Goal: Transaction & Acquisition: Purchase product/service

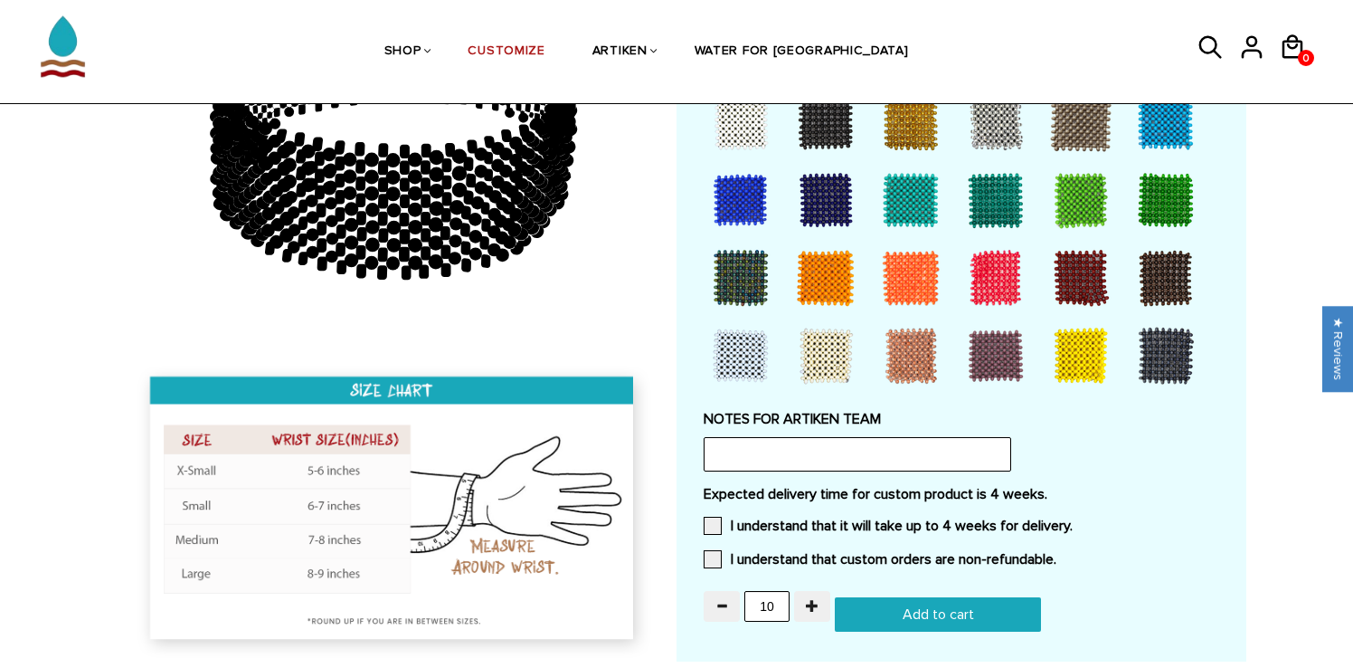
scroll to position [1415, 0]
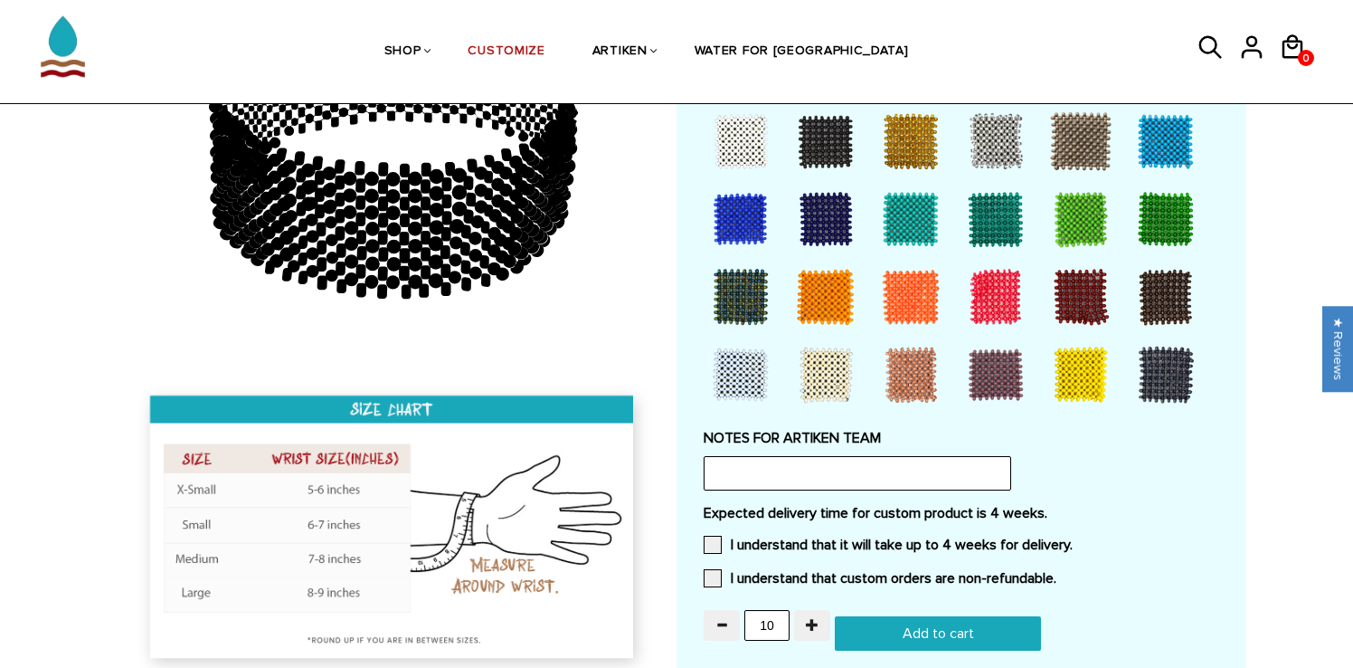
click at [868, 623] on input "Add to cart" at bounding box center [938, 633] width 206 height 34
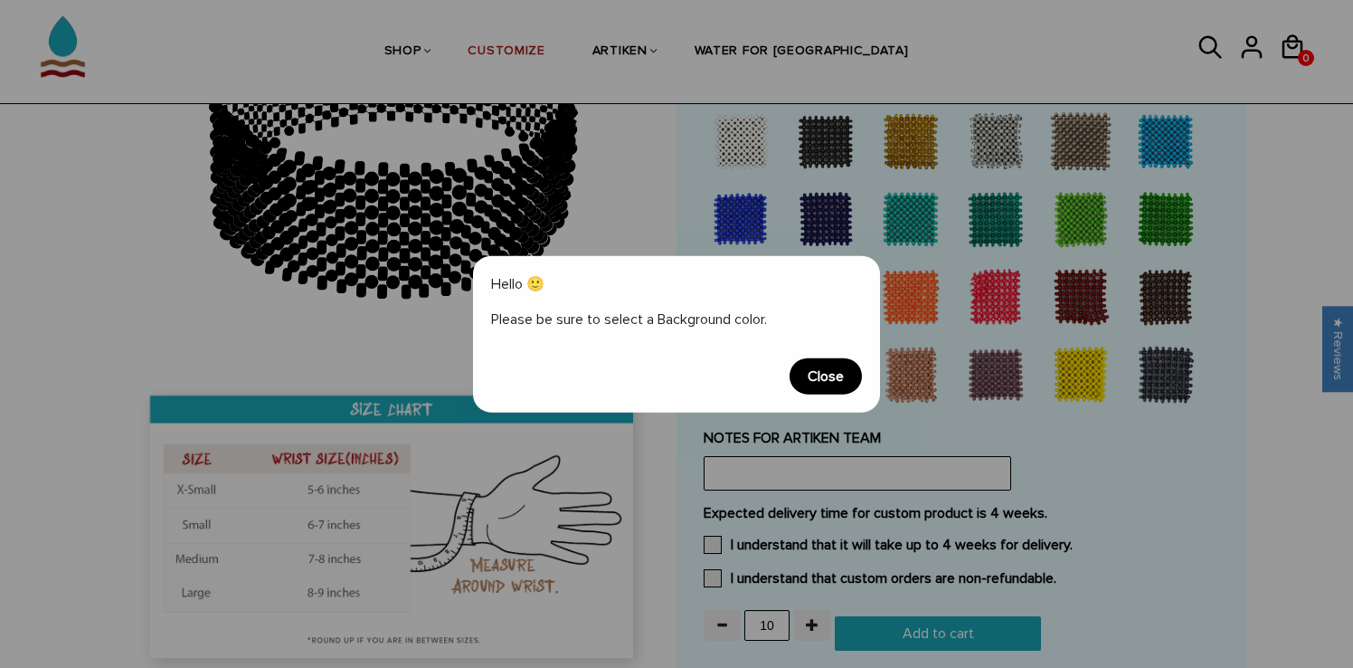
click at [811, 375] on span "Close" at bounding box center [826, 375] width 72 height 36
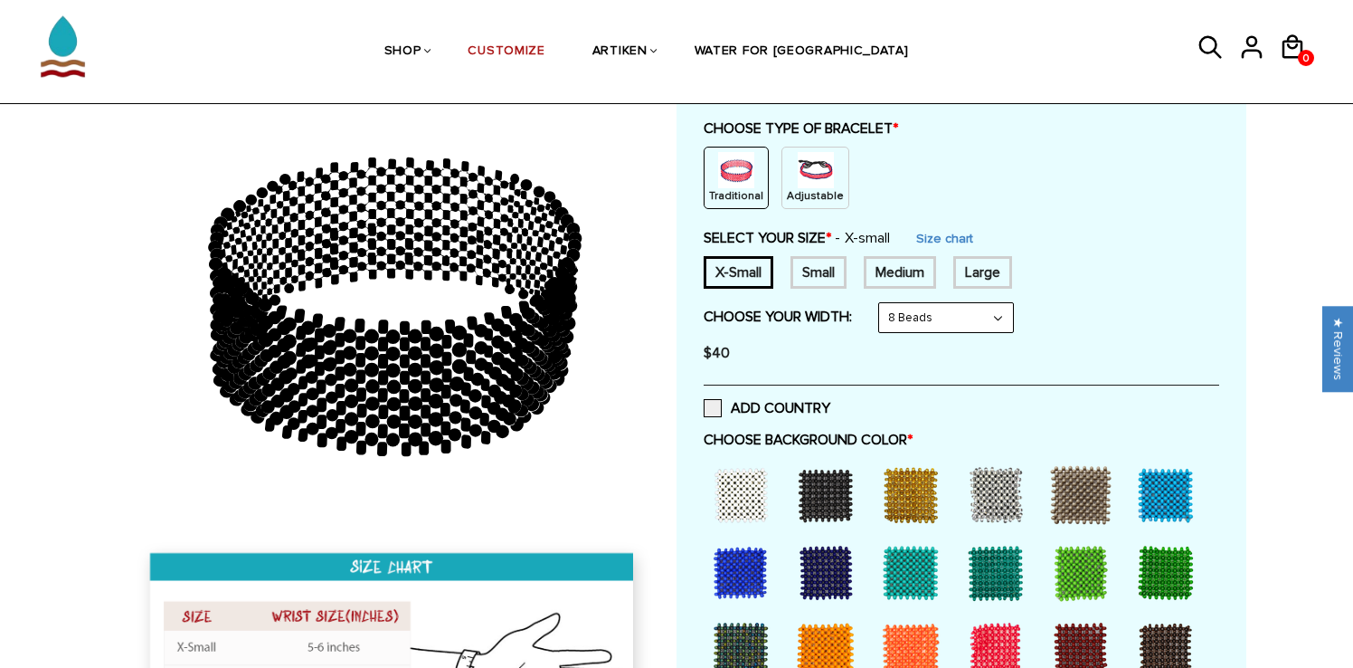
scroll to position [202, 0]
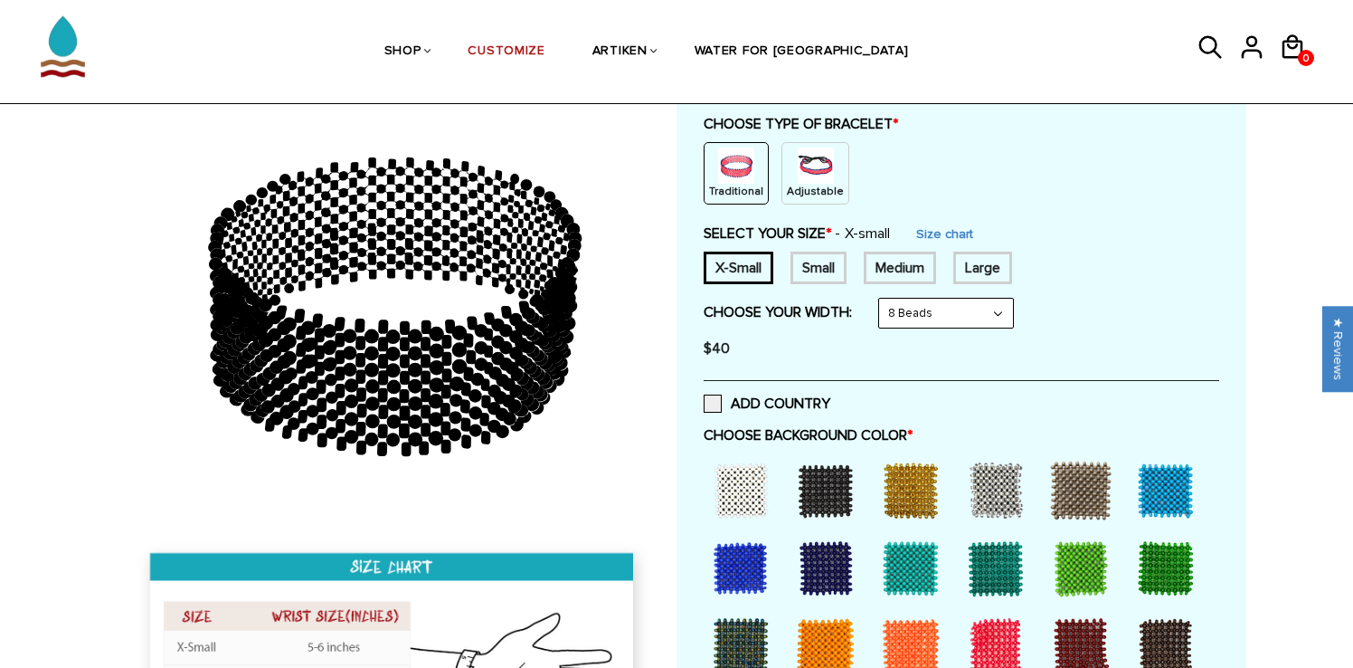
click at [806, 259] on div "Small" at bounding box center [819, 267] width 56 height 33
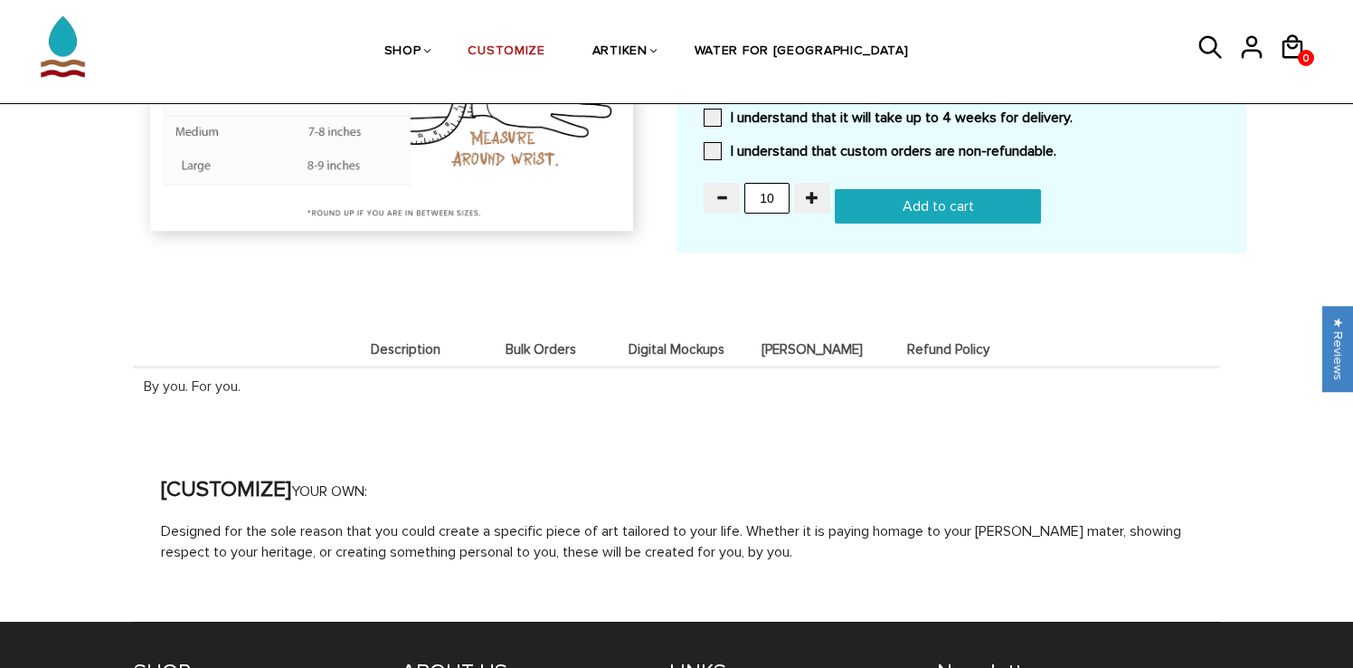
scroll to position [1957, 0]
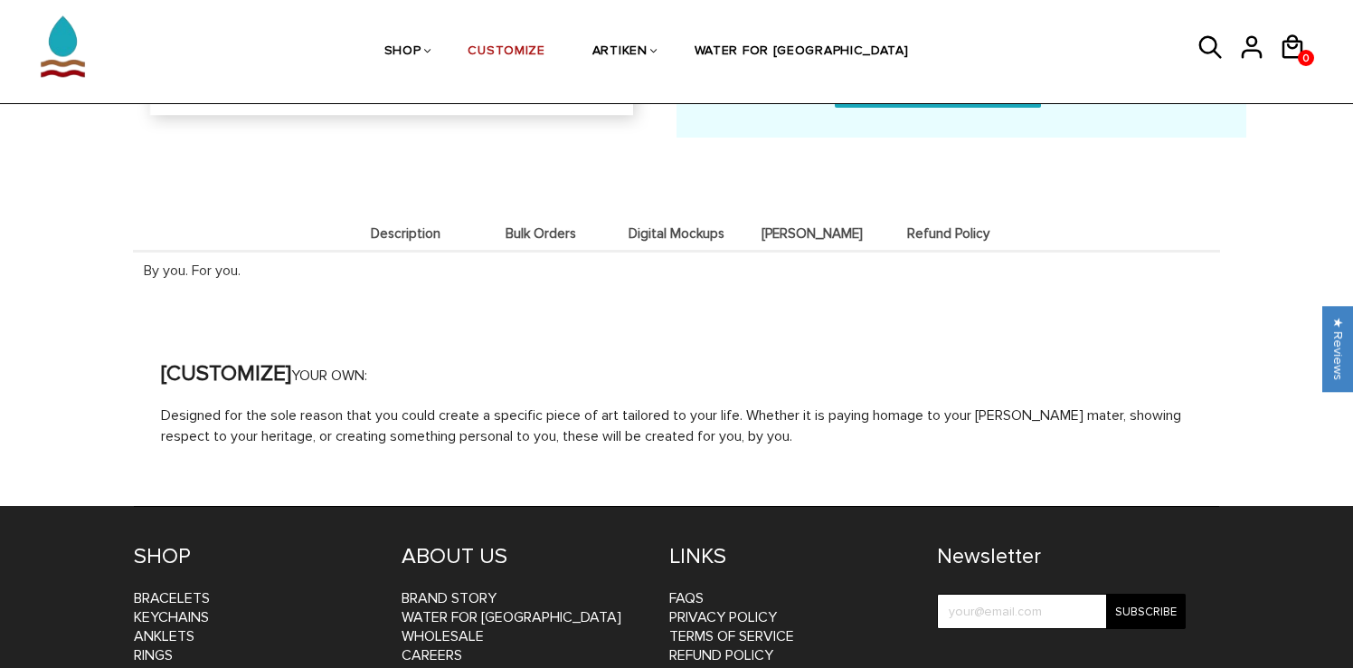
click at [526, 226] on span "Bulk Orders" at bounding box center [541, 233] width 127 height 15
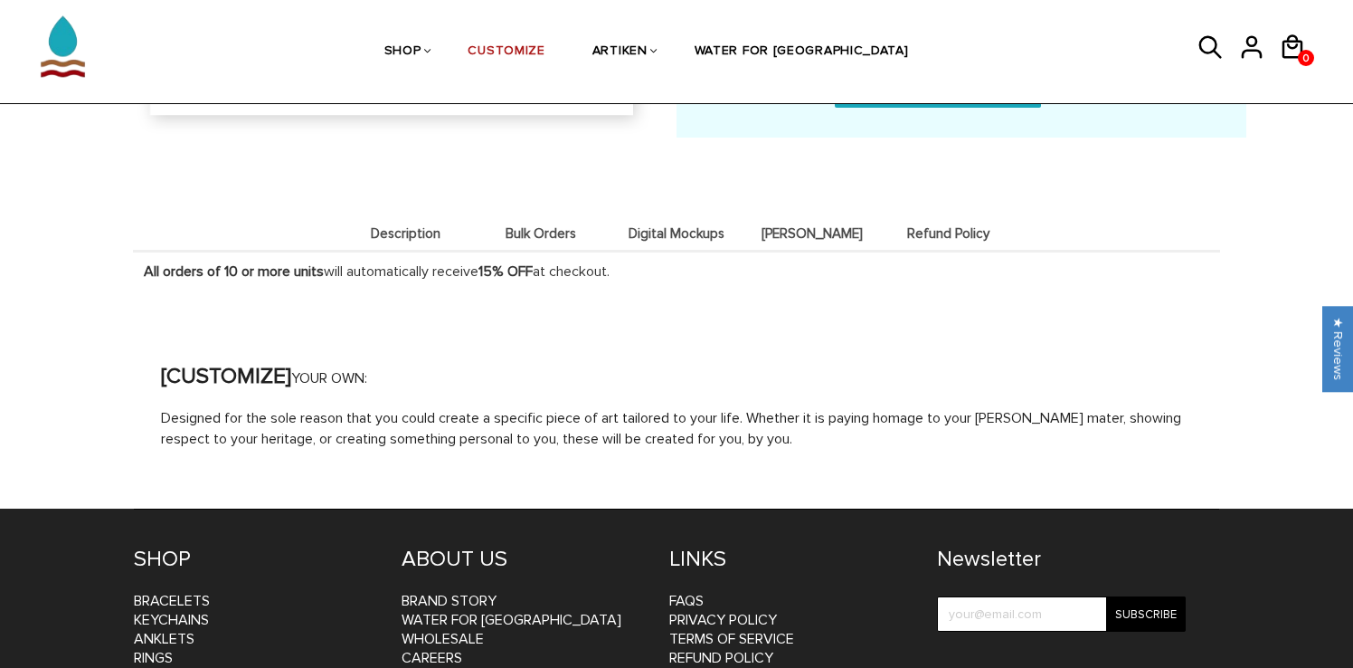
click at [619, 215] on li "Digital Mockups" at bounding box center [677, 232] width 136 height 35
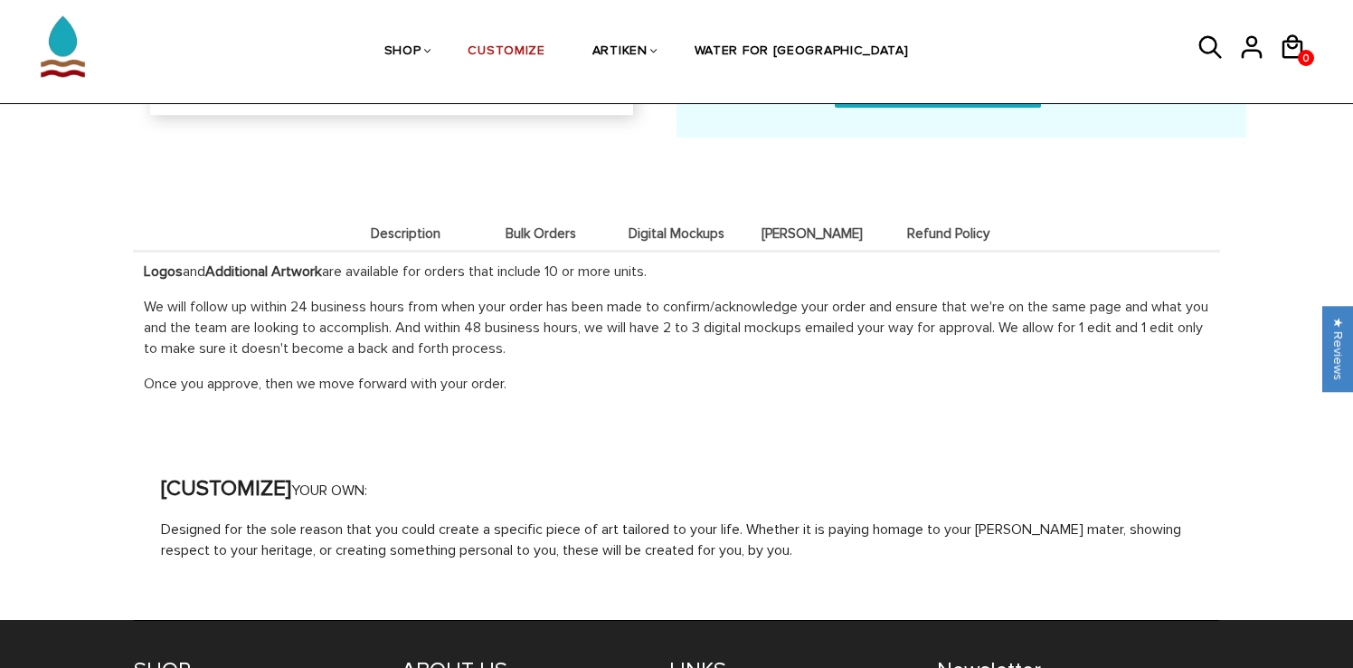
click at [554, 215] on li "Bulk Orders" at bounding box center [541, 232] width 136 height 35
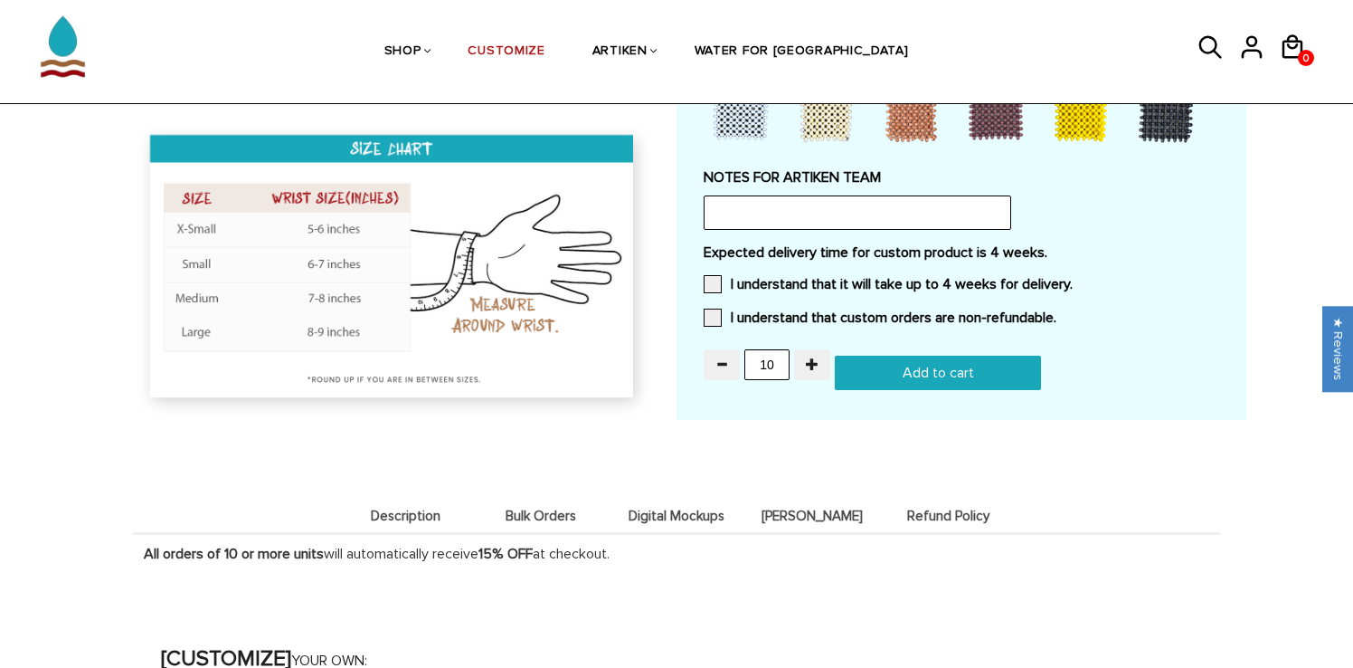
scroll to position [1672, 0]
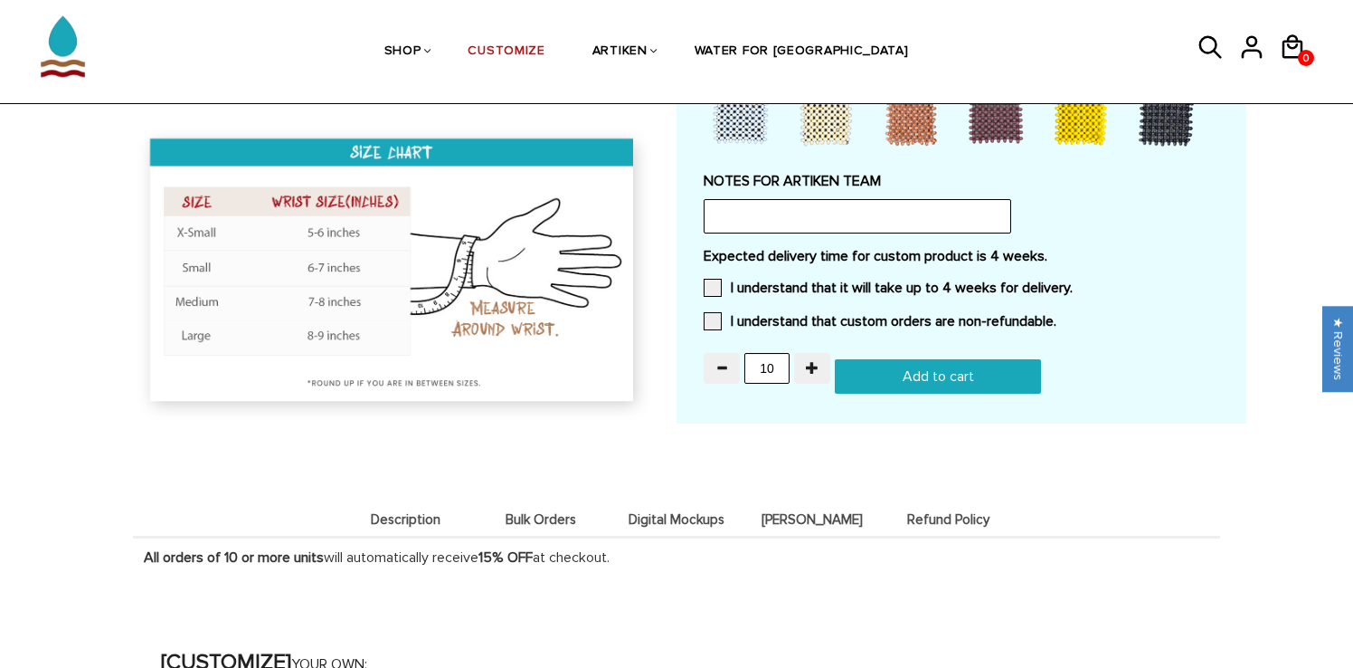
click at [908, 371] on input "Add to cart" at bounding box center [938, 376] width 206 height 34
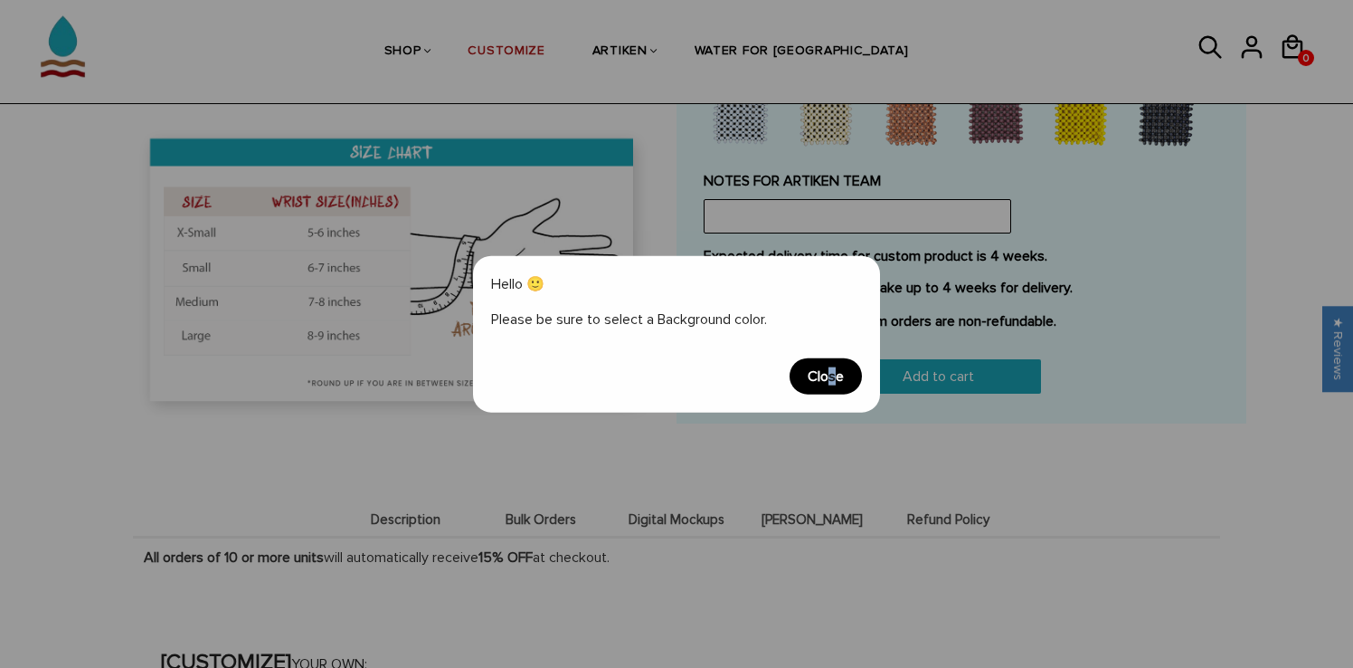
click at [831, 374] on span "Close" at bounding box center [826, 375] width 72 height 36
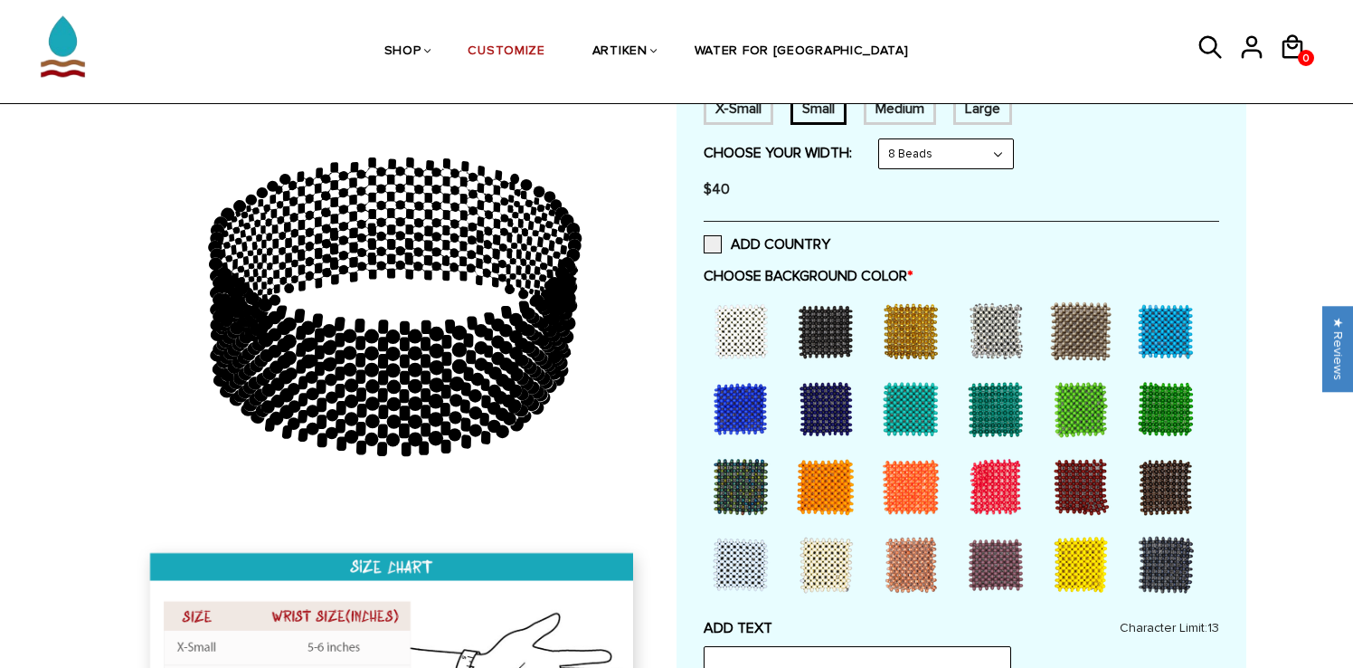
scroll to position [304, 0]
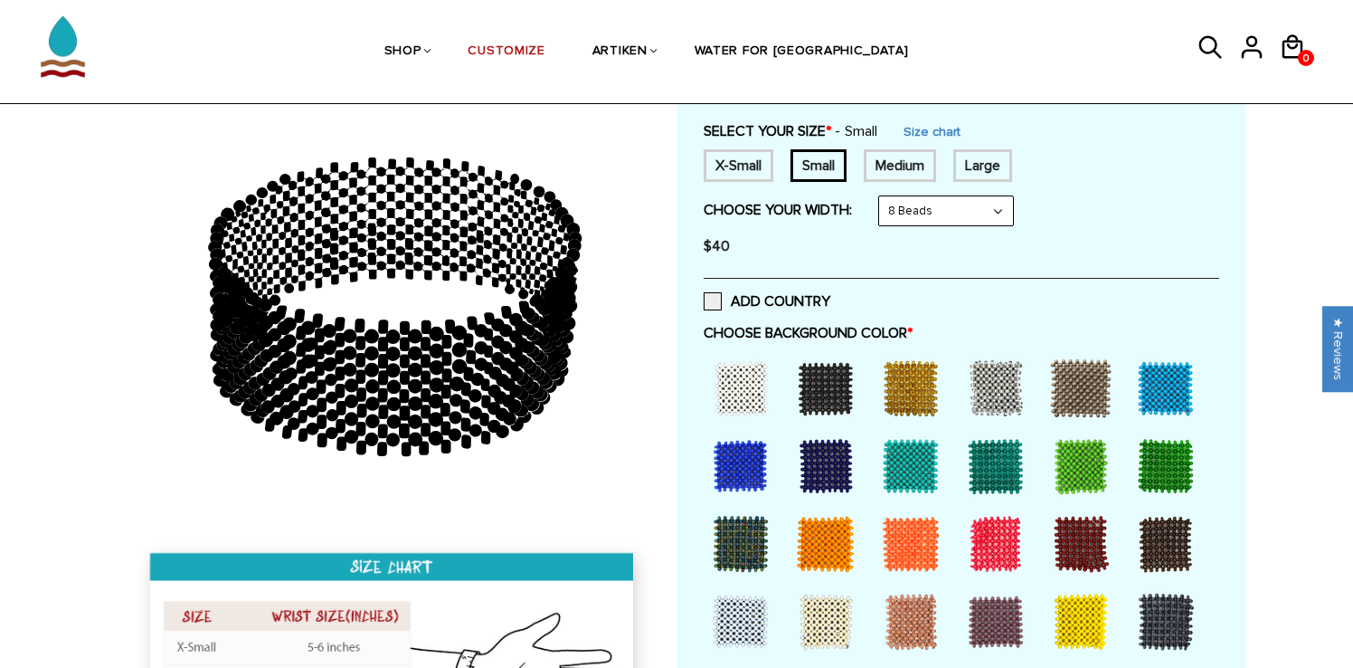
click at [1150, 535] on div at bounding box center [1166, 543] width 72 height 72
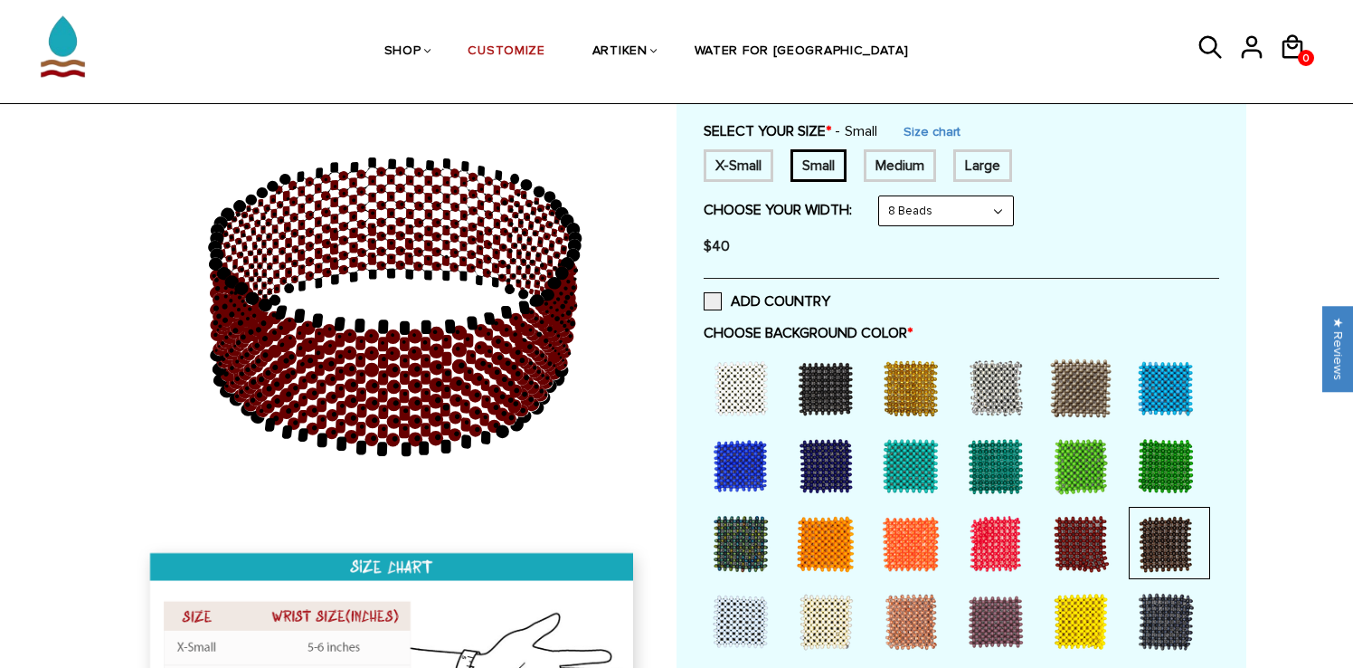
click at [1075, 536] on div at bounding box center [1081, 543] width 72 height 72
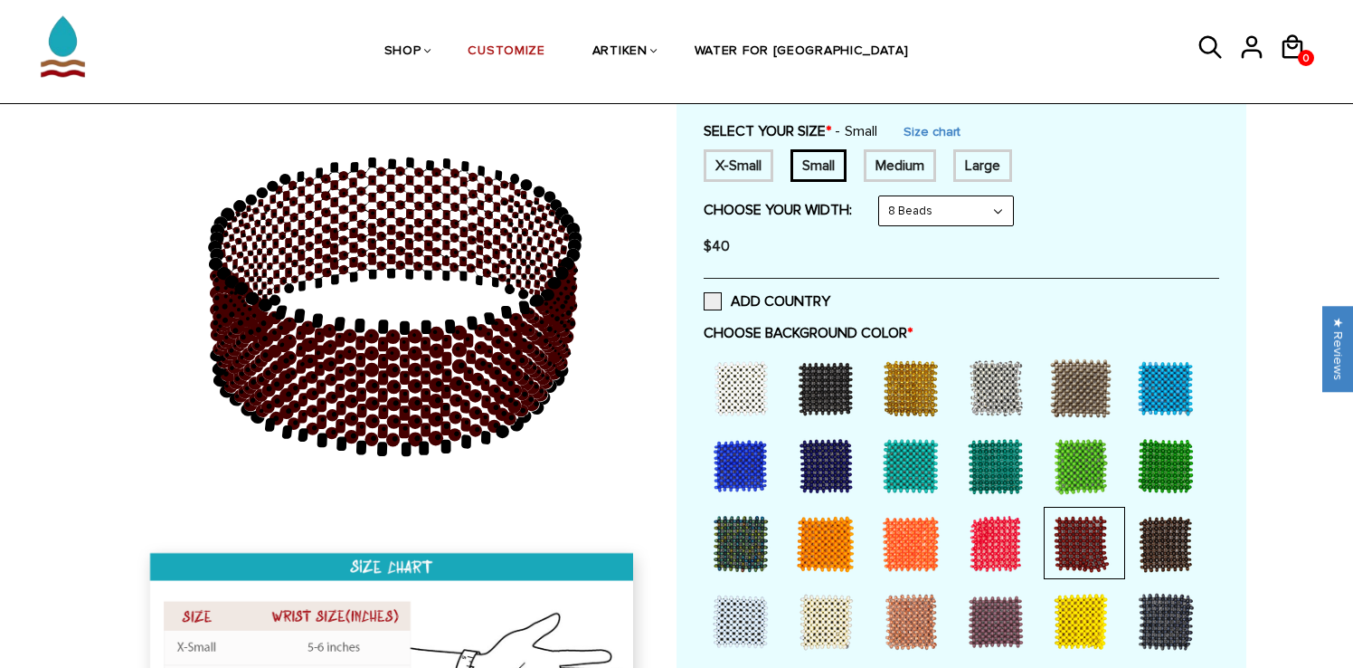
click at [1147, 537] on div at bounding box center [1166, 543] width 72 height 72
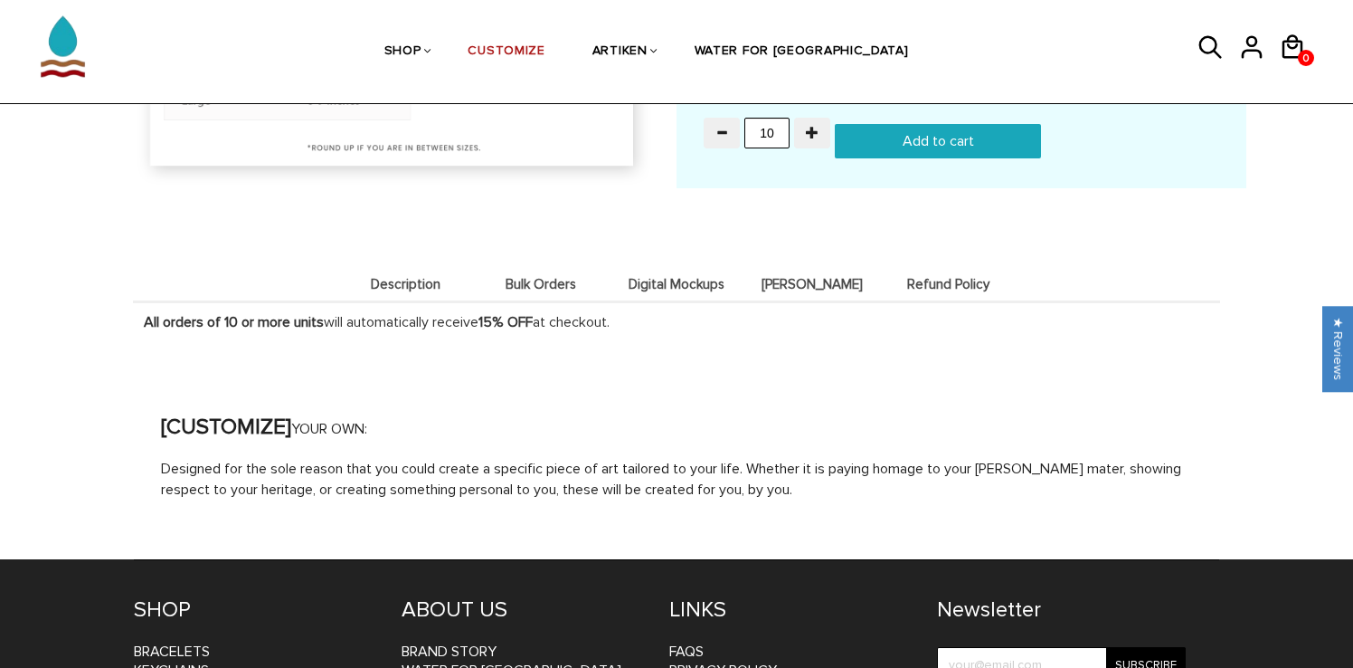
scroll to position [1909, 0]
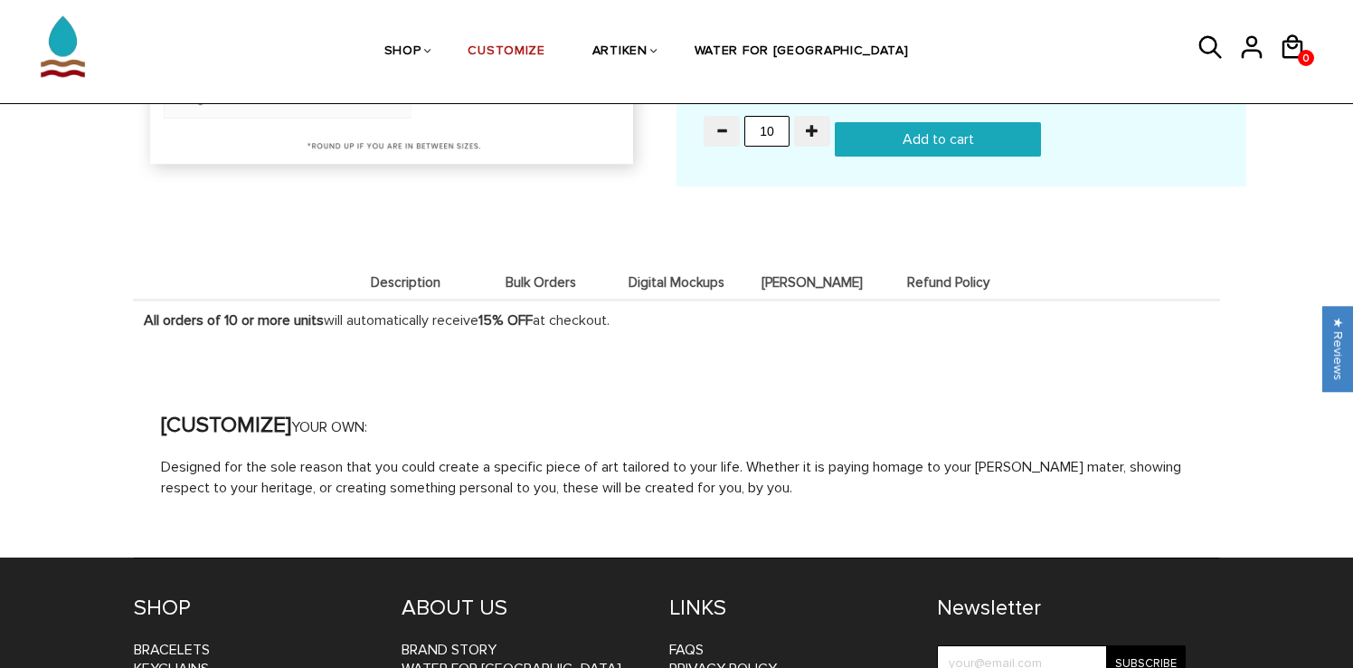
click at [903, 140] on input "Add to cart" at bounding box center [938, 139] width 206 height 34
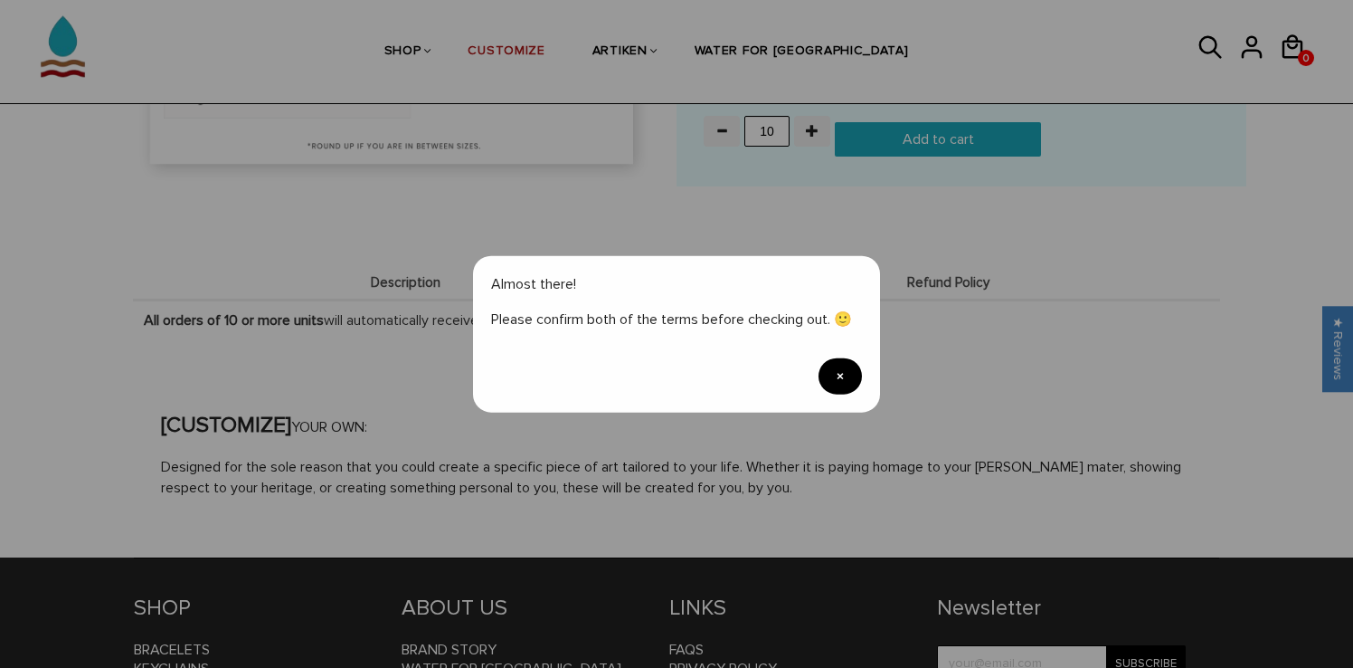
click at [838, 393] on div "Almost there! Please confirm both of the terms before checking out. 🙂 ×" at bounding box center [676, 334] width 407 height 156
click at [838, 377] on span "×" at bounding box center [840, 375] width 43 height 36
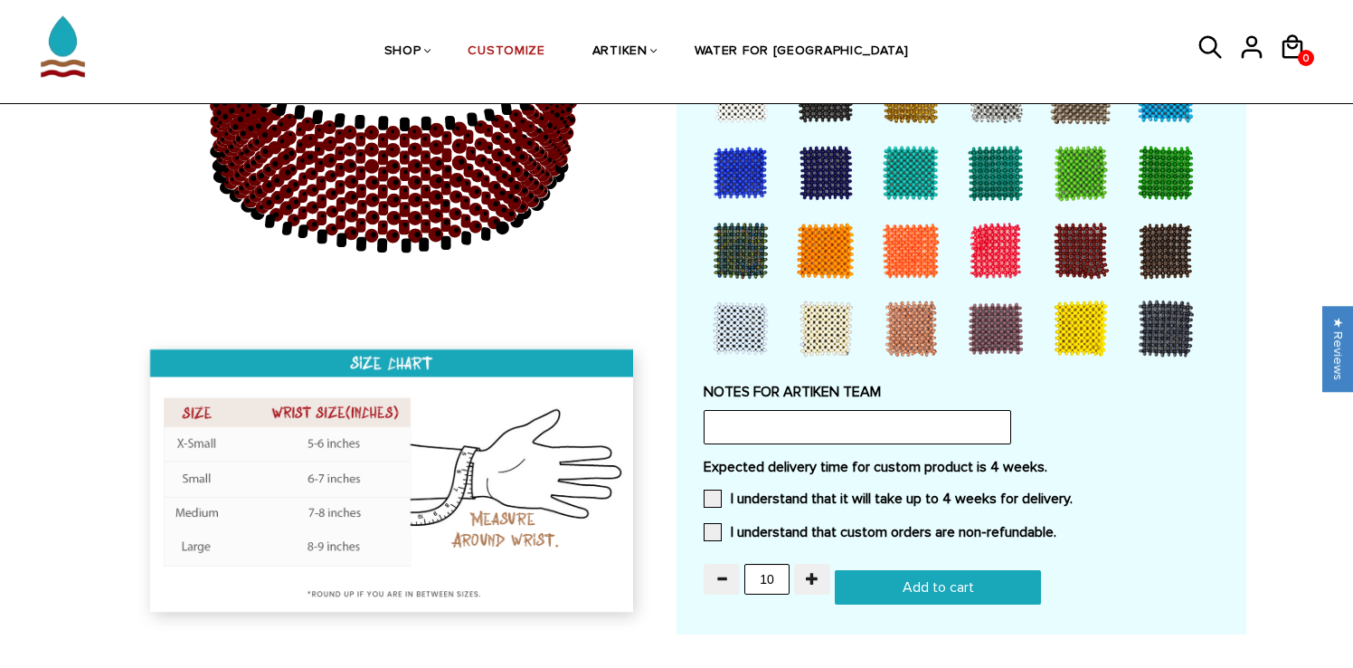
scroll to position [1470, 0]
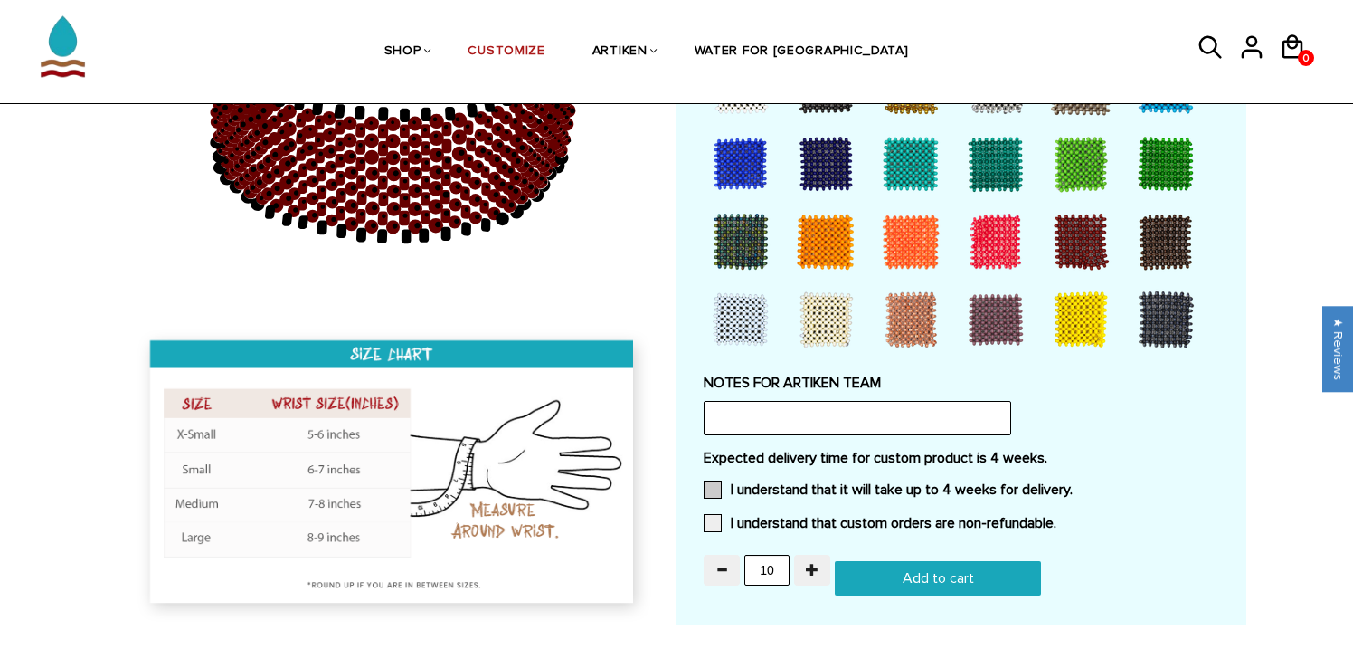
click at [816, 488] on label "I understand that it will take up to 4 weeks for delivery." at bounding box center [888, 489] width 369 height 18
click at [1073, 484] on input "I understand that it will take up to 4 weeks for delivery." at bounding box center [1073, 484] width 0 height 0
click at [813, 509] on div "Expected delivery time for custom product is 4 weeks. I understand that it will…" at bounding box center [962, 496] width 516 height 94
click at [887, 566] on input "Add to cart" at bounding box center [938, 578] width 206 height 34
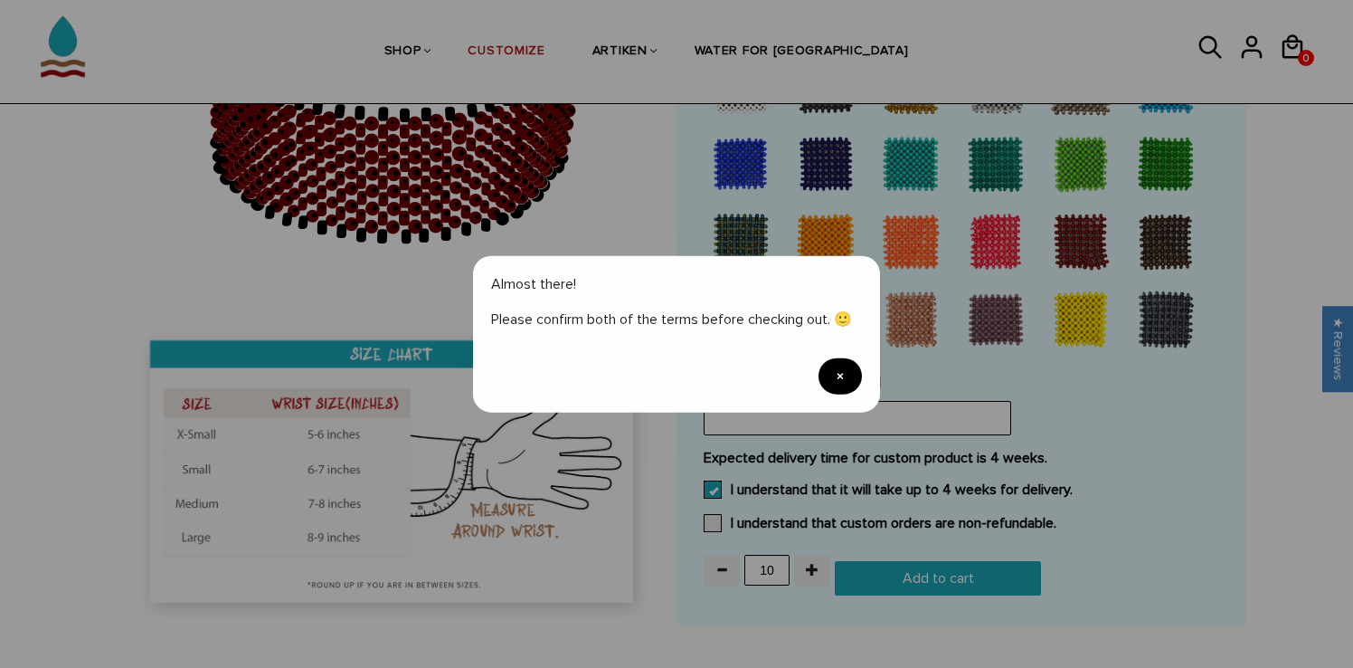
click at [835, 372] on span "×" at bounding box center [840, 375] width 43 height 36
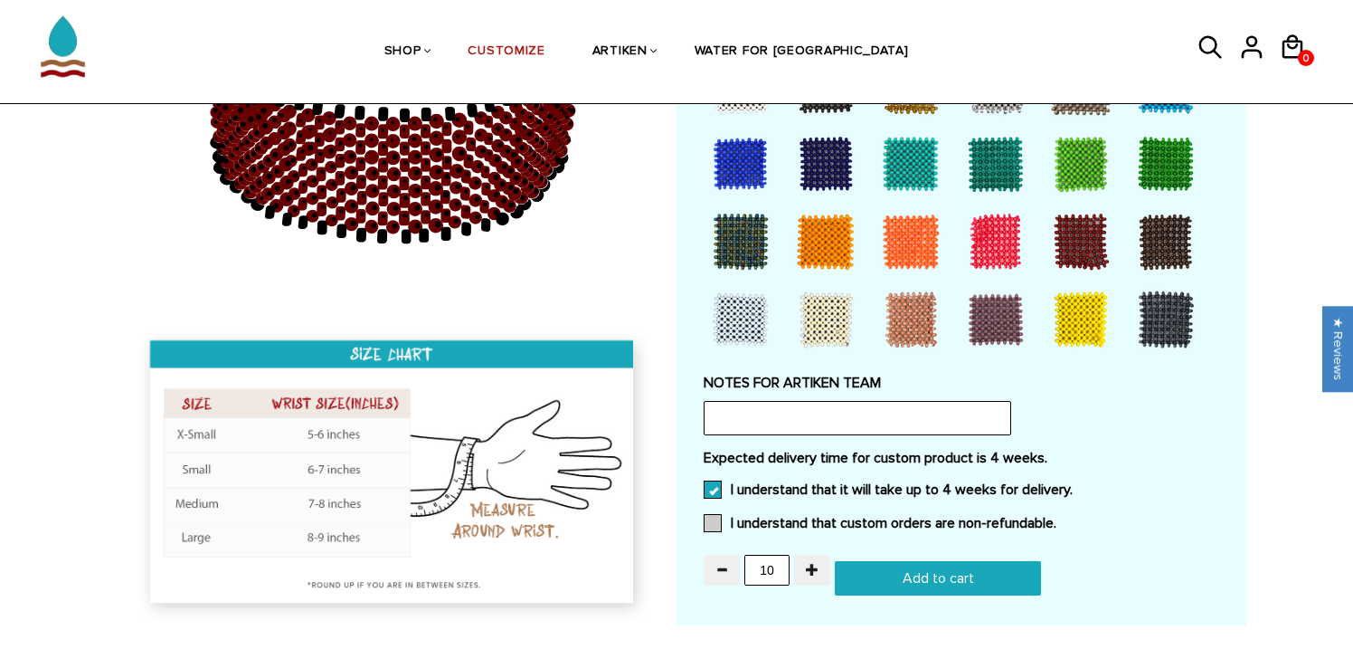
click at [793, 521] on label "I understand that custom orders are non-refundable." at bounding box center [880, 523] width 353 height 18
click at [1056, 517] on input "I understand that custom orders are non-refundable." at bounding box center [1056, 517] width 0 height 0
click at [867, 576] on input "Add to cart" at bounding box center [938, 578] width 206 height 34
type input "Add to cart"
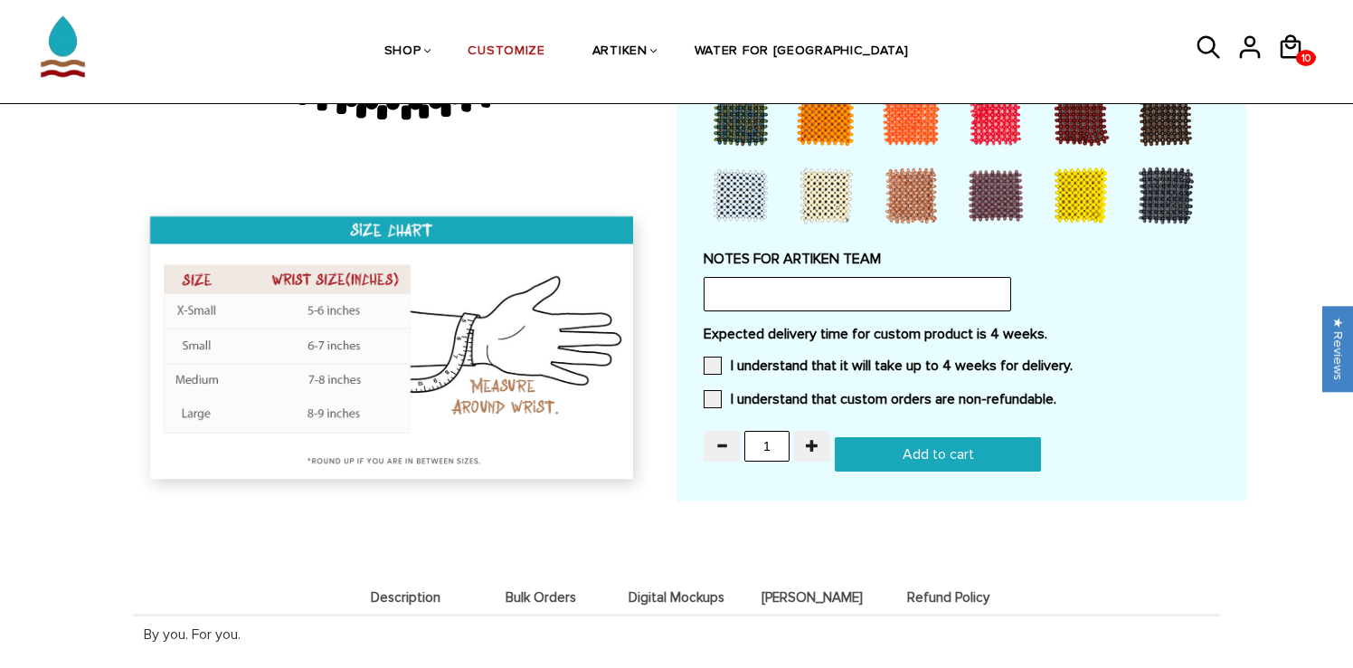
scroll to position [1570, 0]
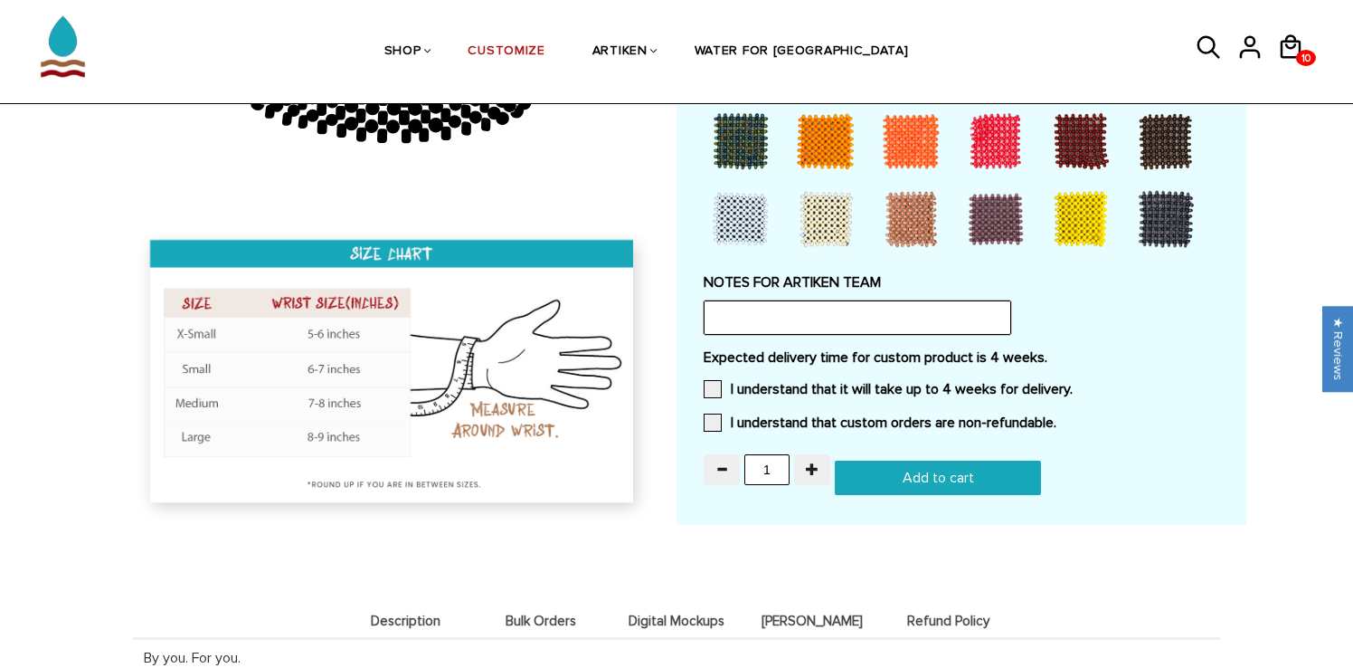
click at [870, 300] on input "text" at bounding box center [858, 317] width 308 height 34
click at [857, 384] on label "I understand that it will take up to 4 weeks for delivery." at bounding box center [888, 389] width 369 height 18
click at [1073, 384] on input "I understand that it will take up to 4 weeks for delivery." at bounding box center [1073, 384] width 0 height 0
click at [823, 408] on div "Expected delivery time for custom product is 4 weeks. I understand that it will…" at bounding box center [962, 395] width 516 height 94
click at [817, 417] on label "I understand that custom orders are non-refundable." at bounding box center [880, 422] width 353 height 18
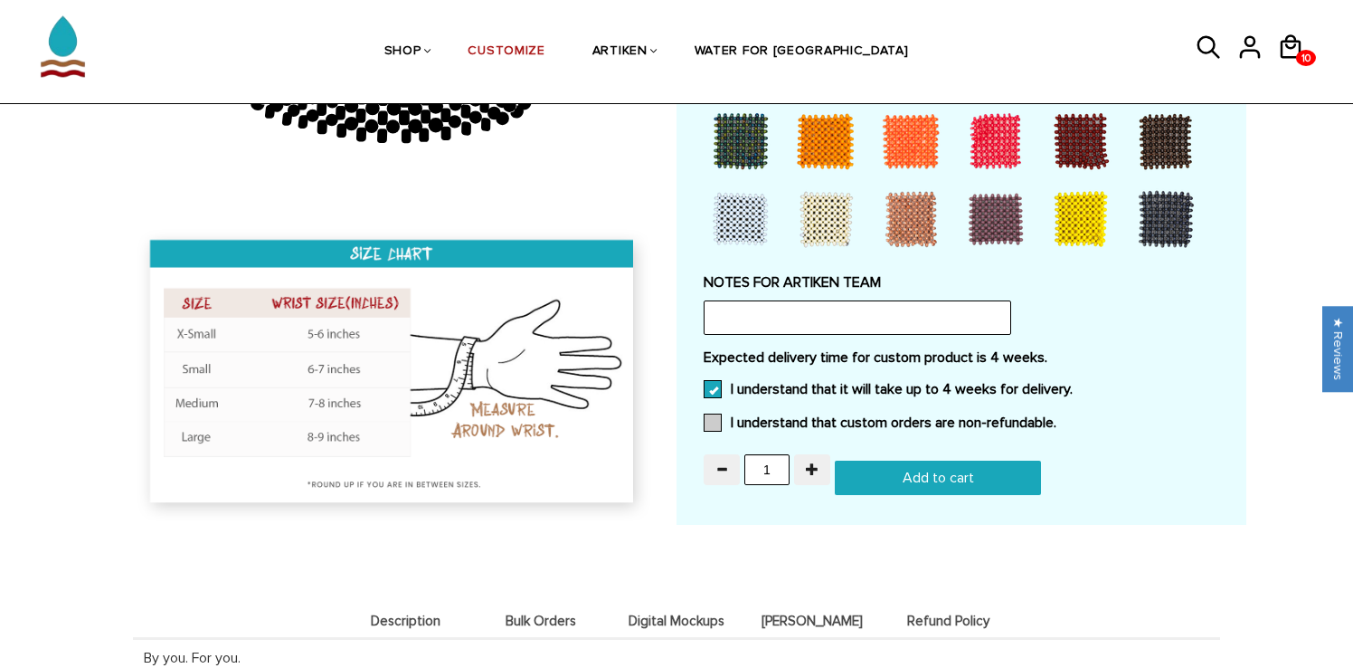
click at [1056, 417] on input "I understand that custom orders are non-refundable." at bounding box center [1056, 417] width 0 height 0
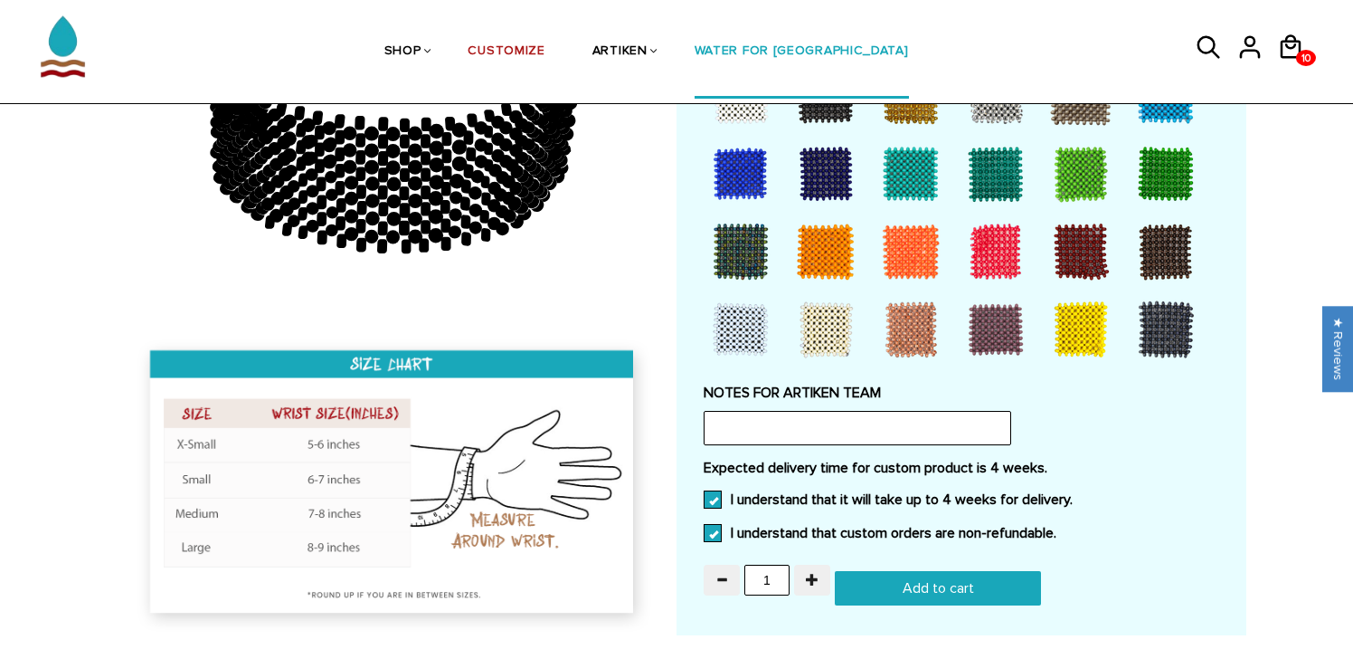
scroll to position [1463, 0]
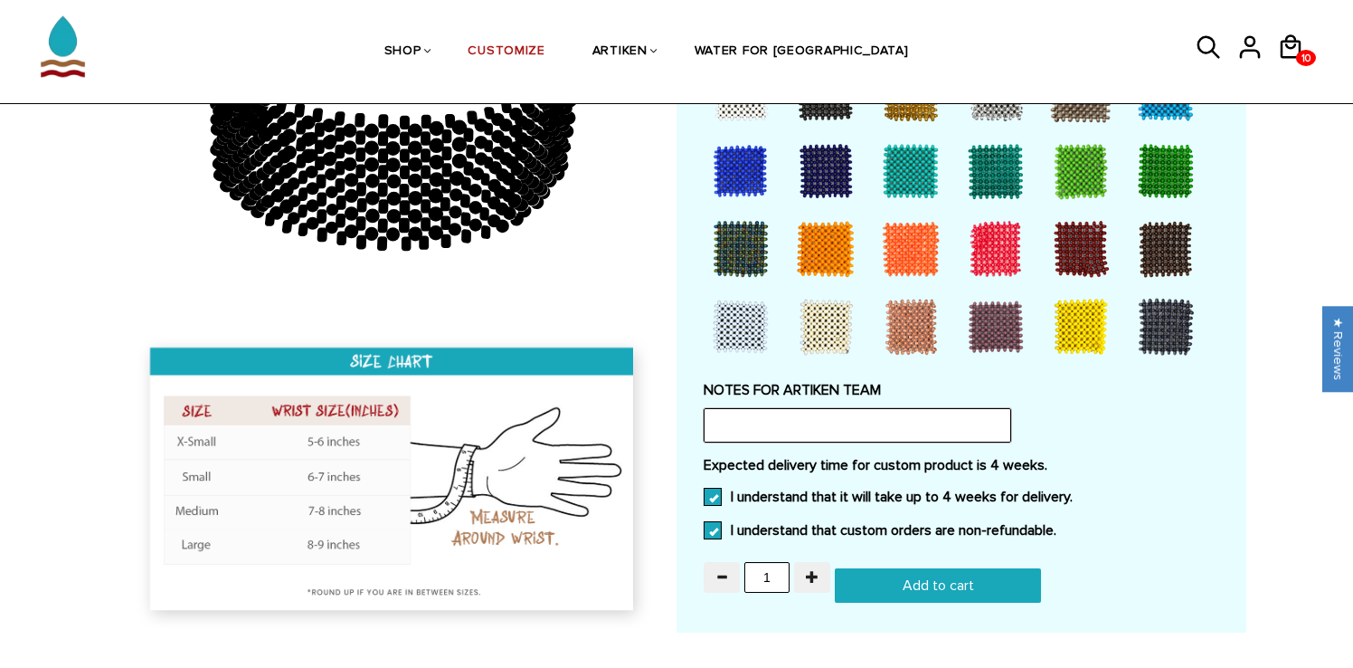
click at [817, 425] on input "text" at bounding box center [858, 425] width 308 height 34
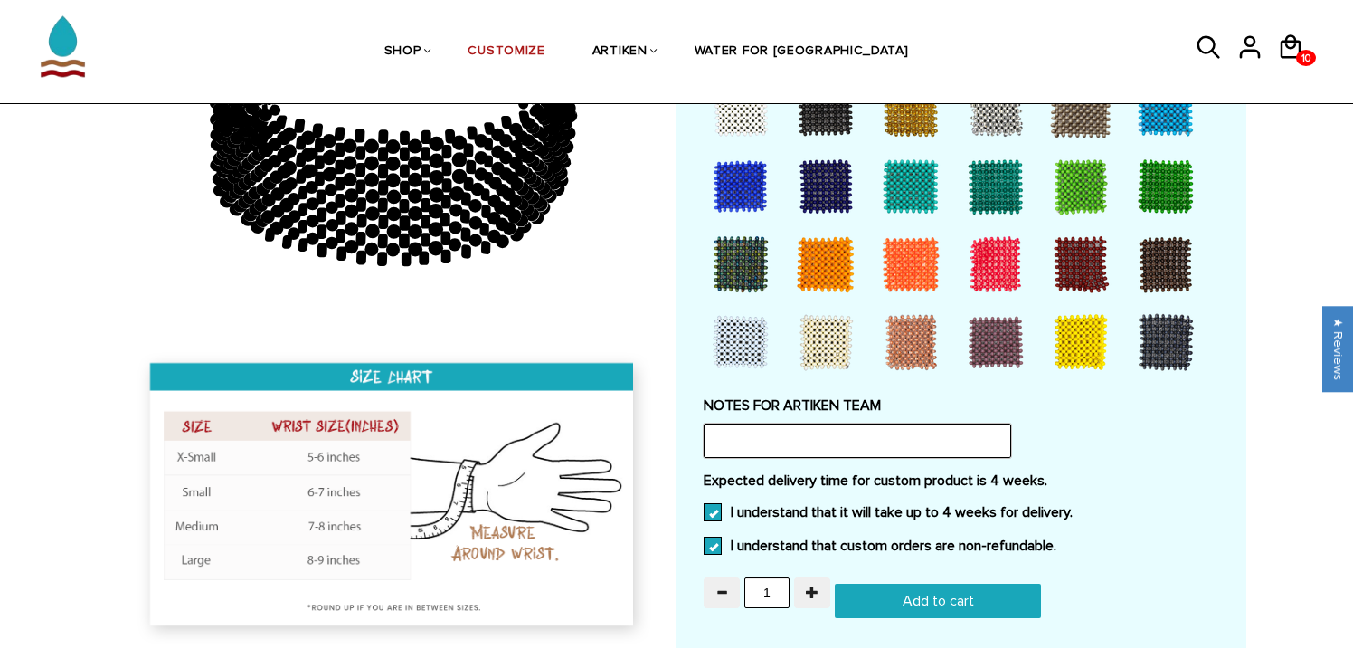
scroll to position [1465, 0]
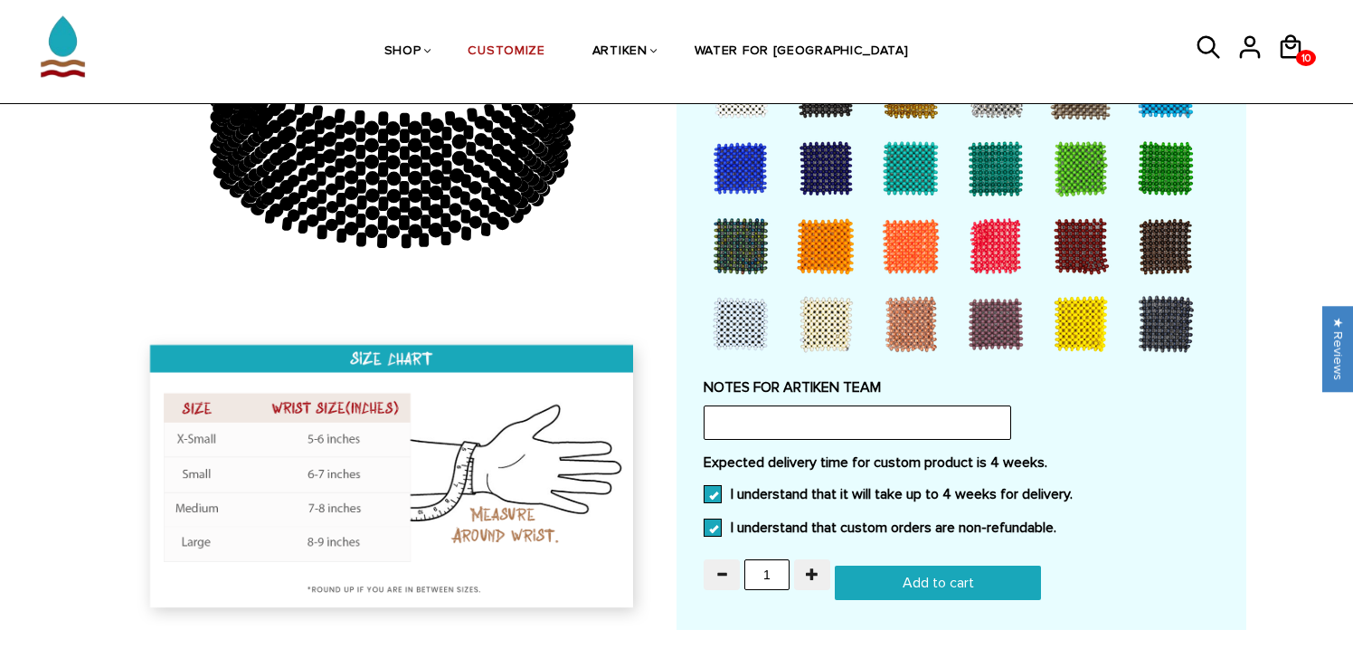
click at [1168, 62] on ul "SHOP BRACELETS TEXT Inspirational fuel for maximum growth." at bounding box center [646, 51] width 1068 height 93
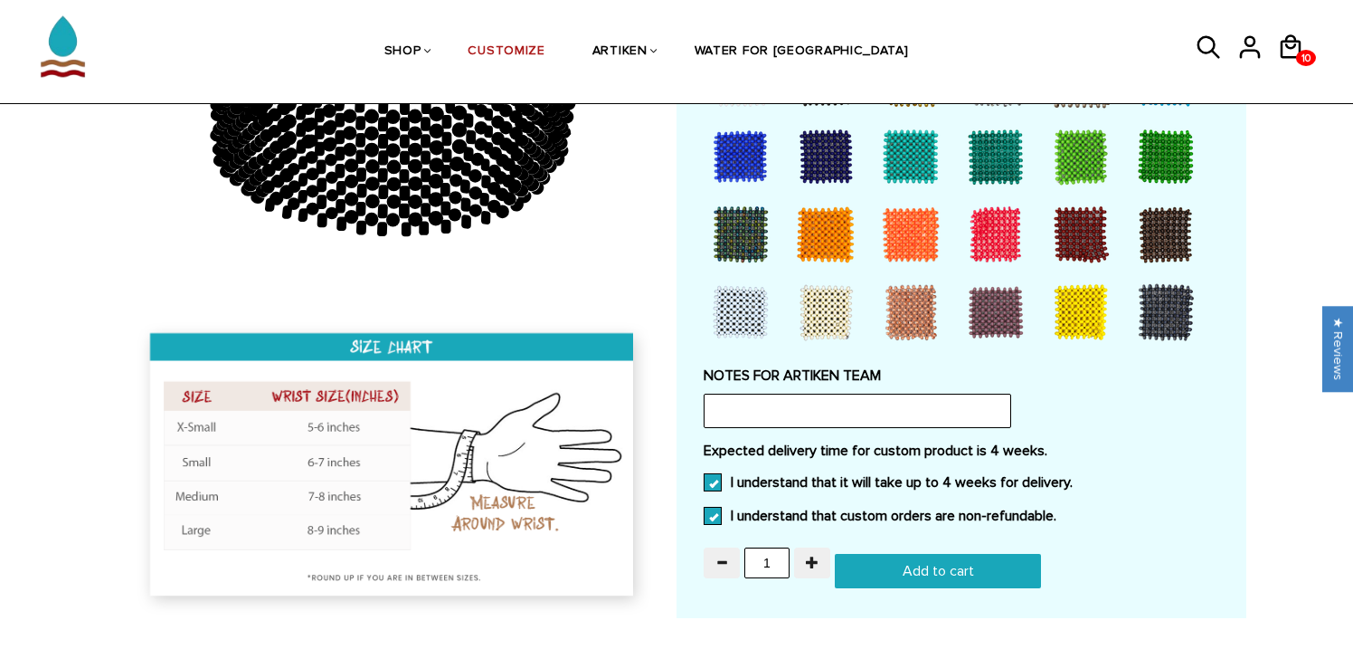
scroll to position [1482, 0]
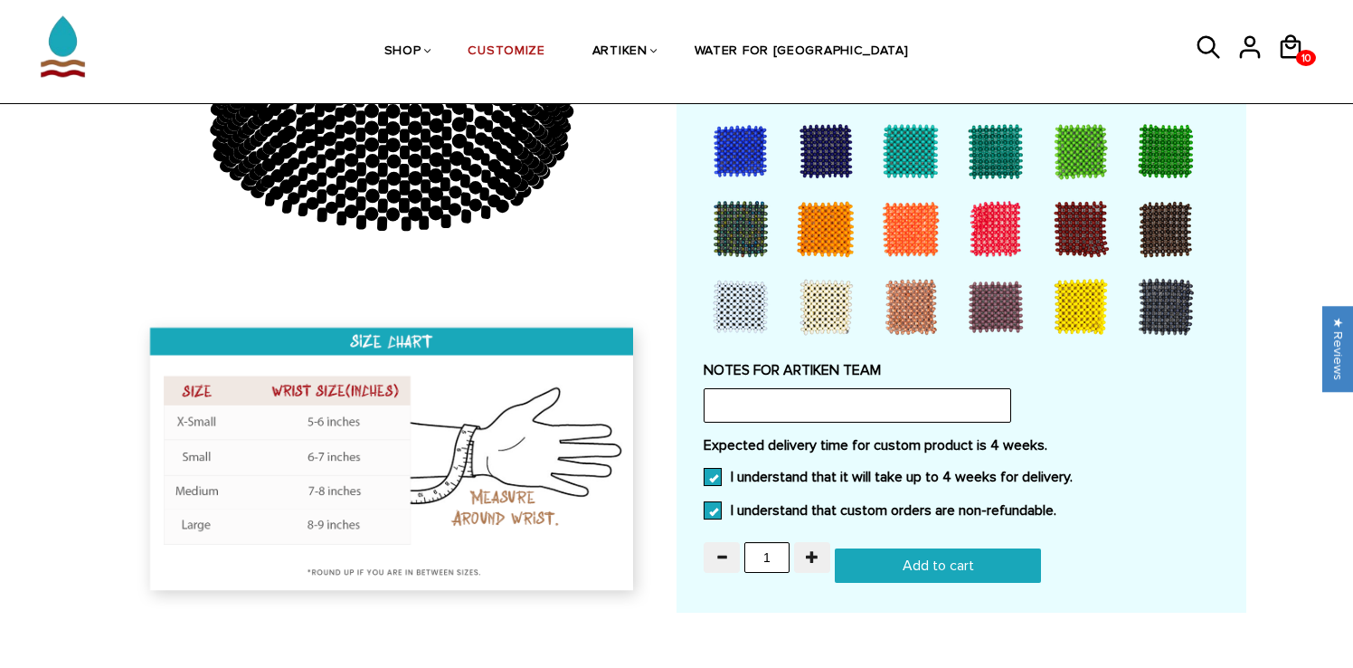
click at [932, 557] on input "Add to cart" at bounding box center [938, 565] width 206 height 34
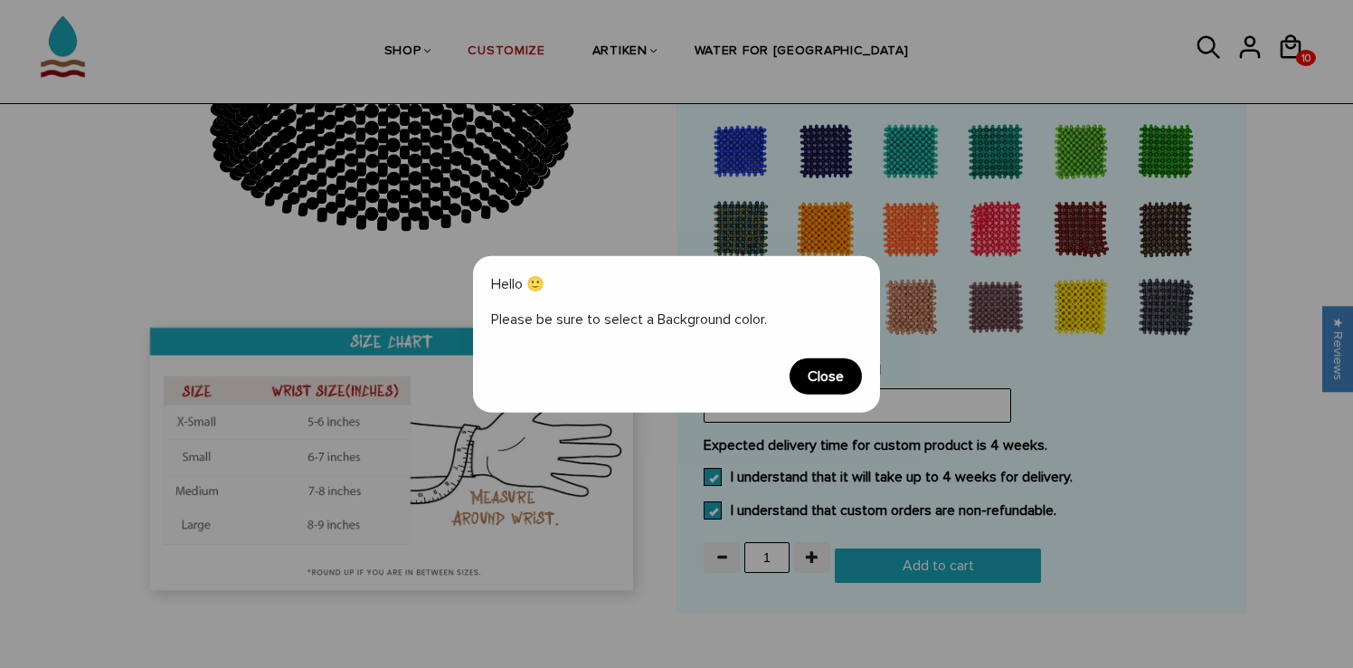
click at [818, 397] on div "Hello 🙂 Please be sure to select a Background color. Close" at bounding box center [676, 334] width 407 height 156
click at [815, 377] on span "Close" at bounding box center [826, 375] width 72 height 36
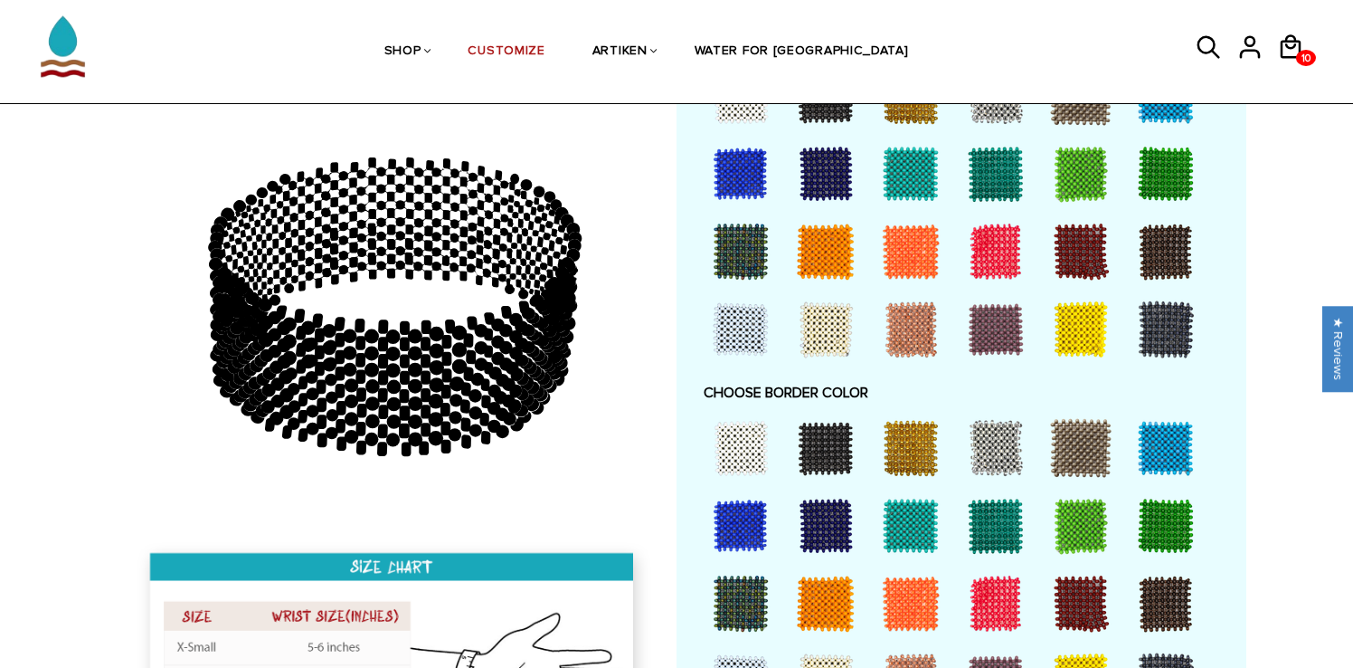
scroll to position [1100, 0]
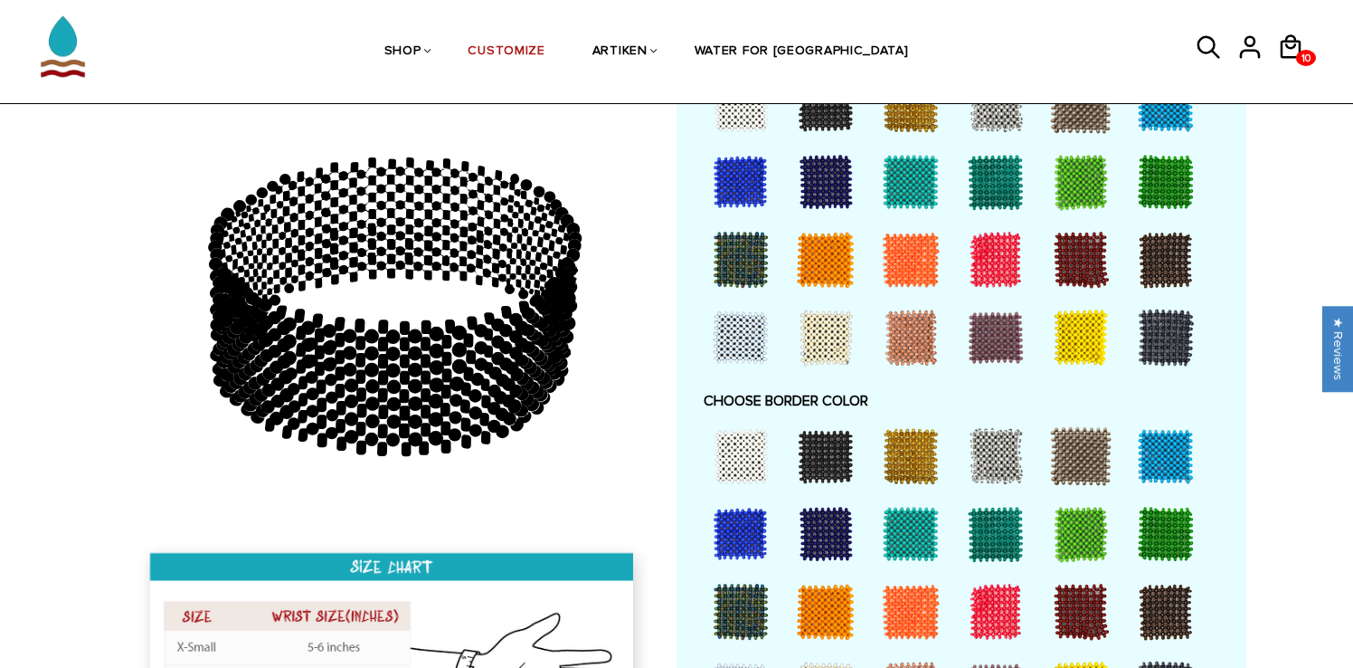
click at [1103, 254] on div at bounding box center [1081, 259] width 72 height 72
click at [1194, 253] on div at bounding box center [1166, 259] width 72 height 72
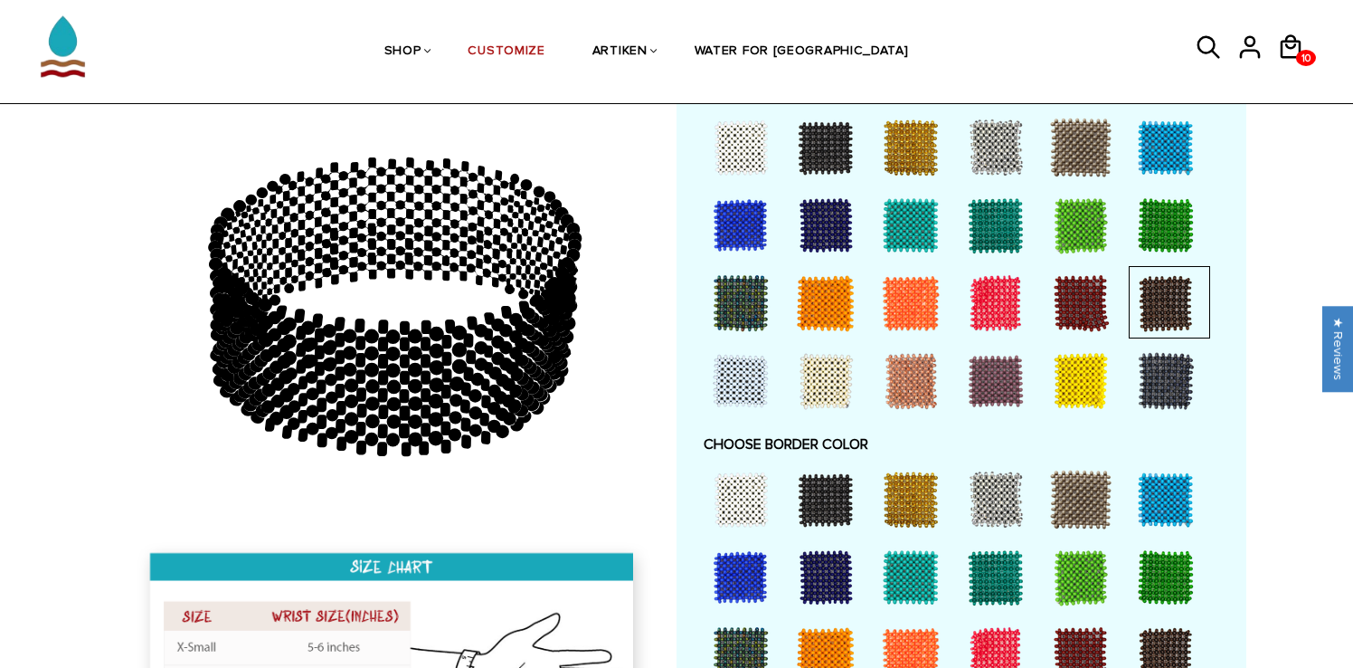
scroll to position [1086, 0]
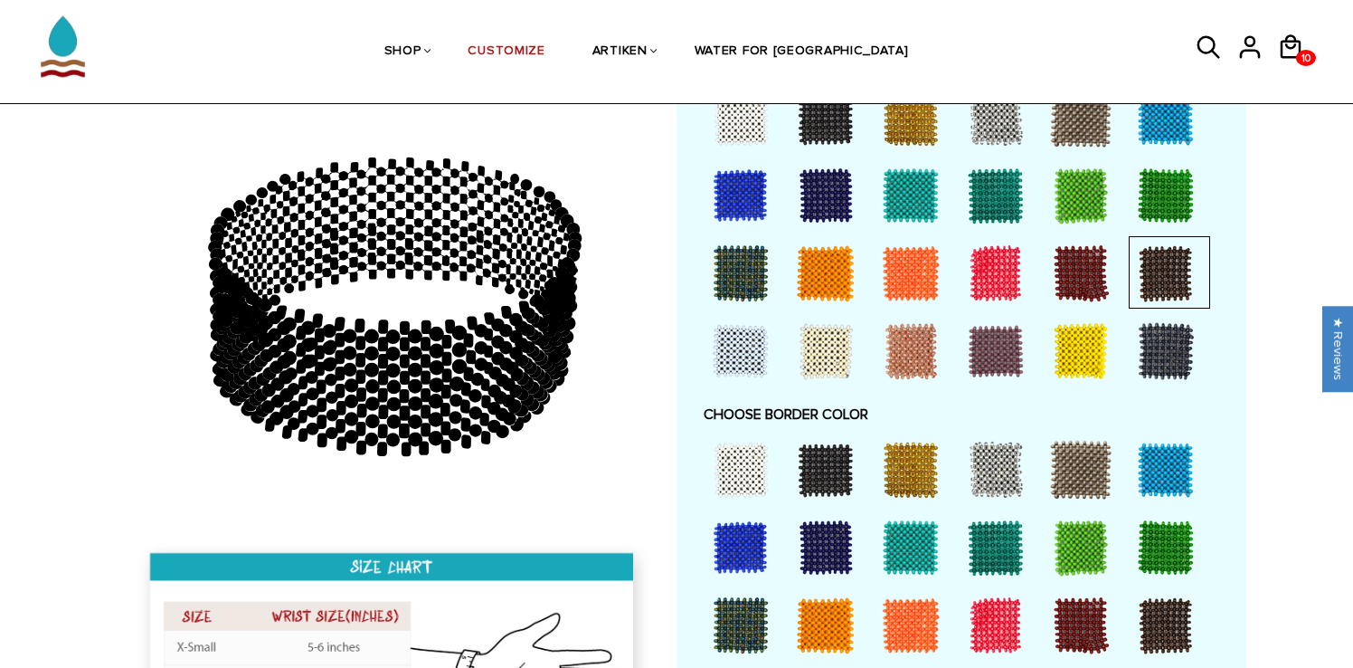
click at [745, 130] on div at bounding box center [741, 117] width 72 height 72
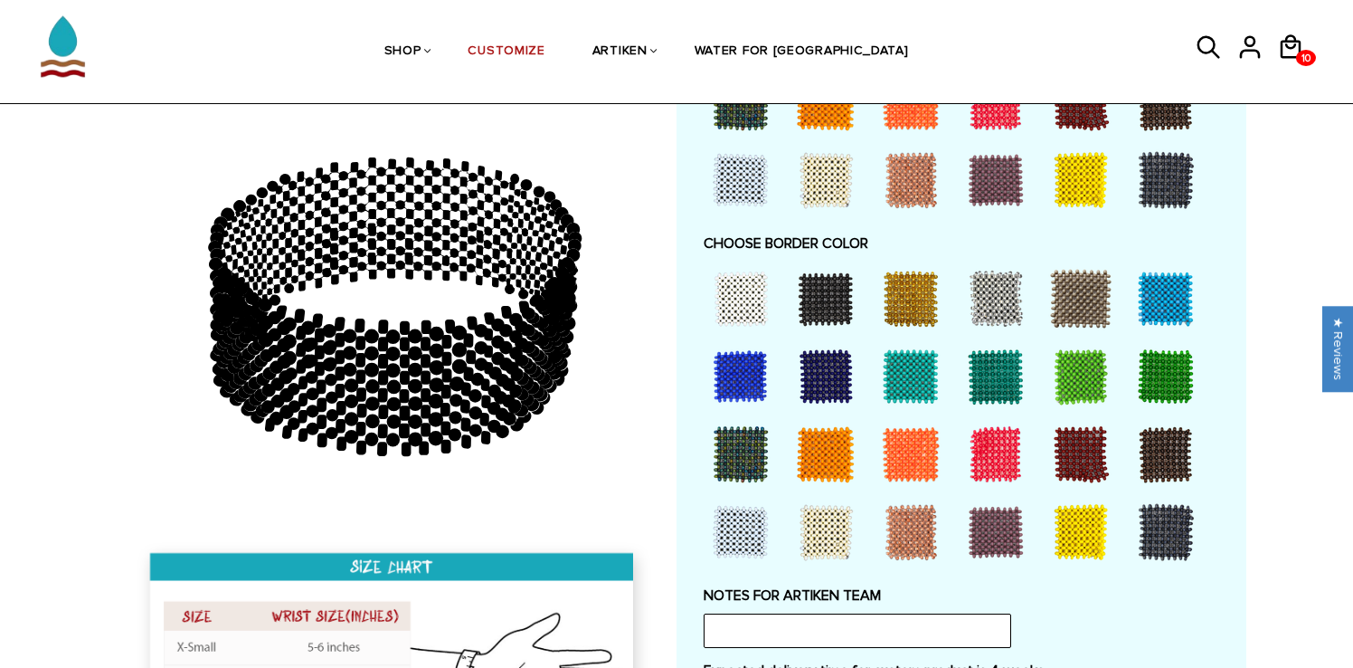
scroll to position [1301, 0]
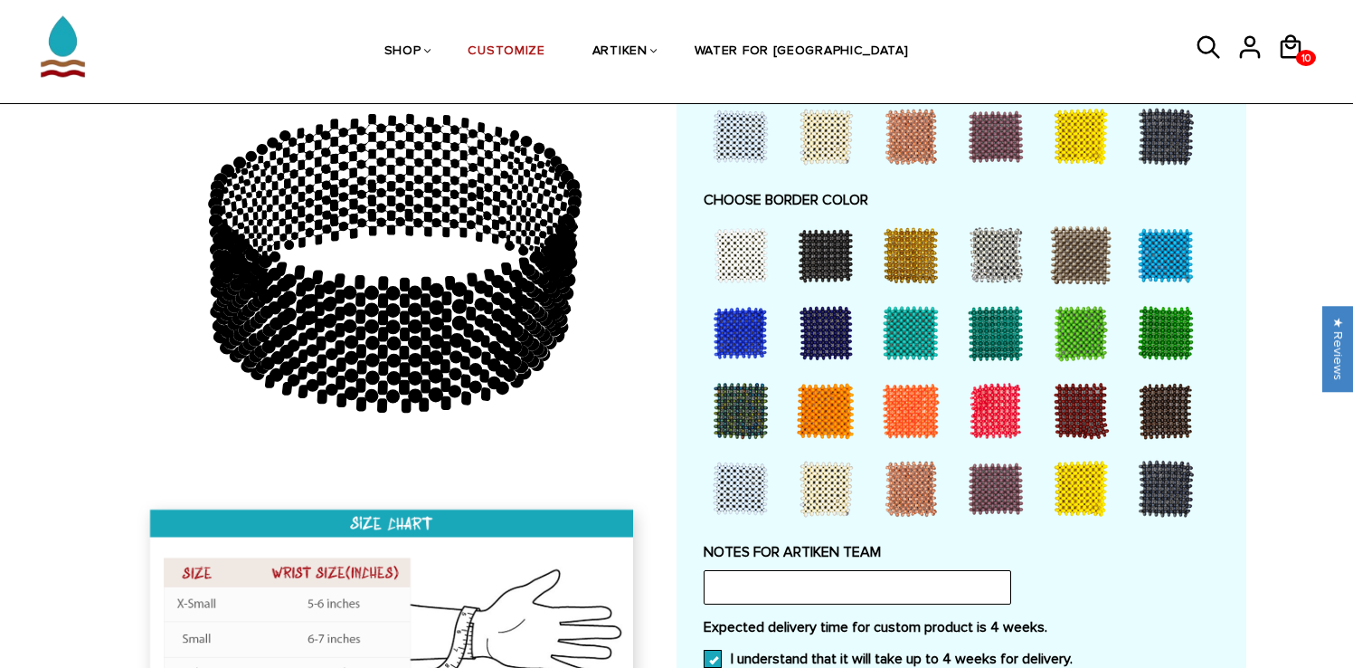
click at [1149, 409] on div at bounding box center [1166, 410] width 72 height 72
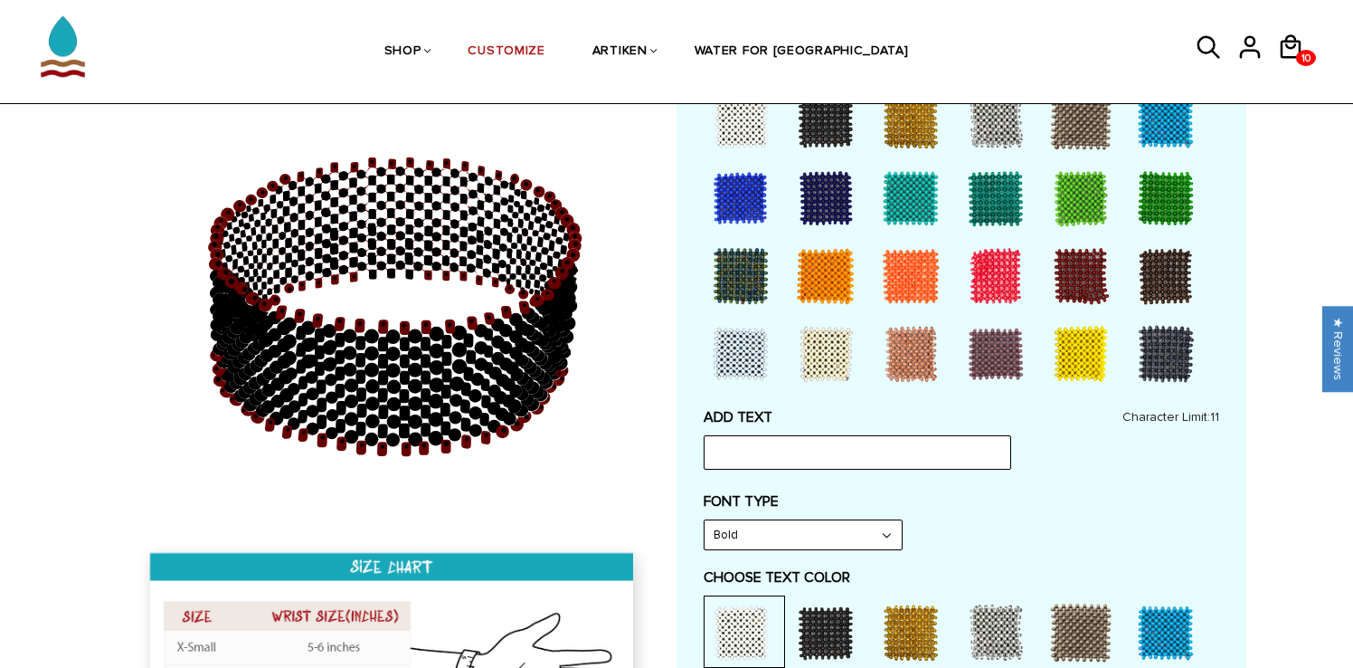
scroll to position [550, 0]
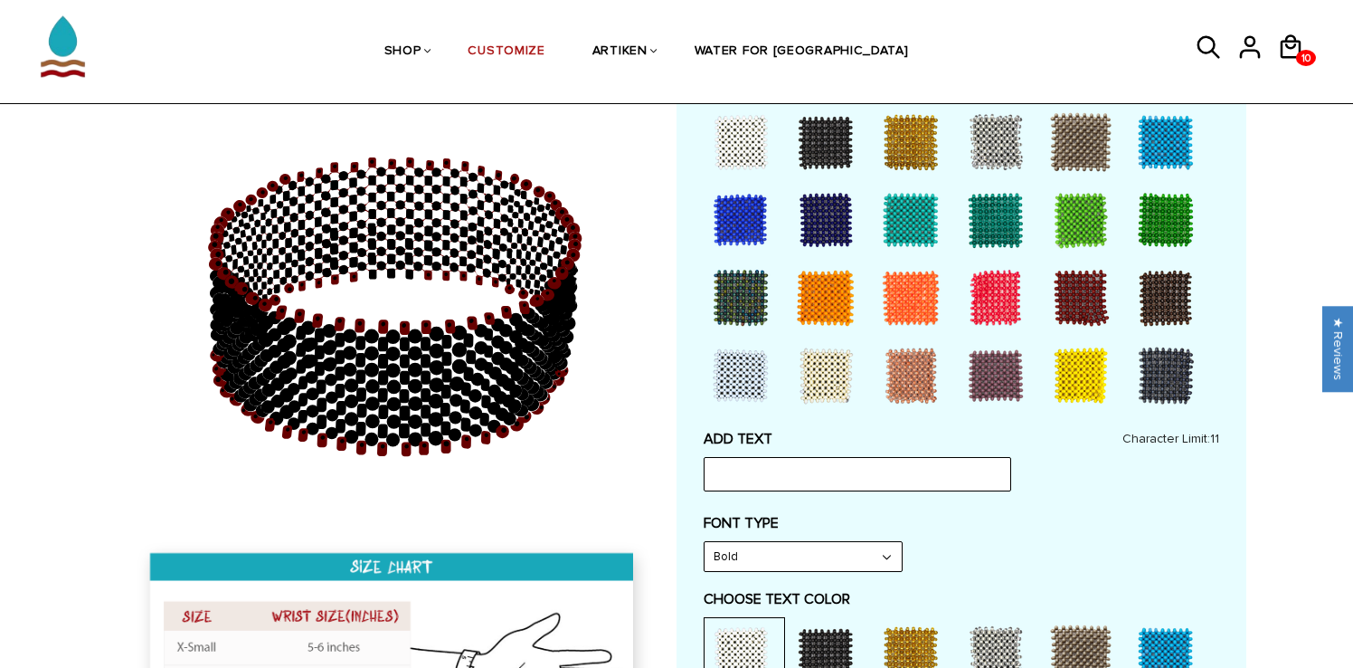
click at [1178, 278] on div at bounding box center [1166, 297] width 72 height 72
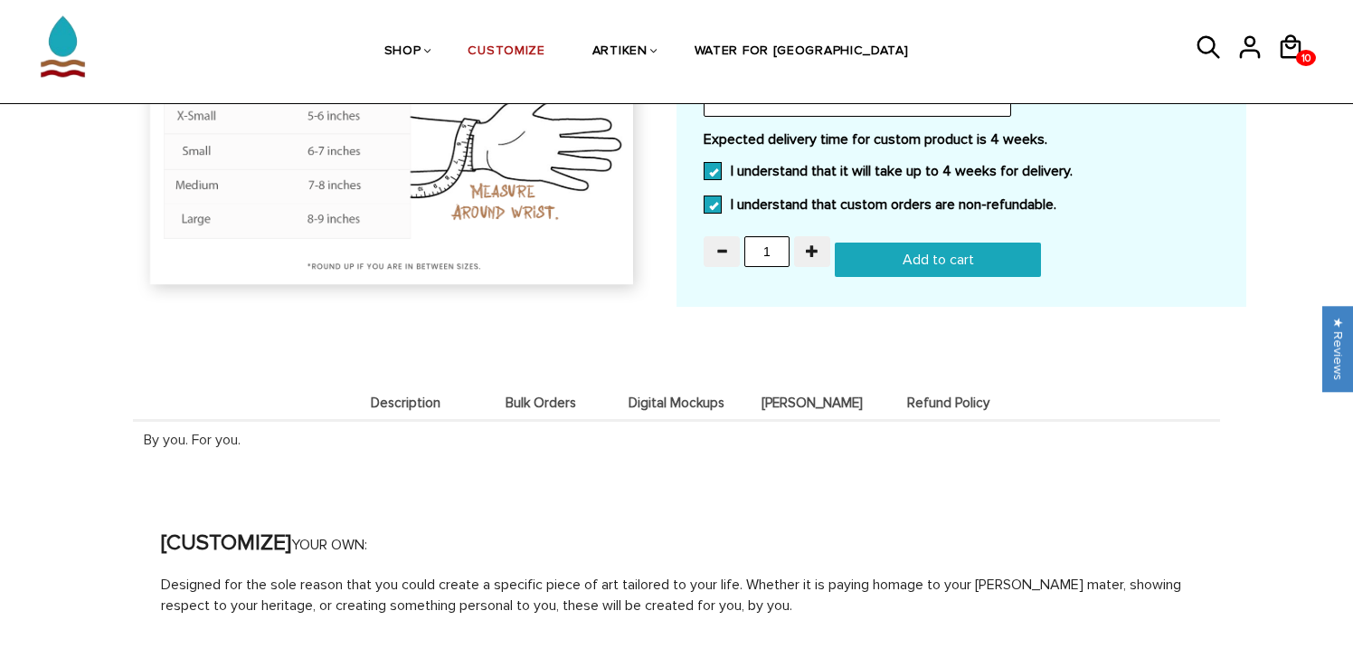
scroll to position [1769, 0]
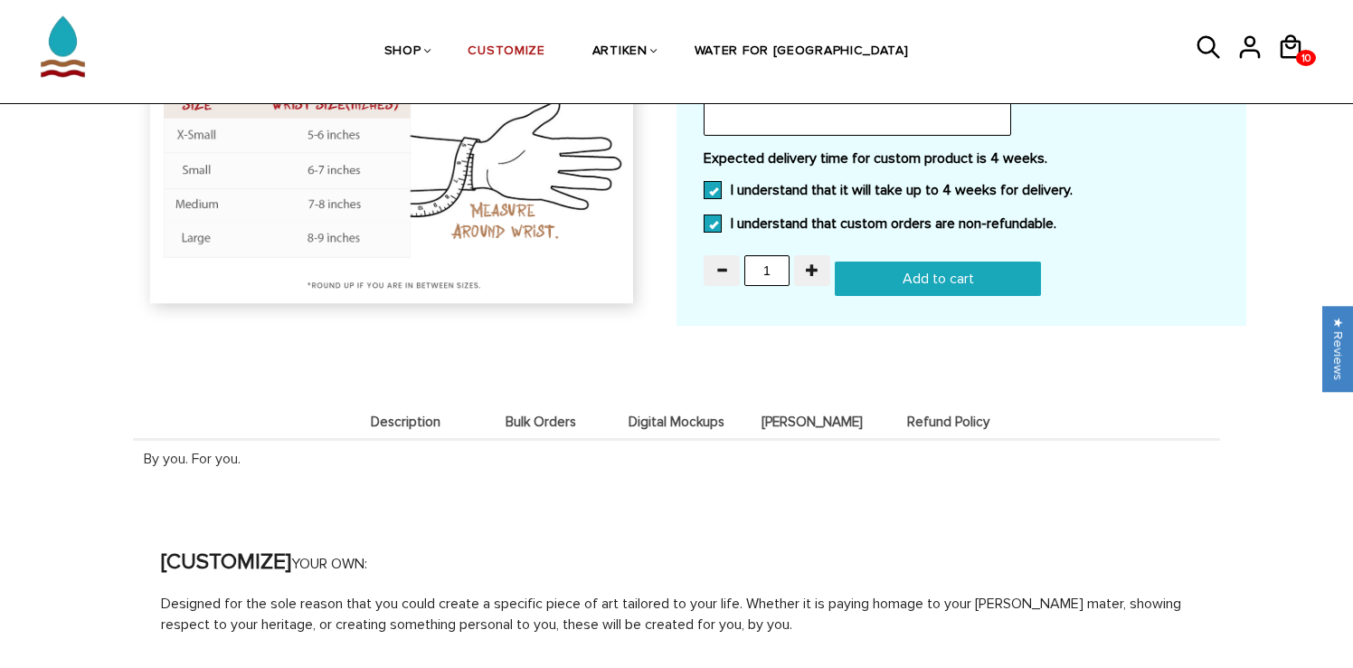
click at [813, 285] on div "1" at bounding box center [769, 273] width 131 height 36
click at [774, 260] on input "1" at bounding box center [766, 270] width 45 height 31
type input "10"
click at [929, 266] on input "Add to cart" at bounding box center [938, 278] width 206 height 34
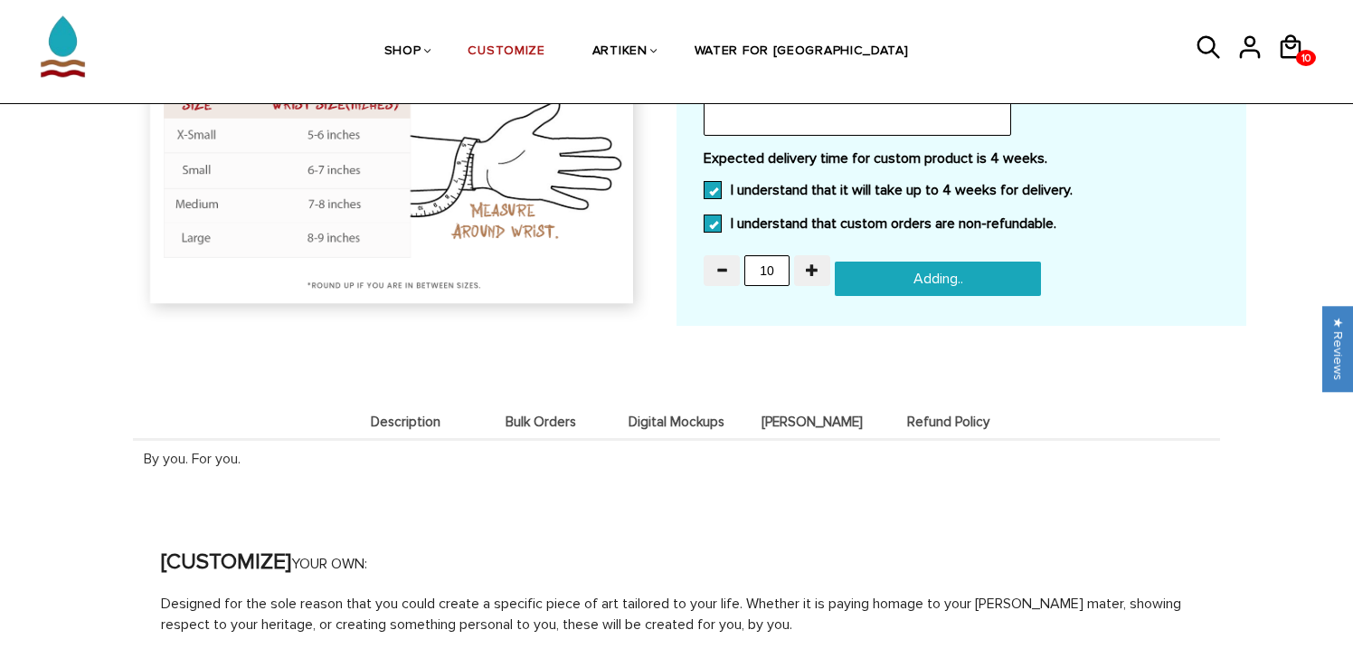
type input "Add to cart"
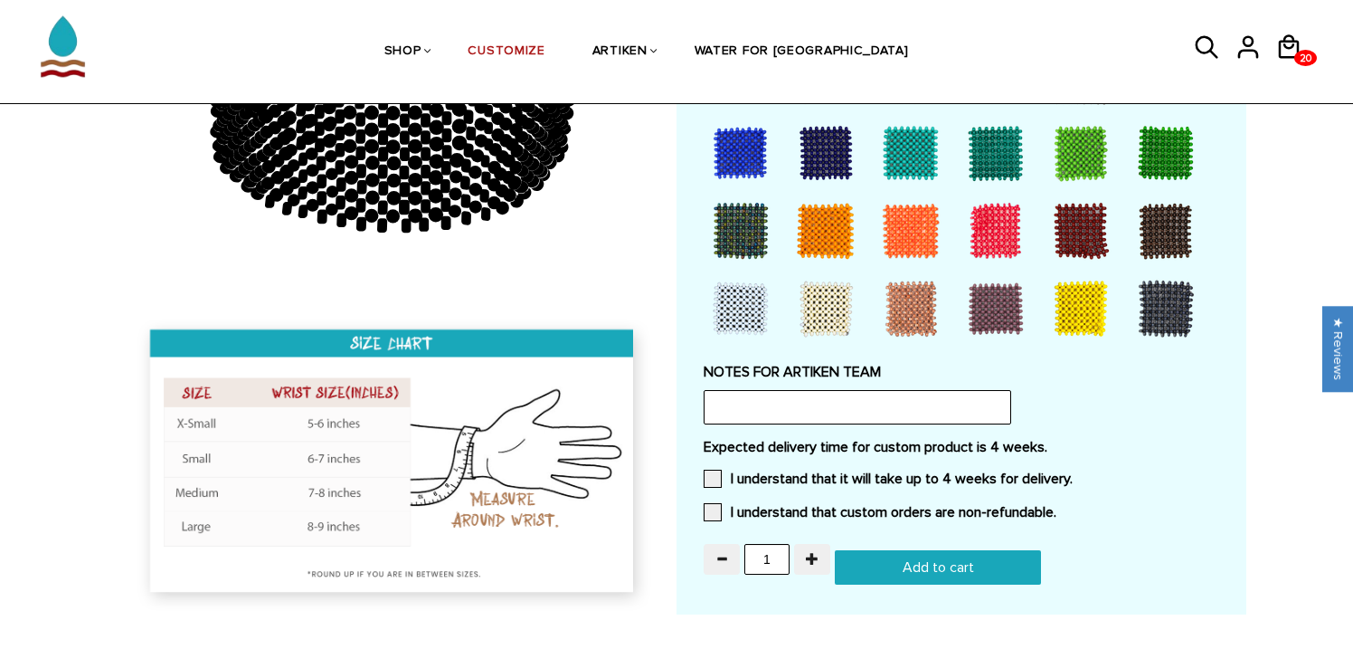
scroll to position [1405, 0]
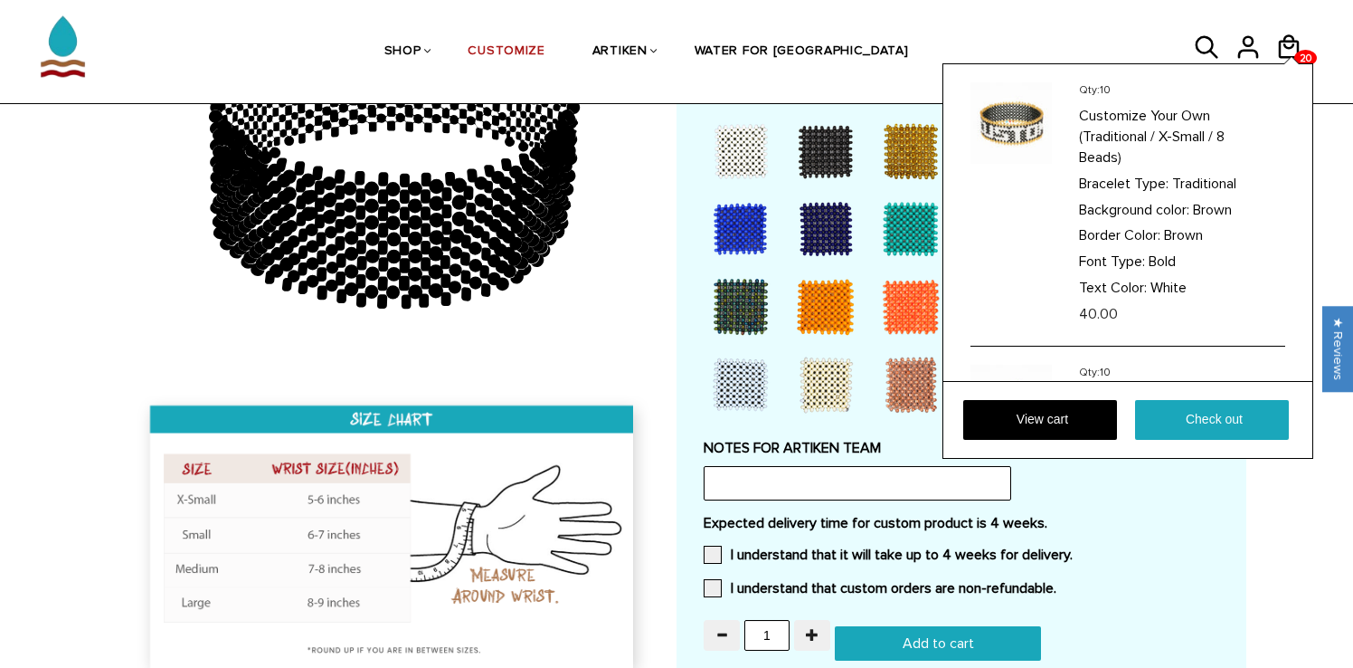
click at [1299, 63] on div "Qty: 10 Customize Your Own (Traditional / X-Small / 8 Beads) Bracelet Type: Tra…" at bounding box center [1127, 260] width 371 height 395
click at [1293, 63] on div "Qty: 10 Customize Your Own (Traditional / X-Small / 8 Beads) Bracelet Type: Tra…" at bounding box center [1127, 260] width 371 height 395
click at [1094, 415] on link "View cart" at bounding box center [1040, 420] width 154 height 40
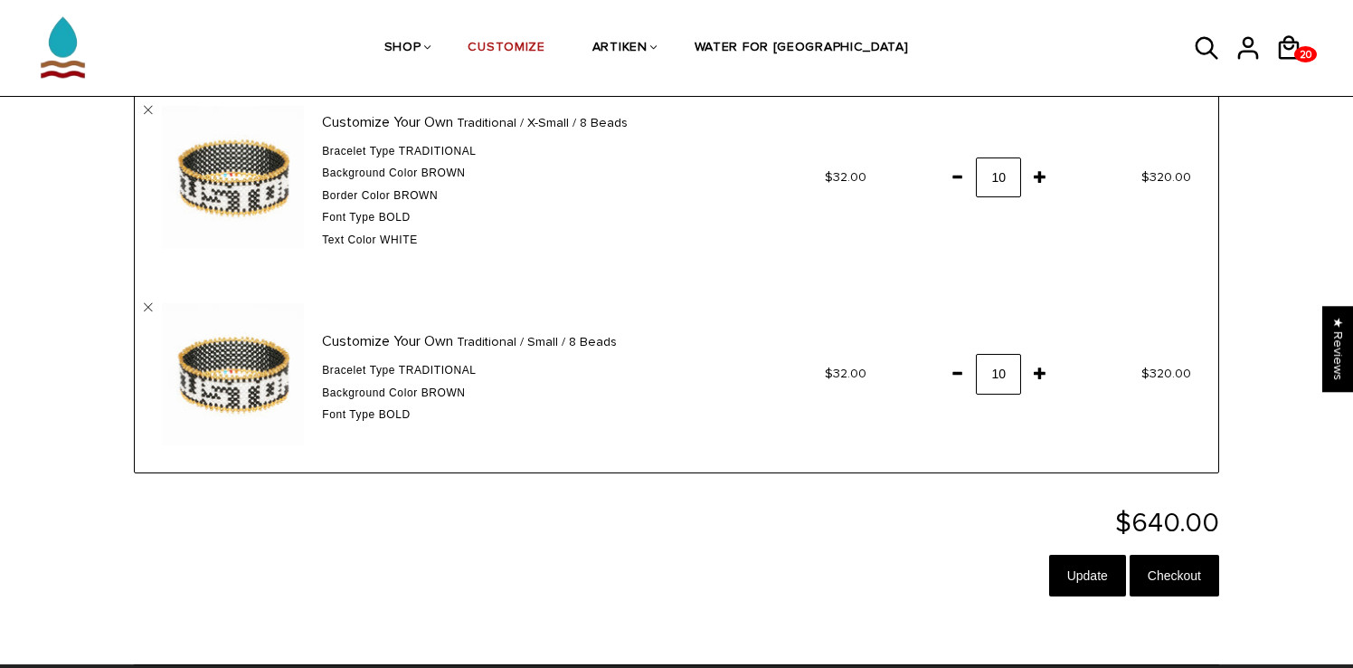
scroll to position [130, 0]
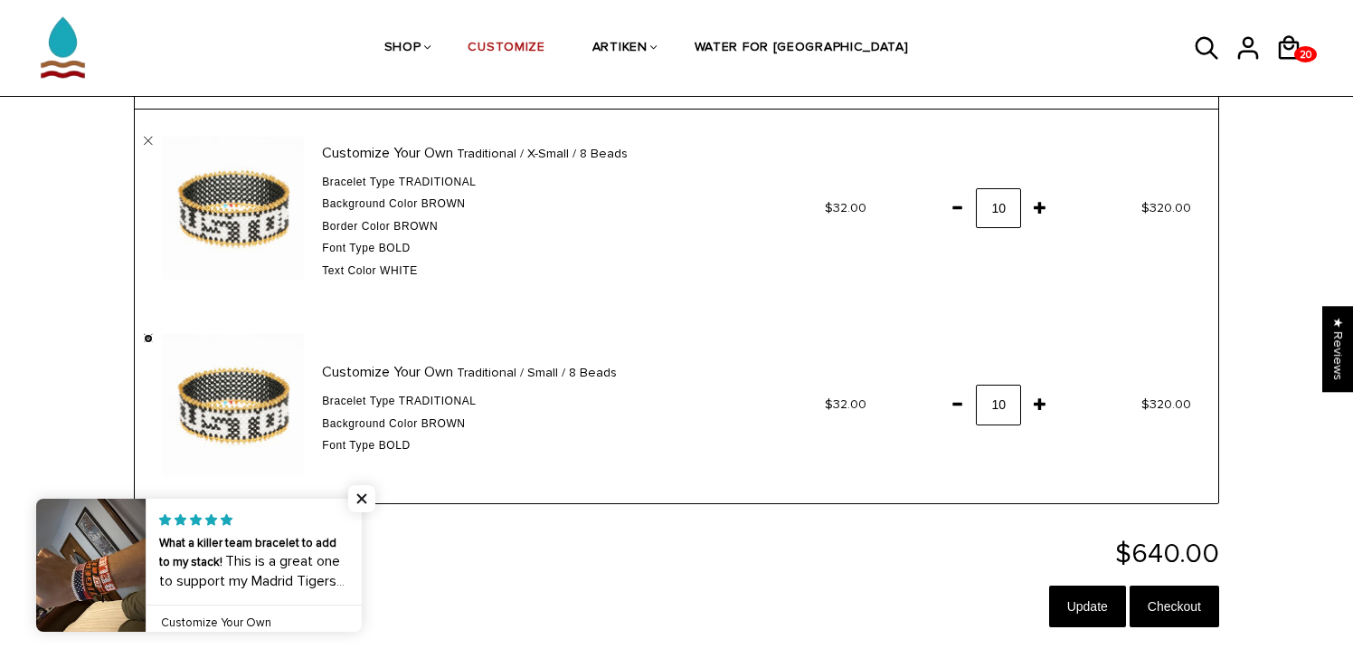
click at [148, 339] on link "" at bounding box center [148, 338] width 9 height 9
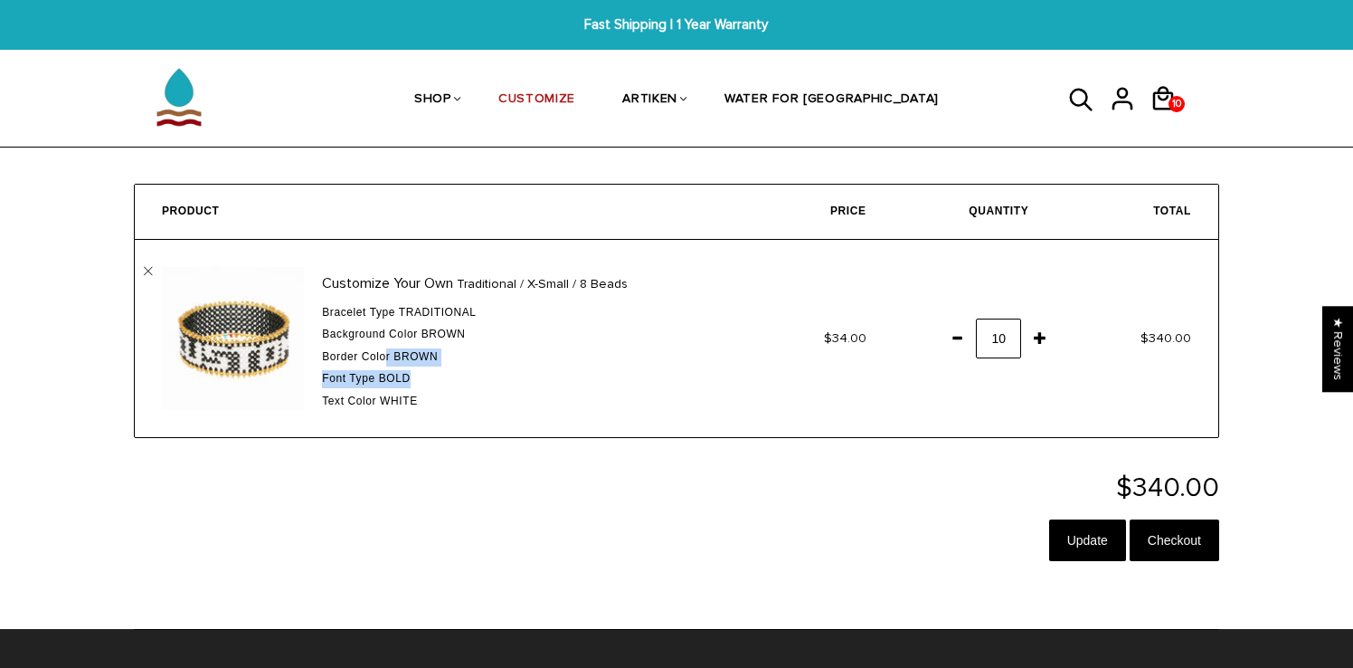
drag, startPoint x: 386, startPoint y: 355, endPoint x: 457, endPoint y: 371, distance: 72.4
click at [457, 371] on div "Bracelet Type Traditional Background color Brown Border Color Brown Font Type" at bounding box center [513, 357] width 382 height 107
click at [457, 371] on div "Font Type Bold" at bounding box center [513, 379] width 382 height 18
drag, startPoint x: 425, startPoint y: 329, endPoint x: 492, endPoint y: 336, distance: 67.3
click at [492, 336] on div "Background color Brown" at bounding box center [513, 335] width 382 height 18
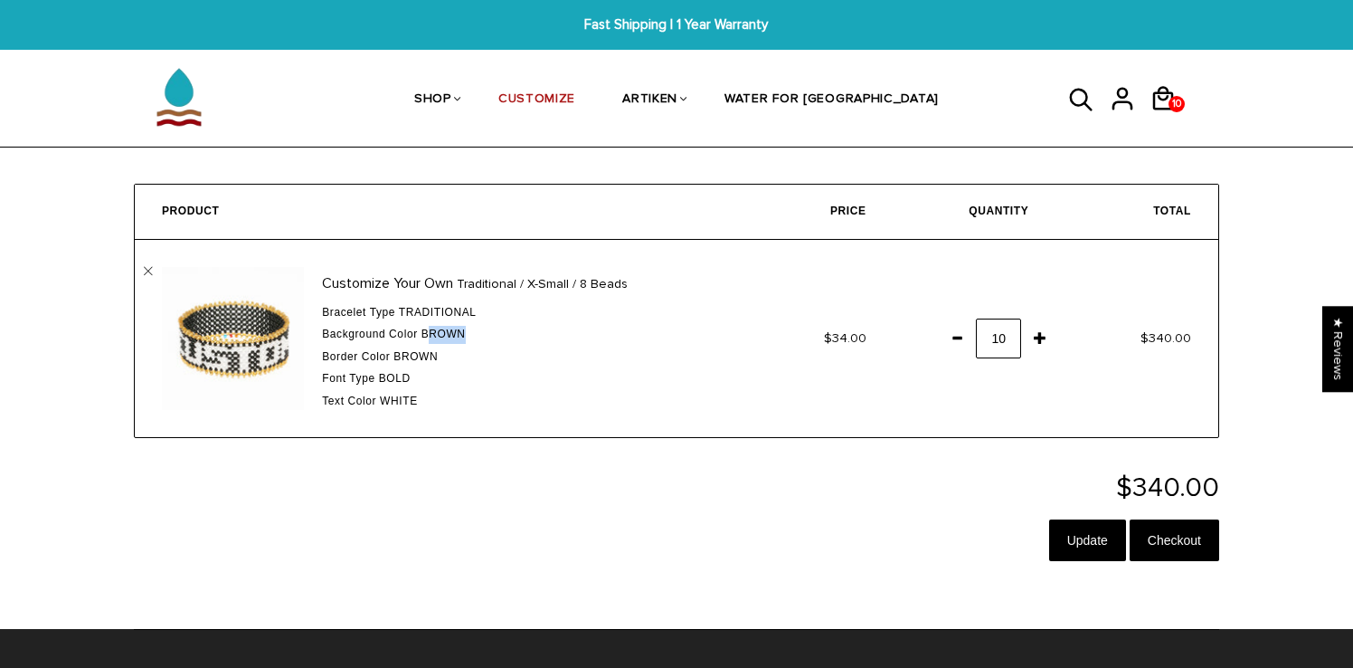
click at [492, 336] on div "Background color Brown" at bounding box center [513, 335] width 382 height 18
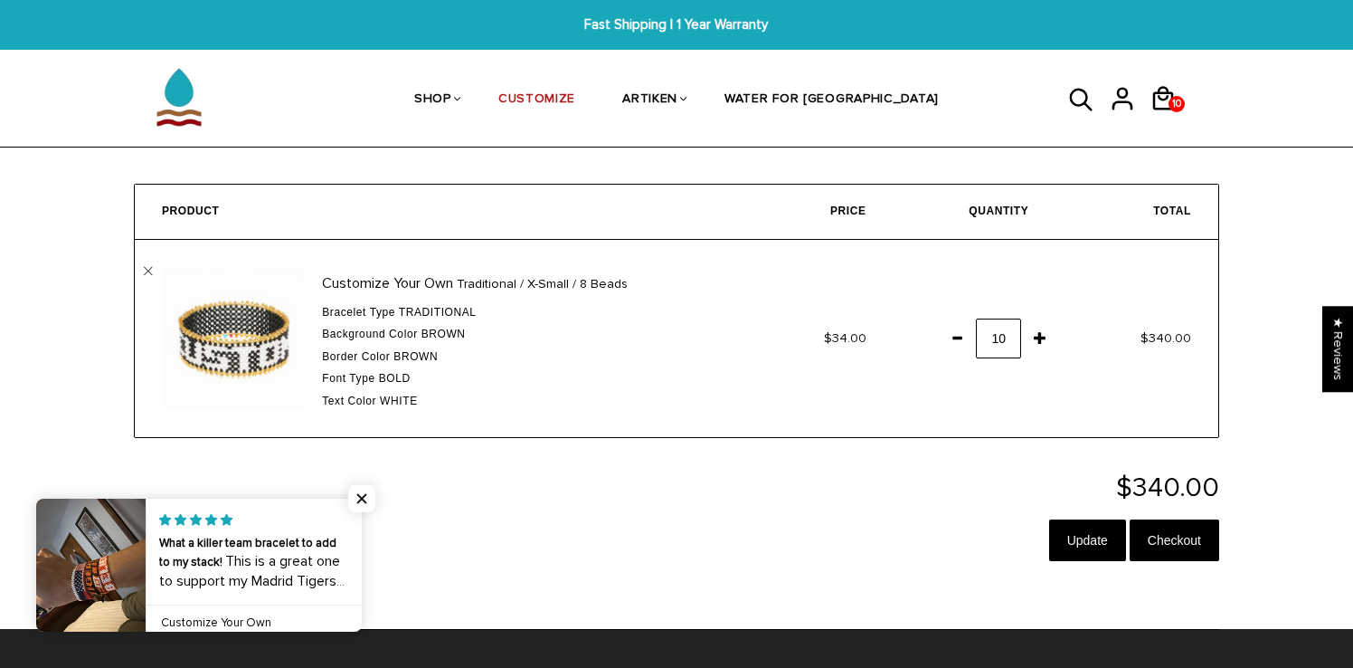
click at [364, 377] on span "Font Type" at bounding box center [348, 378] width 52 height 13
click at [379, 292] on span "Customize Your Own" at bounding box center [387, 283] width 131 height 24
click at [507, 303] on div "Customize Your Own Traditional / X-Small / 8 Beads Bracelet Type Traditional Ba…" at bounding box center [517, 339] width 427 height 144
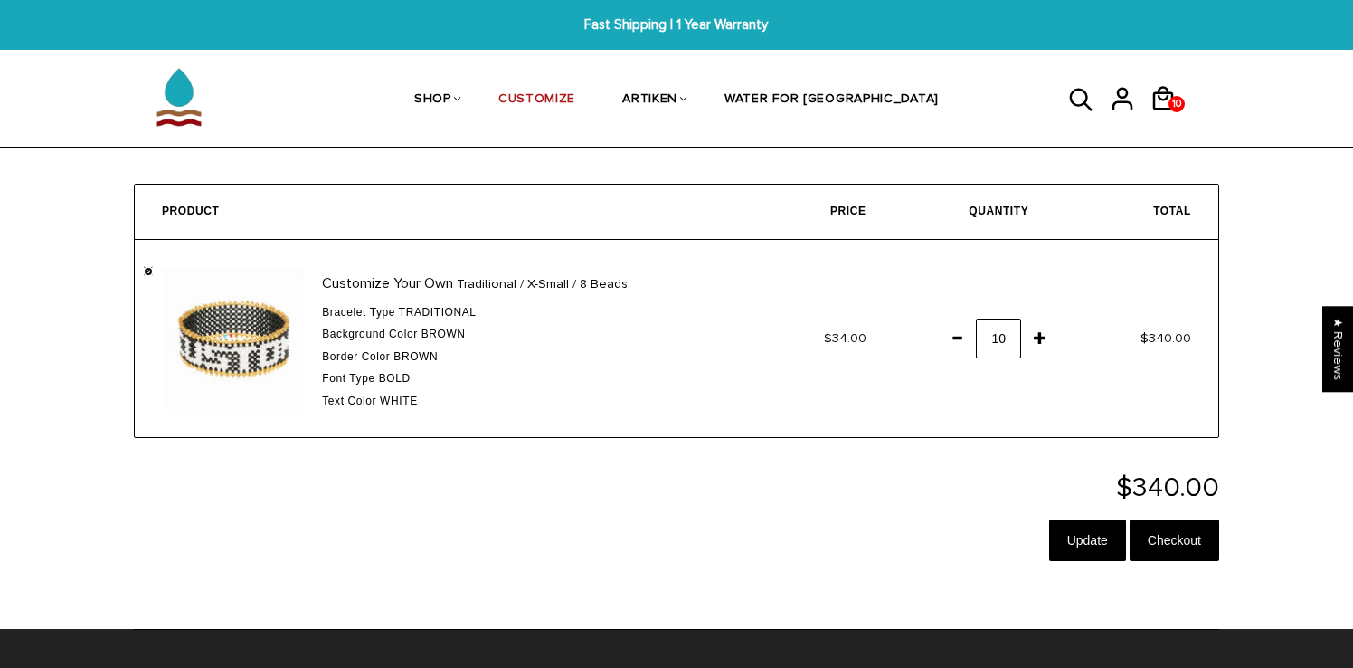
click at [149, 269] on link "" at bounding box center [148, 271] width 9 height 9
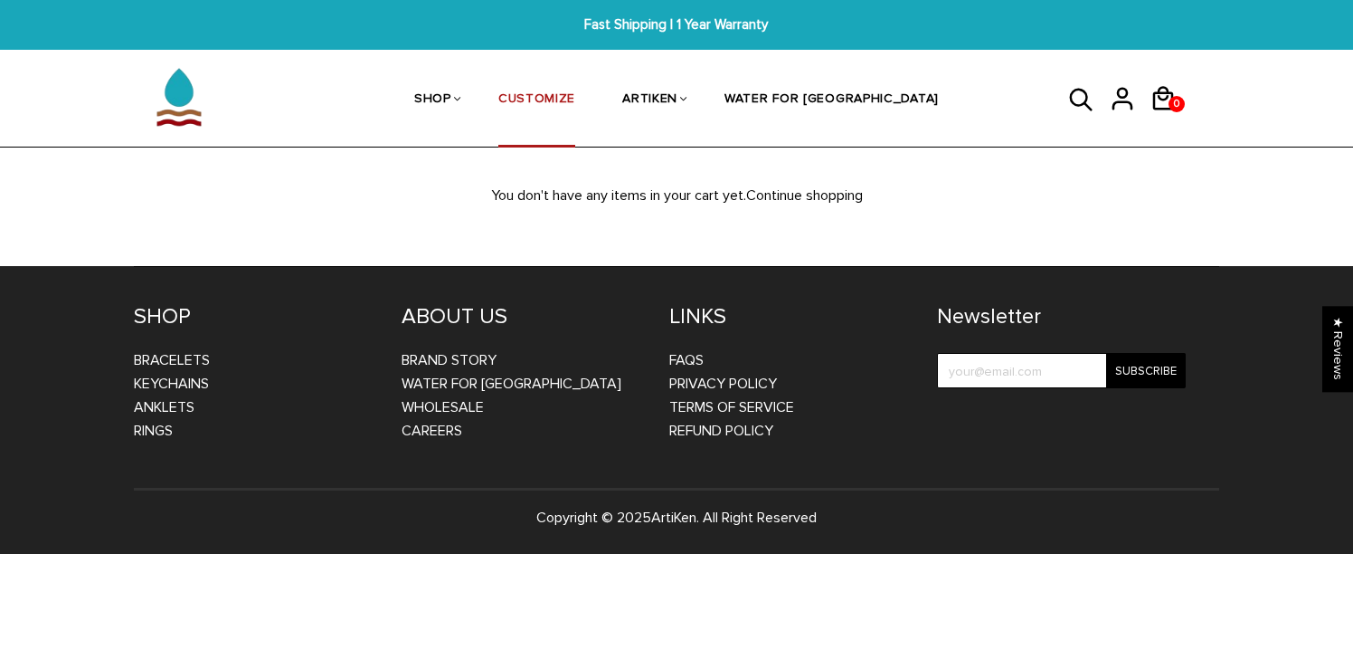
click at [525, 94] on li "CUSTOMIZE" at bounding box center [537, 100] width 124 height 96
click at [575, 104] on link "CUSTOMIZE" at bounding box center [536, 100] width 77 height 96
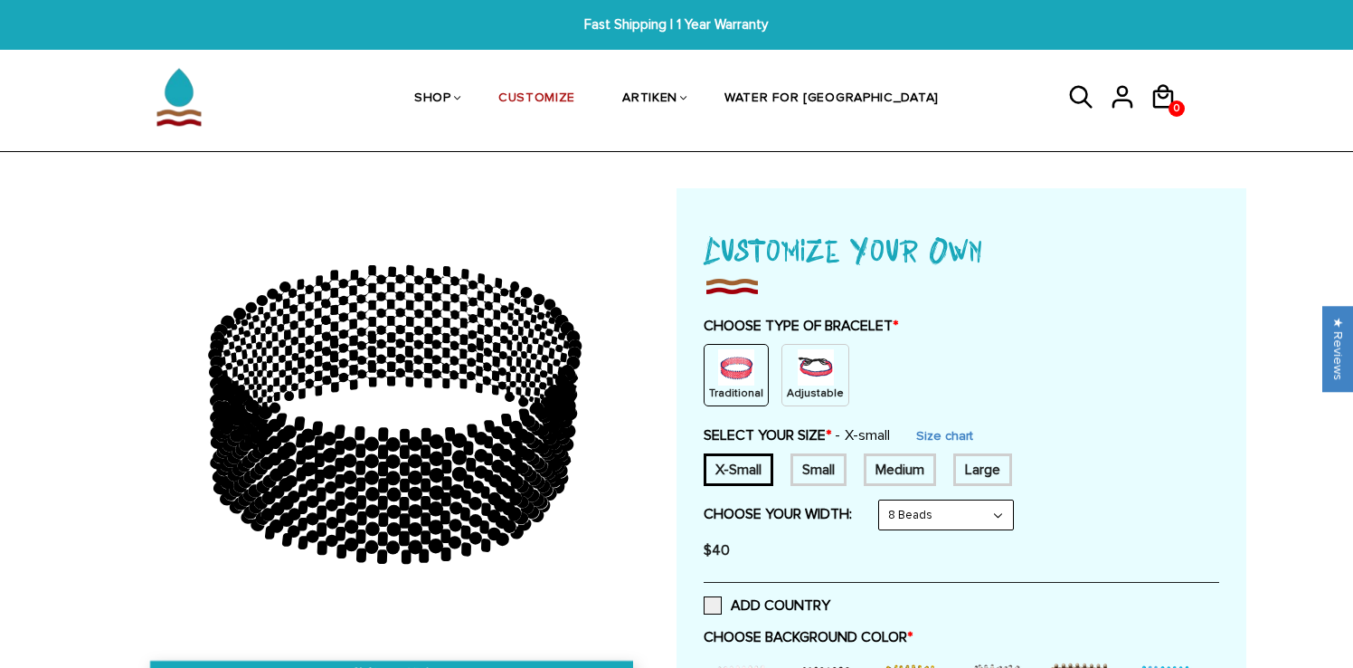
click at [811, 468] on div "Small" at bounding box center [819, 469] width 56 height 33
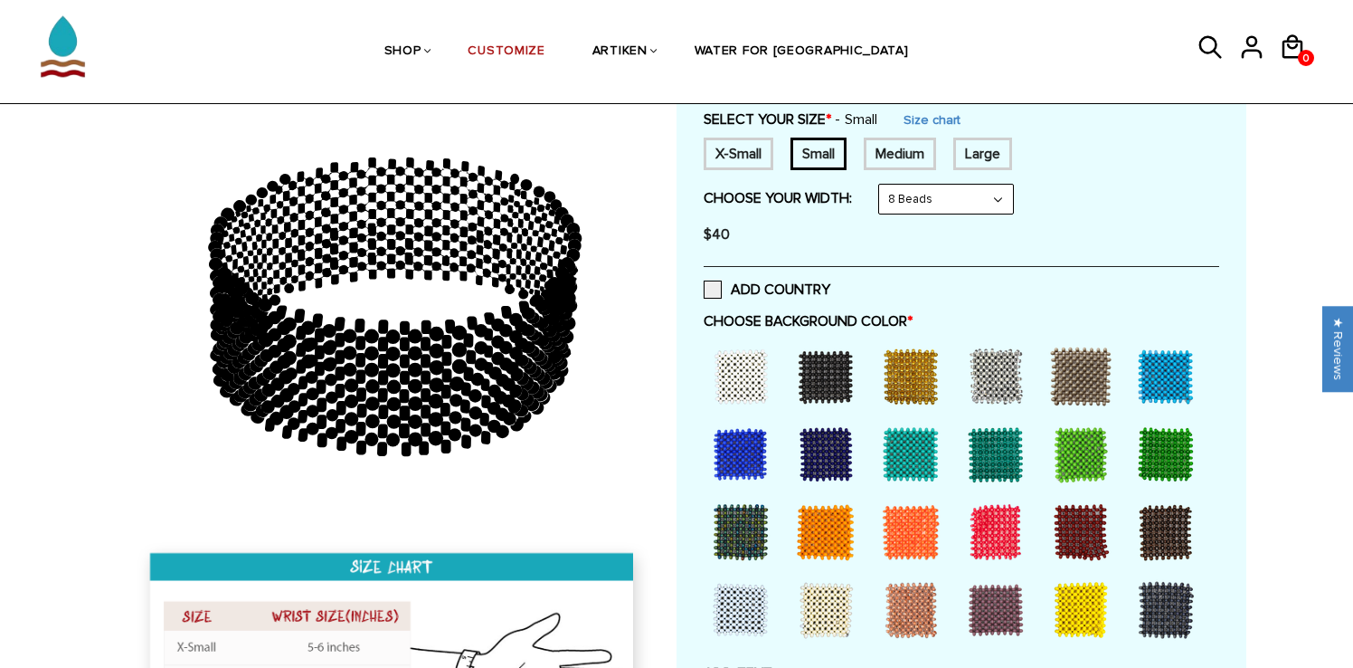
scroll to position [535, 0]
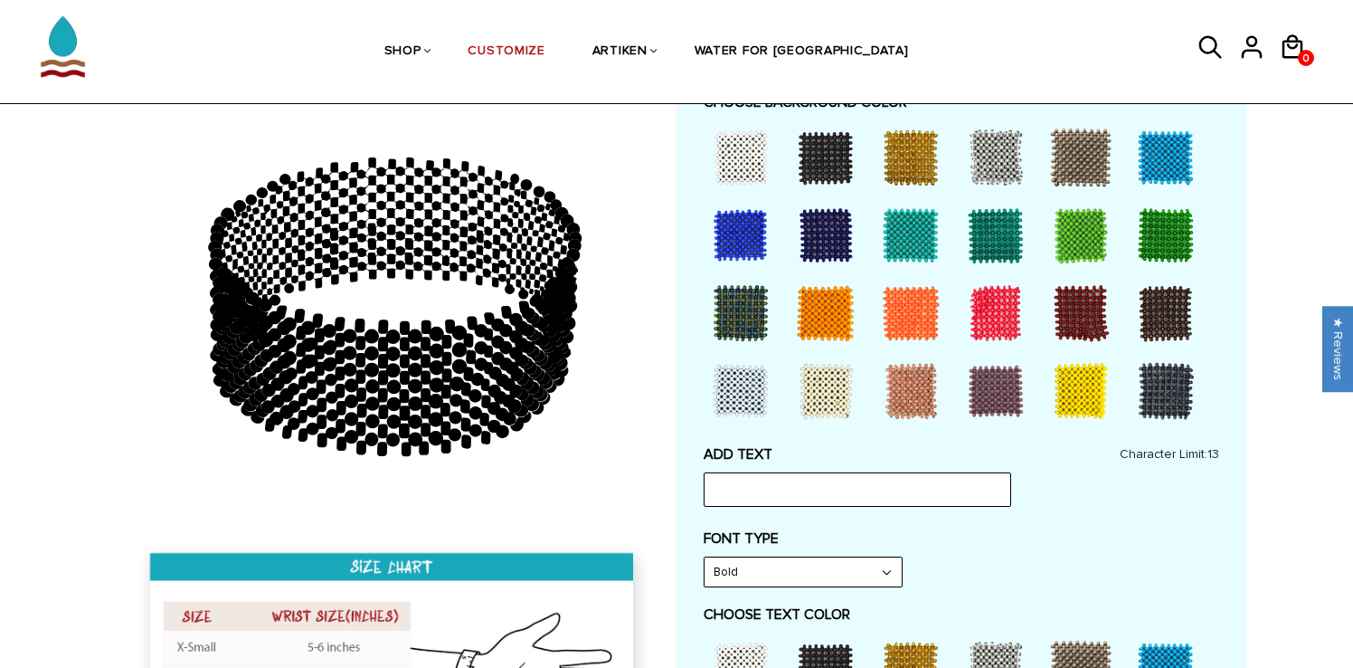
click at [1074, 313] on div at bounding box center [1081, 313] width 72 height 72
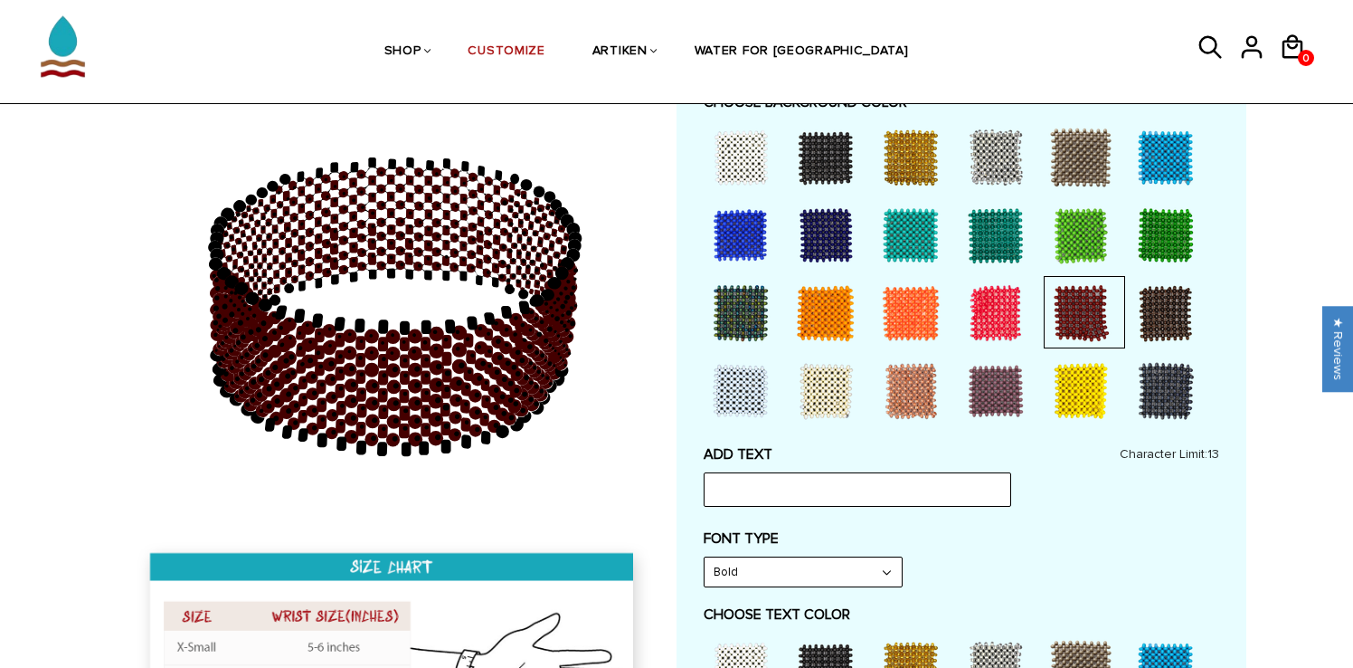
click at [1009, 307] on div at bounding box center [996, 313] width 72 height 72
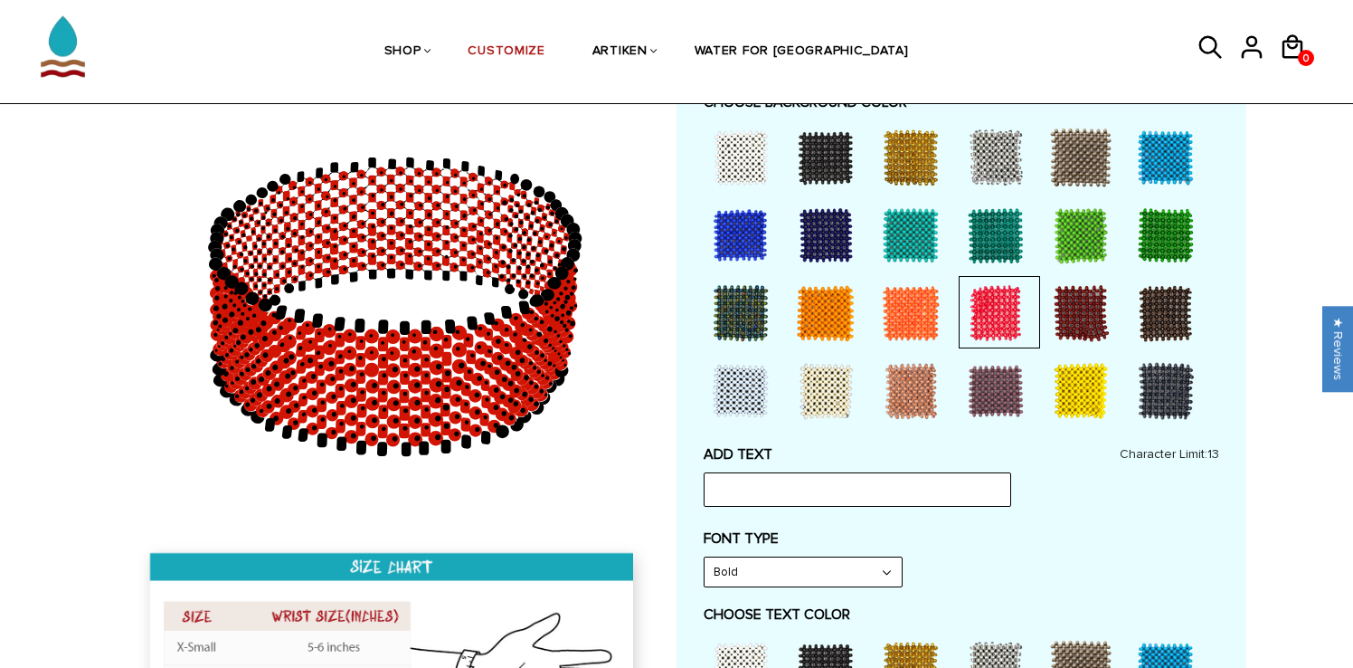
click at [1104, 321] on div at bounding box center [1081, 313] width 72 height 72
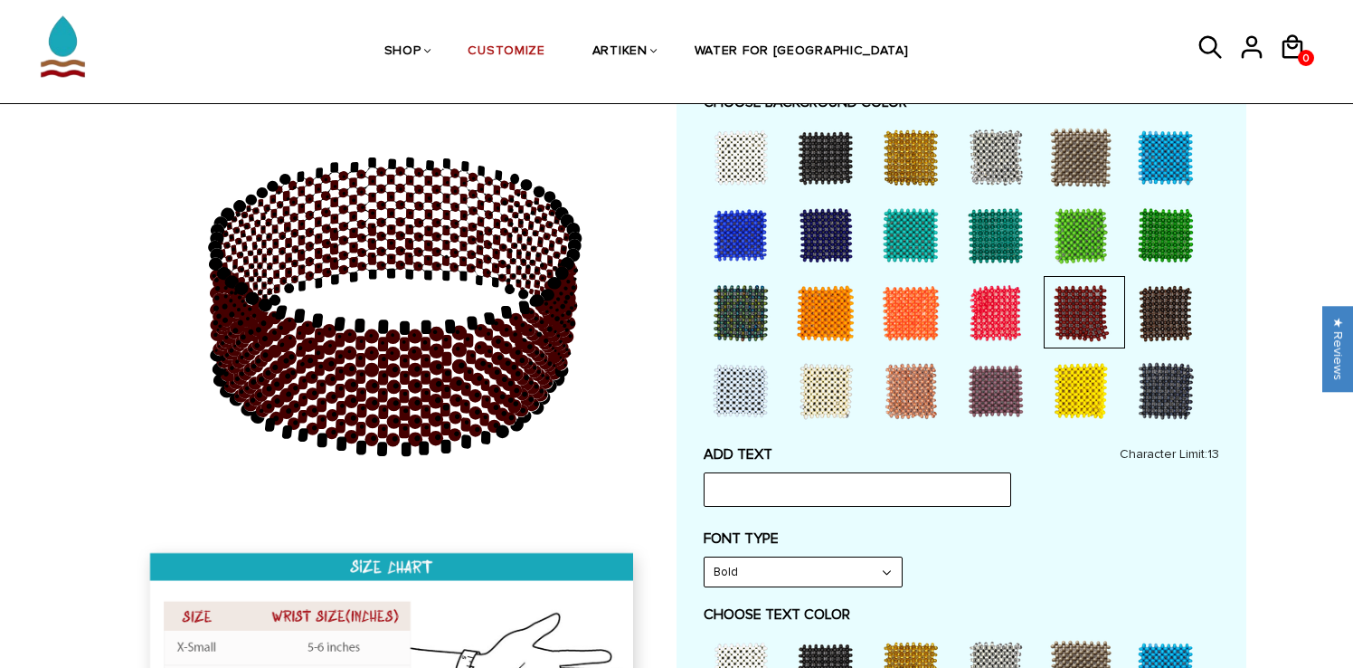
click at [1170, 315] on div at bounding box center [1166, 313] width 72 height 72
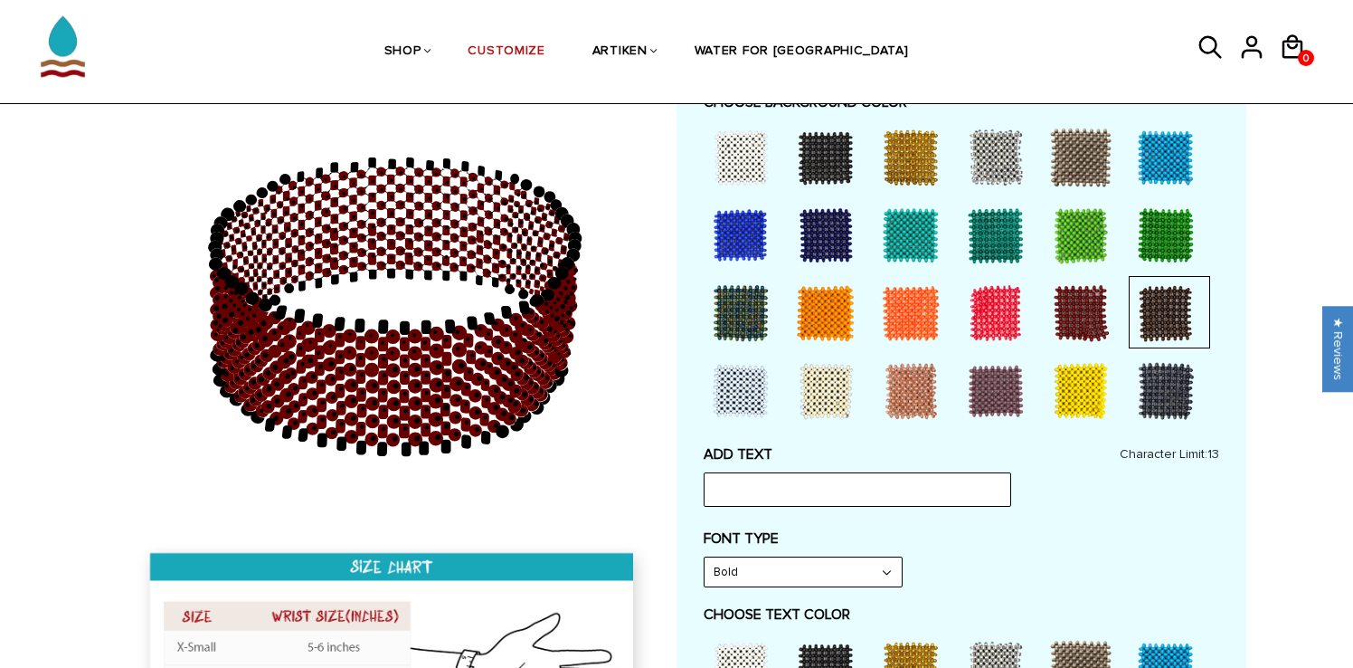
click at [1110, 311] on div at bounding box center [1081, 313] width 72 height 72
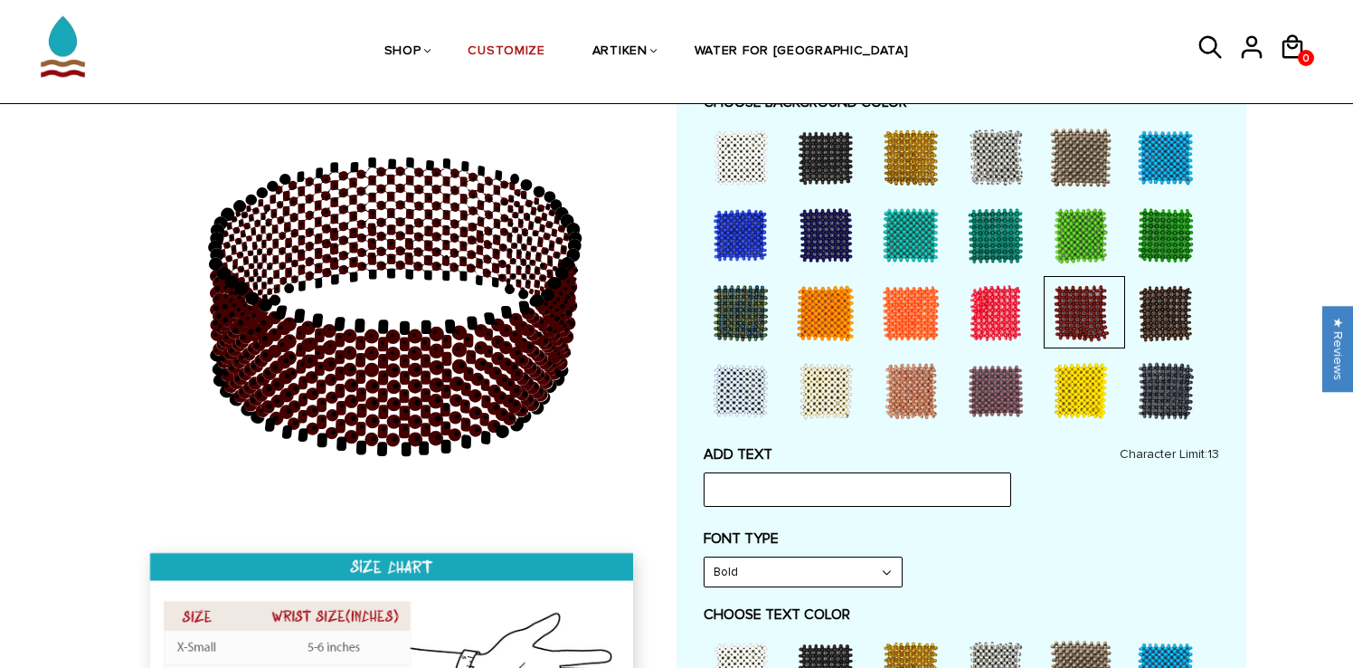
click at [1002, 311] on div at bounding box center [996, 313] width 72 height 72
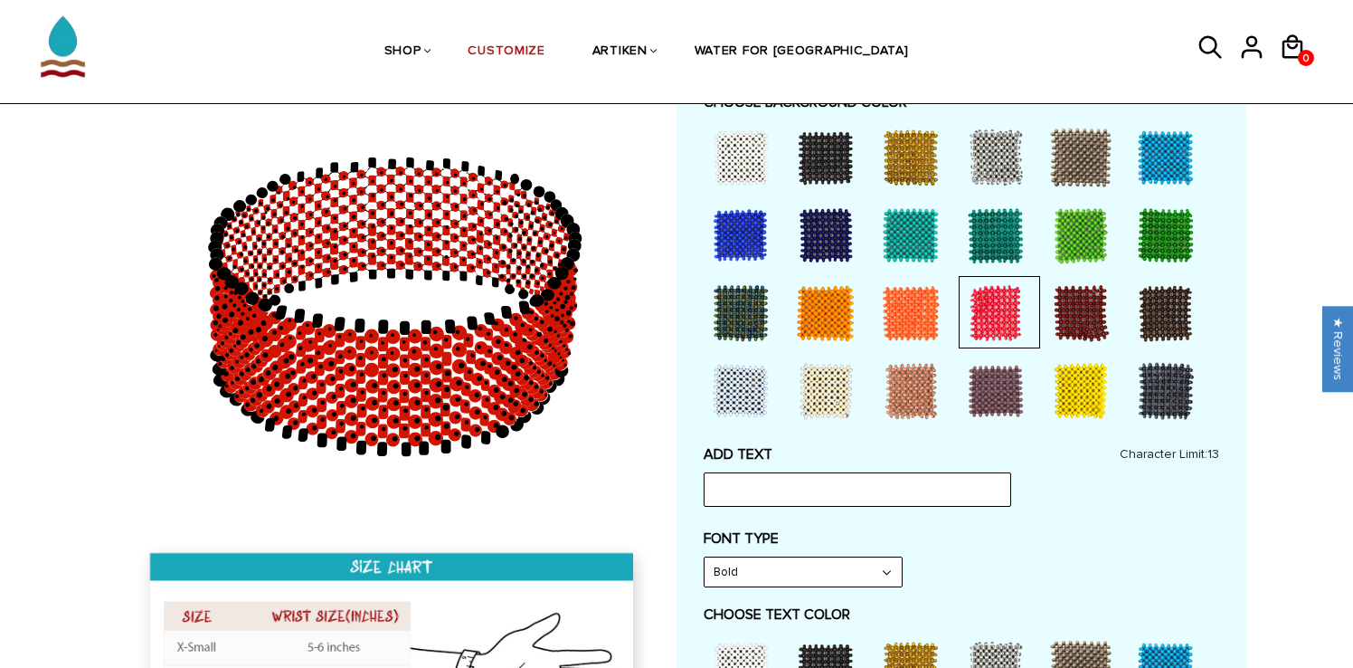
click at [1101, 314] on div at bounding box center [1081, 313] width 72 height 72
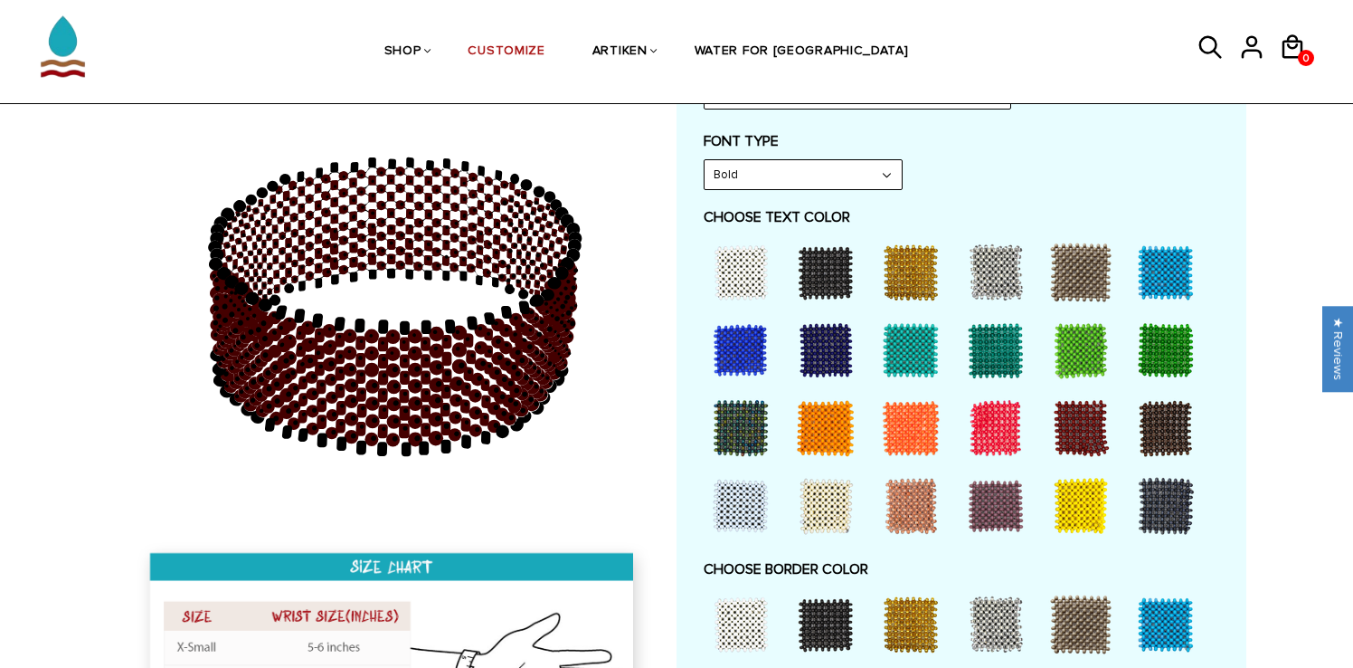
scroll to position [935, 0]
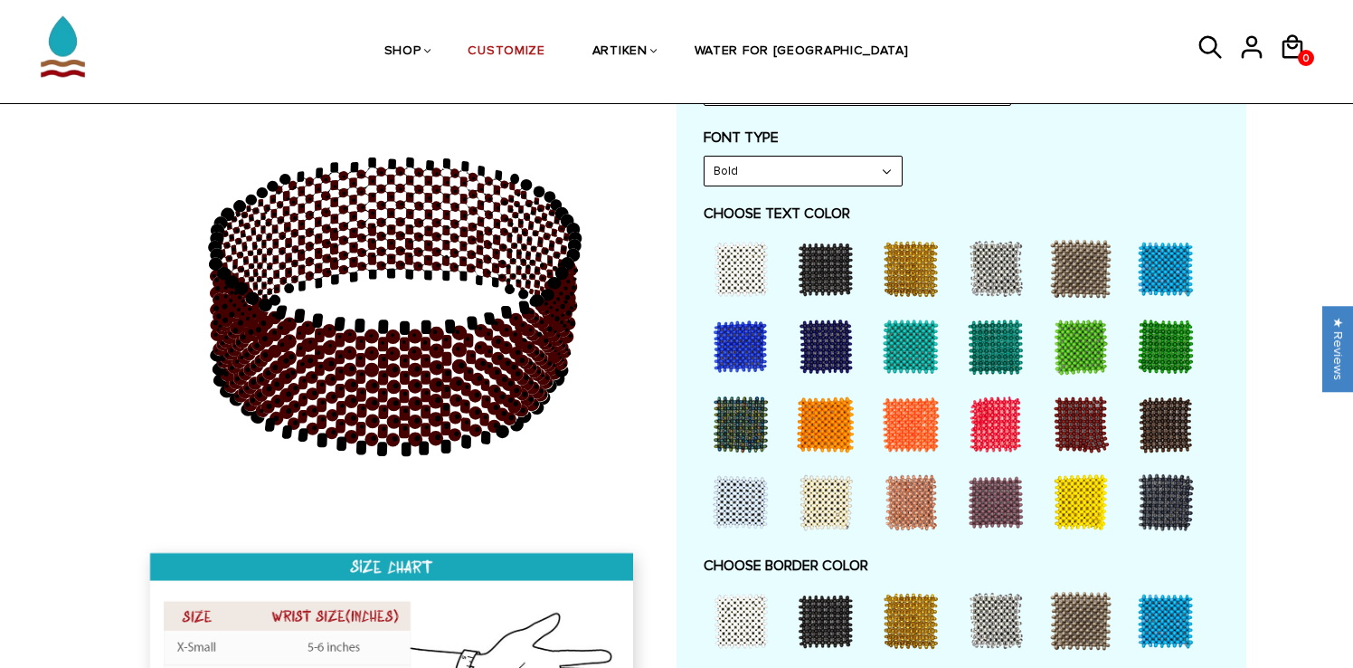
click at [736, 273] on div at bounding box center [741, 268] width 72 height 72
click at [1080, 421] on div at bounding box center [1081, 424] width 72 height 72
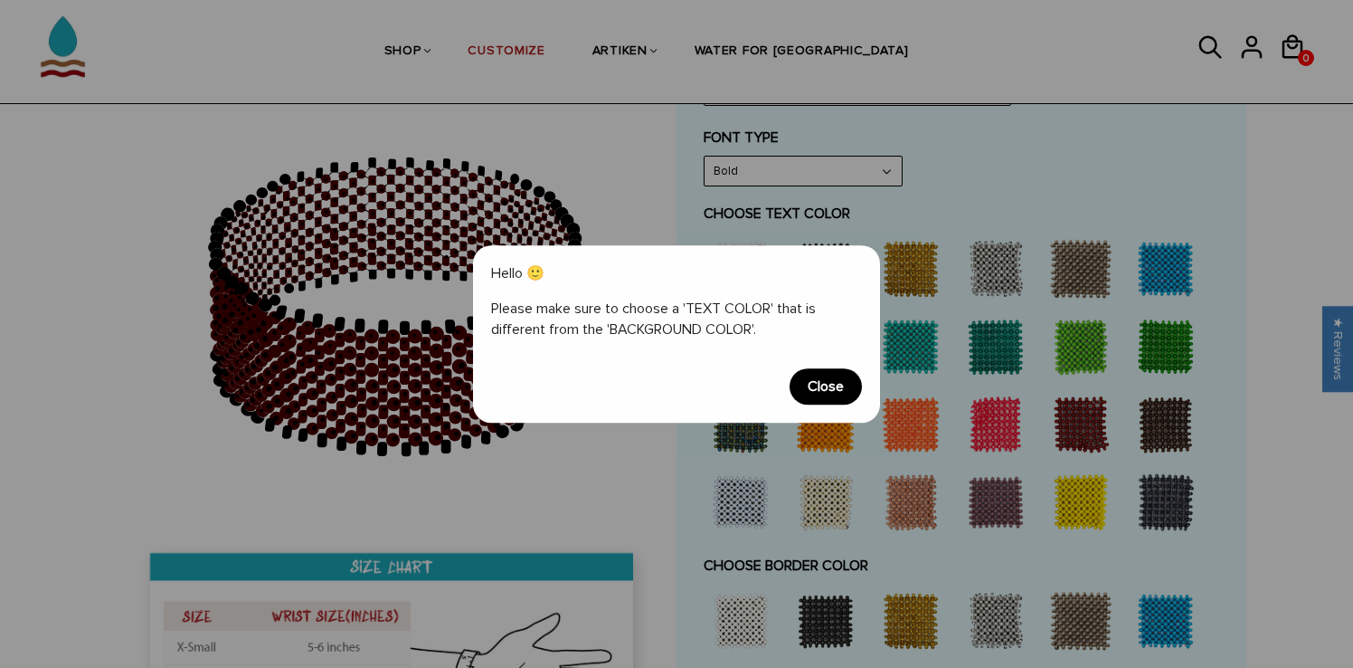
click at [826, 389] on span "Close" at bounding box center [826, 386] width 72 height 36
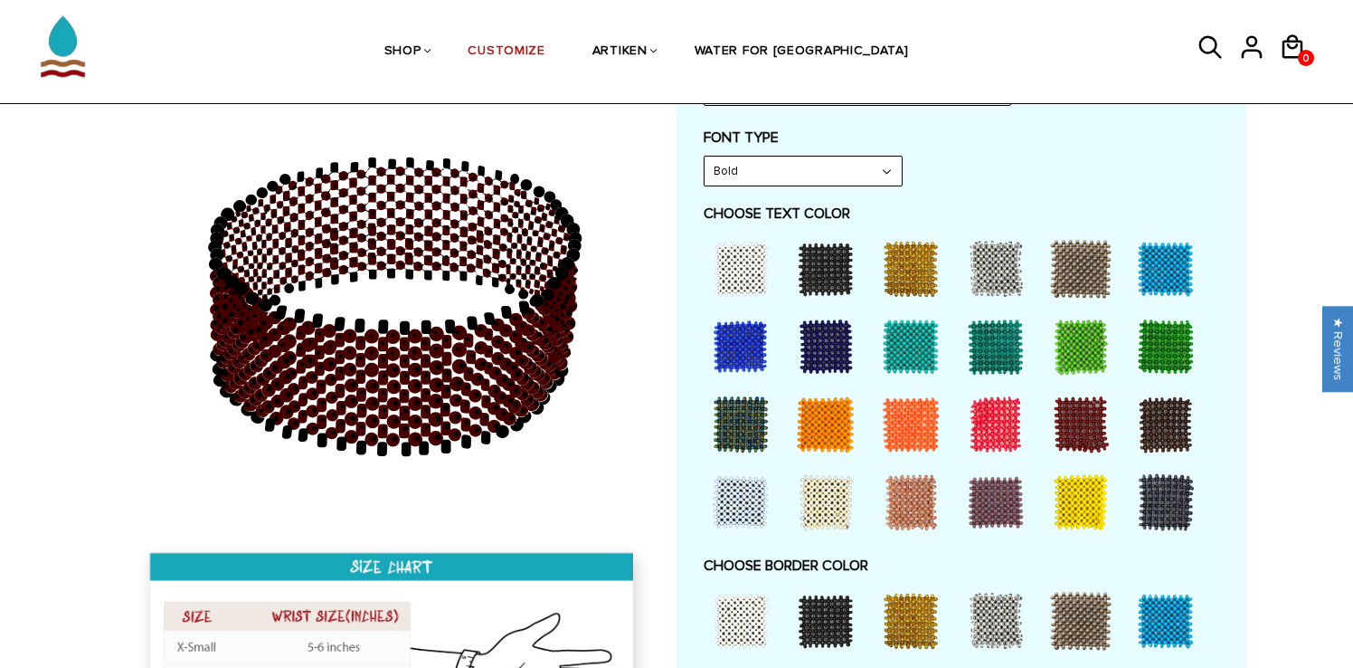
click at [736, 241] on div at bounding box center [741, 268] width 72 height 72
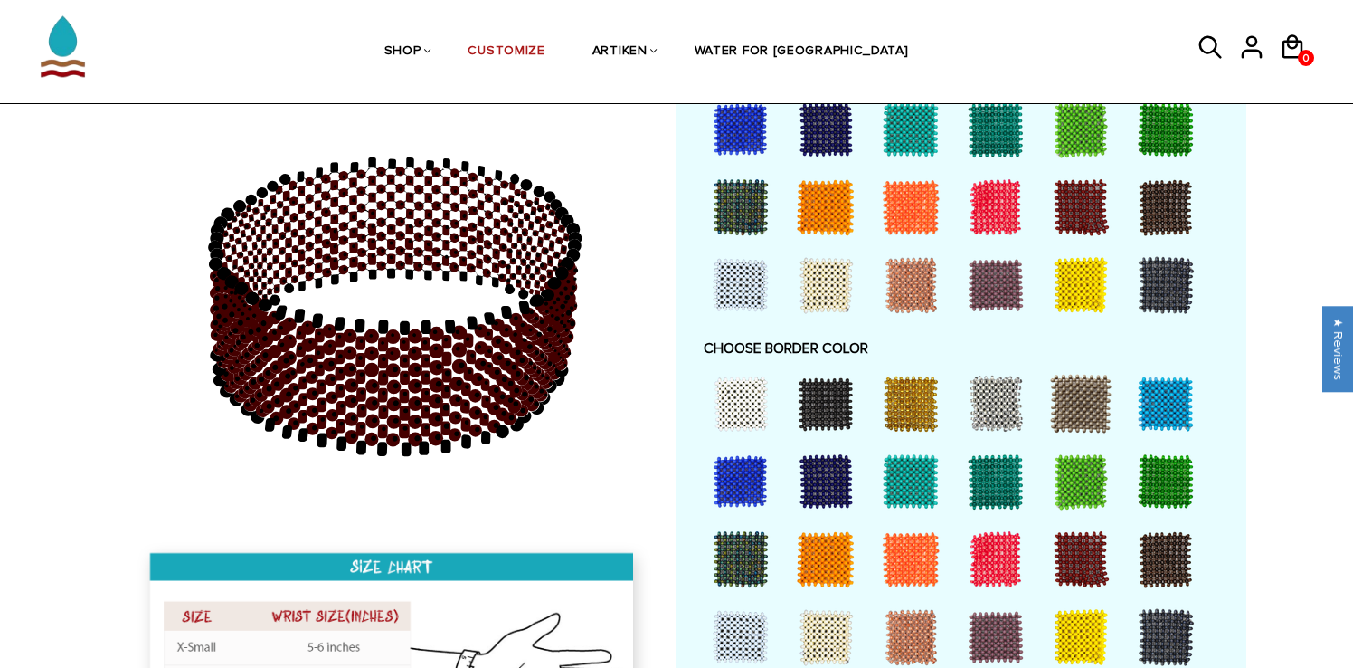
scroll to position [1159, 0]
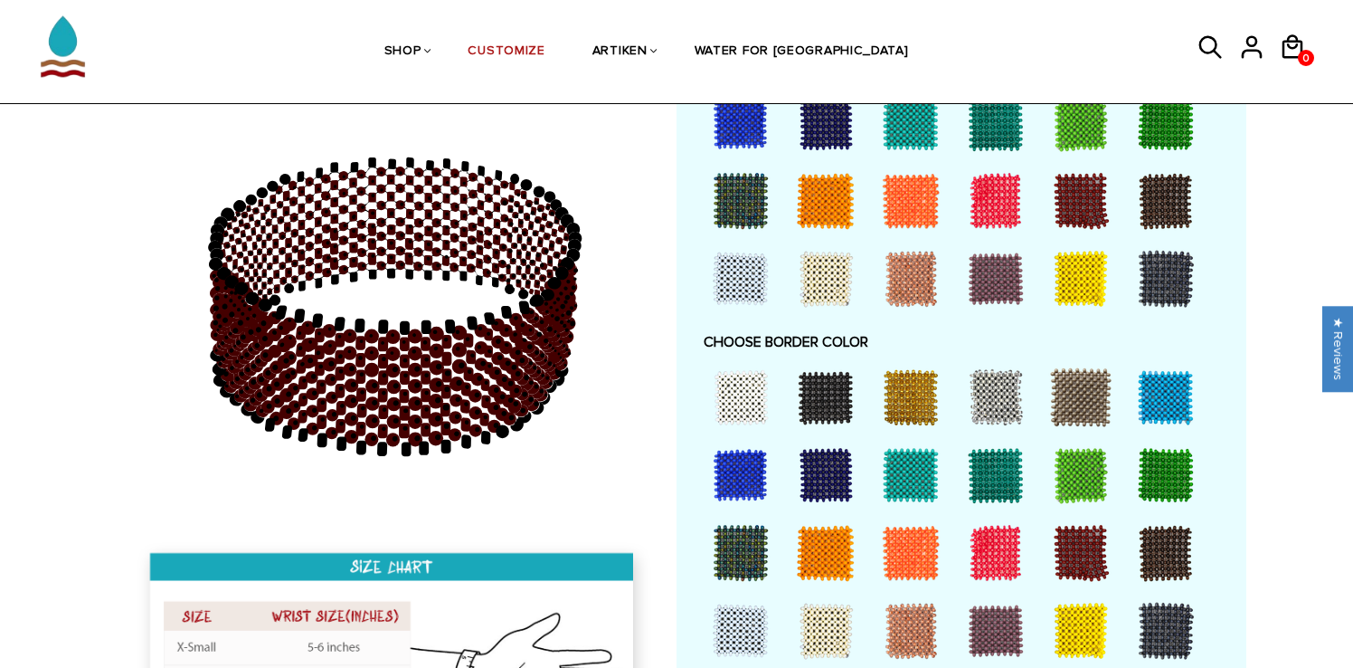
click at [1052, 558] on div at bounding box center [1081, 552] width 72 height 72
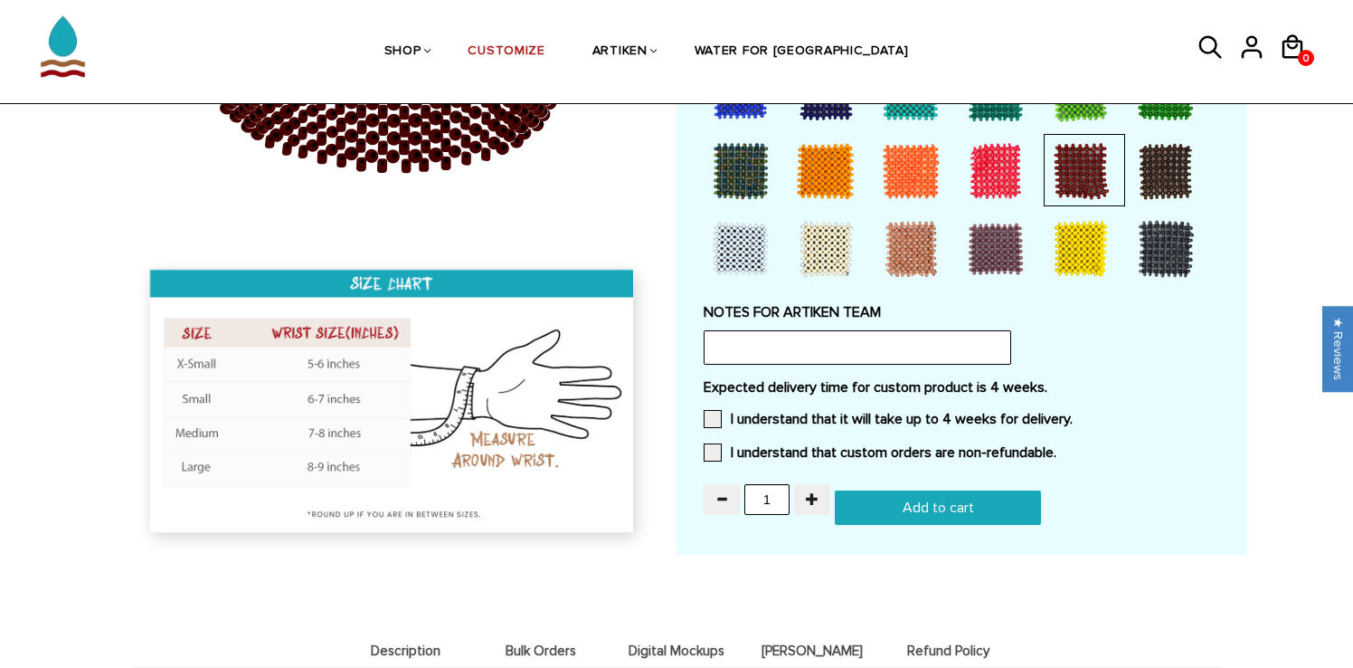
scroll to position [1555, 0]
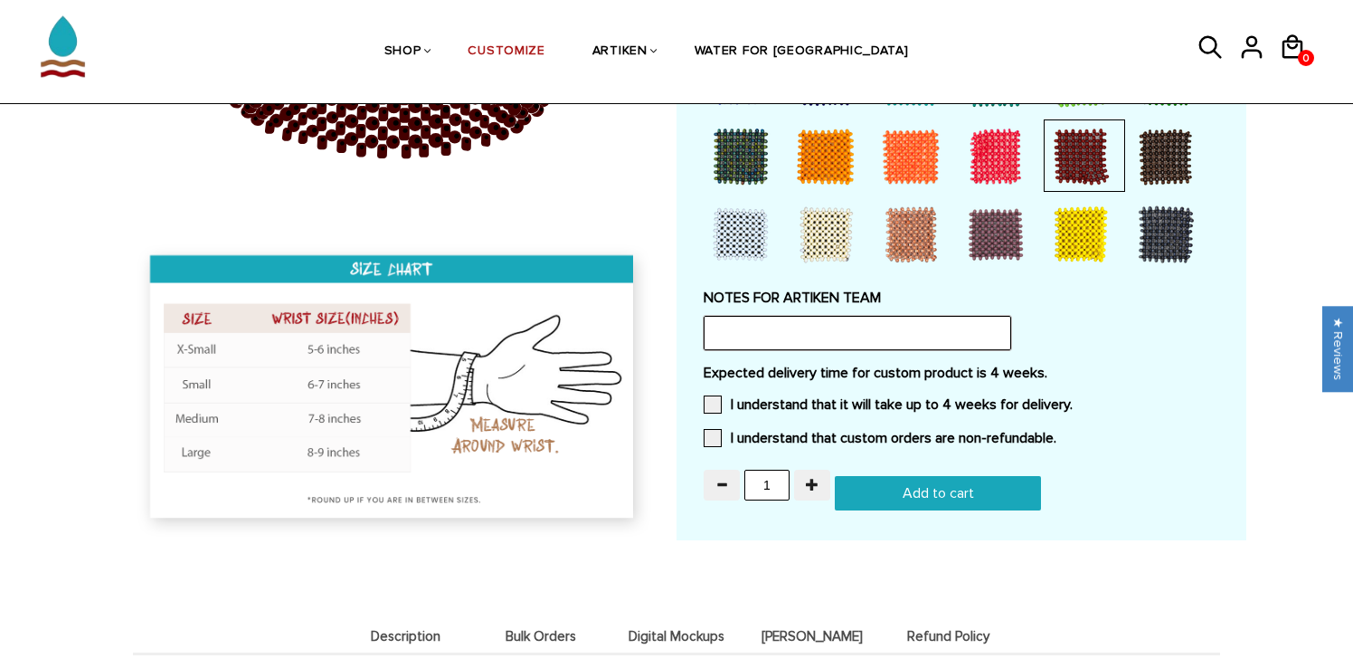
click at [850, 327] on input "text" at bounding box center [858, 333] width 308 height 34
paste input "https://static.wixstatic.com/media/cb7b70_416f2ffd01f5470b9244c1aaa657115f~mv2_…"
click at [858, 330] on input "https://static.wixstatic.com/media/cb7b70_416f2ffd01f5470b9244c1aaa657115f~mv2_…" at bounding box center [858, 333] width 308 height 34
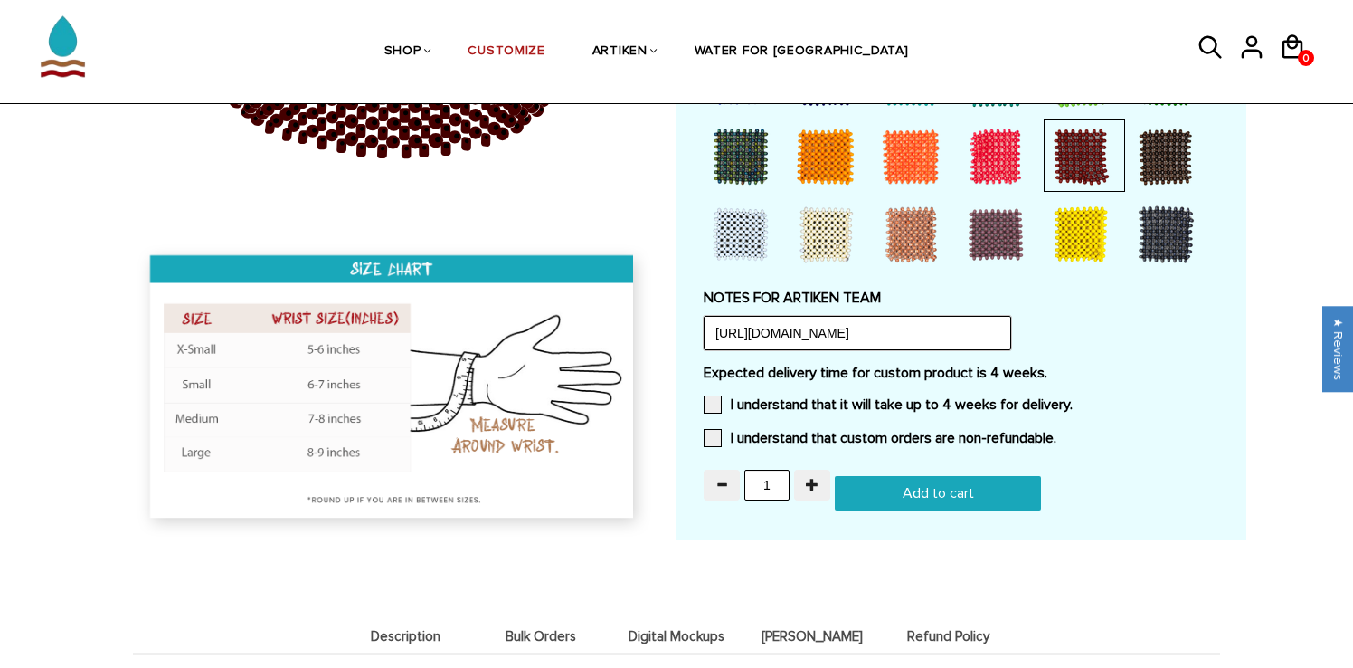
click at [858, 330] on input "https://static.wixstatic.com/media/cb7b70_416f2ffd01f5470b9244c1aaa657115f~mv2_…" at bounding box center [858, 333] width 308 height 34
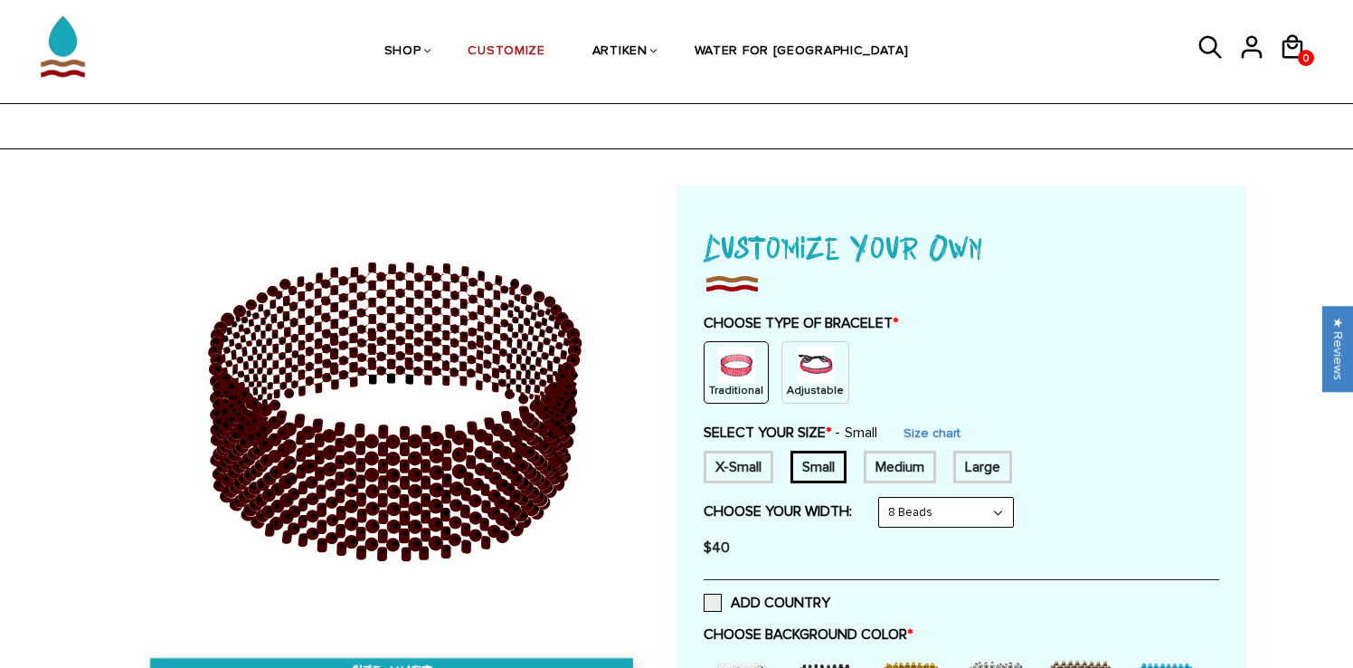
scroll to position [0, 0]
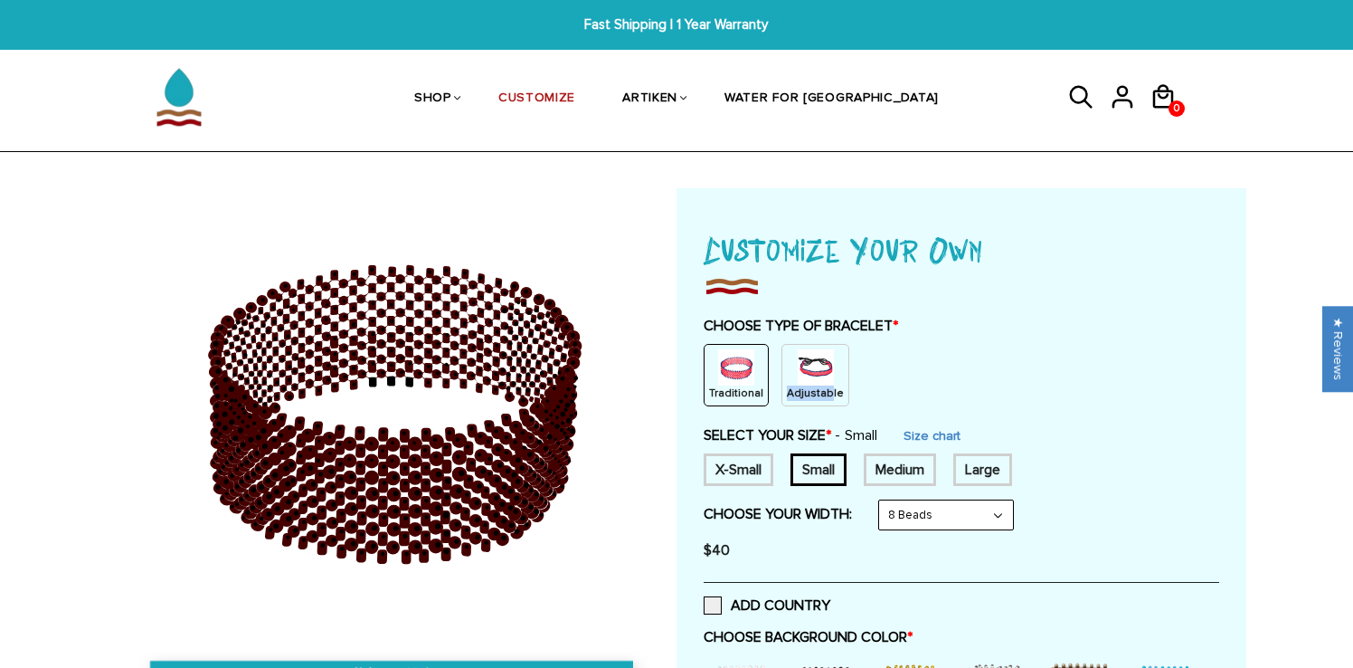
click at [824, 385] on p "Adjustable" at bounding box center [815, 392] width 57 height 15
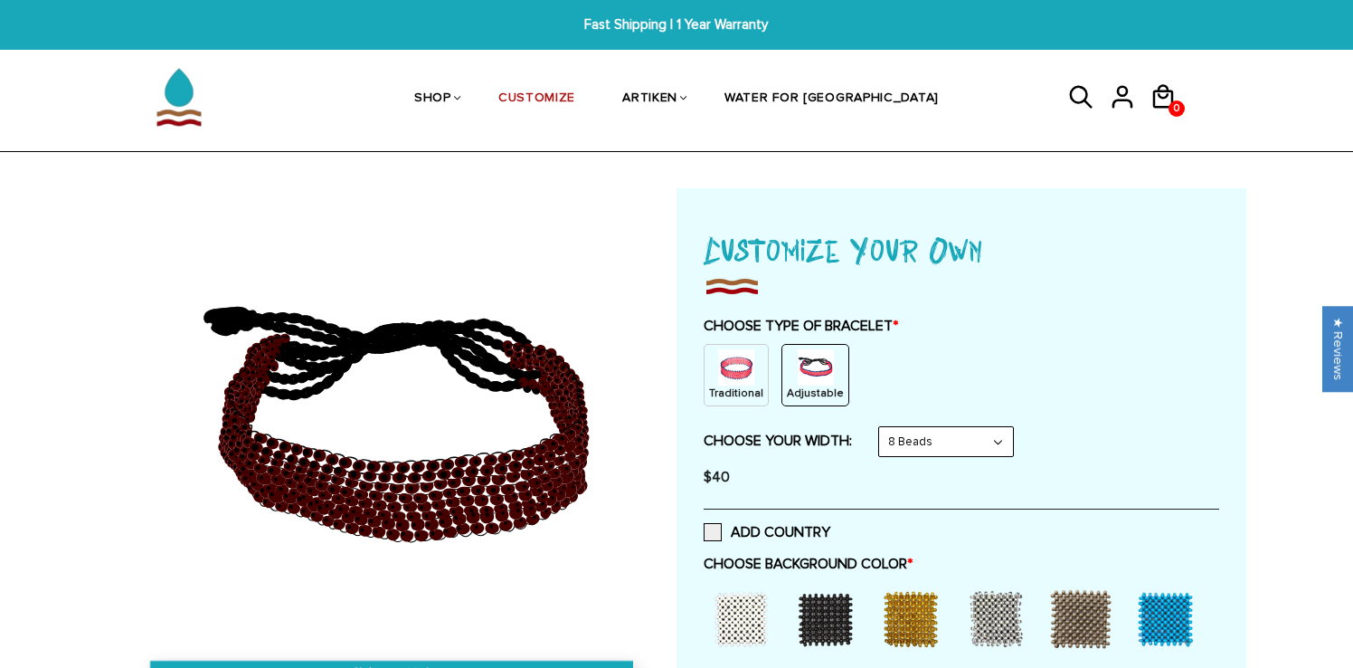
click at [762, 363] on div "Traditional" at bounding box center [736, 375] width 65 height 62
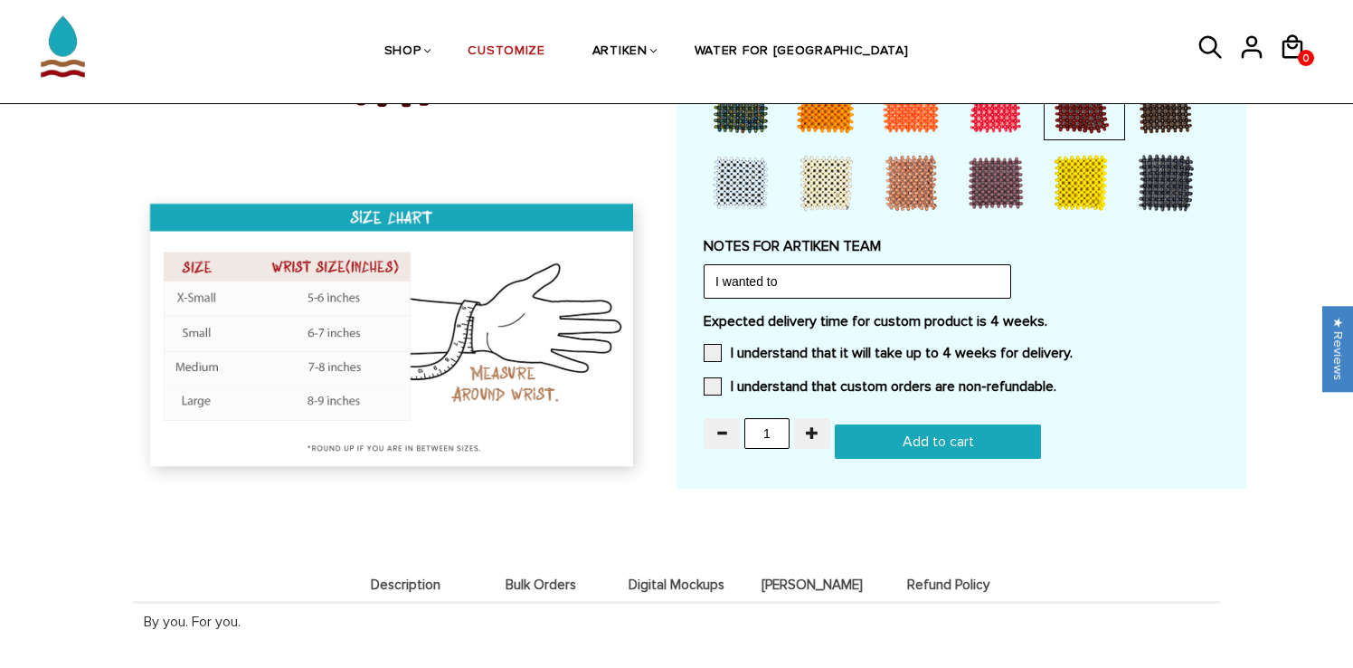
scroll to position [1621, 0]
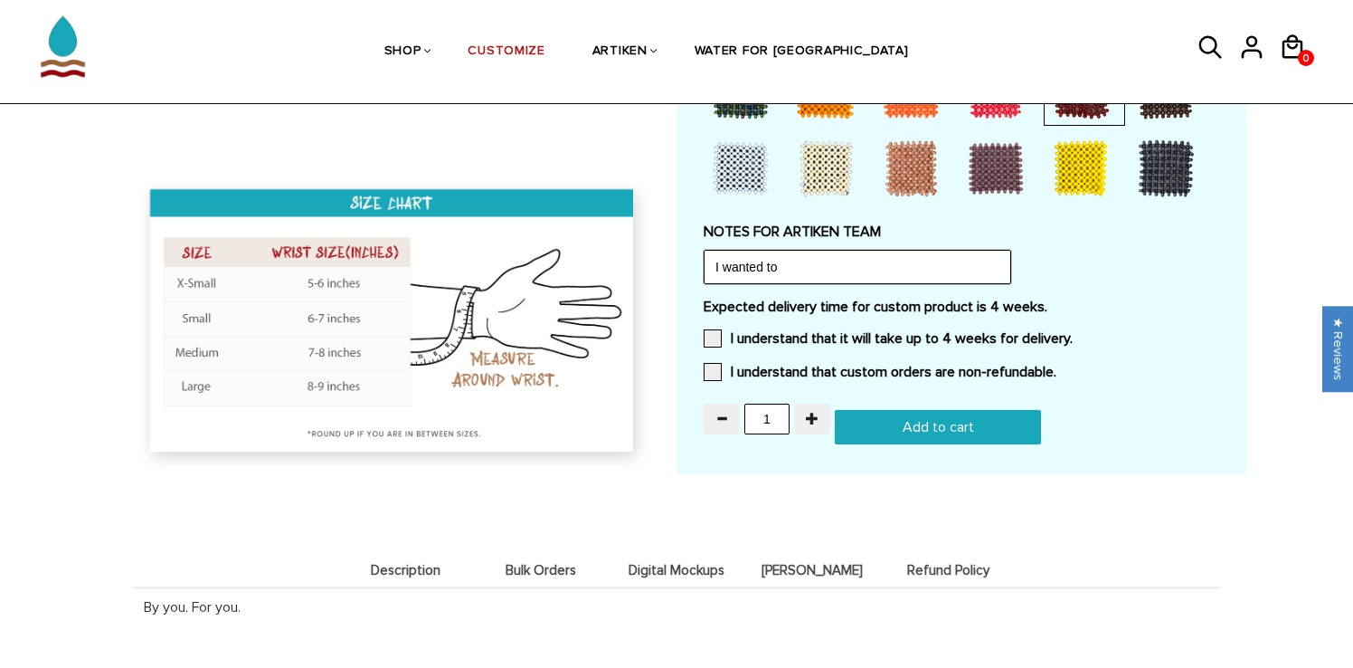
click at [882, 274] on input "I wanted to" at bounding box center [858, 267] width 308 height 34
type input "I"
drag, startPoint x: 815, startPoint y: 261, endPoint x: 677, endPoint y: 258, distance: 137.5
click at [898, 261] on input "Maroon beads with white "AXC"" at bounding box center [858, 267] width 308 height 34
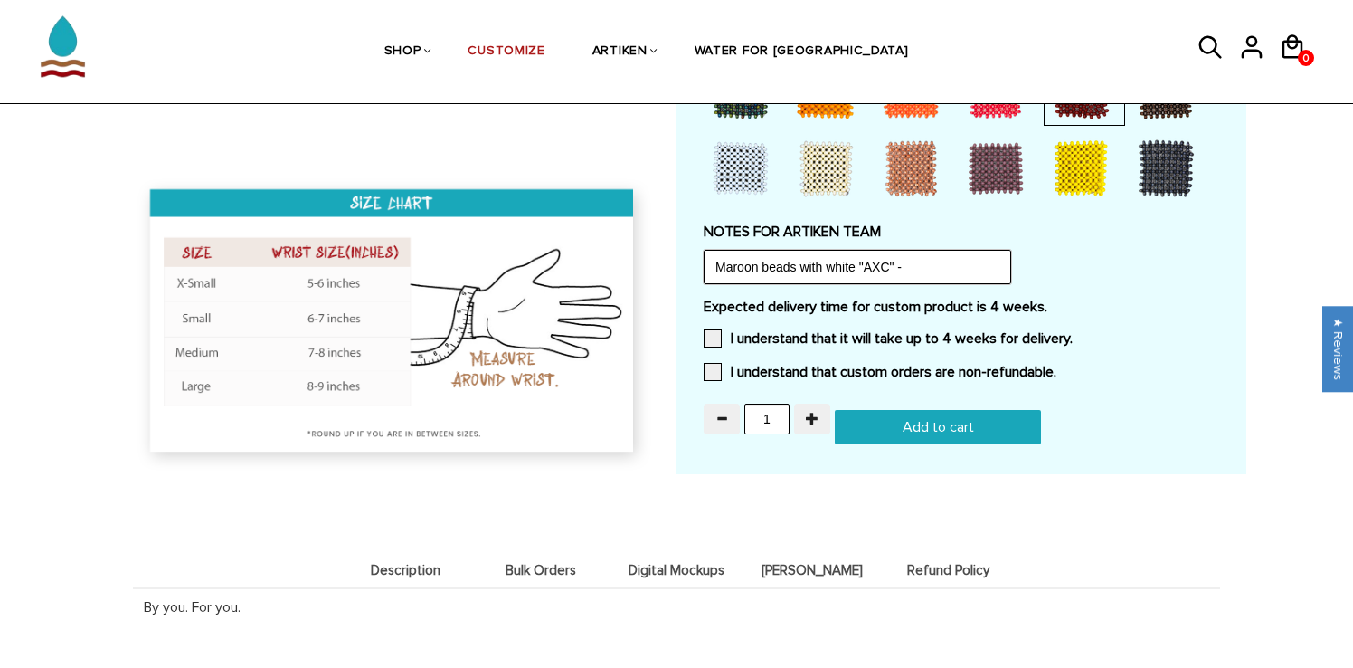
paste input "https://static.wixstatic.com/media/cb7b70_416f2ffd01f5470b9244c1aaa657115f~mv2_…"
type input "Maroon beads with white "AXC" - [URL][DOMAIN_NAME]. This is our team logo so ad…"
click at [889, 332] on label "I understand that it will take up to 4 weeks for delivery." at bounding box center [888, 338] width 369 height 18
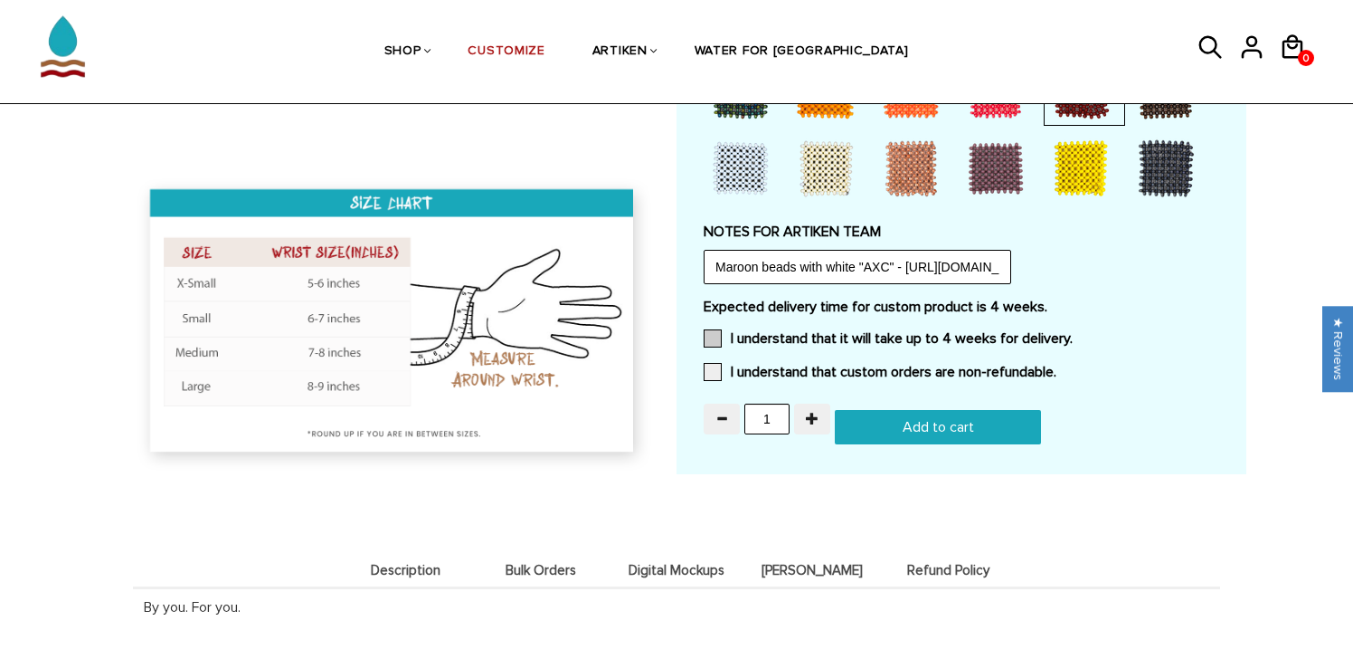
click at [1073, 333] on input "I understand that it will take up to 4 weeks for delivery." at bounding box center [1073, 333] width 0 height 0
click at [885, 363] on label "I understand that custom orders are non-refundable." at bounding box center [880, 372] width 353 height 18
click at [1056, 366] on input "I understand that custom orders are non-refundable." at bounding box center [1056, 366] width 0 height 0
click at [784, 413] on input "1" at bounding box center [766, 418] width 45 height 31
type input "10"
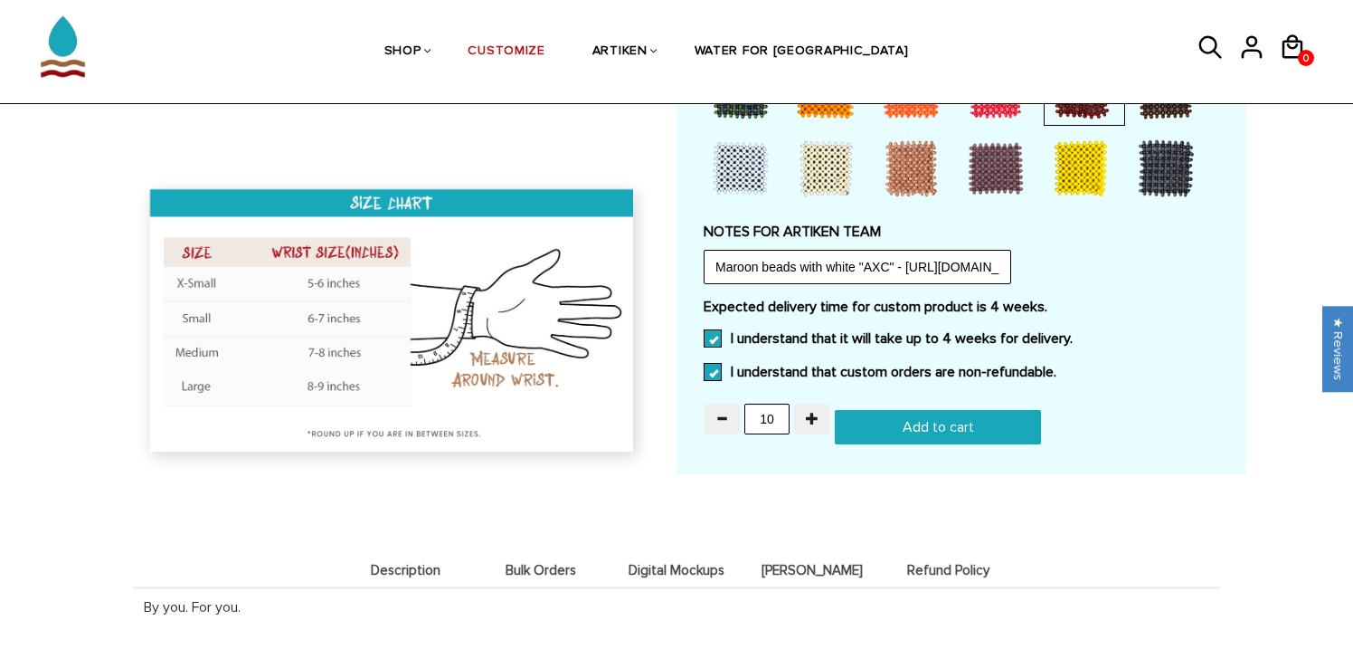
click at [906, 412] on input "Add to cart" at bounding box center [938, 427] width 206 height 34
type input "Add to cart"
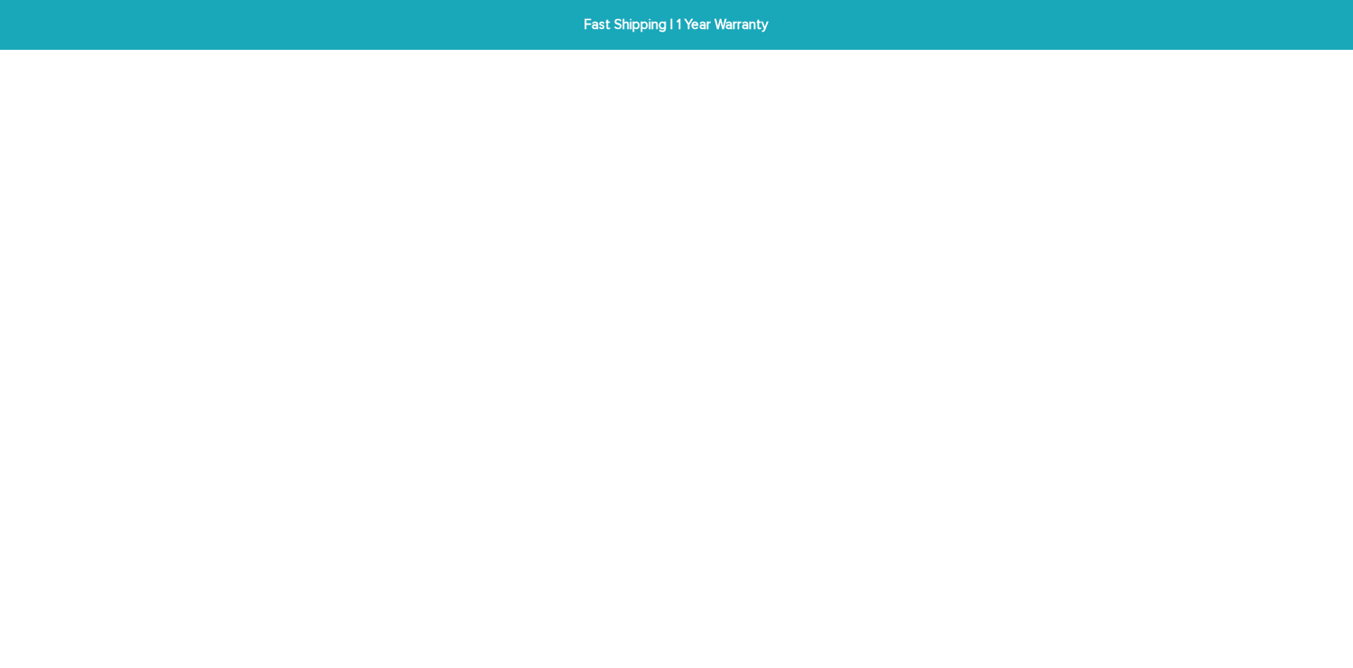
scroll to position [1621, 0]
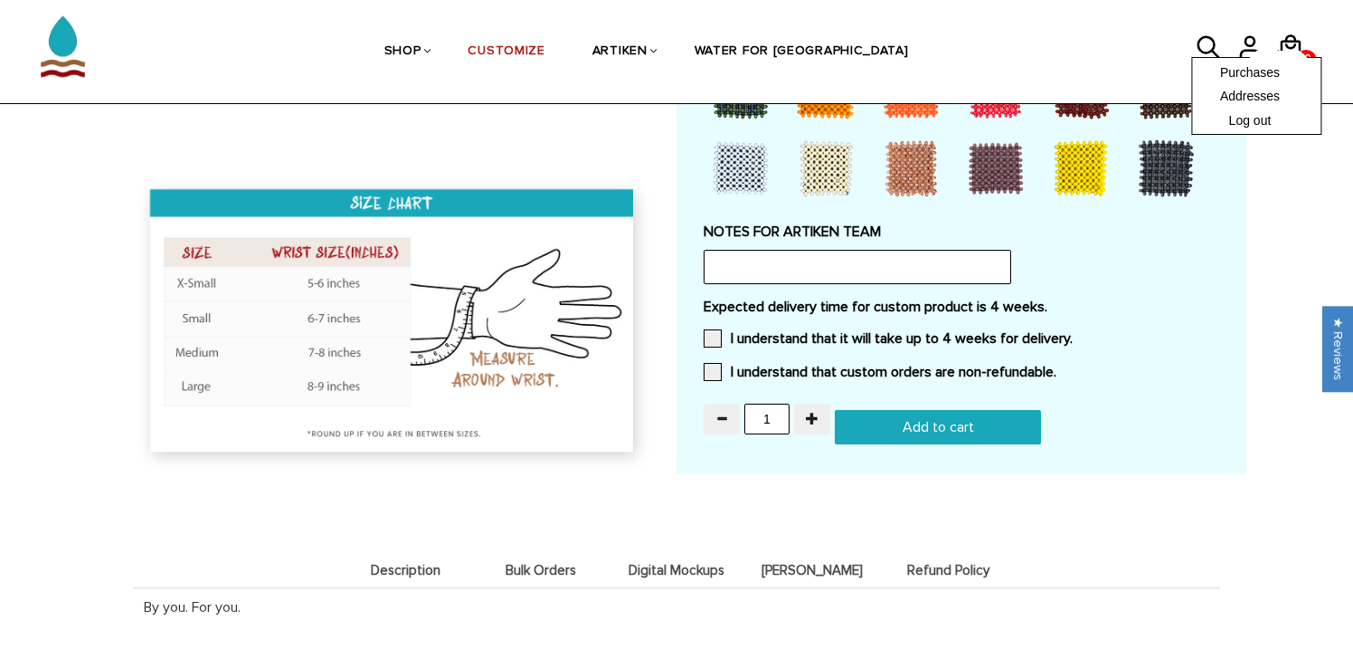
click at [1301, 57] on div "Purchases Addresses Log out" at bounding box center [1256, 96] width 129 height 78
click at [1287, 57] on div "Purchases Addresses Log out" at bounding box center [1256, 96] width 129 height 78
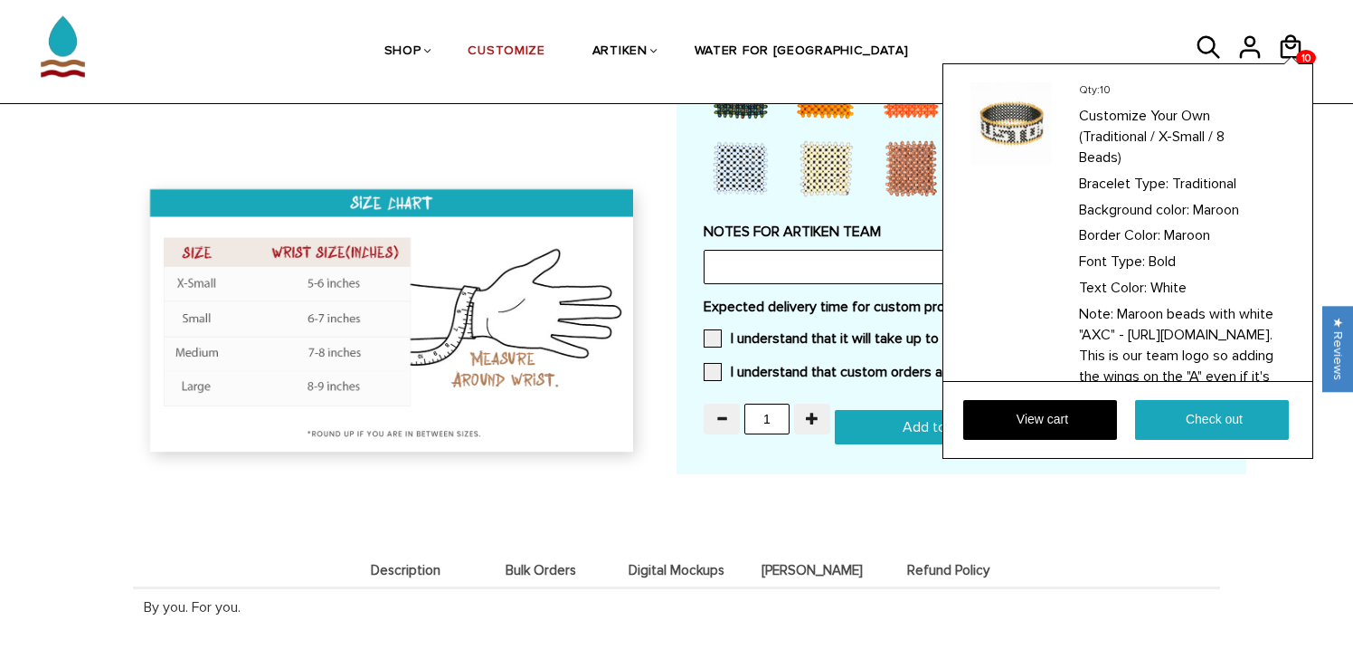
click at [1084, 396] on div "View cart Check out" at bounding box center [1127, 419] width 369 height 77
click at [1055, 413] on link "View cart" at bounding box center [1040, 420] width 154 height 40
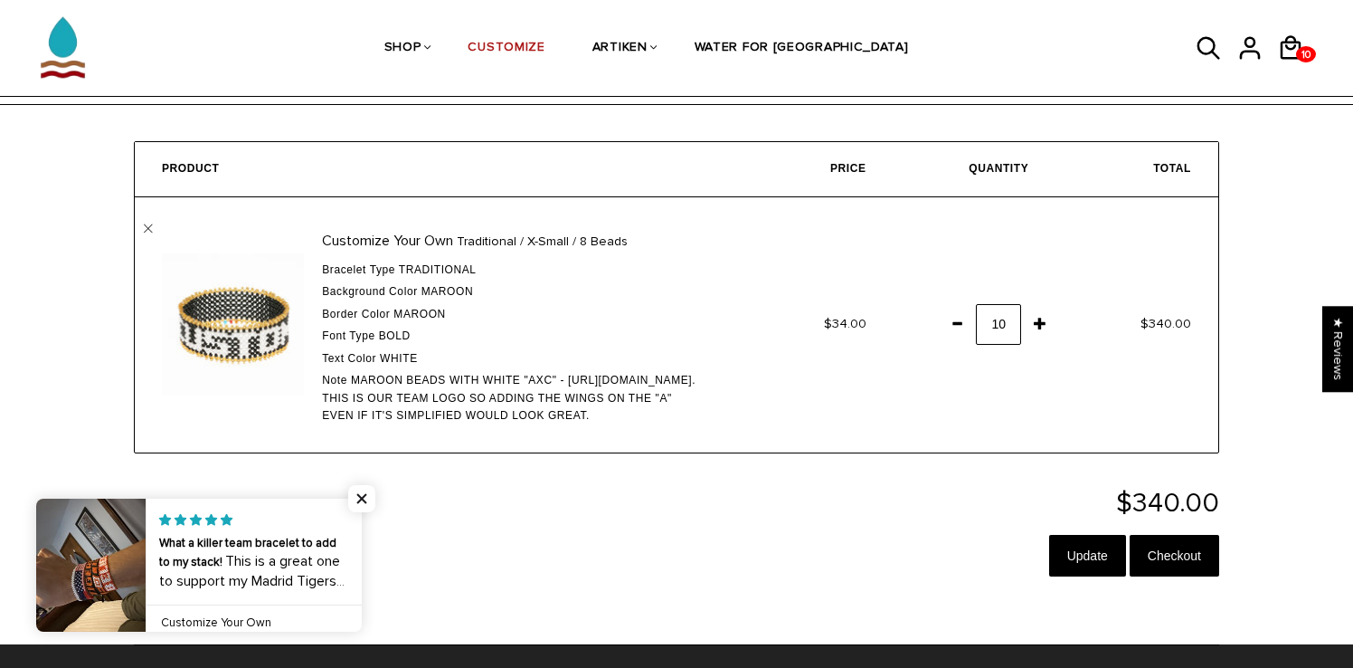
scroll to position [62, 0]
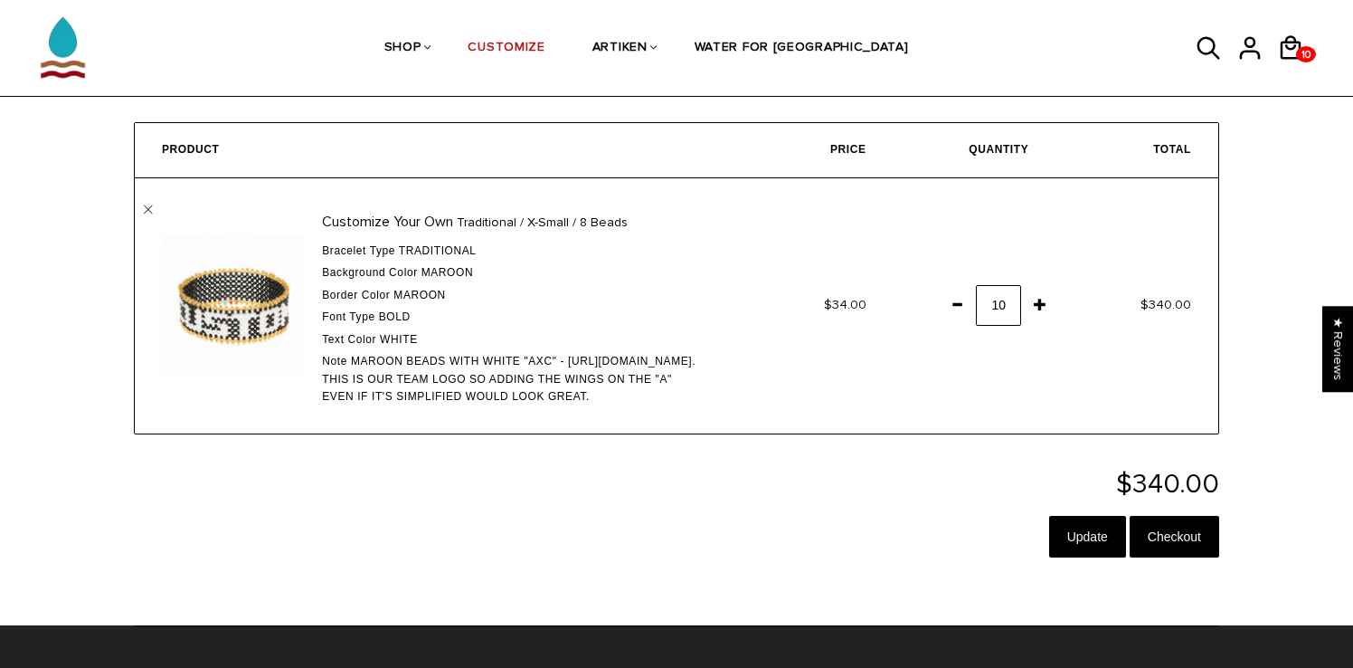
click at [630, 363] on span "Maroon beads with white "AXC" - [URL][DOMAIN_NAME]. This is our team logo so ad…" at bounding box center [509, 379] width 374 height 48
click at [704, 370] on div "Note Maroon beads with white "AXC" - [URL][DOMAIN_NAME]. This is our team logo …" at bounding box center [513, 379] width 382 height 53
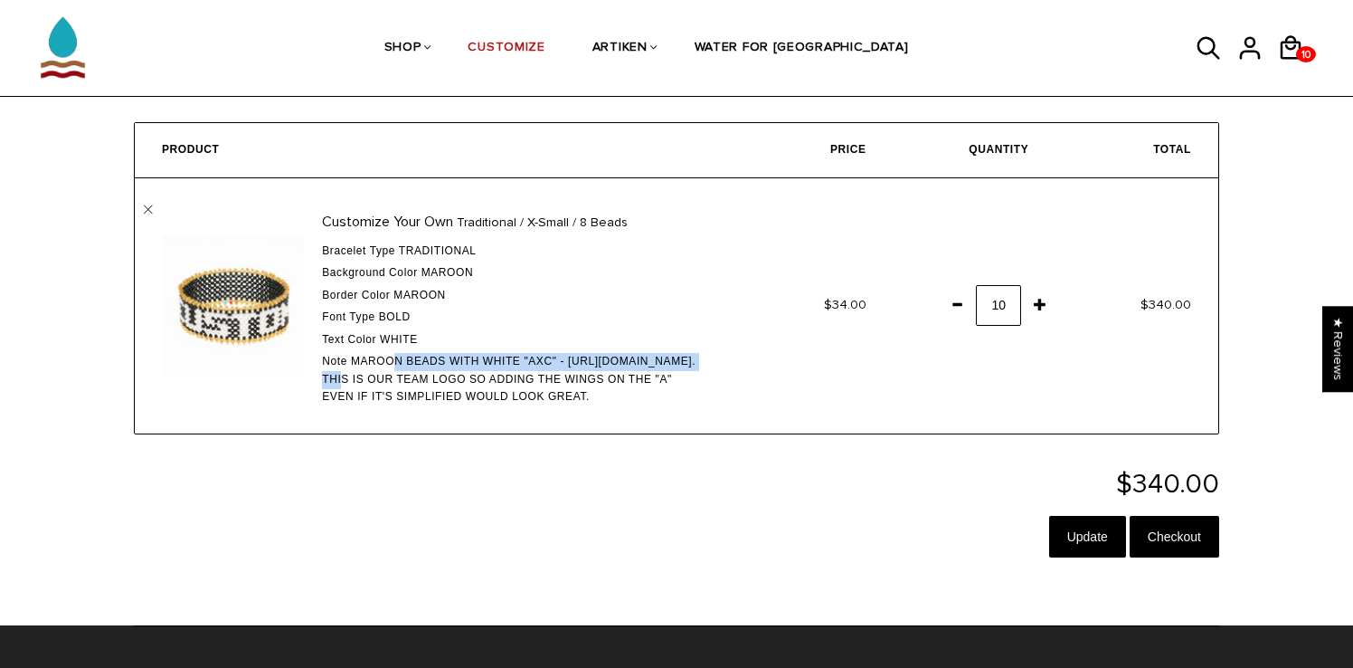
drag, startPoint x: 601, startPoint y: 366, endPoint x: 673, endPoint y: 378, distance: 72.4
click at [674, 378] on span "Maroon beads with white "AXC" - [URL][DOMAIN_NAME]. This is our team logo so ad…" at bounding box center [509, 379] width 374 height 48
click at [673, 378] on span "Maroon beads with white "AXC" - [URL][DOMAIN_NAME]. This is our team logo so ad…" at bounding box center [509, 379] width 374 height 48
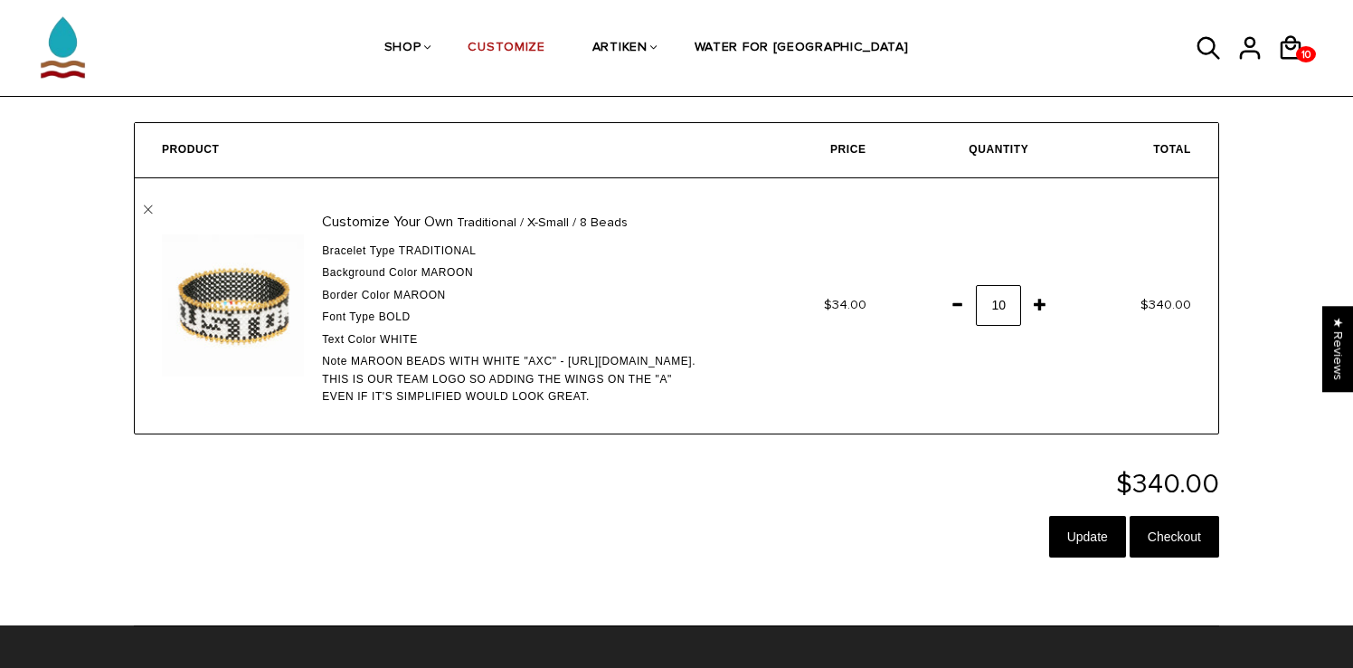
click at [390, 290] on span "Border Color" at bounding box center [356, 295] width 68 height 13
click at [246, 311] on img at bounding box center [233, 305] width 142 height 142
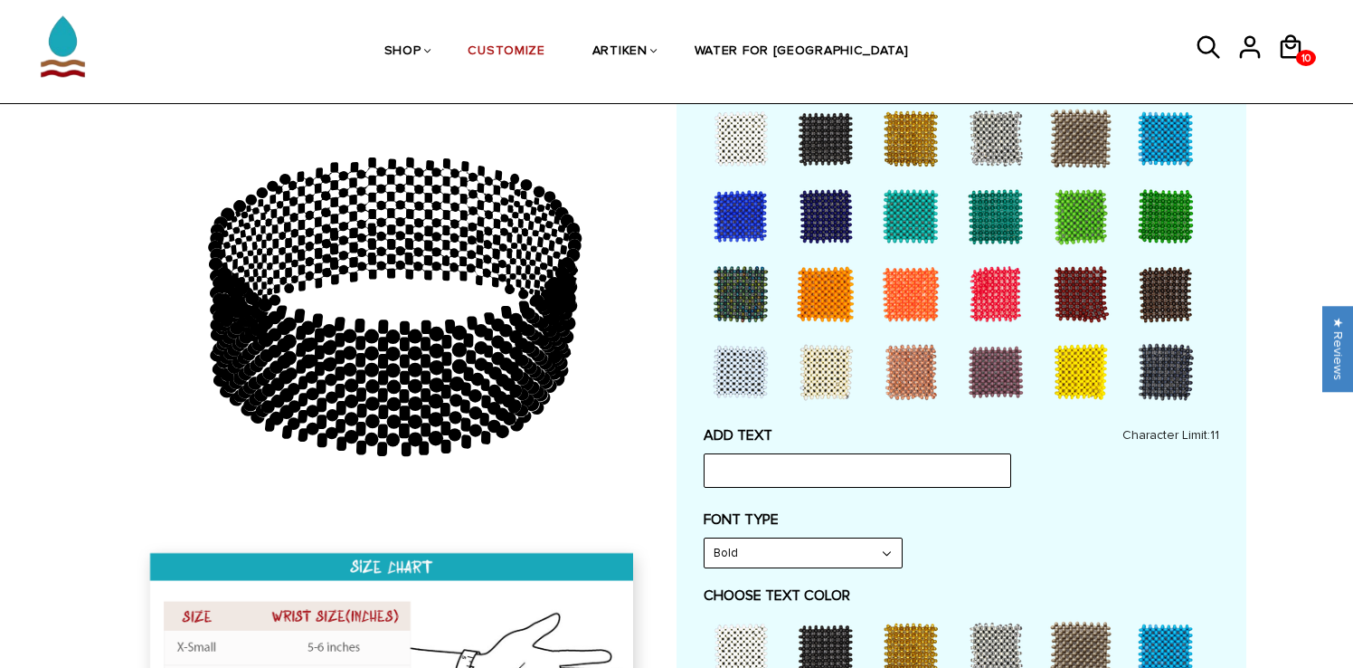
scroll to position [349, 0]
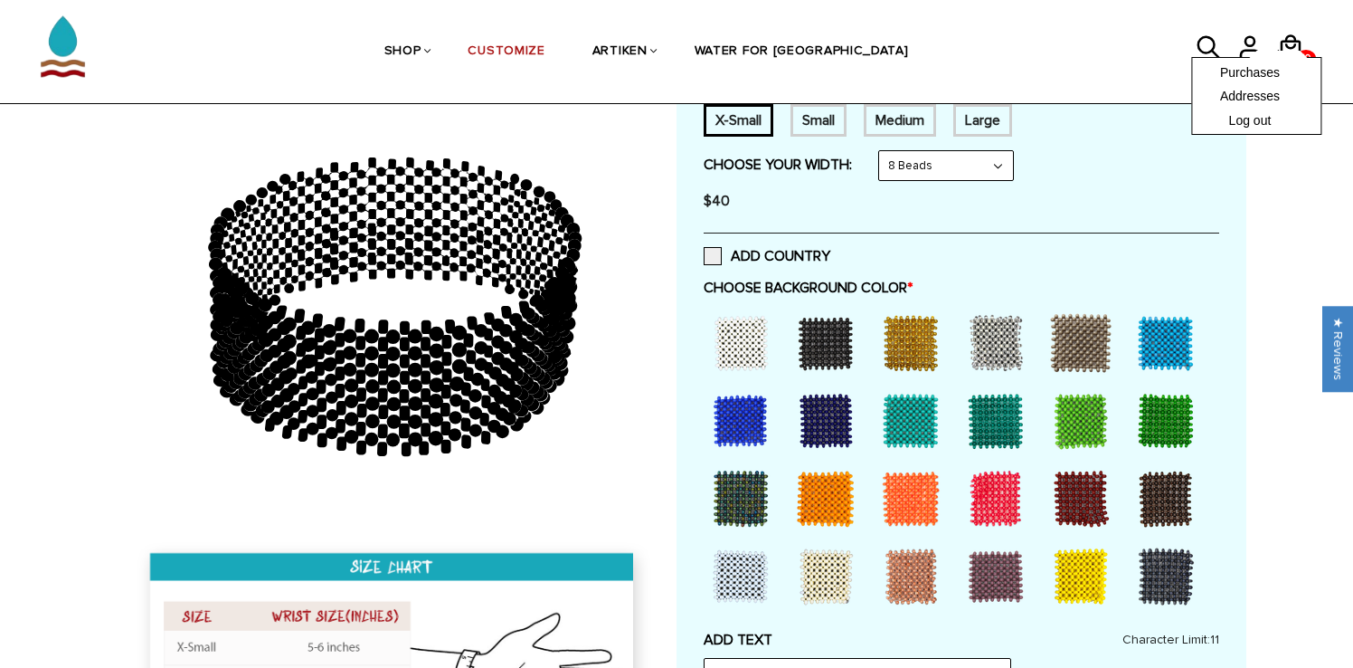
click at [1275, 53] on span at bounding box center [1278, 54] width 58 height 7
click at [1281, 52] on span at bounding box center [1278, 54] width 58 height 7
click at [1298, 57] on div "Purchases Addresses Log out" at bounding box center [1256, 96] width 129 height 78
click at [1289, 57] on div "Purchases Addresses Log out" at bounding box center [1256, 96] width 129 height 78
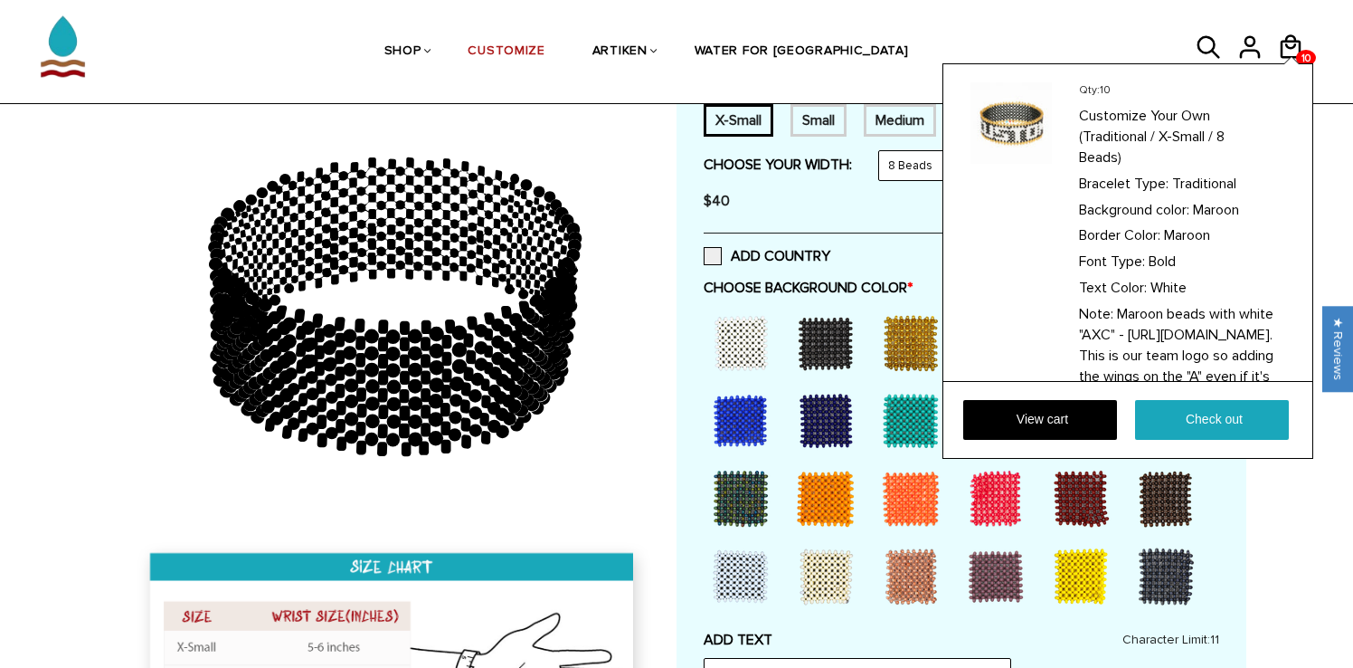
click at [1293, 63] on div "Qty: 10 Customize Your Own (Traditional / X-Small / 8 Beads) Bracelet Type: Tra…" at bounding box center [1127, 260] width 371 height 395
click at [1056, 404] on link "View cart" at bounding box center [1040, 420] width 154 height 40
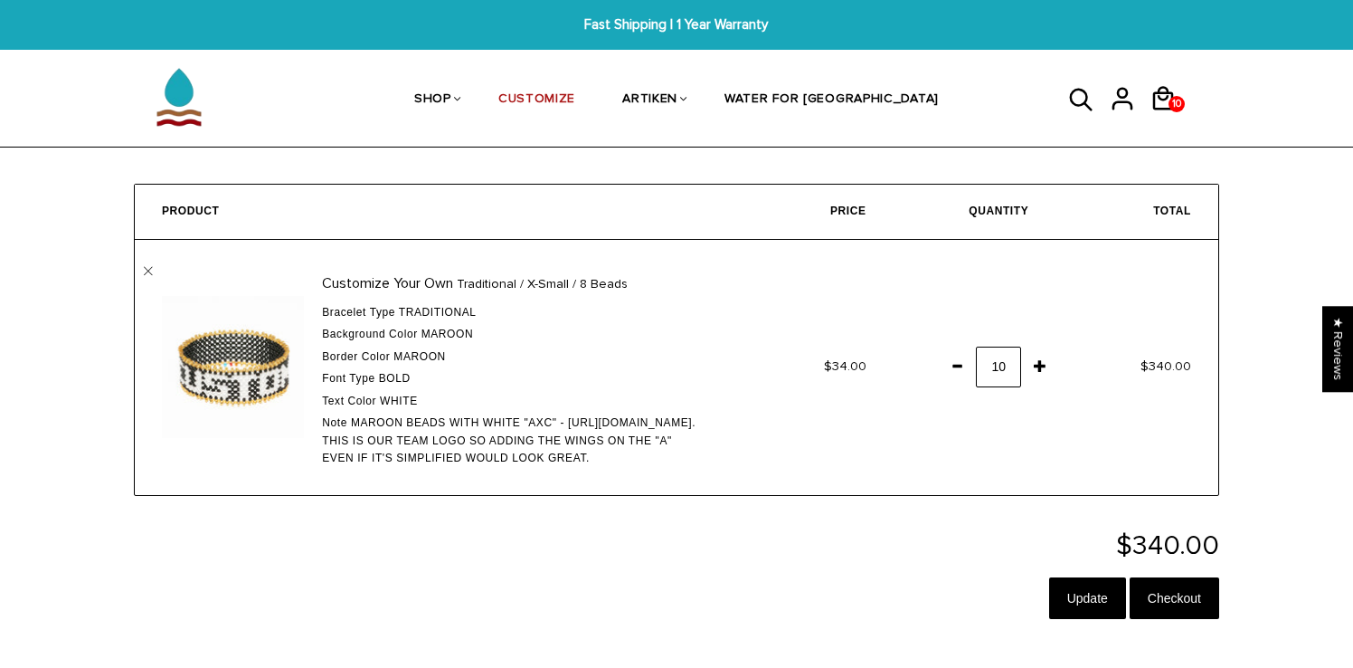
drag, startPoint x: 1159, startPoint y: 462, endPoint x: 562, endPoint y: 425, distance: 598.1
click at [562, 425] on div "Note Maroon beads with white "AXC" - [URL][DOMAIN_NAME]. This is our team logo …" at bounding box center [513, 440] width 382 height 53
copy span "Maroon beads with white "AXC" - [URL][DOMAIN_NAME]. This is our team logo so ad…"
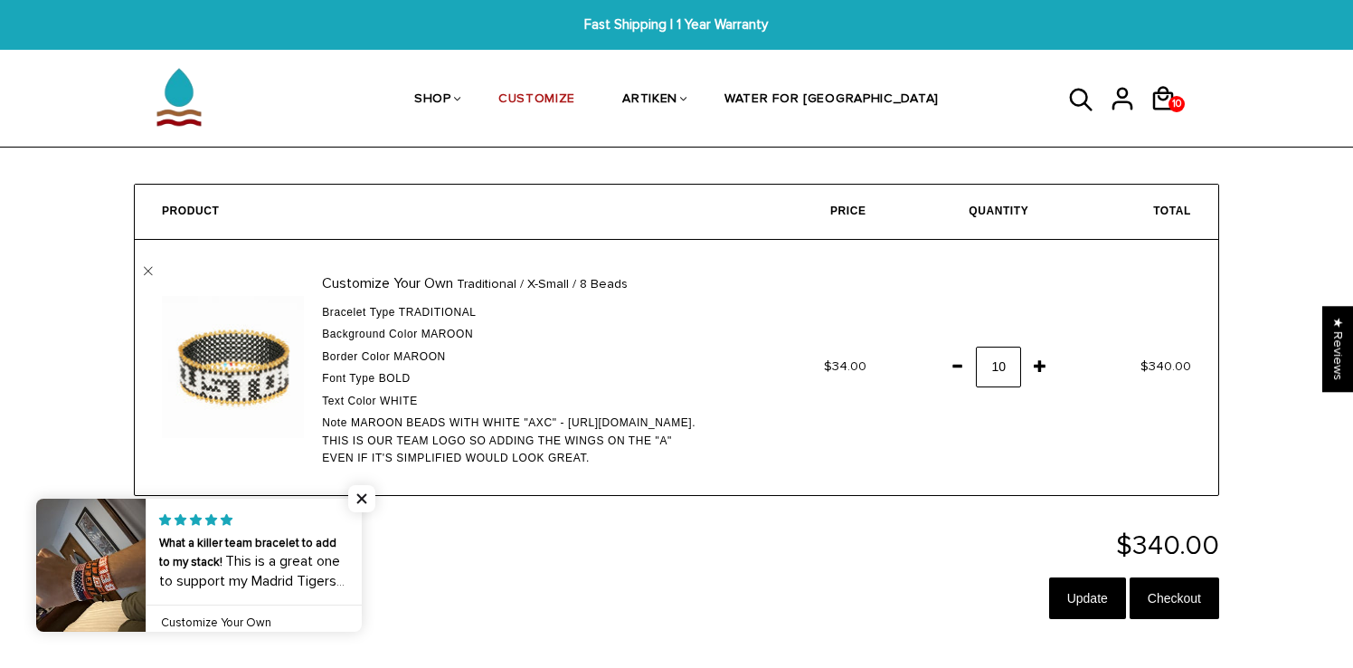
click at [663, 649] on div "Fast Shipping | 1 Year Warranty Fast Shipping | 1 Year Warranty My account Purc…" at bounding box center [676, 487] width 1353 height 974
click at [147, 265] on td "Customize Your Own Traditional / X-Small / 8 Beads Bracelet Type Traditional Ba…" at bounding box center [433, 367] width 596 height 255
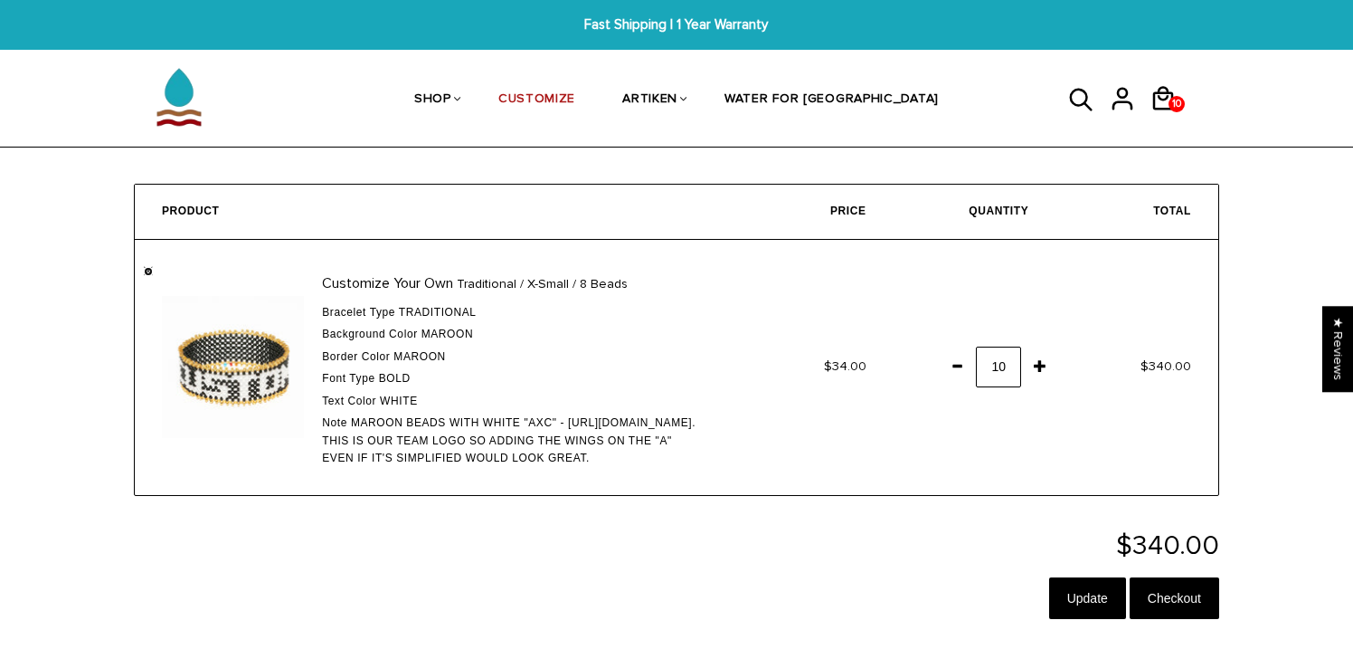
click at [146, 269] on link "" at bounding box center [148, 271] width 9 height 9
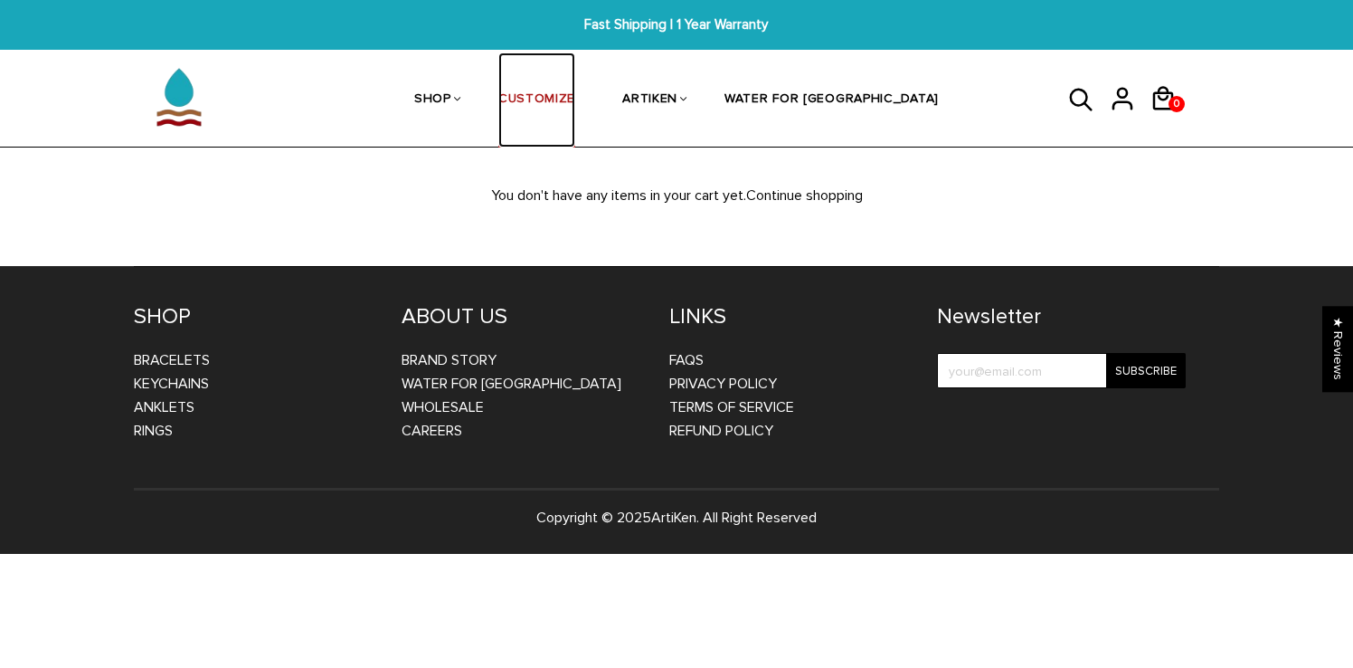
click at [575, 100] on link "CUSTOMIZE" at bounding box center [536, 100] width 77 height 96
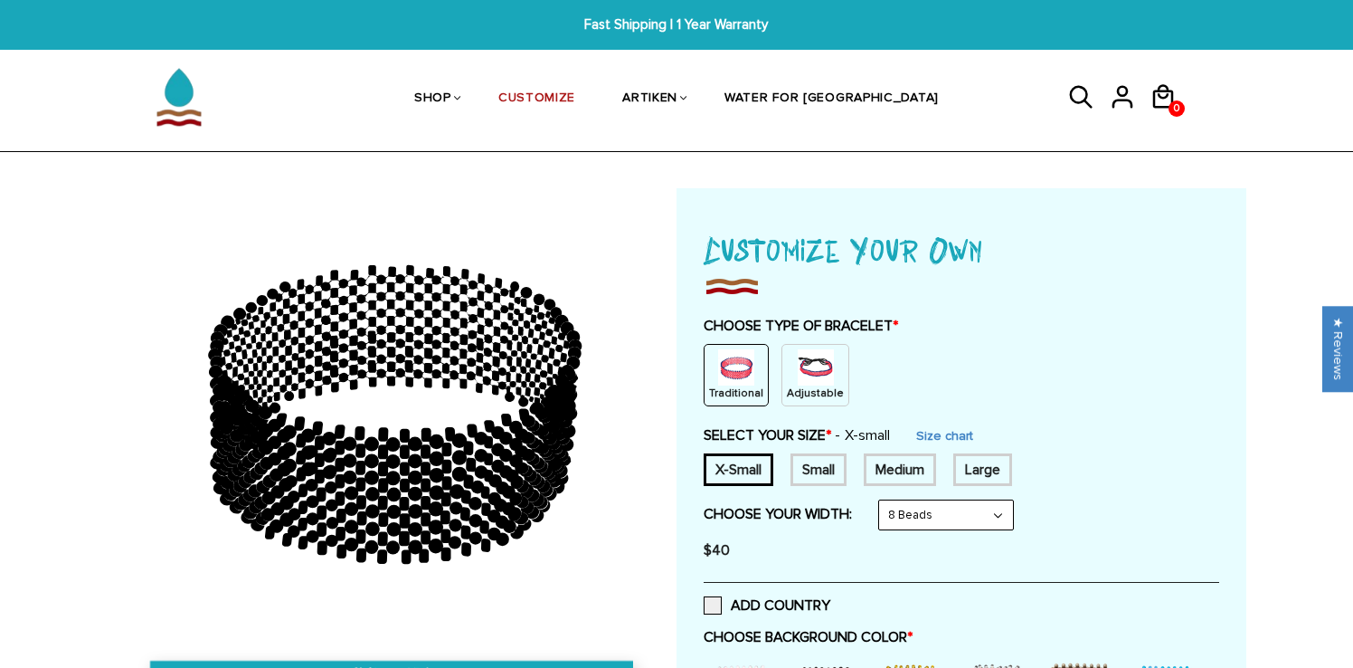
click at [731, 373] on img at bounding box center [736, 367] width 36 height 36
click at [738, 374] on img at bounding box center [736, 367] width 36 height 36
click at [810, 458] on div "Small" at bounding box center [819, 469] width 56 height 33
click at [745, 385] on p "Traditional" at bounding box center [736, 392] width 54 height 15
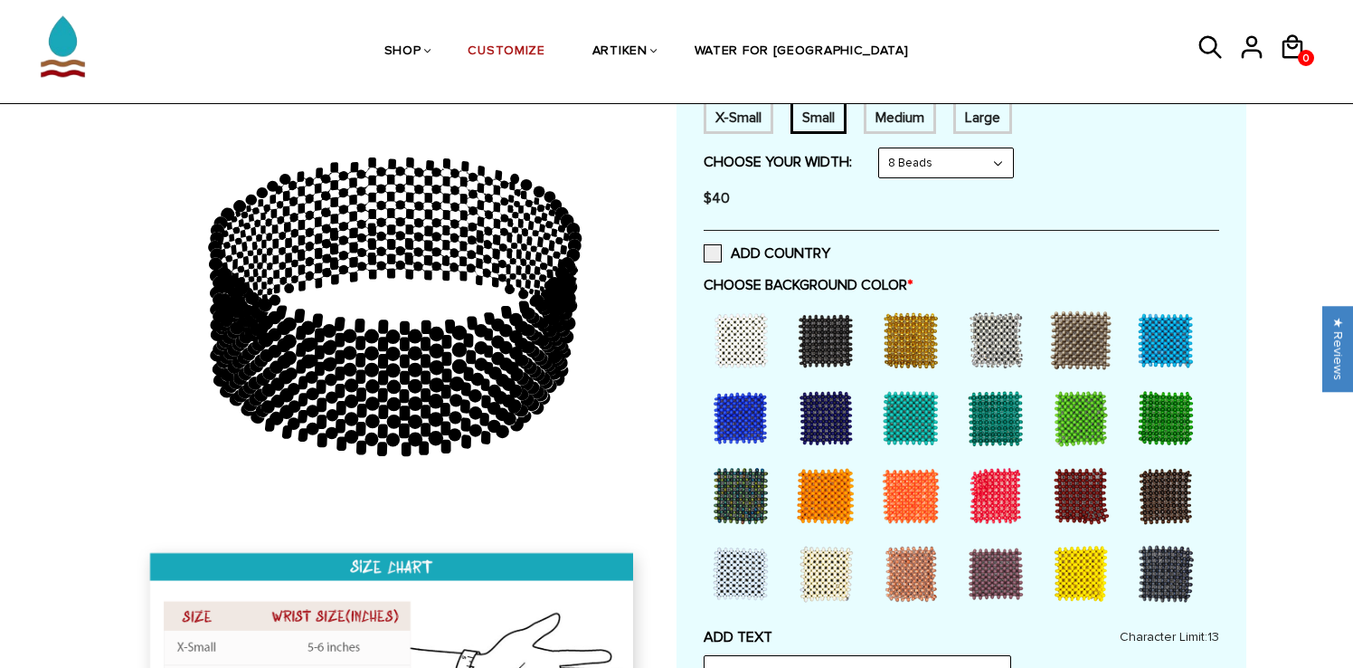
scroll to position [365, 0]
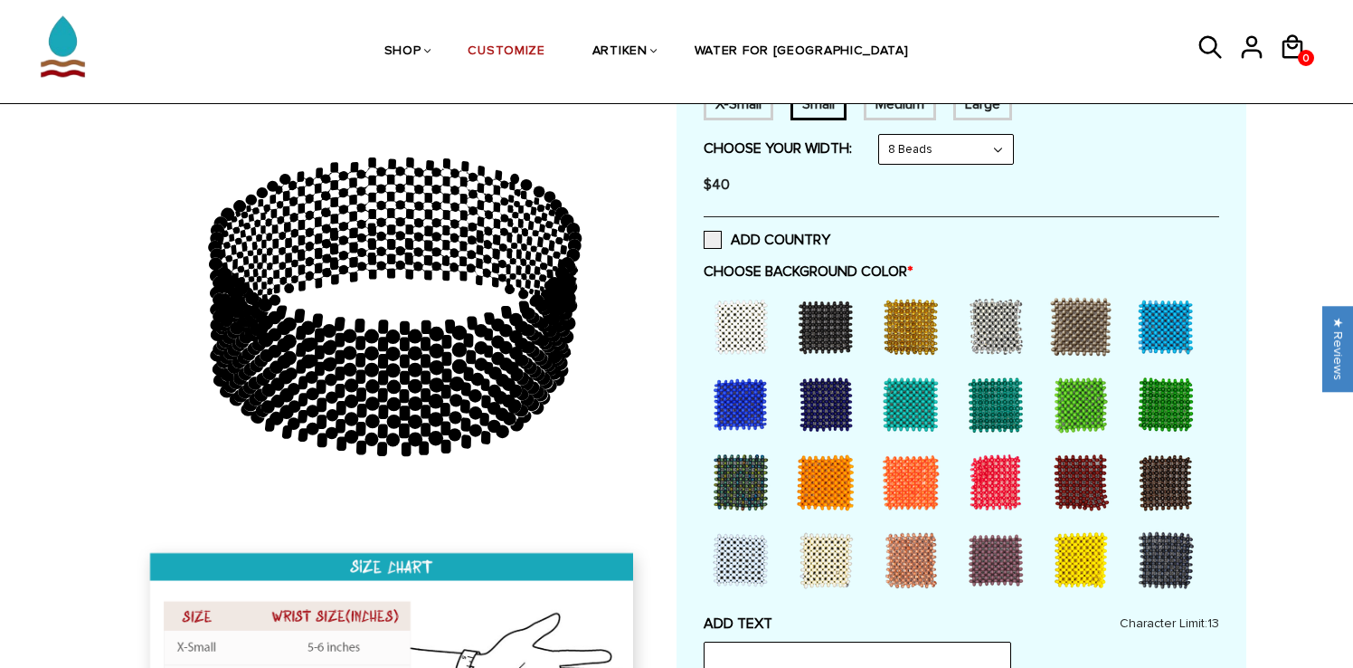
click at [1069, 469] on div at bounding box center [1081, 482] width 72 height 72
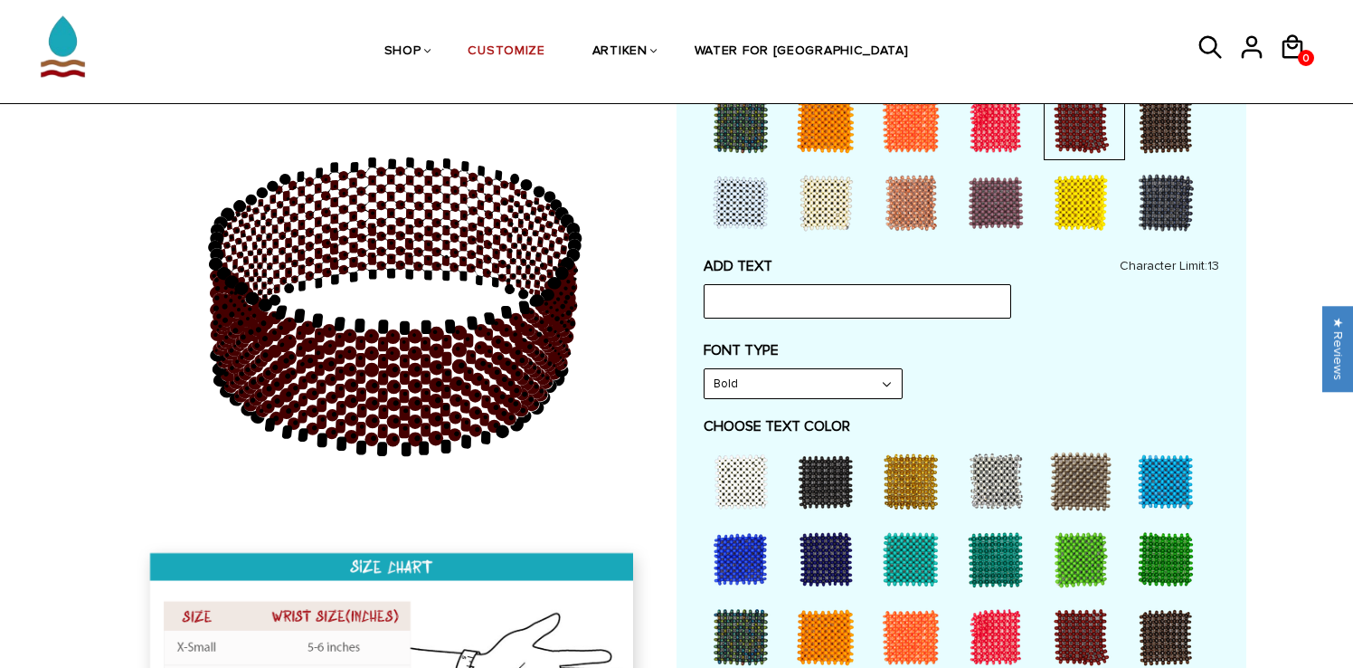
click at [739, 472] on div at bounding box center [741, 481] width 72 height 72
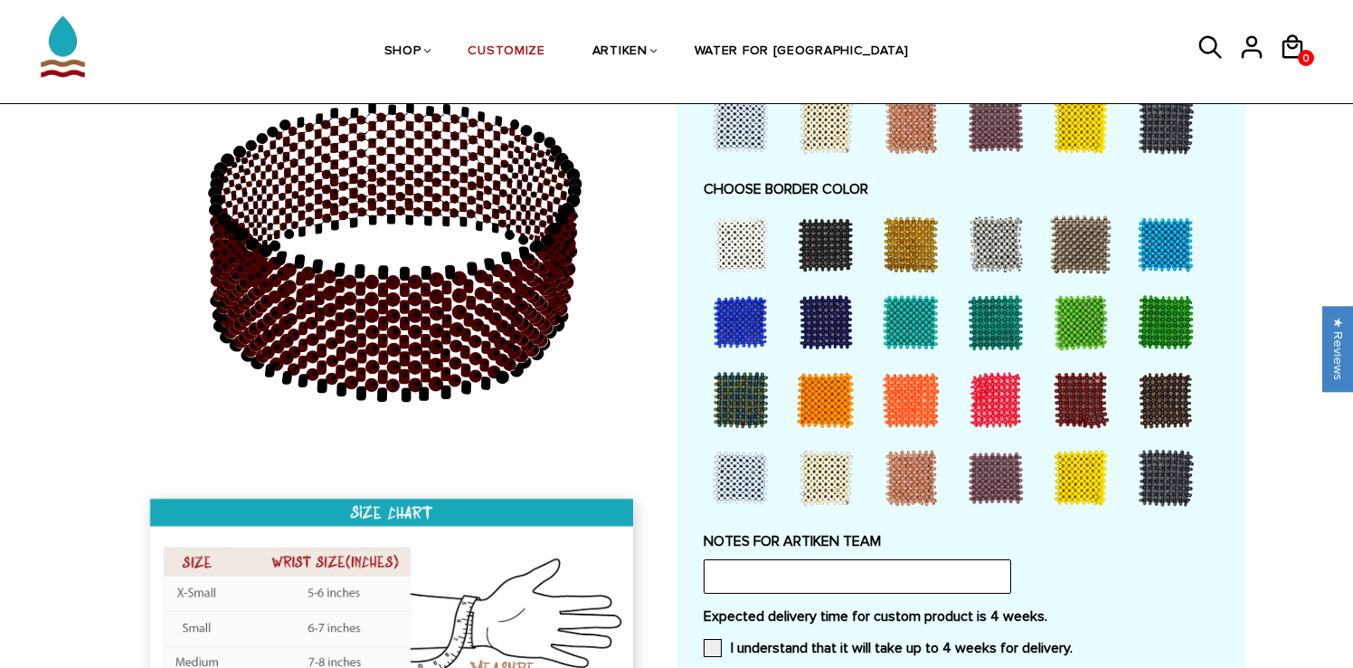
scroll to position [1304, 0]
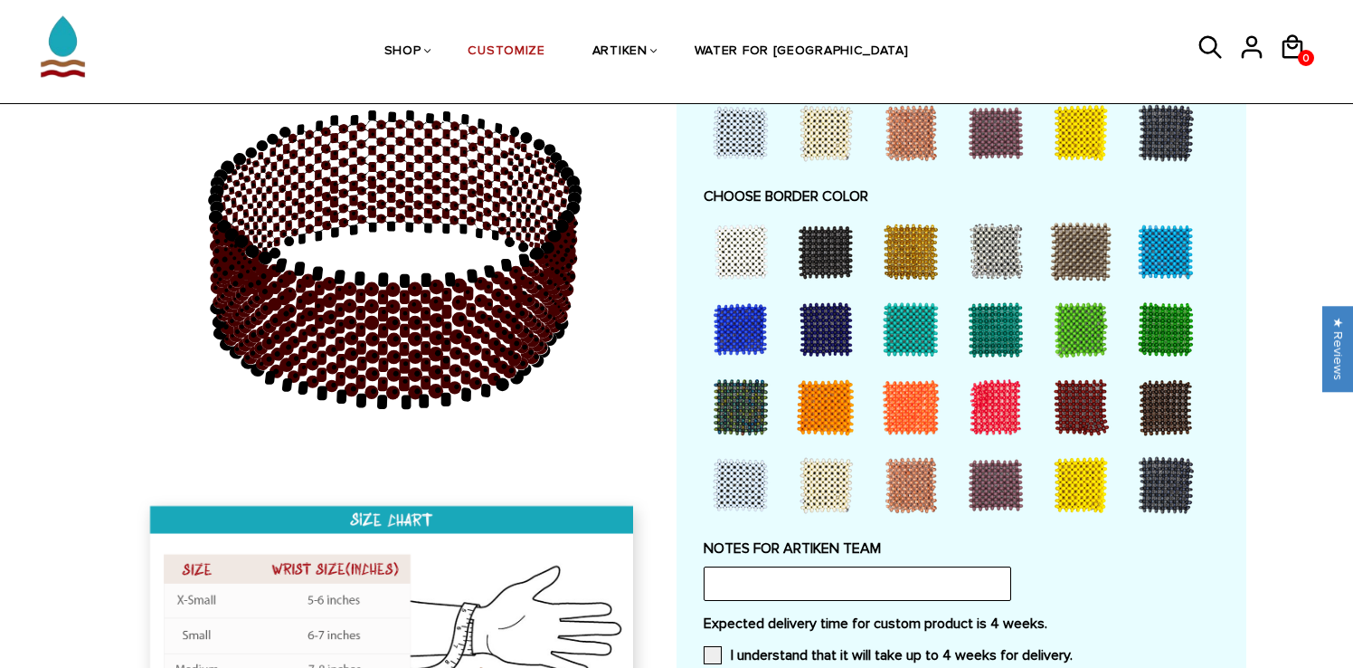
click at [1086, 392] on div at bounding box center [1081, 407] width 72 height 72
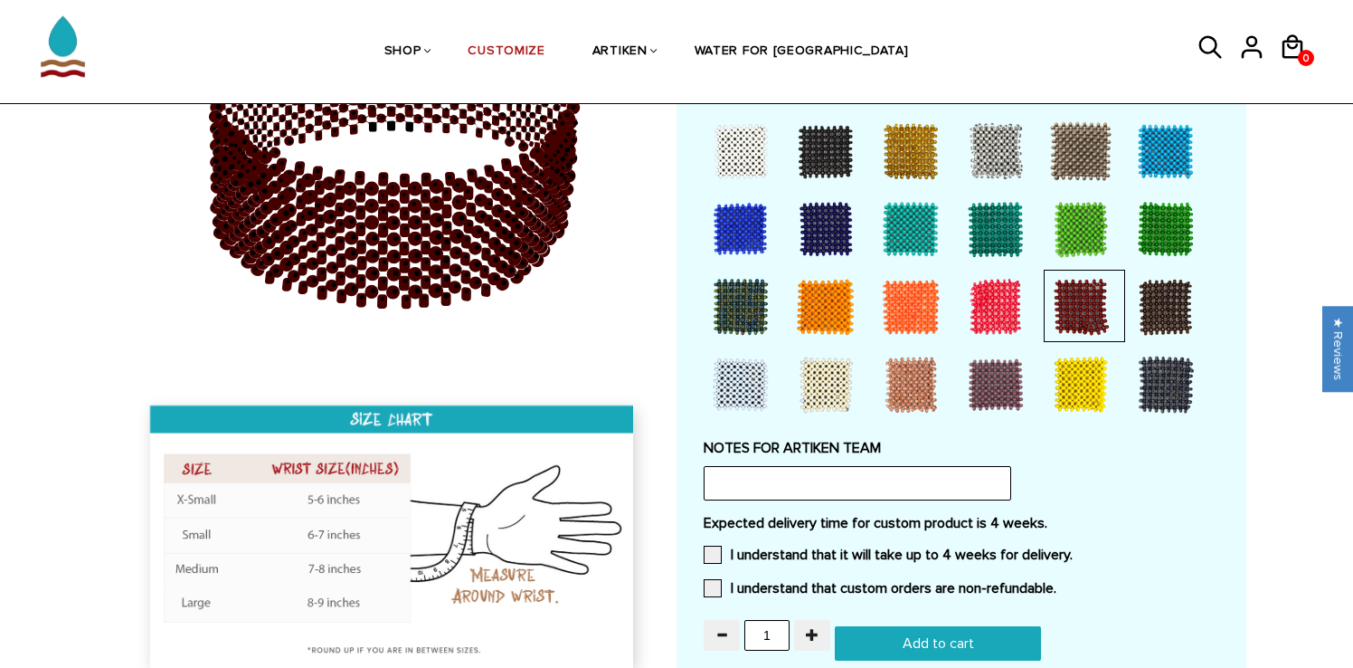
scroll to position [1451, 0]
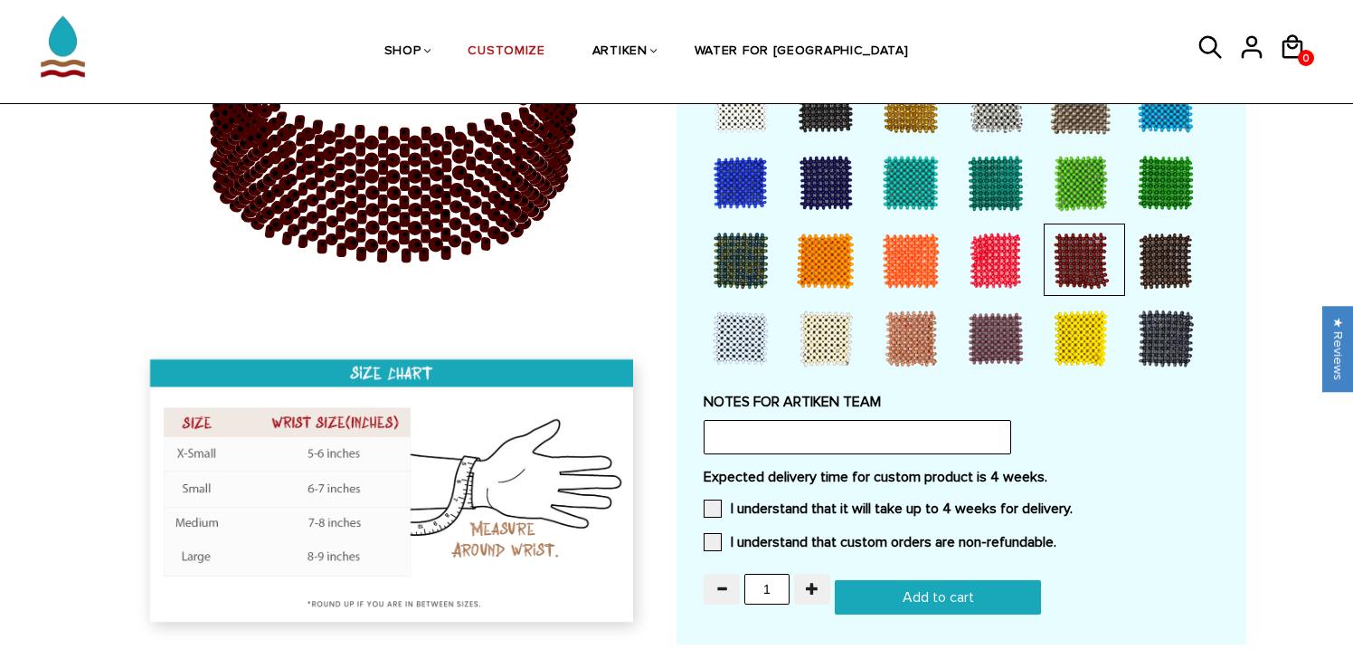
click at [947, 427] on input "text" at bounding box center [858, 437] width 308 height 34
paste input "Maroon beads with white "AXC" - https://static.wixstatic.com/media/cb7b70_416f2…"
click at [834, 436] on input "Maroon beads with white "AXC" - https://static.wixstatic.com/media/cb7b70_416f2…" at bounding box center [858, 437] width 308 height 34
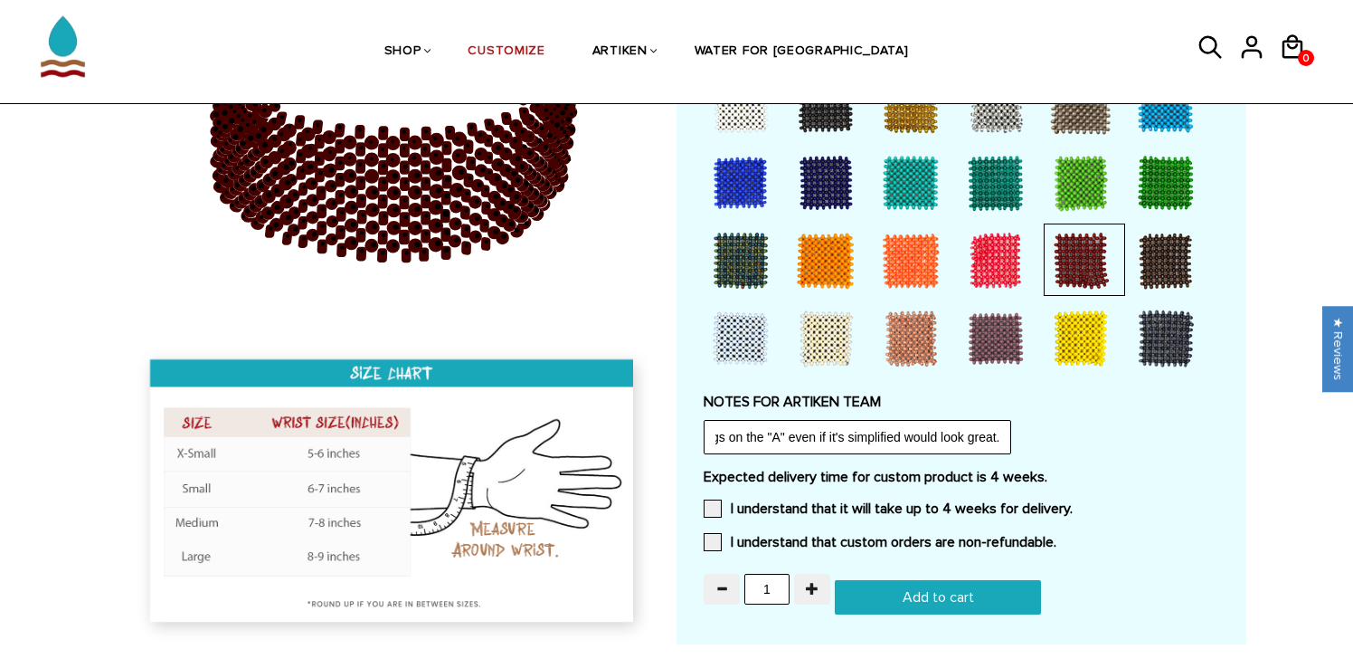
scroll to position [0, 0]
click at [799, 410] on div "NOTES FOR ARTIKEN TEAM Maroon beads with white "AXC" - https://static.wixstatic…" at bounding box center [962, 424] width 516 height 62
click at [768, 434] on input "Maroon beads with white "AXC" - https://static.wixstatic.com/media/cb7b70_416f2…" at bounding box center [858, 437] width 308 height 34
click at [864, 431] on input "Maroon beads with white "AXC" - https://static.wixstatic.com/media/cb7b70_416f2…" at bounding box center [858, 437] width 308 height 34
click at [890, 437] on input "Maroon beads with white "AXC" - https://static.wixstatic.com/media/cb7b70_416f2…" at bounding box center [858, 437] width 308 height 34
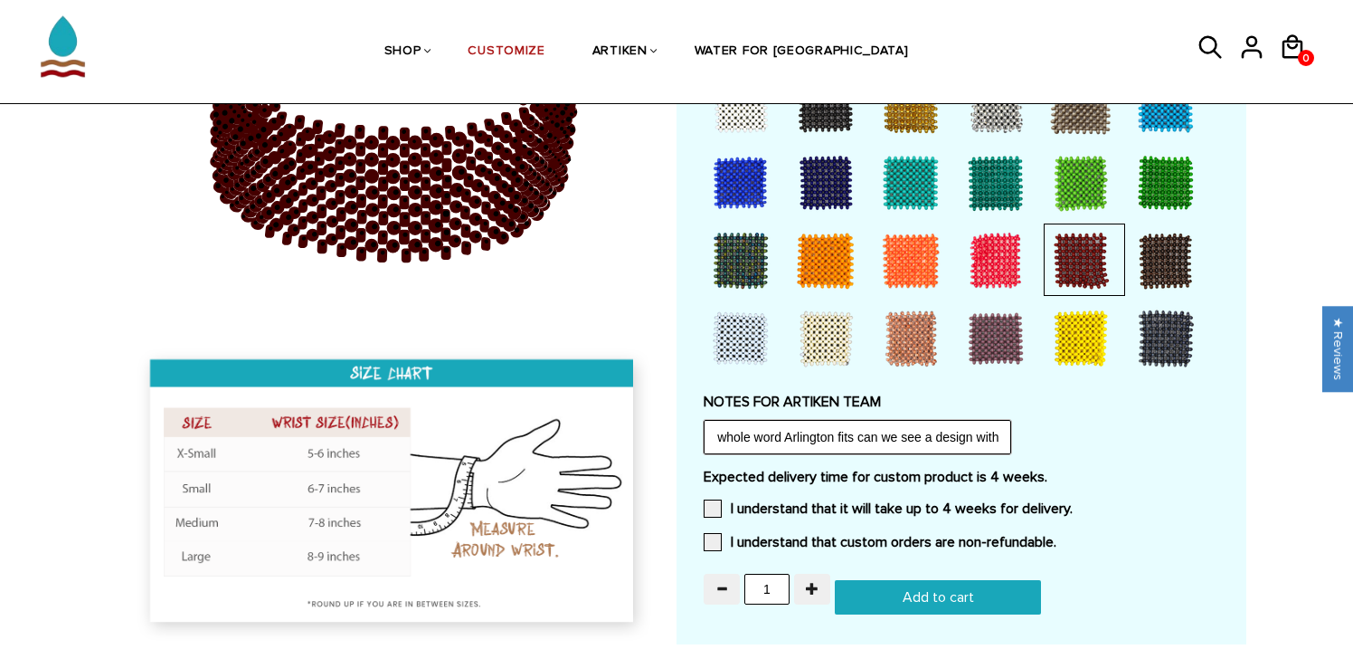
scroll to position [0, 574]
type input "Maroon beads with white "AXC" (our town is Arlington so if the whole word Arlin…"
click at [995, 474] on label "Expected delivery time for custom product is 4 weeks." at bounding box center [962, 477] width 516 height 18
click at [929, 499] on label "I understand that it will take up to 4 weeks for delivery." at bounding box center [888, 508] width 369 height 18
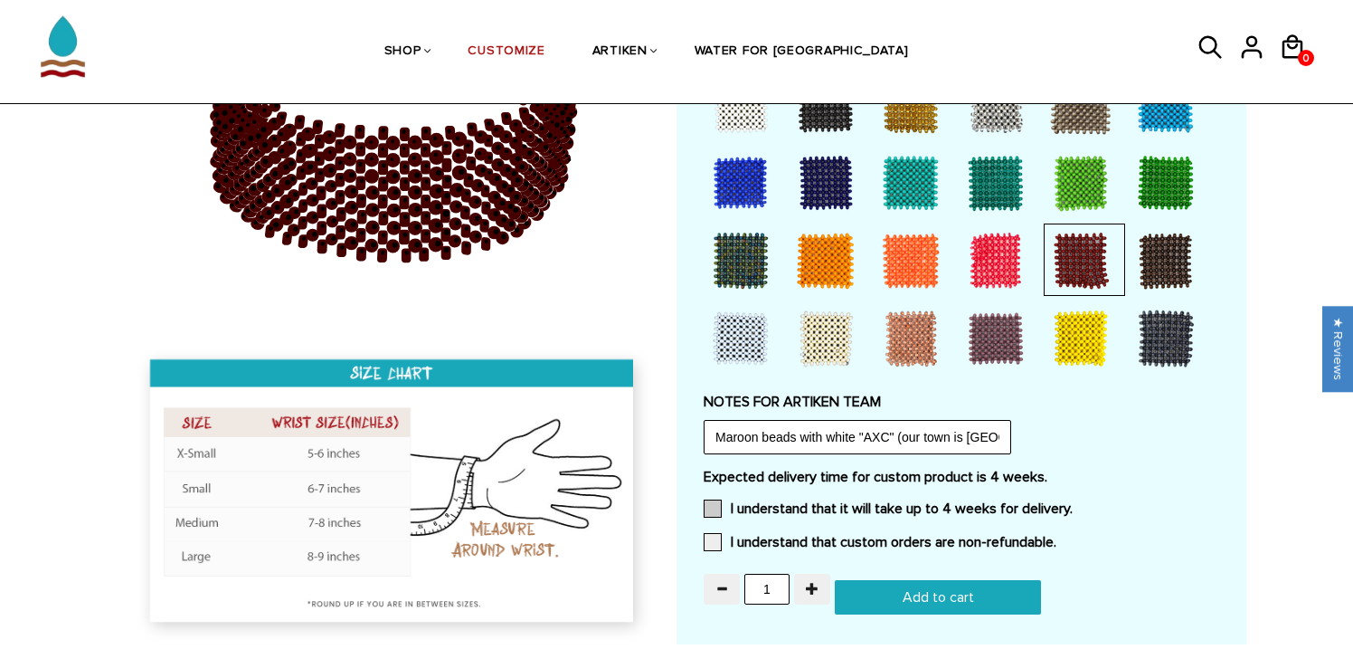
click at [1073, 503] on input "I understand that it will take up to 4 weeks for delivery." at bounding box center [1073, 503] width 0 height 0
click at [920, 527] on div "Expected delivery time for custom product is 4 weeks. I understand that it will…" at bounding box center [962, 515] width 516 height 94
click at [753, 533] on label "I understand that custom orders are non-refundable." at bounding box center [880, 542] width 353 height 18
click at [1056, 536] on input "I understand that custom orders are non-refundable." at bounding box center [1056, 536] width 0 height 0
click at [776, 581] on input "1" at bounding box center [766, 588] width 45 height 31
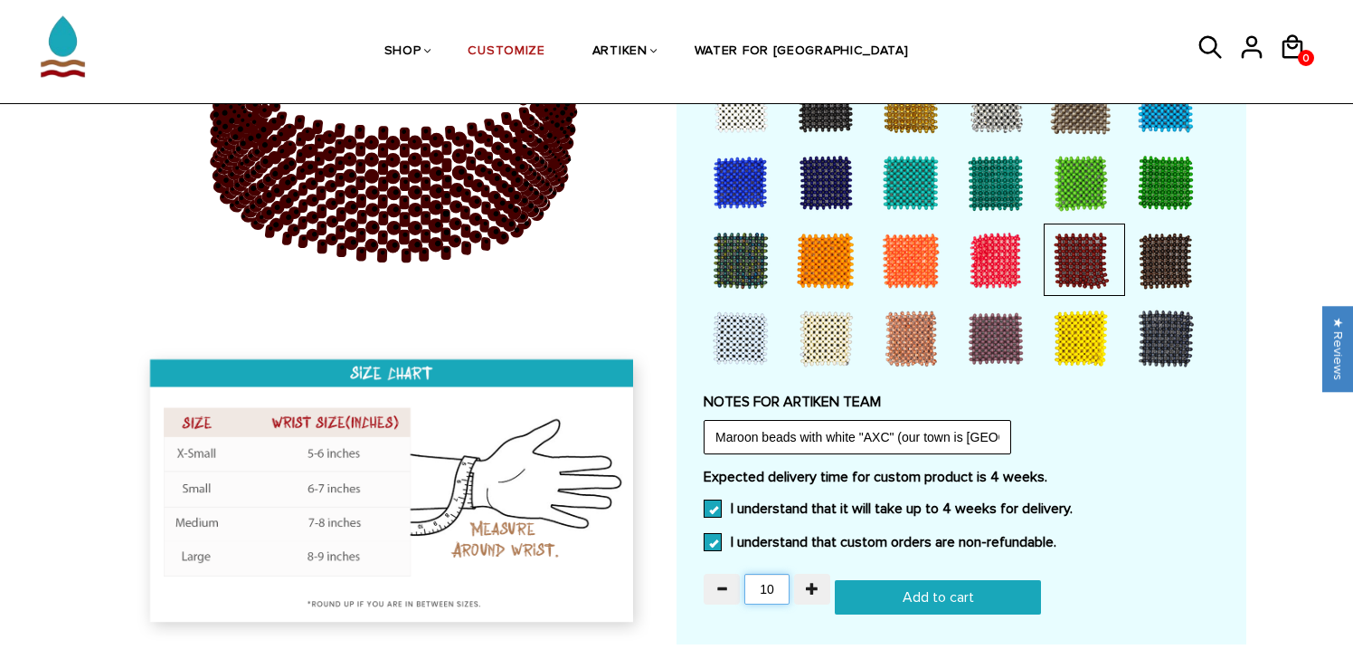
type input "10"
click at [999, 516] on div "Expected delivery time for custom product is 4 weeks. I understand that it will…" at bounding box center [962, 515] width 516 height 94
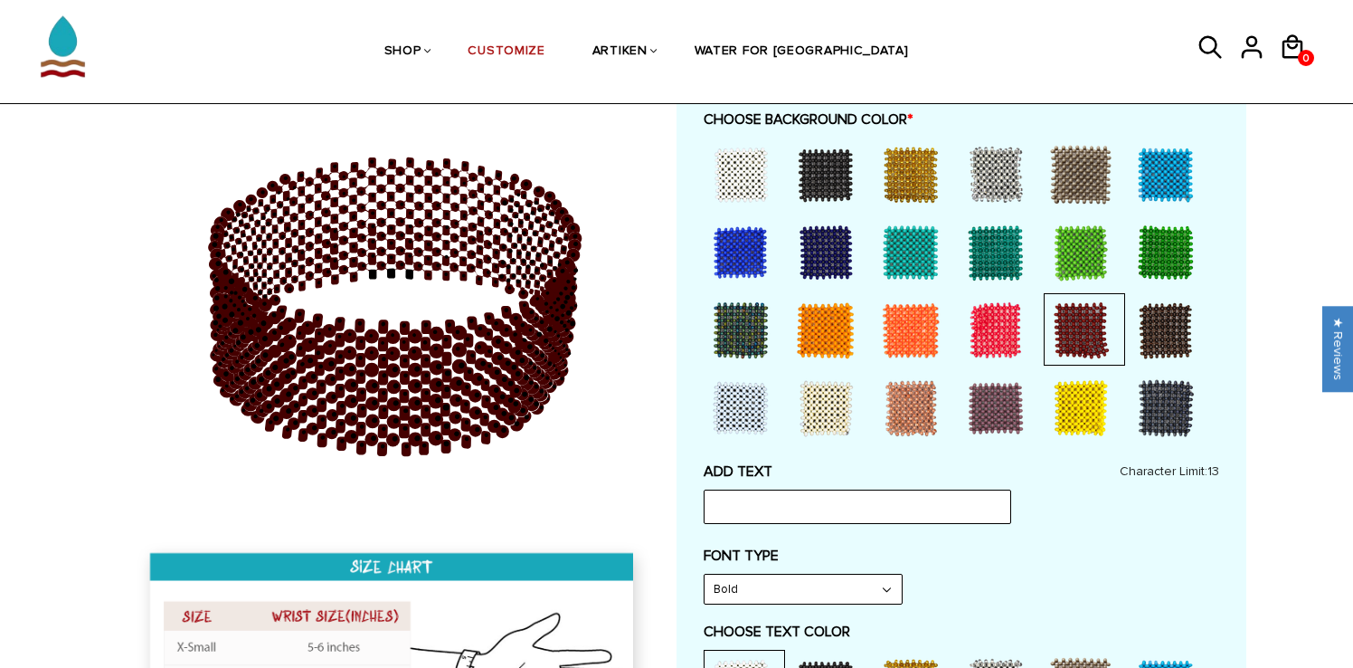
scroll to position [495, 0]
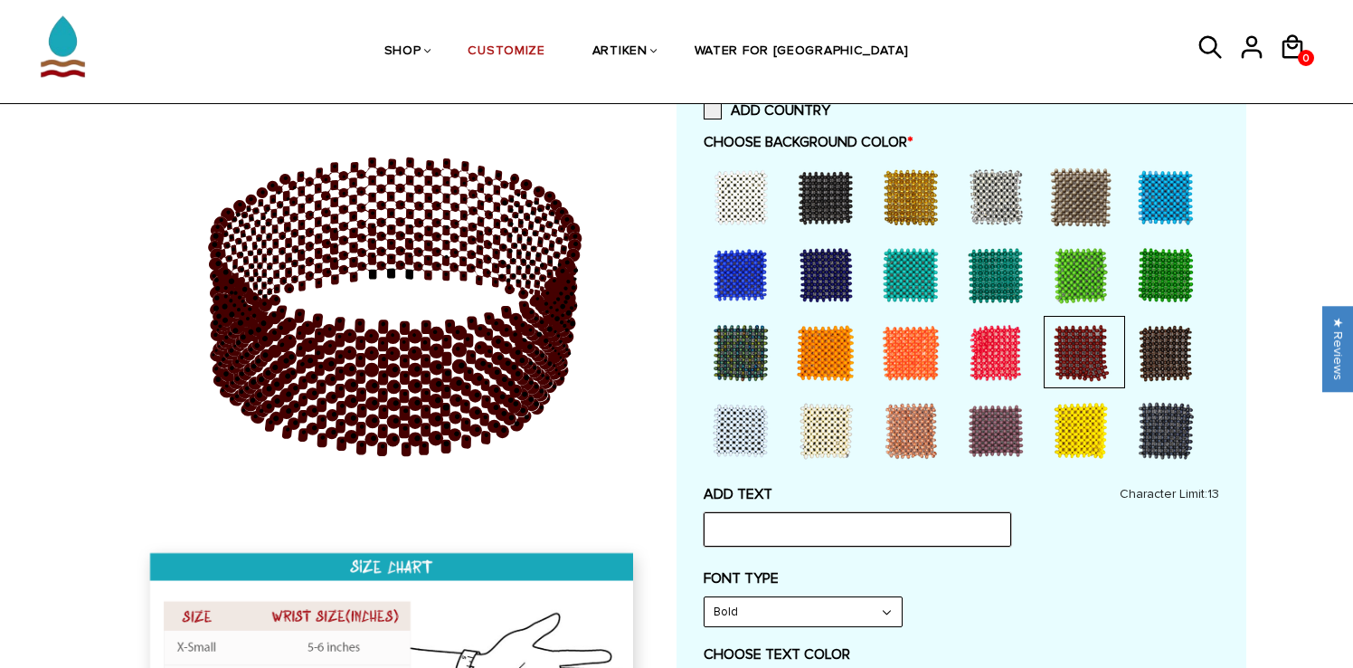
click at [941, 526] on input "text" at bounding box center [858, 529] width 308 height 34
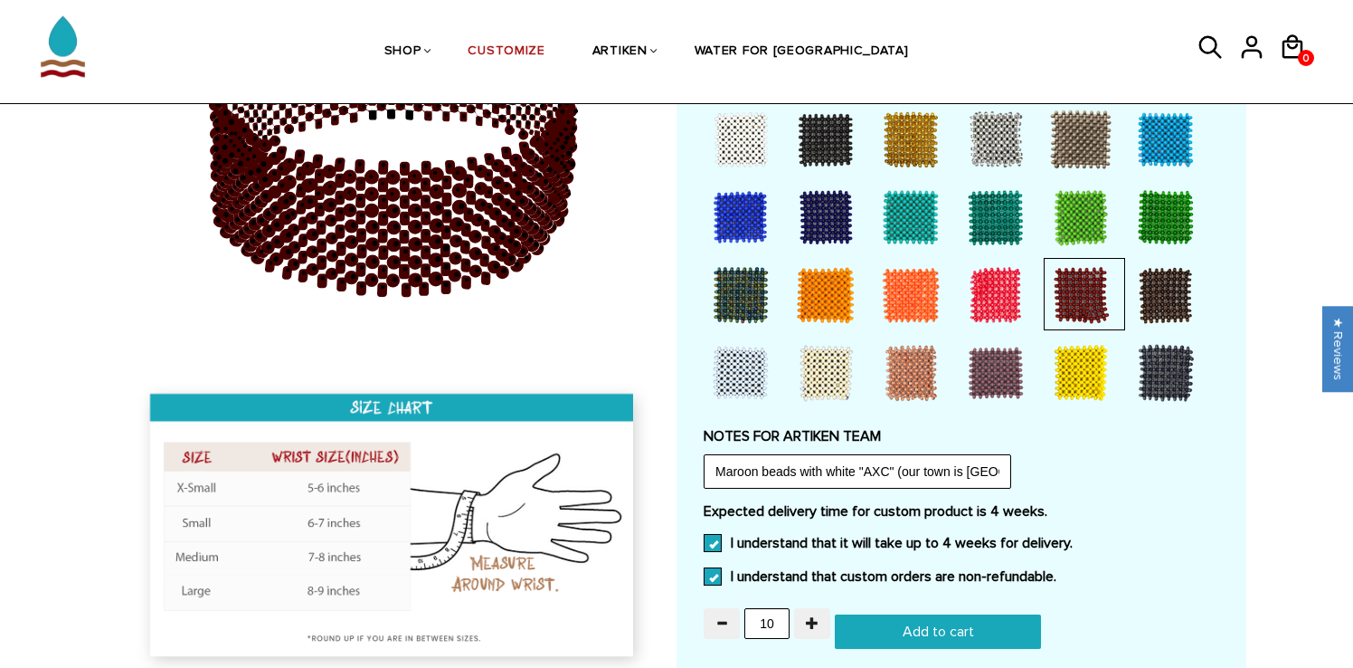
scroll to position [1428, 0]
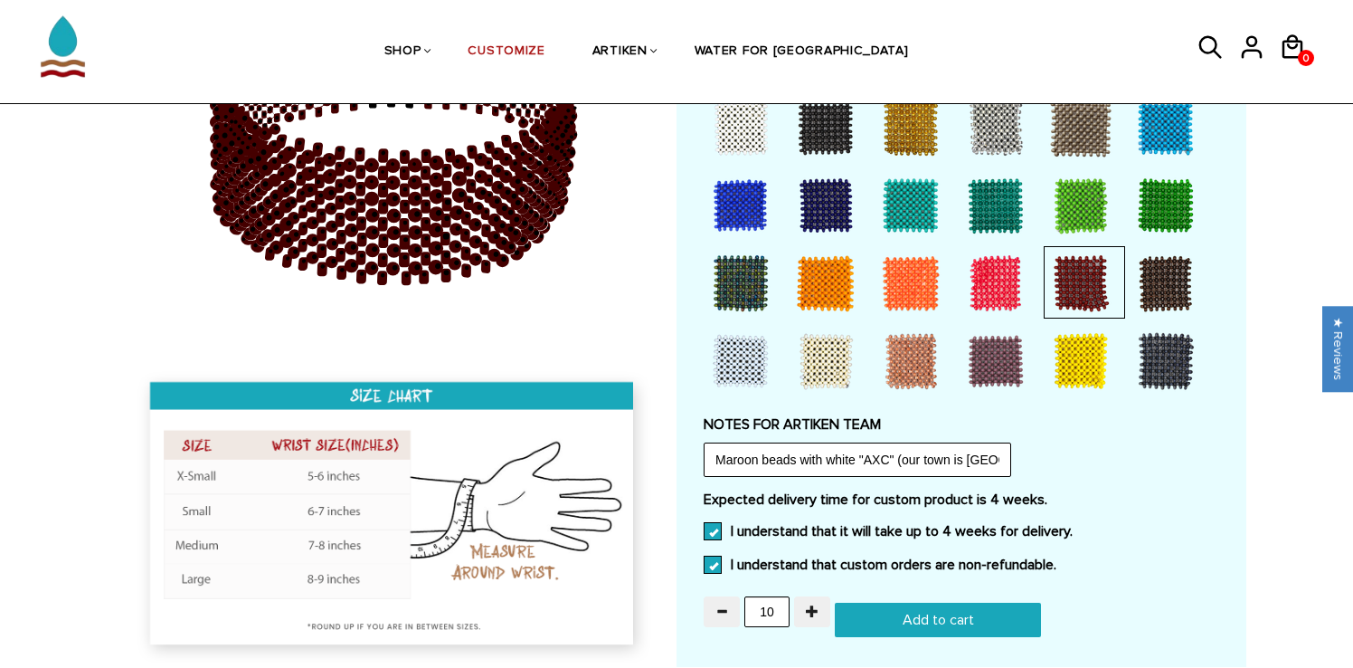
type input "AXC"
click at [902, 460] on input "Maroon beads with white "AXC" (our town is Arlington so if the whole word Arlin…" at bounding box center [858, 459] width 308 height 34
drag, startPoint x: 872, startPoint y: 459, endPoint x: 1058, endPoint y: 451, distance: 186.5
click at [1059, 451] on div "NOTES FOR ARTIKEN TEAM Maroon beads with white "AXC" (our town is Arlington so …" at bounding box center [962, 446] width 516 height 62
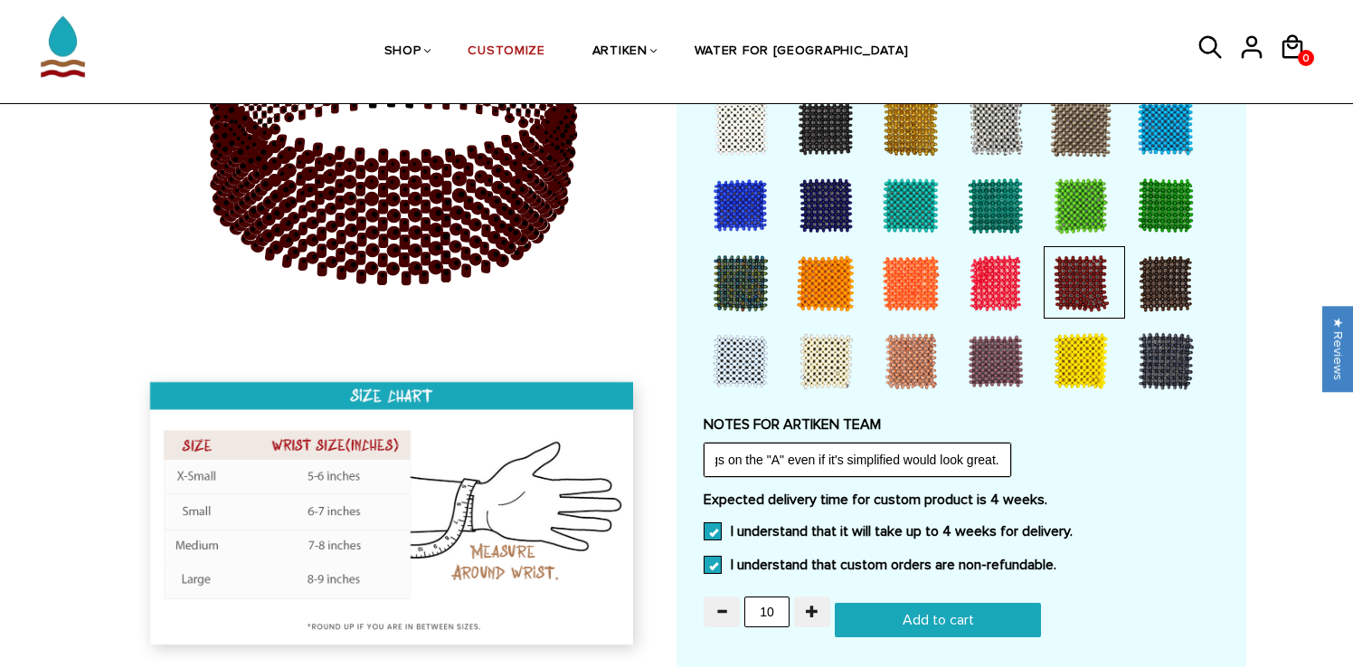
click at [956, 451] on input "Maroon beads with white "AXC" (our town is Arlington so if the whole word Arlin…" at bounding box center [858, 459] width 308 height 34
click at [791, 459] on input "Maroon beads with white "AXC" (our town is Arlington so if the whole word Arlin…" at bounding box center [858, 459] width 308 height 34
click at [789, 459] on input "Maroon beads with white "AXC" (our town is Arlington so if the whole word Arlin…" at bounding box center [858, 459] width 308 height 34
click at [1002, 448] on input "Maroon beads with white "AXC" (our town is Arlington so if the whole word Arlin…" at bounding box center [858, 459] width 308 height 34
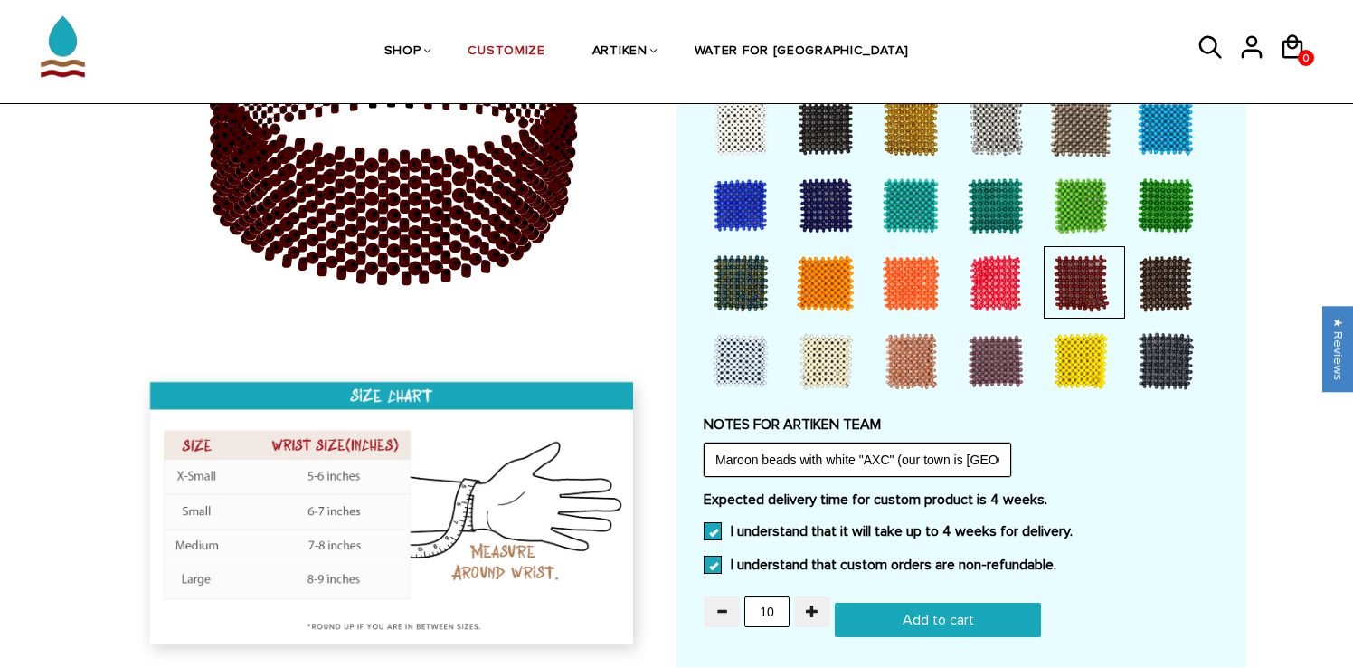
click at [855, 467] on input "Maroon beads with white "AXC" (our town is Arlington so if the whole word Arlin…" at bounding box center [858, 459] width 308 height 34
drag, startPoint x: 849, startPoint y: 453, endPoint x: 1027, endPoint y: 461, distance: 177.5
click at [1027, 461] on div "NOTES FOR ARTIKEN TEAM Maroon beads with white "AXC" (our town is Arlington so …" at bounding box center [962, 446] width 516 height 62
click at [989, 454] on input "Maroon beads with white "AXC" (our town is Arlington so if the whole word Arlin…" at bounding box center [858, 459] width 308 height 34
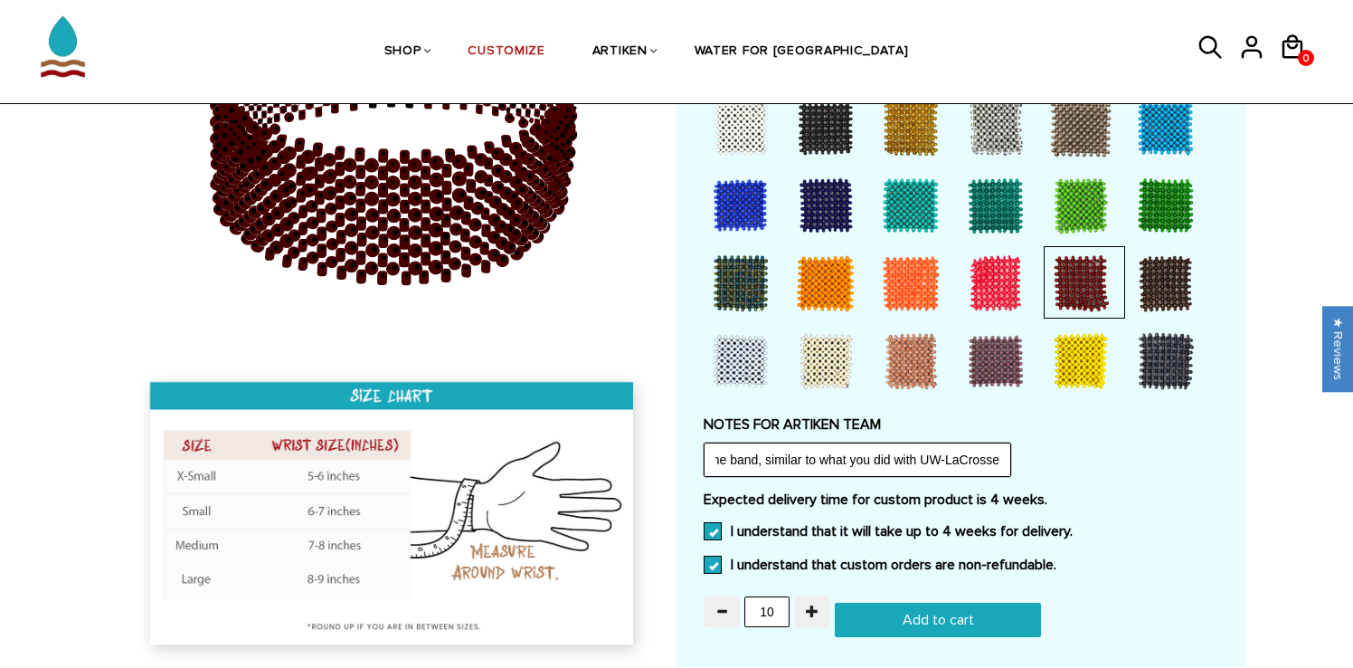
click at [999, 457] on input "Maroon beads with white "AXC" (our town is Arlington so if the whole word Arlin…" at bounding box center [858, 459] width 308 height 34
type input "Maroon beads with white "AXC" (our town is [GEOGRAPHIC_DATA] so if the whole wo…"
click at [977, 614] on input "Add to cart" at bounding box center [938, 619] width 206 height 34
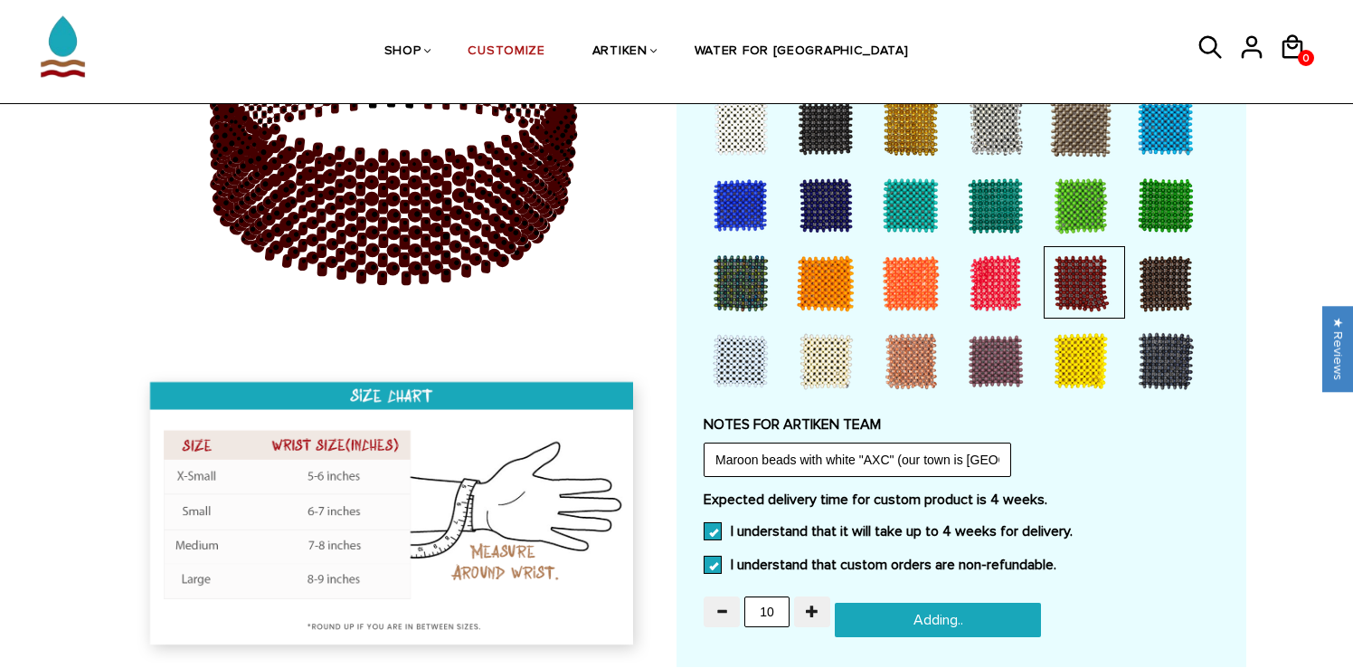
type input "Add to cart"
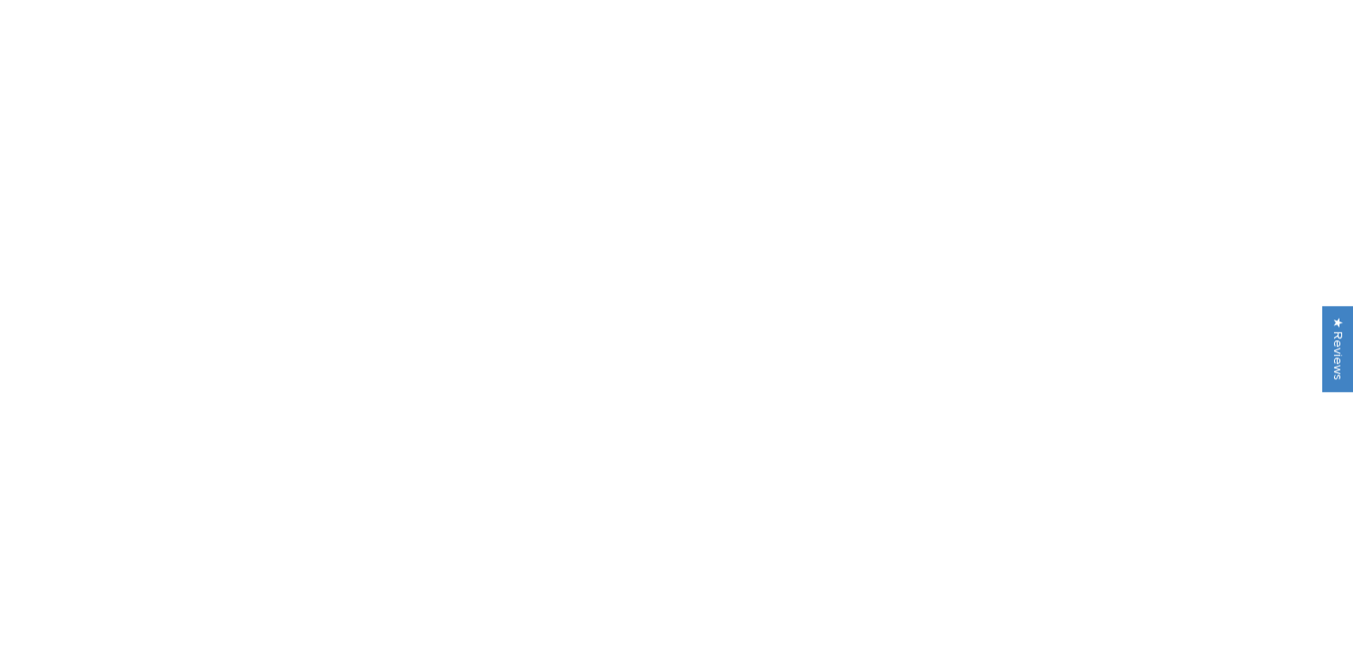
scroll to position [1428, 0]
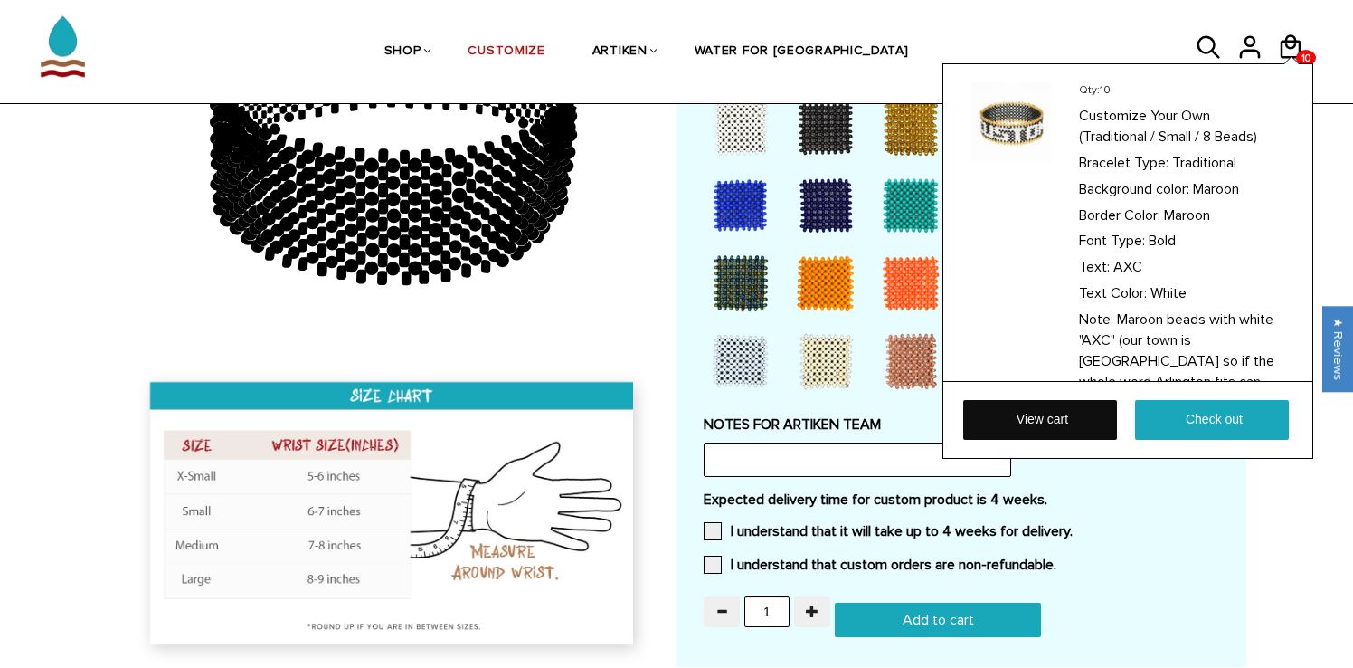
click at [1063, 418] on link "View cart" at bounding box center [1040, 420] width 154 height 40
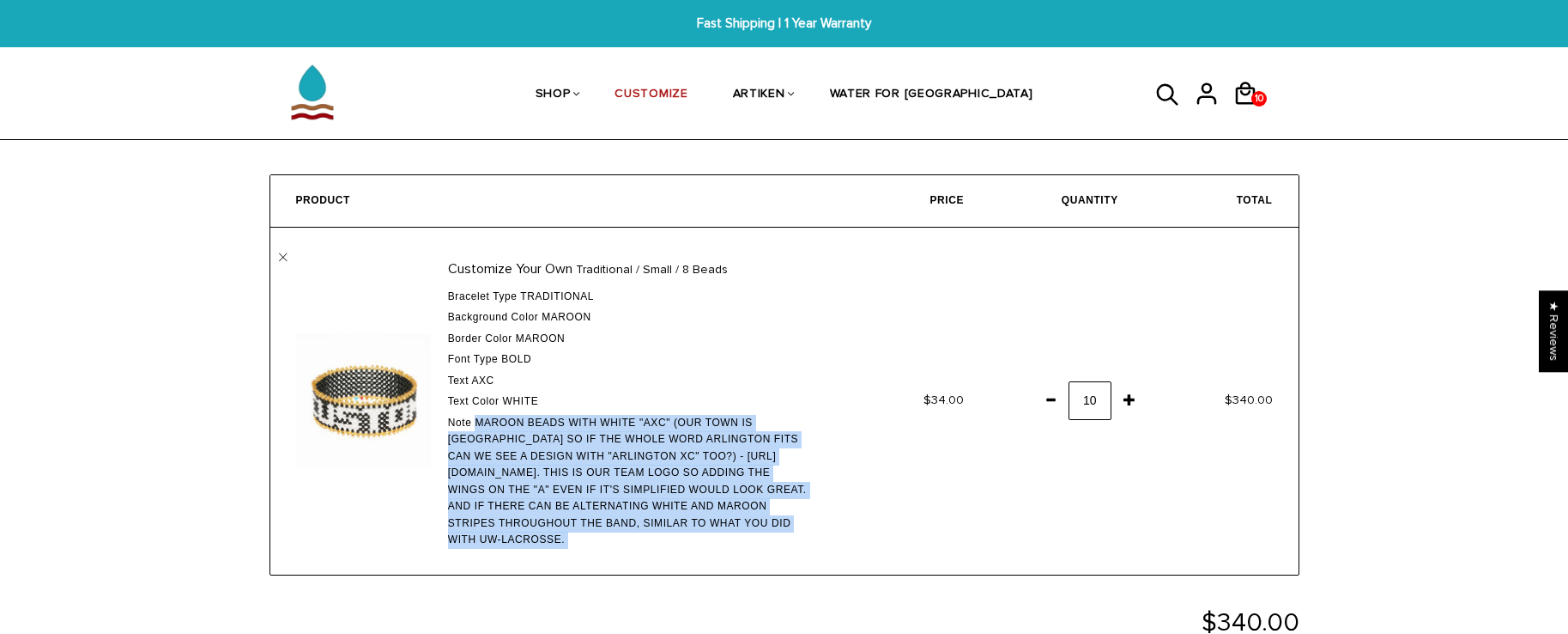
drag, startPoint x: 673, startPoint y: 424, endPoint x: 1063, endPoint y: 481, distance: 394.1
click at [836, 481] on td "Customize Your Own Traditional / Small / 8 Beads Bracelet Type Traditional Back…" at bounding box center [553, 401] width 565 height 346
copy td "Maroon beads with white "AXC" (our town is [GEOGRAPHIC_DATA] so if the whole wo…"
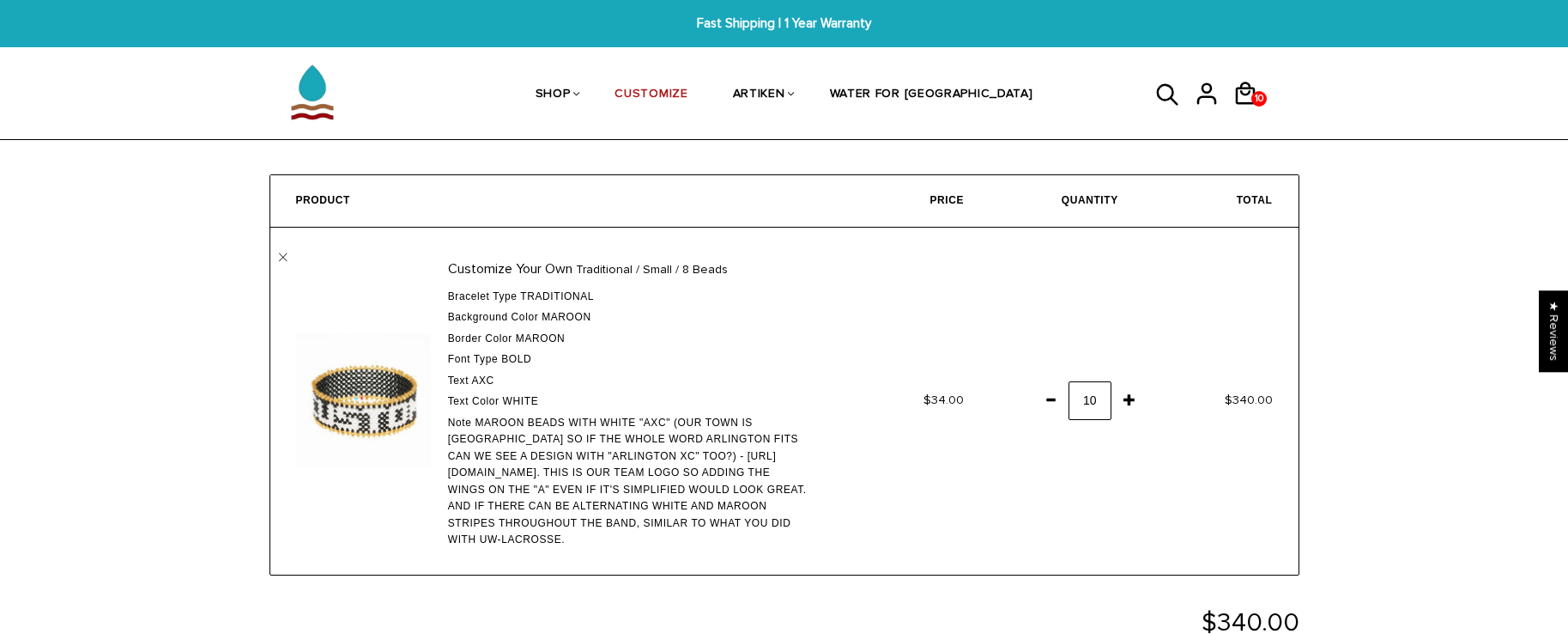
click at [1246, 88] on icon at bounding box center [1245, 94] width 20 height 23
click at [280, 263] on td "Customize Your Own Traditional / Small / 8 Beads Bracelet Type Traditional Back…" at bounding box center [553, 401] width 565 height 346
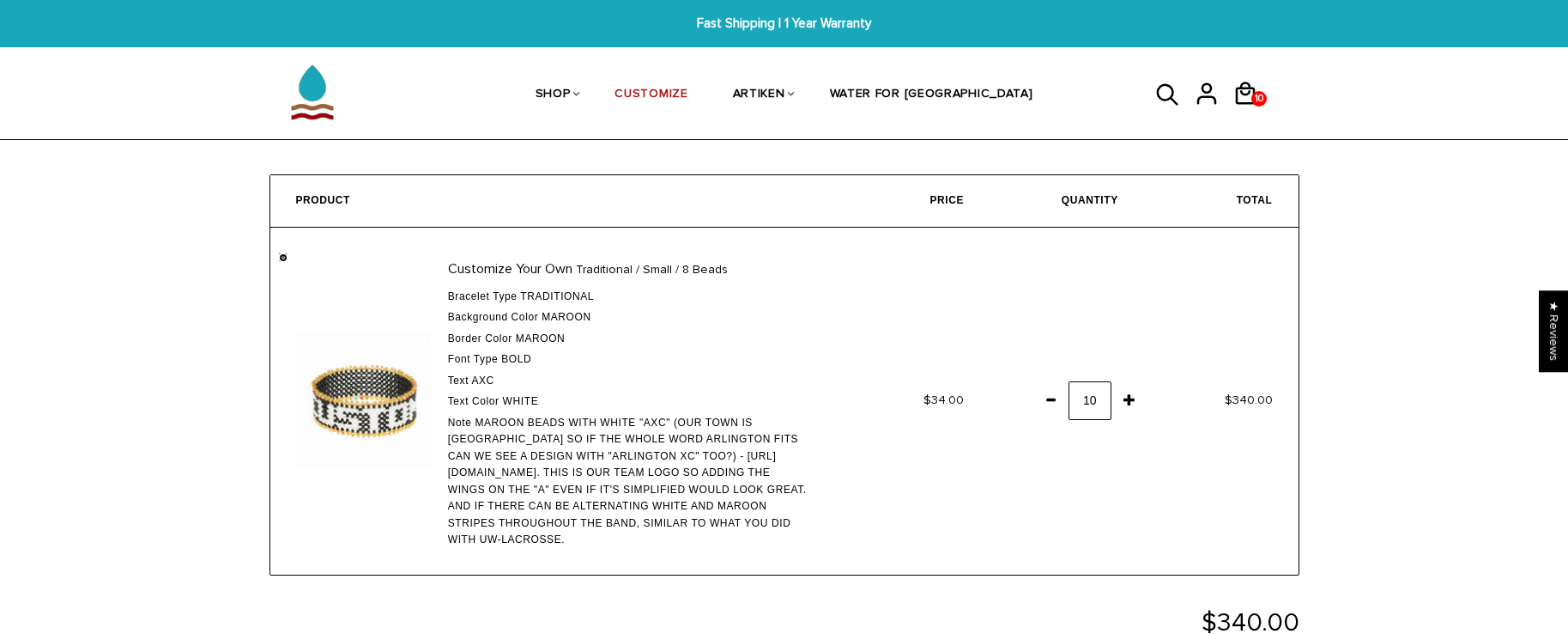
click at [280, 255] on link "" at bounding box center [283, 257] width 9 height 9
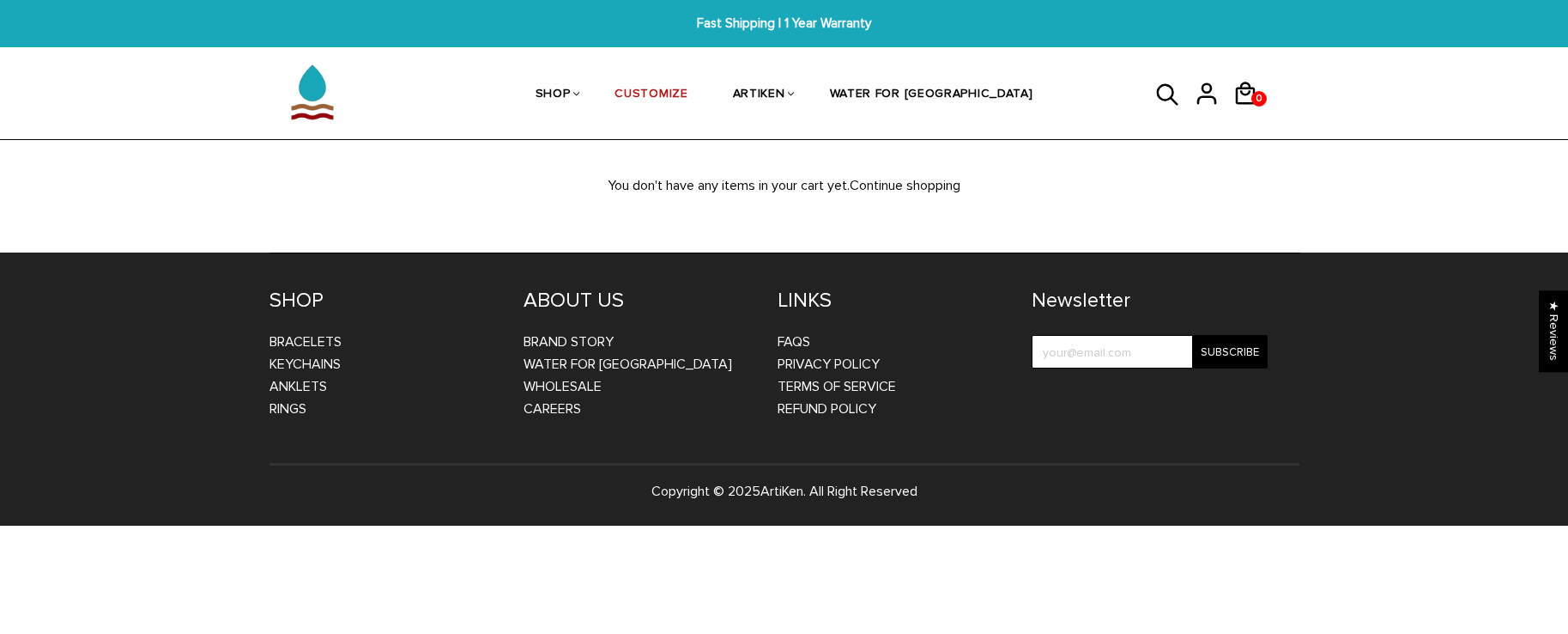
click at [1563, 87] on header "My account Purchases Addresses Log out SHOP BRACELETS TEXT Inspirational fuel f…" at bounding box center [784, 72] width 1568 height 138
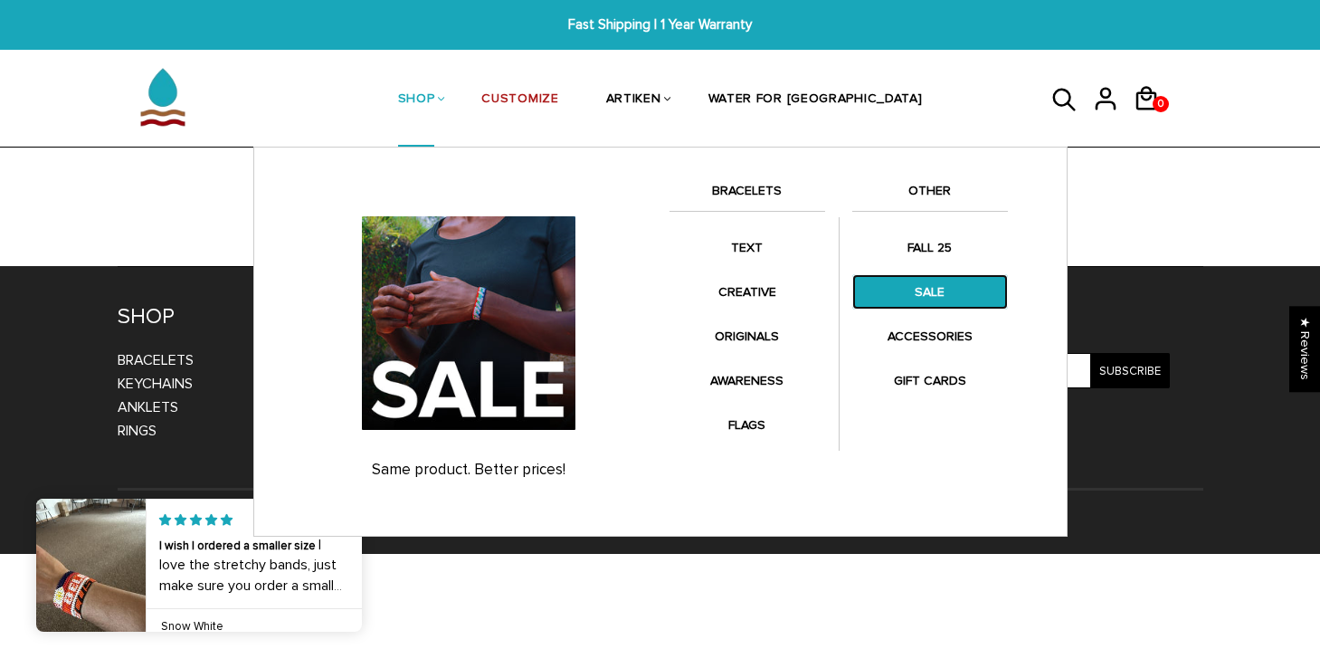
click at [911, 296] on link "SALE" at bounding box center [930, 291] width 156 height 35
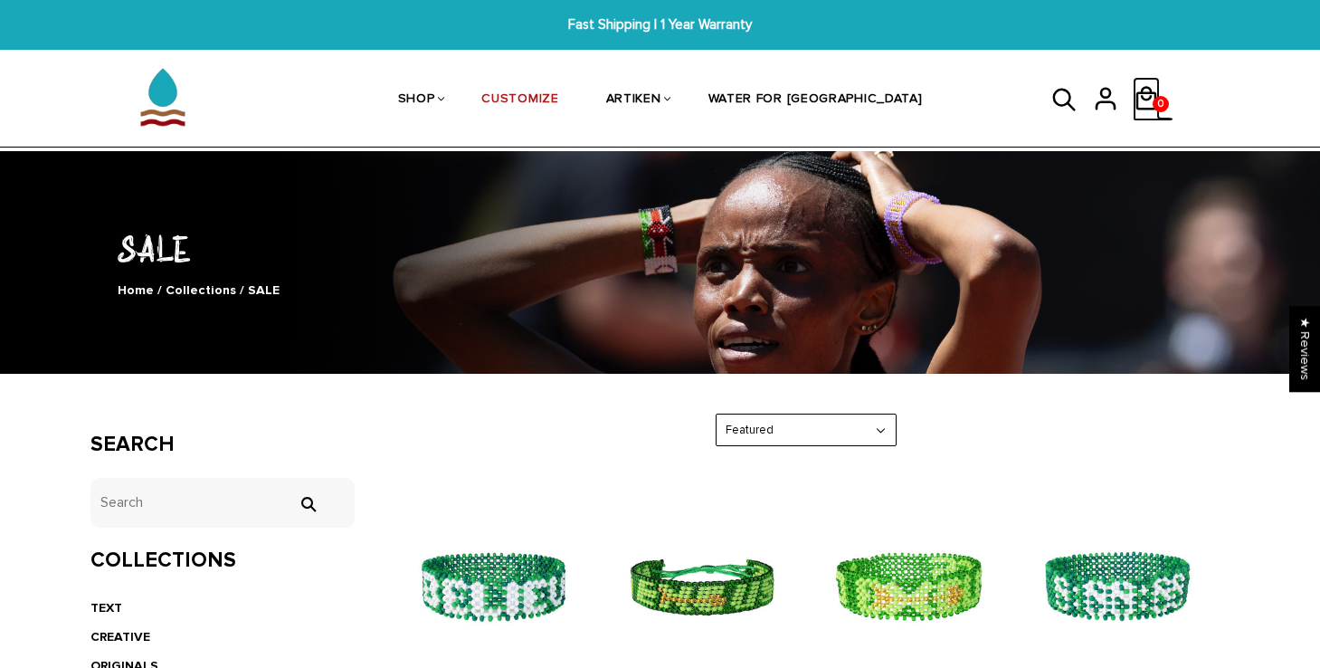
click at [1154, 105] on span "0" at bounding box center [1160, 103] width 14 height 25
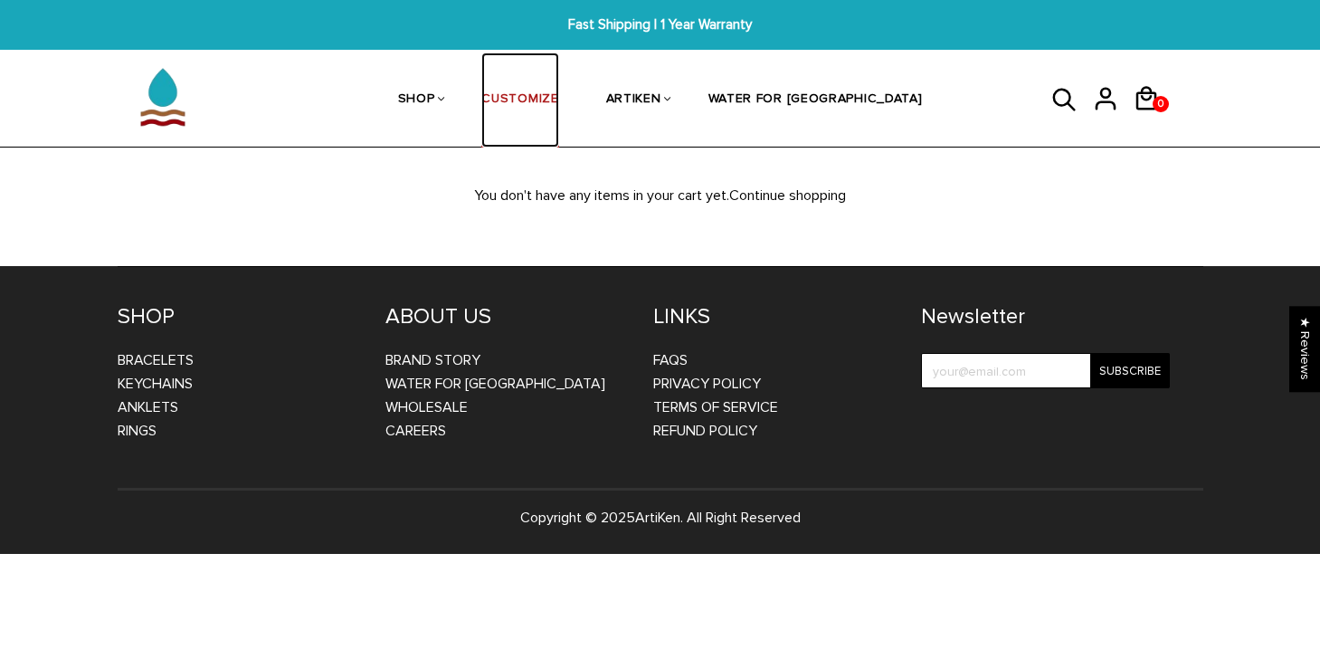
click at [558, 96] on link "CUSTOMIZE" at bounding box center [519, 100] width 77 height 96
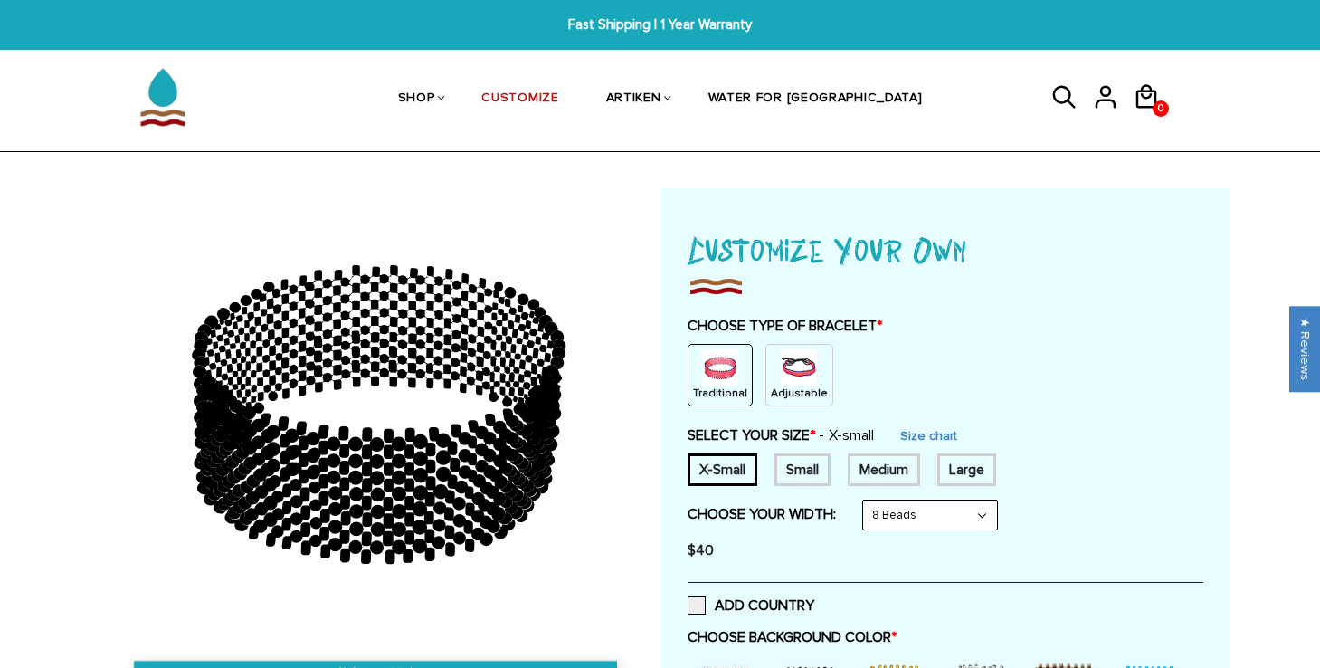
click at [732, 393] on p "Traditional" at bounding box center [720, 392] width 54 height 15
click at [789, 489] on form "Traditional / X-Small / 8 Beads Traditional / X-Small / 6 Beads Traditional / X…" at bounding box center [945, 497] width 516 height 142
click at [789, 478] on div "Small" at bounding box center [802, 469] width 56 height 33
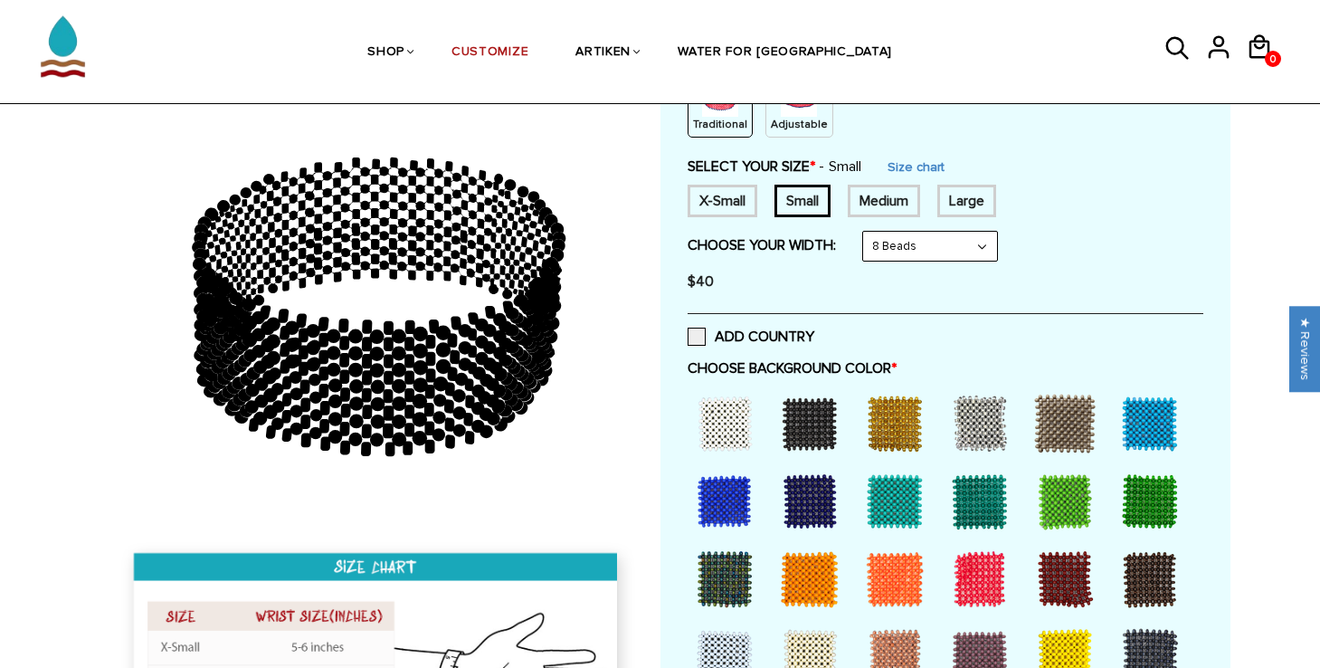
scroll to position [300, 0]
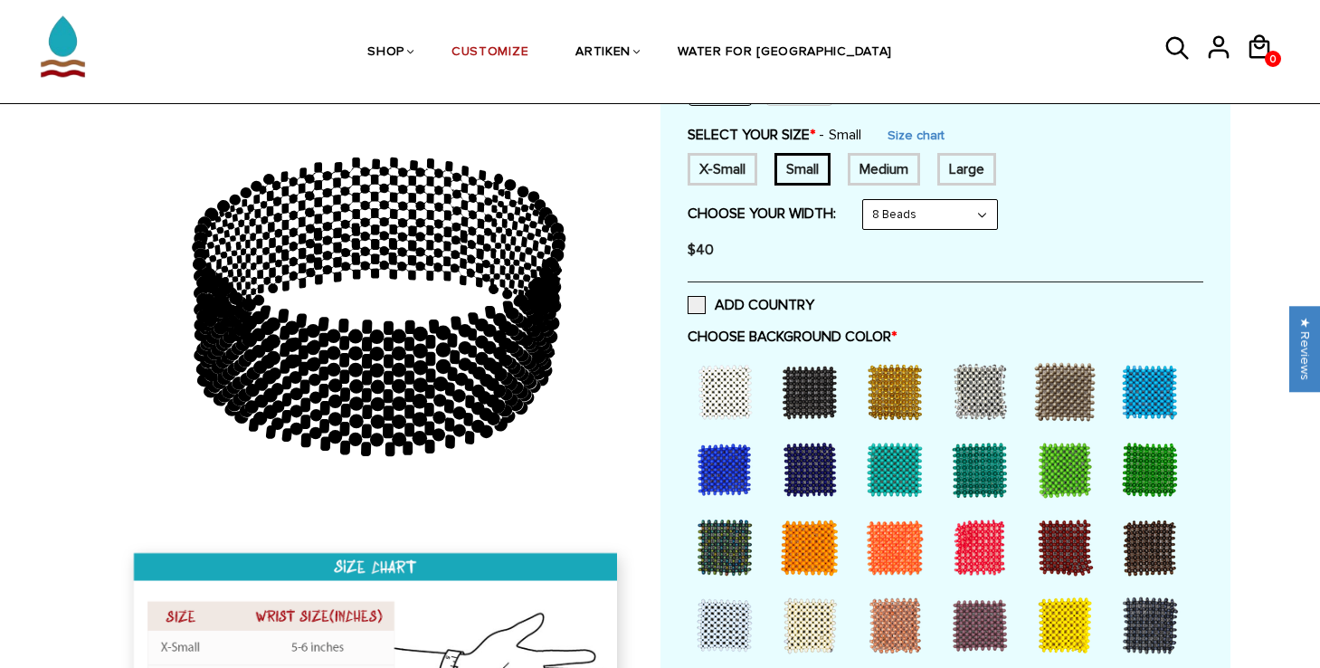
click at [733, 315] on div "ADD COUNTRY" at bounding box center [945, 304] width 516 height 46
click at [731, 311] on label "ADD COUNTRY" at bounding box center [750, 305] width 127 height 18
click at [814, 299] on input "ADD COUNTRY" at bounding box center [814, 299] width 0 height 0
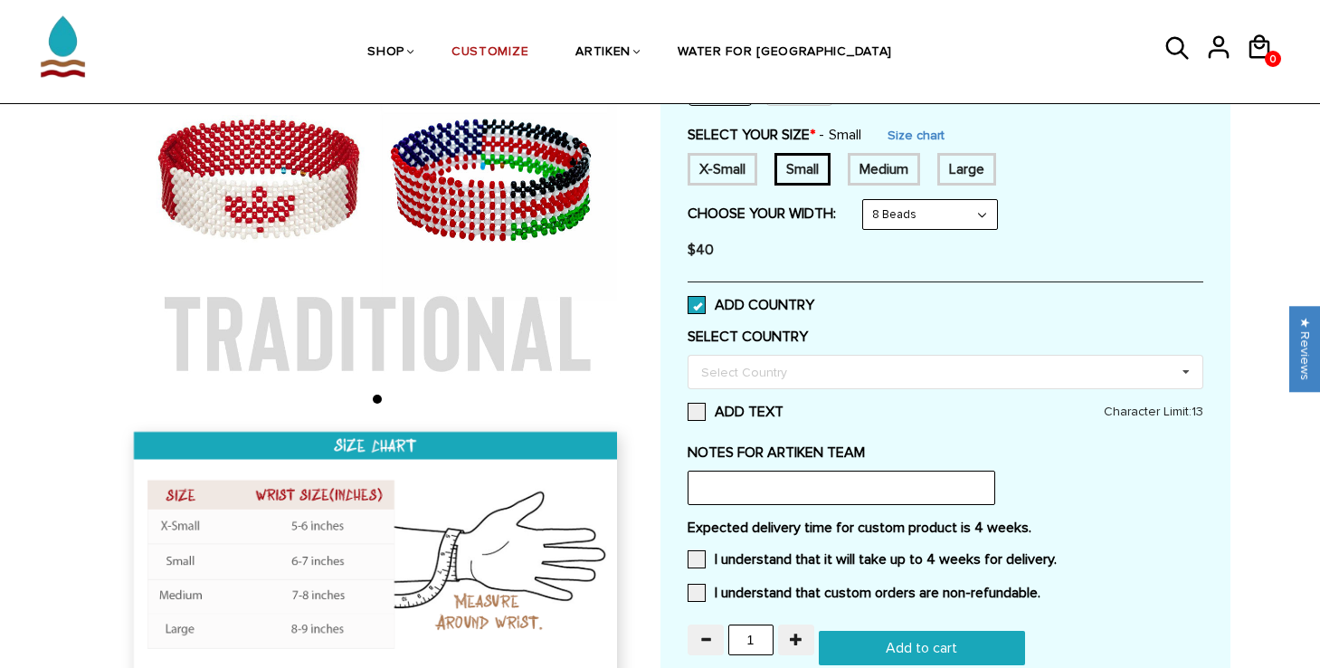
click at [731, 309] on label "ADD COUNTRY" at bounding box center [750, 305] width 127 height 18
click at [814, 299] on input "ADD COUNTRY" at bounding box center [814, 299] width 0 height 0
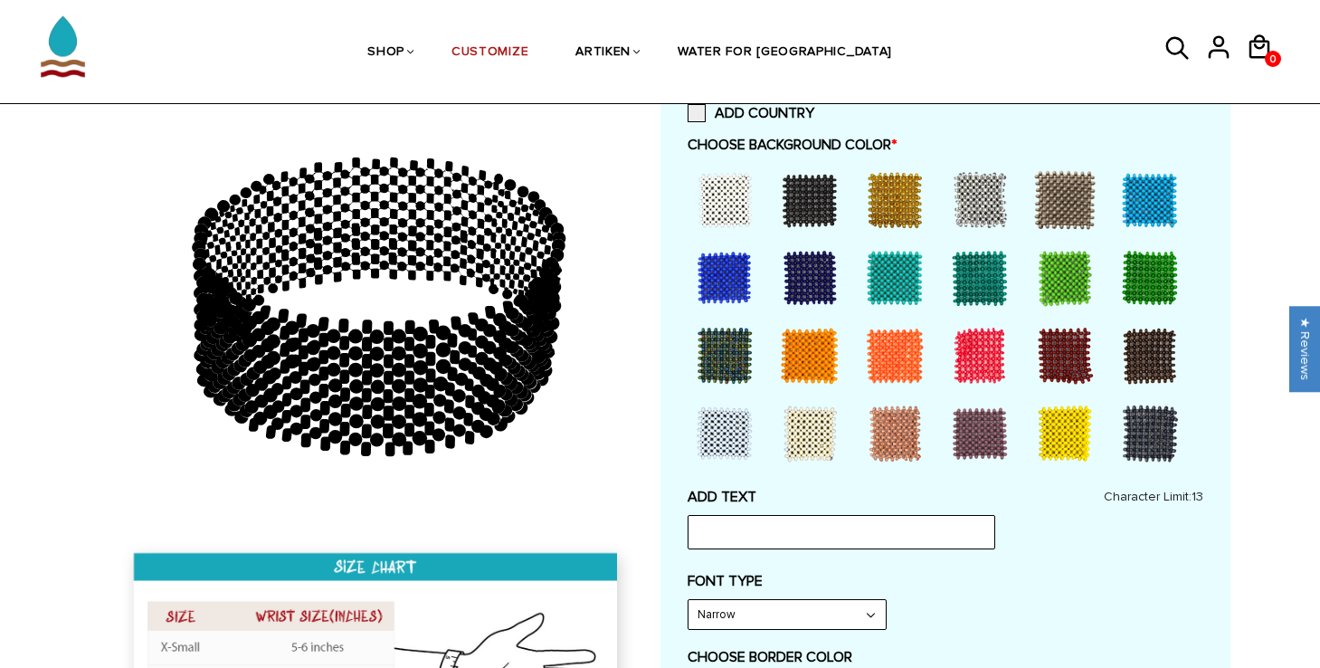
scroll to position [500, 0]
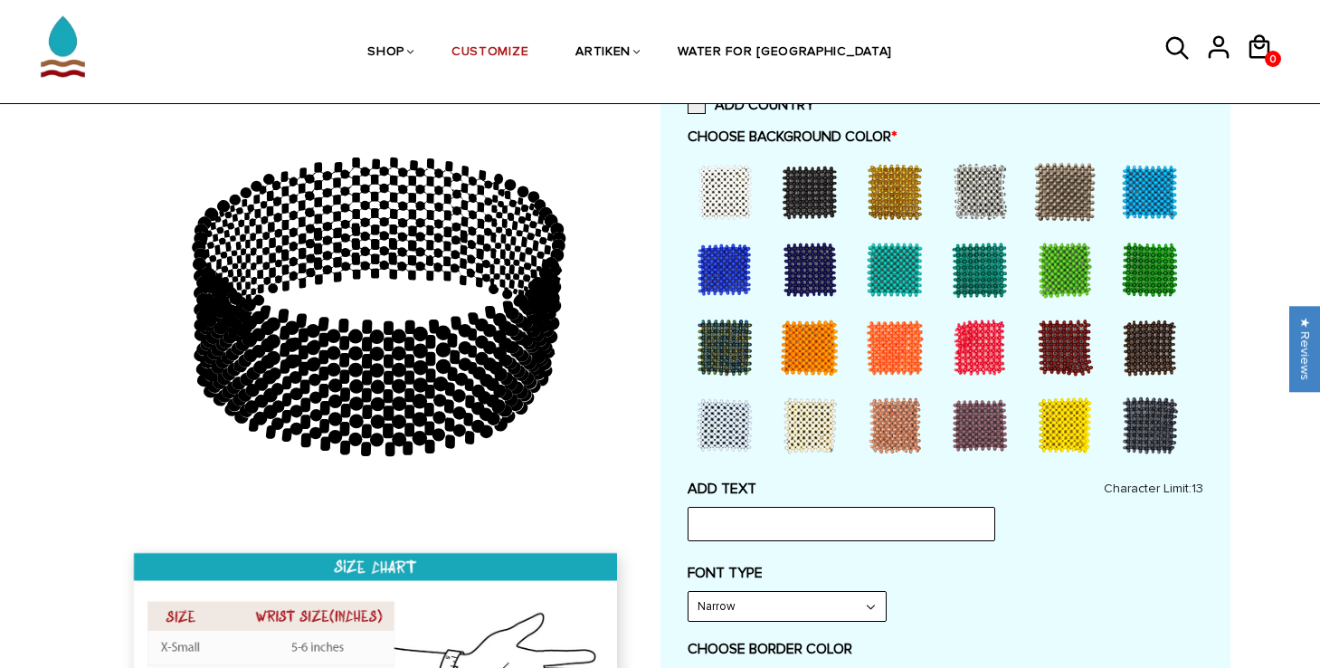
click at [1064, 354] on div at bounding box center [1064, 347] width 72 height 72
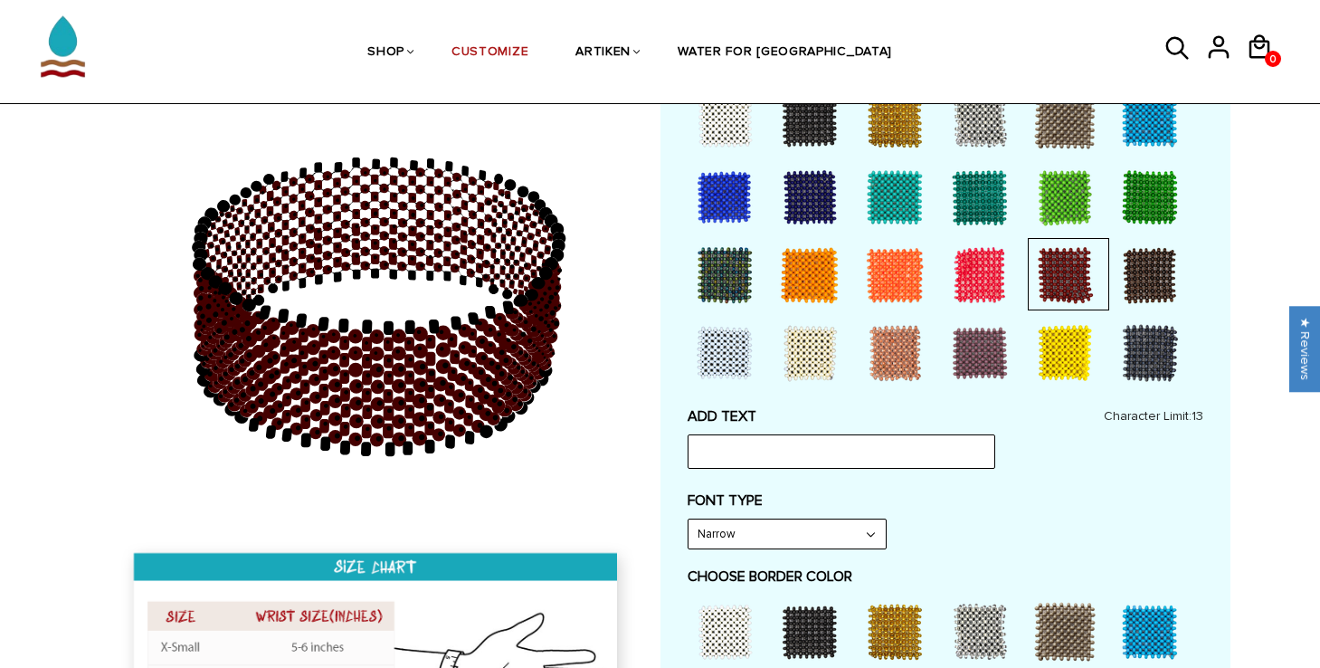
scroll to position [574, 0]
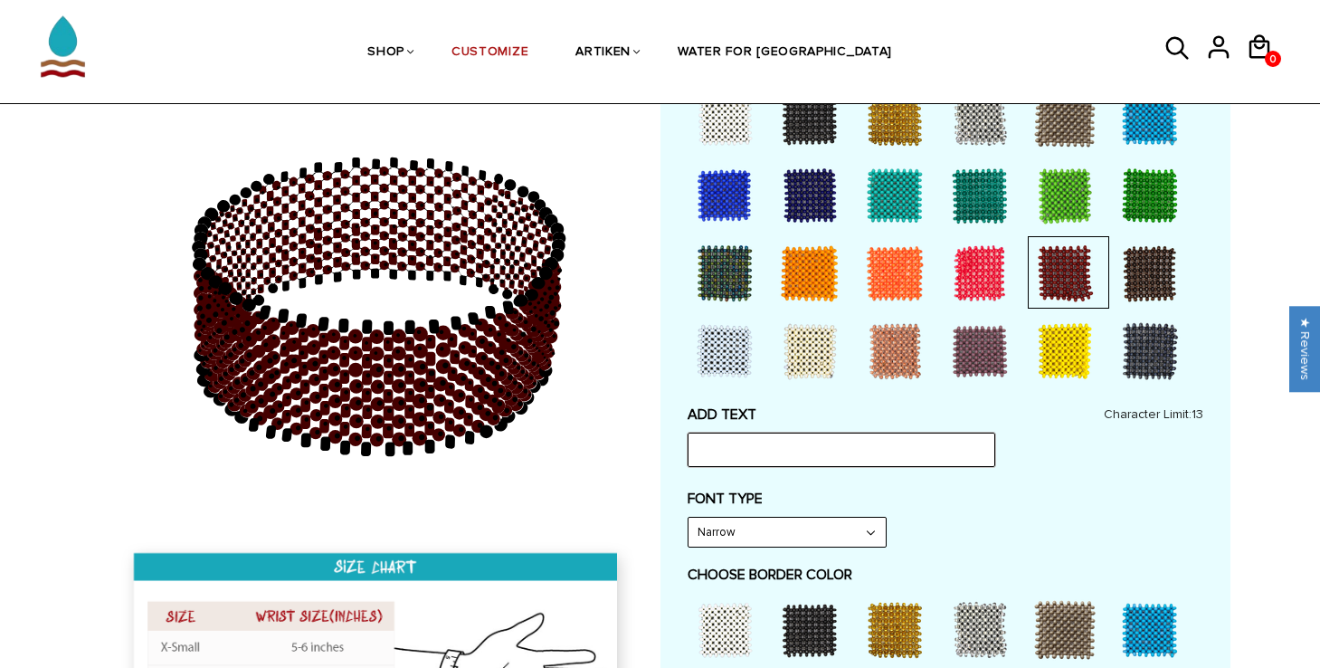
click at [833, 439] on input "text" at bounding box center [841, 449] width 308 height 34
click at [911, 495] on label "FONT TYPE" at bounding box center [945, 498] width 516 height 18
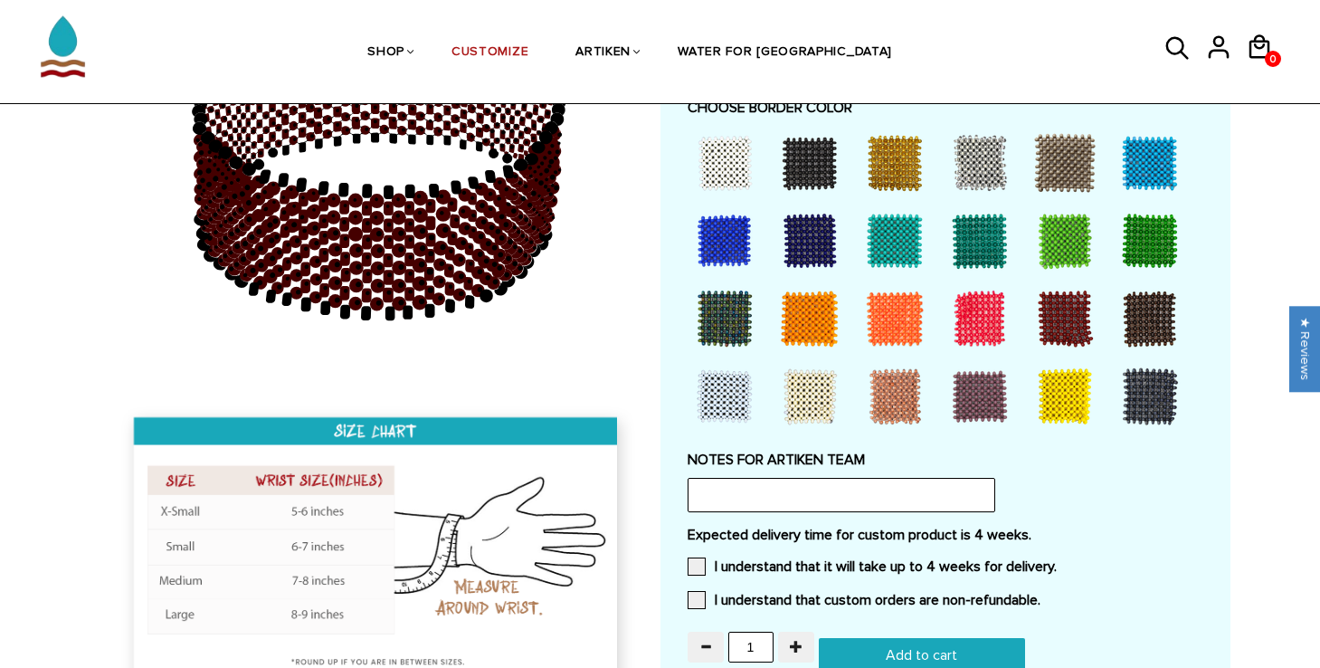
scroll to position [1040, 0]
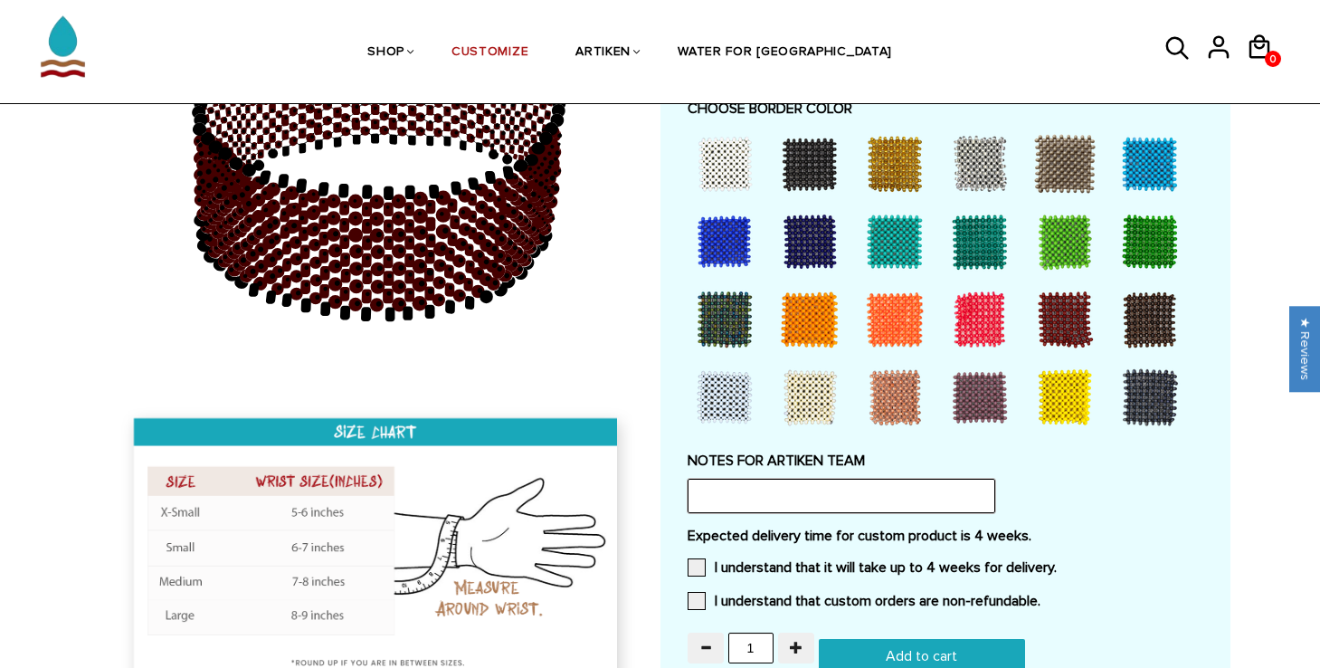
click at [846, 488] on input "text" at bounding box center [841, 495] width 308 height 34
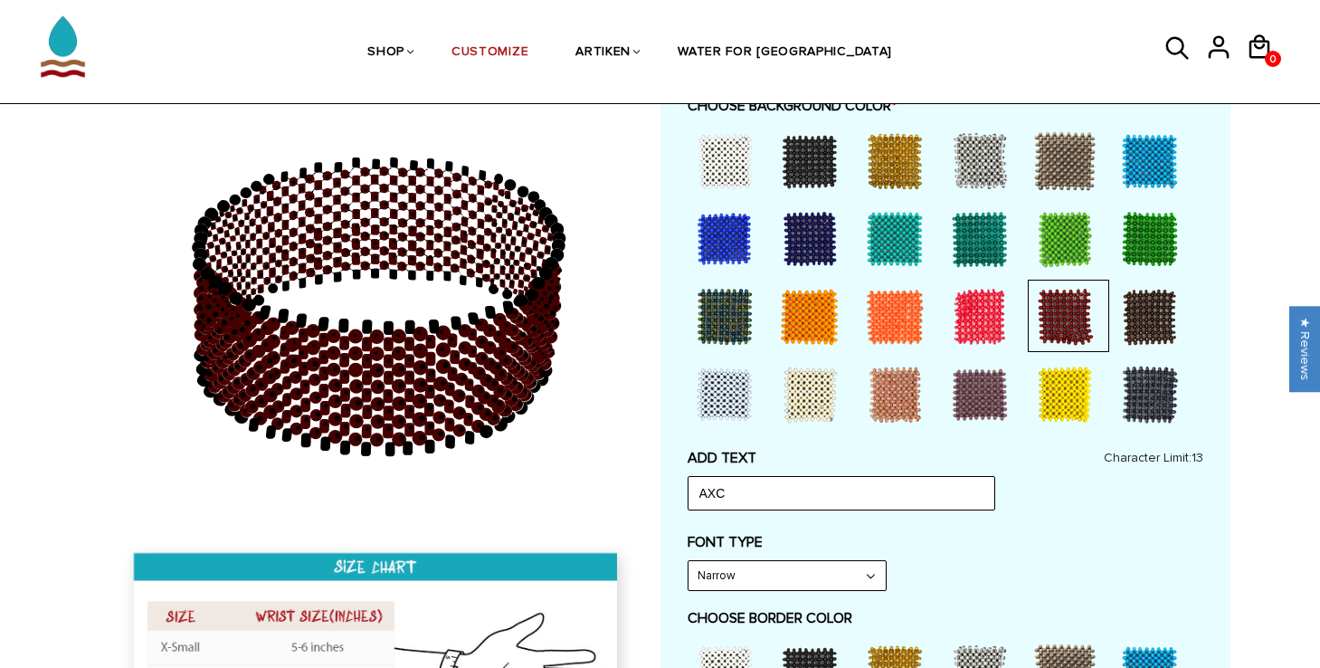
scroll to position [566, 0]
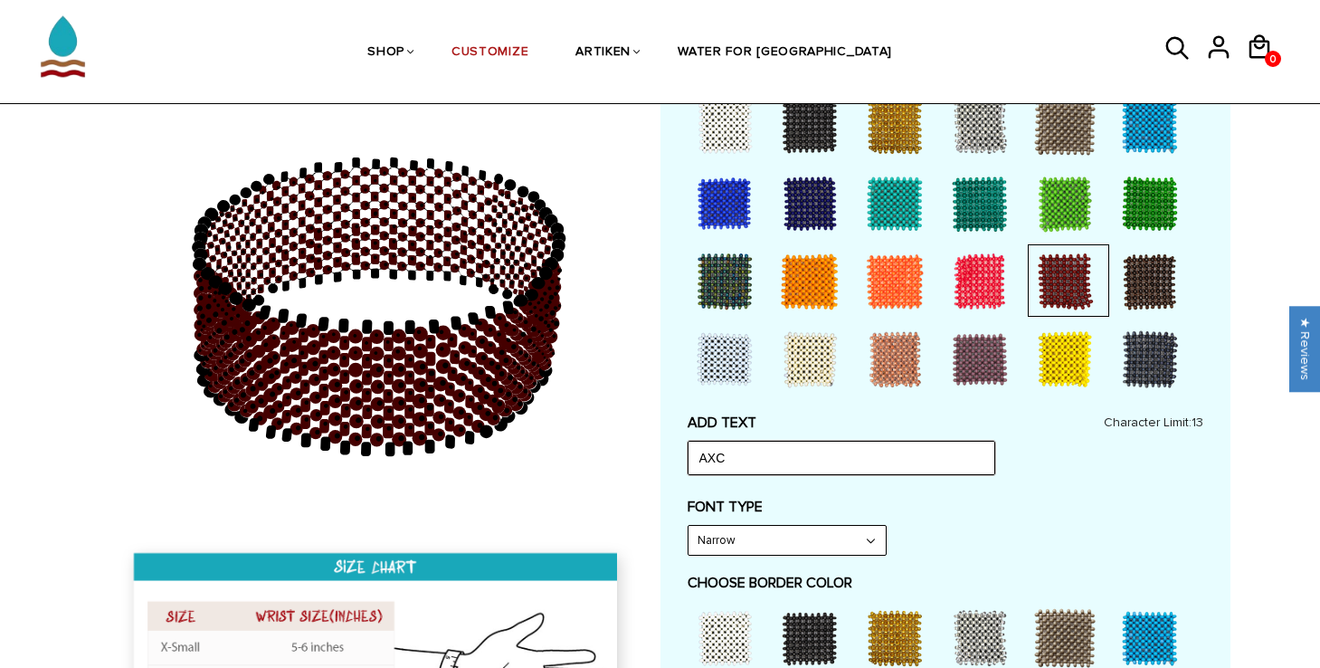
click at [769, 462] on input "AXC" at bounding box center [841, 457] width 308 height 34
type input "A"
click at [899, 534] on div "FONT TYPE Narrow Narrow Bold" at bounding box center [945, 526] width 516 height 58
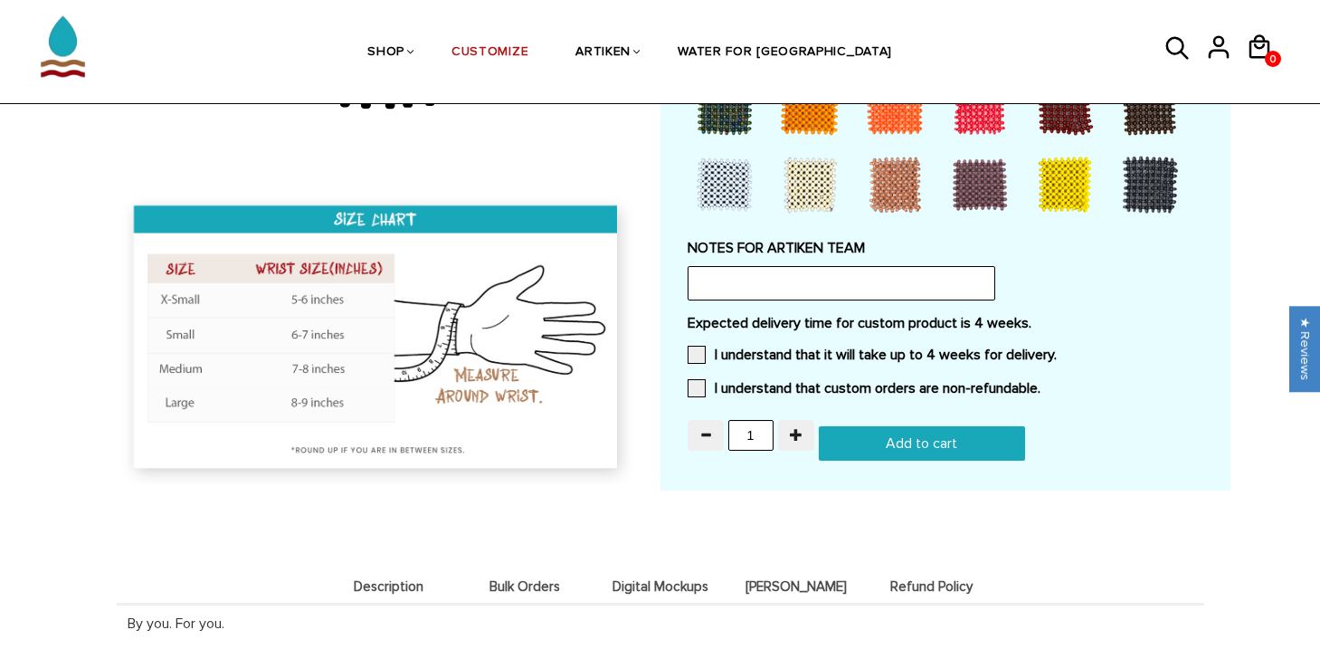
scroll to position [1282, 0]
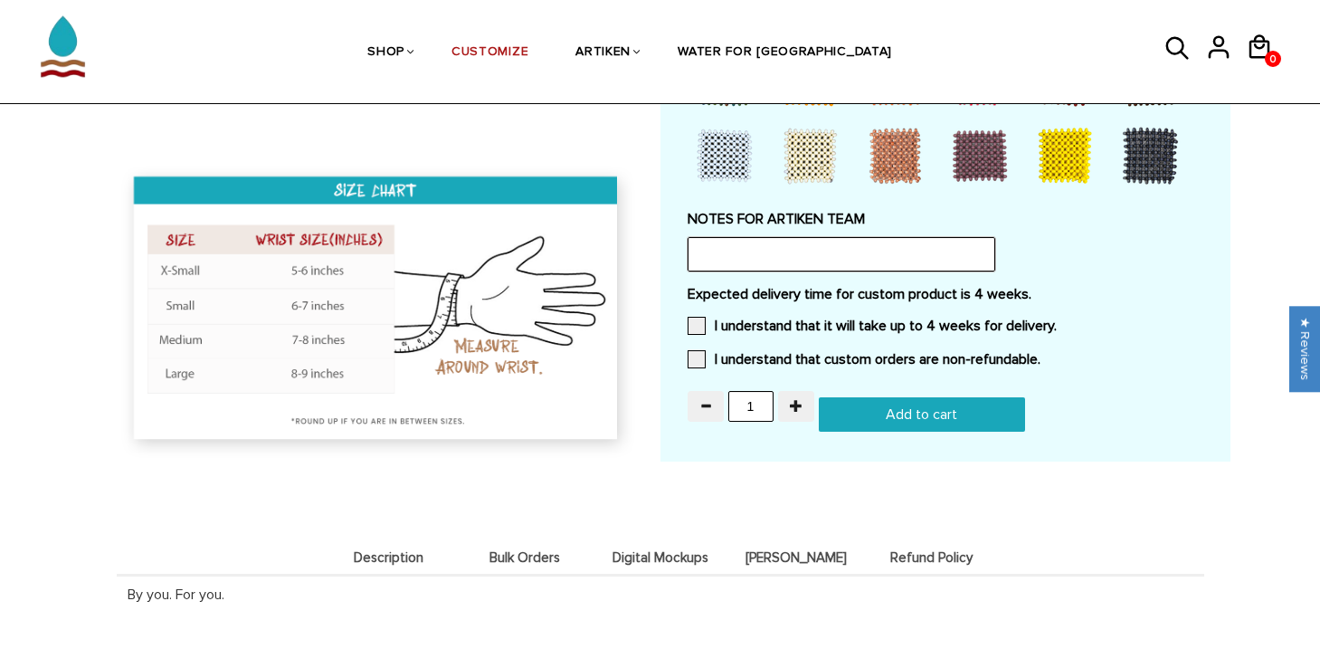
click at [796, 256] on input "text" at bounding box center [841, 254] width 308 height 34
paste input "Maroon beads with white "AXC" (our town is [GEOGRAPHIC_DATA] so if the whole wo…"
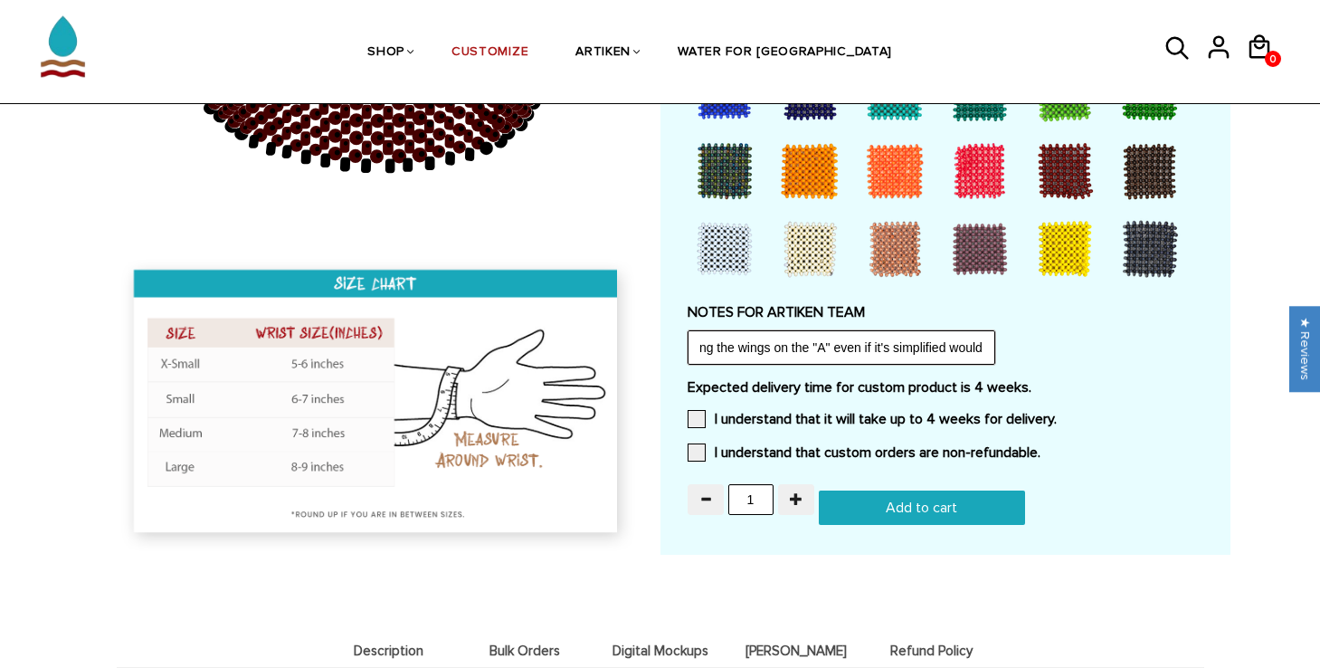
scroll to position [0, 0]
drag, startPoint x: 761, startPoint y: 344, endPoint x: 596, endPoint y: 348, distance: 164.7
click at [813, 352] on input "Maroon beads with white "AXC" (our town is [GEOGRAPHIC_DATA] so if the whole wo…" at bounding box center [841, 347] width 308 height 34
type input "Maroon beads with white "AXC" (our town is [GEOGRAPHIC_DATA] so if the whole wo…"
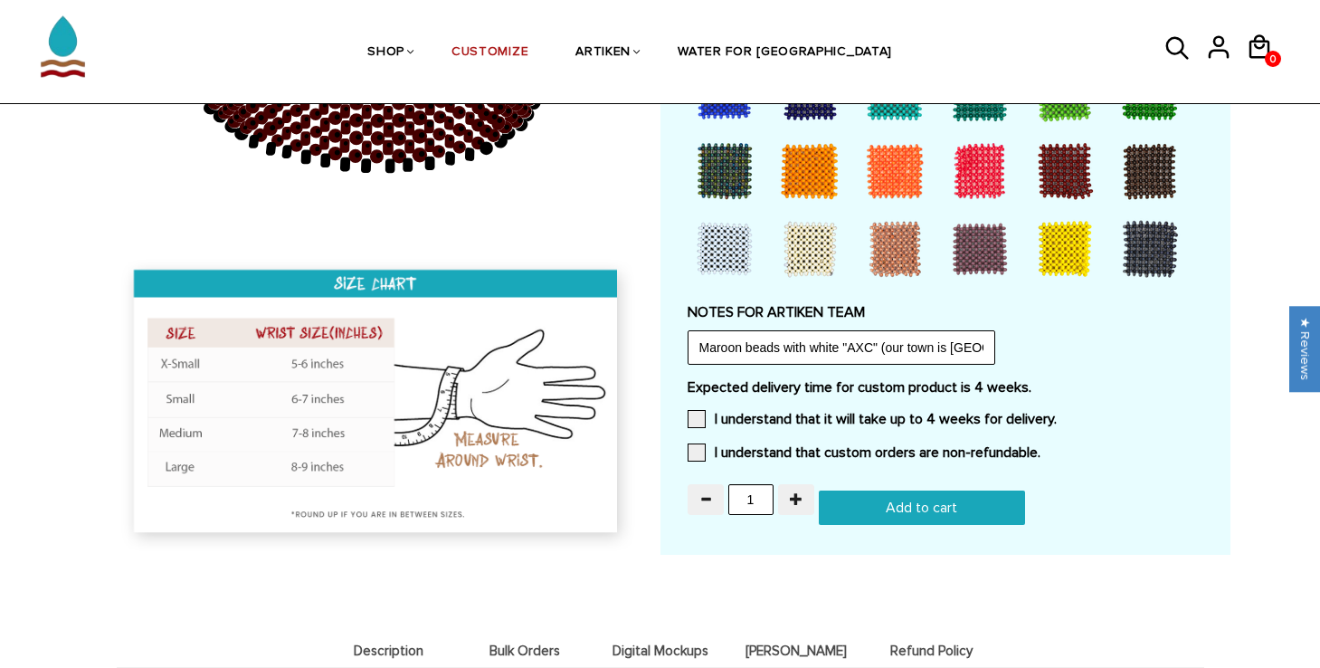
click at [725, 427] on div "Expected delivery time for custom product is 4 weeks. I understand that it will…" at bounding box center [945, 425] width 516 height 94
click at [704, 421] on span at bounding box center [696, 419] width 18 height 18
click at [1056, 413] on input "I understand that it will take up to 4 weeks for delivery." at bounding box center [1056, 413] width 0 height 0
click at [702, 438] on div "Expected delivery time for custom product is 4 weeks. I understand that it will…" at bounding box center [945, 425] width 516 height 94
click at [698, 447] on span at bounding box center [696, 452] width 18 height 18
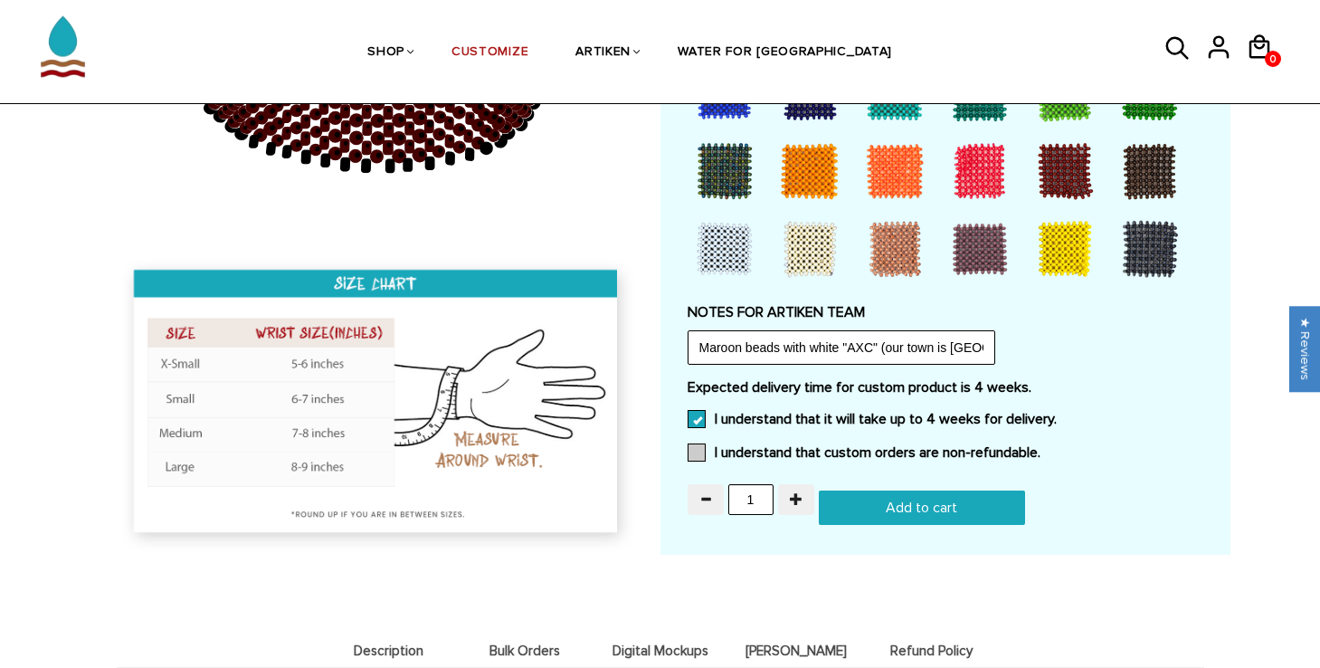
click at [1040, 447] on input "I understand that custom orders are non-refundable." at bounding box center [1040, 447] width 0 height 0
click at [764, 502] on input "1" at bounding box center [750, 499] width 45 height 31
type input "12"
click at [876, 506] on input "Add to cart" at bounding box center [922, 507] width 206 height 34
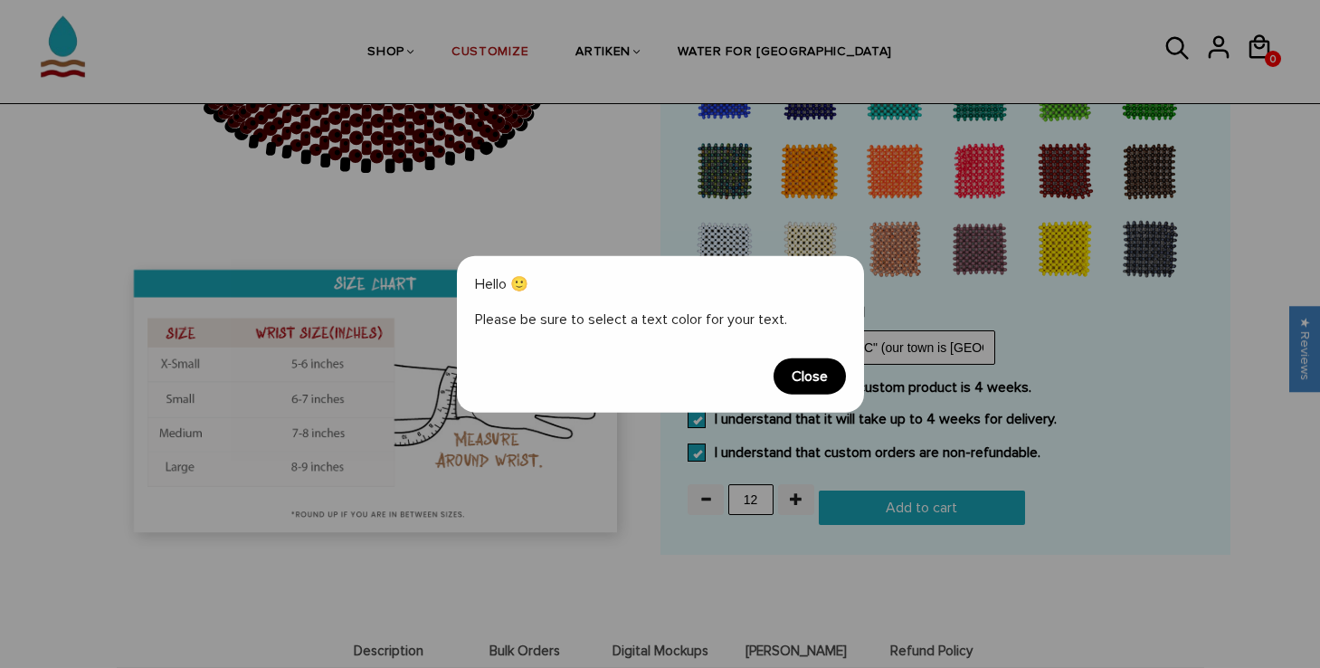
click at [803, 371] on span "Close" at bounding box center [809, 375] width 72 height 36
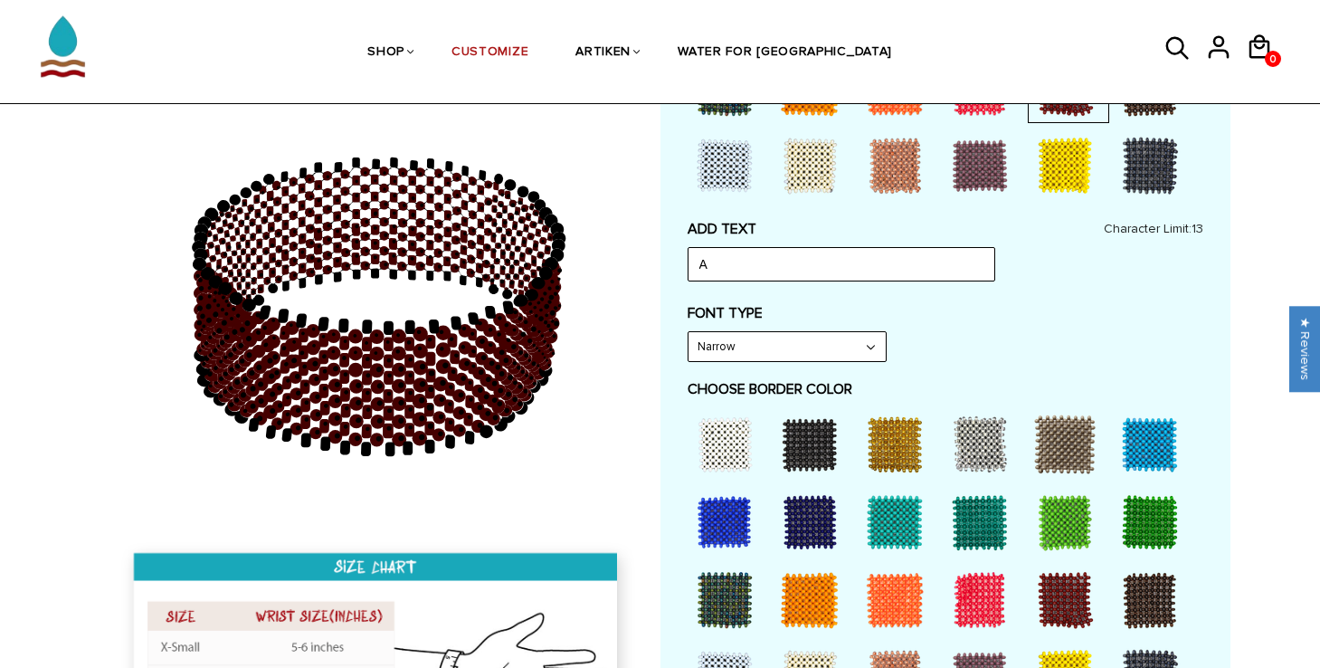
scroll to position [814, 0]
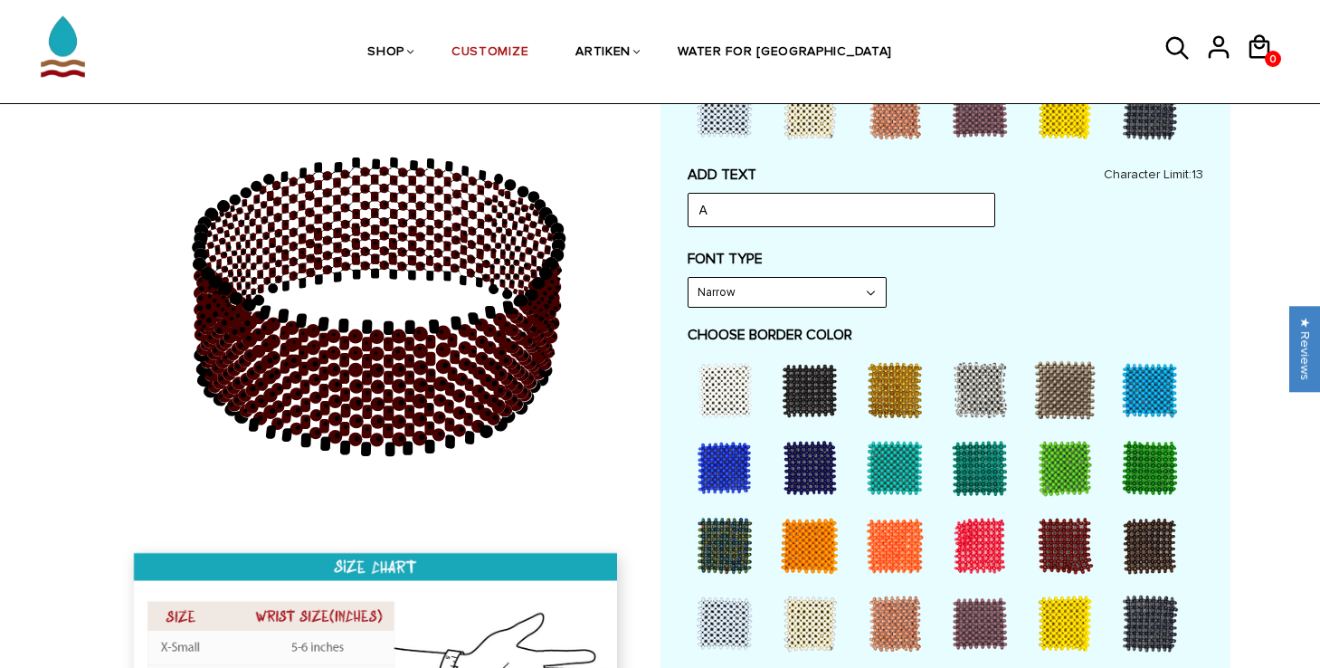
click at [723, 376] on div at bounding box center [724, 390] width 72 height 72
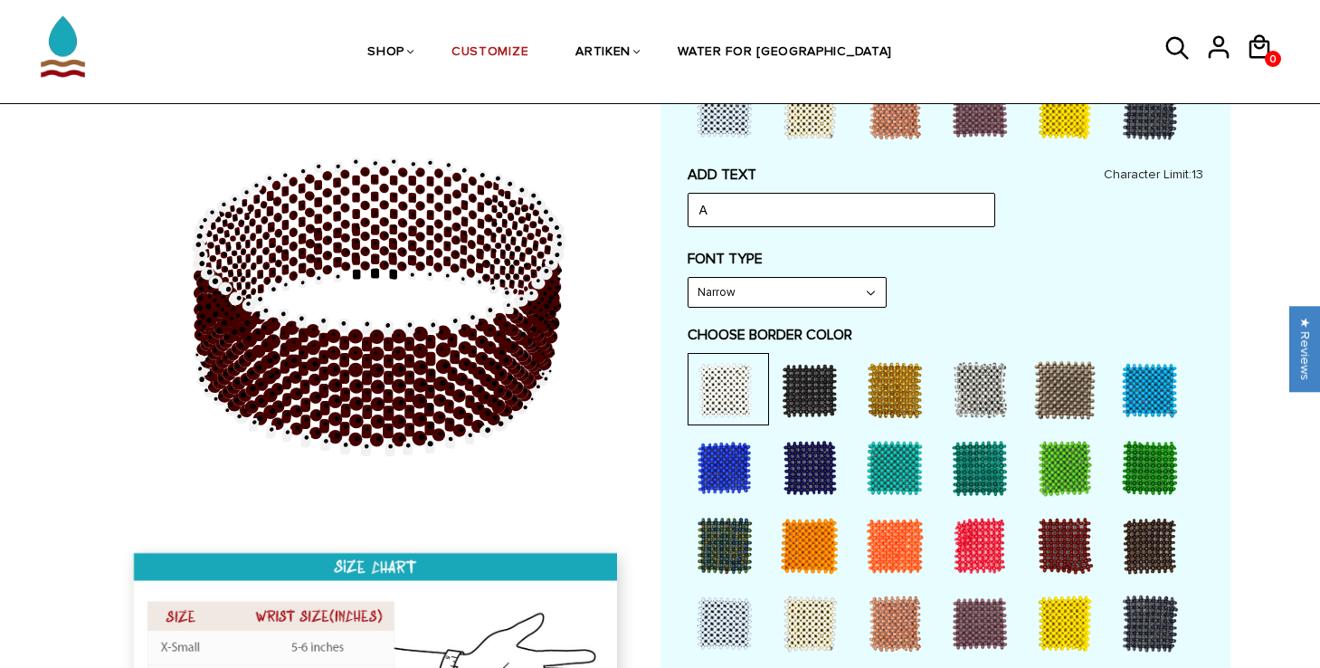
click at [1070, 541] on div at bounding box center [1064, 545] width 72 height 72
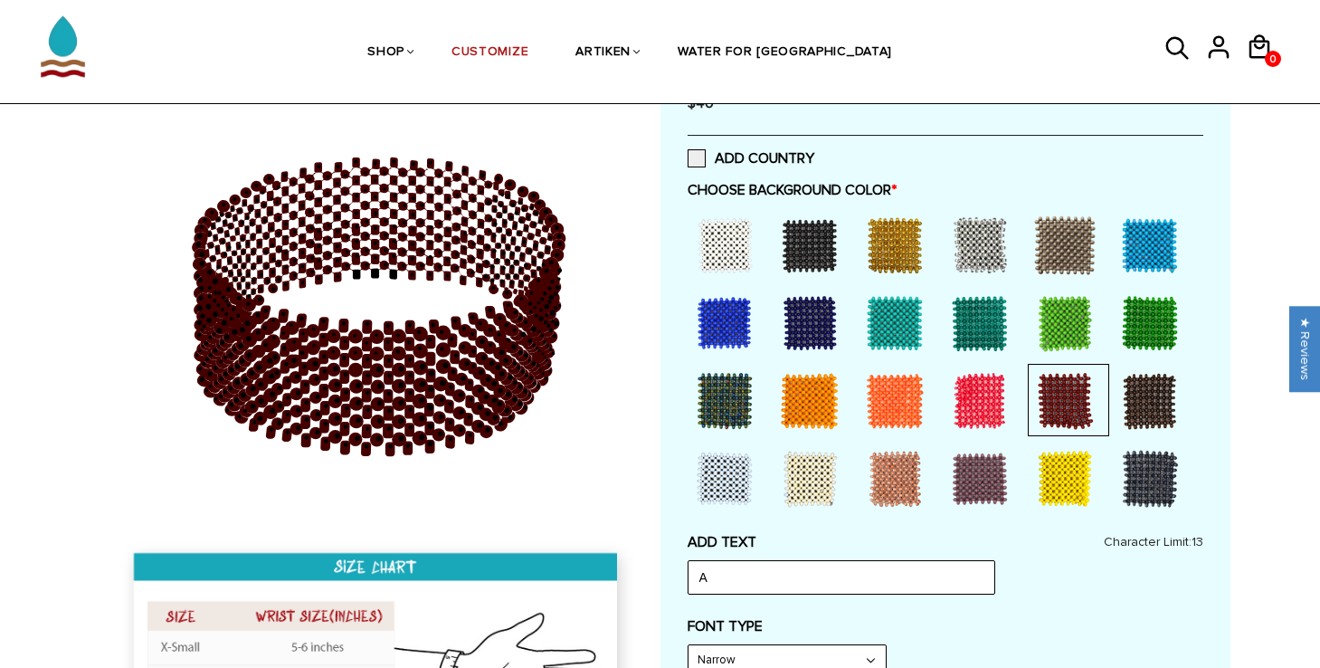
scroll to position [485, 0]
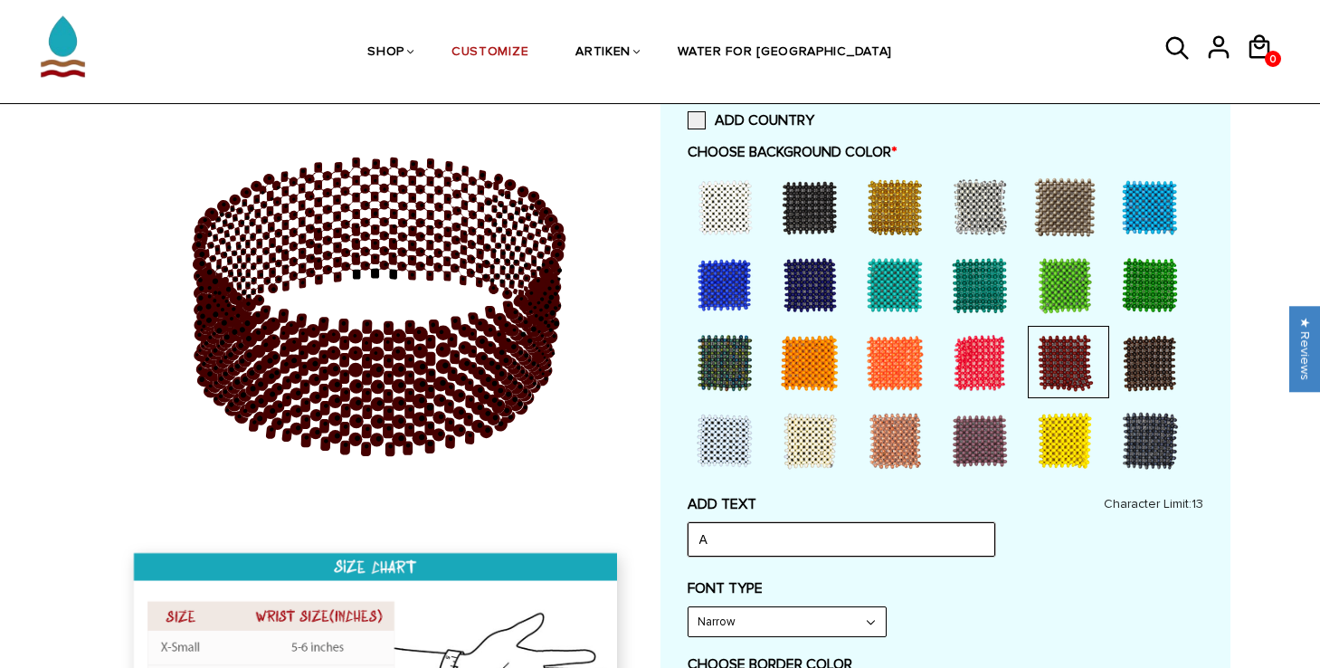
click at [869, 529] on input "A" at bounding box center [841, 539] width 308 height 34
click at [867, 535] on input "A" at bounding box center [841, 539] width 308 height 34
type input "AXC"
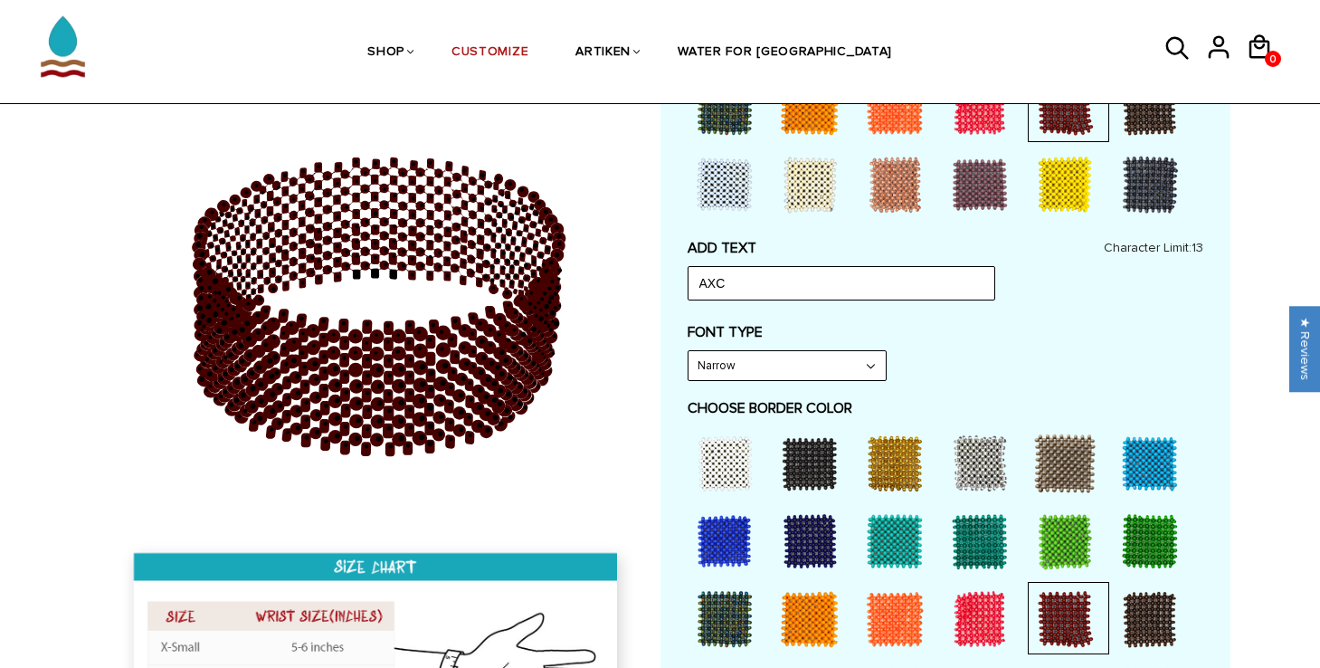
scroll to position [753, 0]
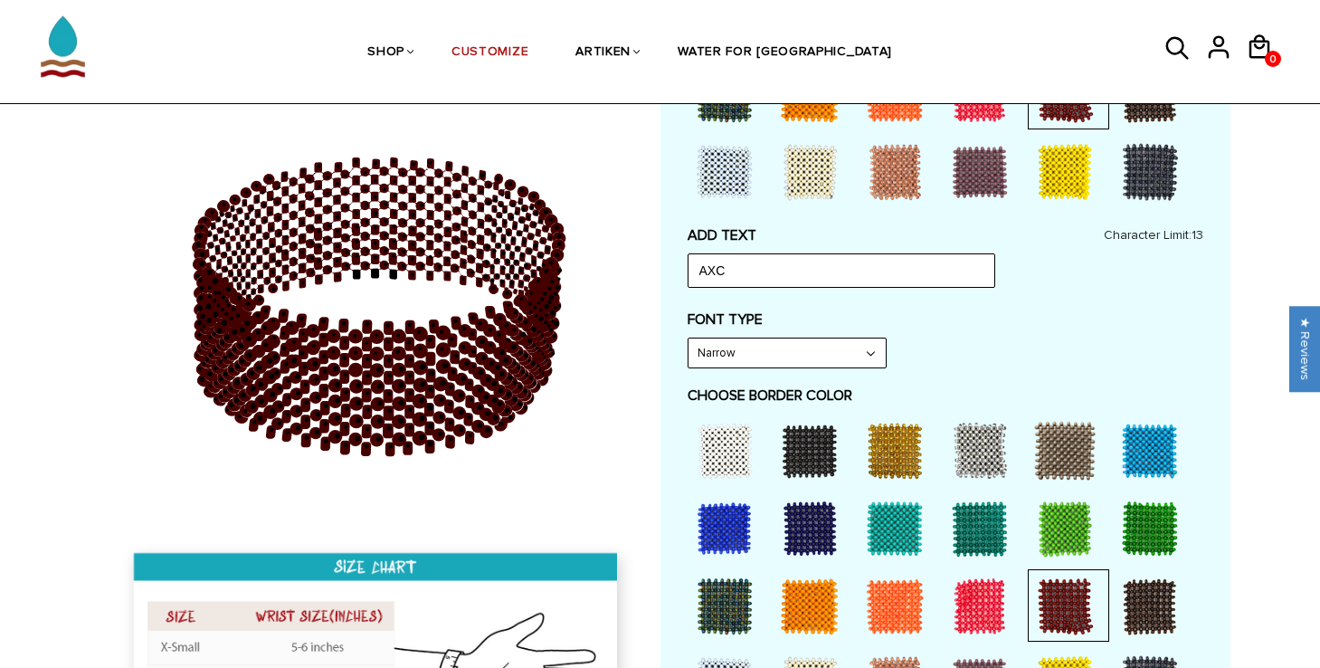
click at [837, 346] on select "Narrow Bold" at bounding box center [786, 352] width 197 height 29
click at [688, 338] on select "Narrow Bold" at bounding box center [786, 352] width 197 height 29
click at [830, 360] on select "Narrow Bold" at bounding box center [786, 352] width 197 height 29
select select "Bold"
click at [688, 338] on select "Narrow Bold" at bounding box center [786, 352] width 197 height 29
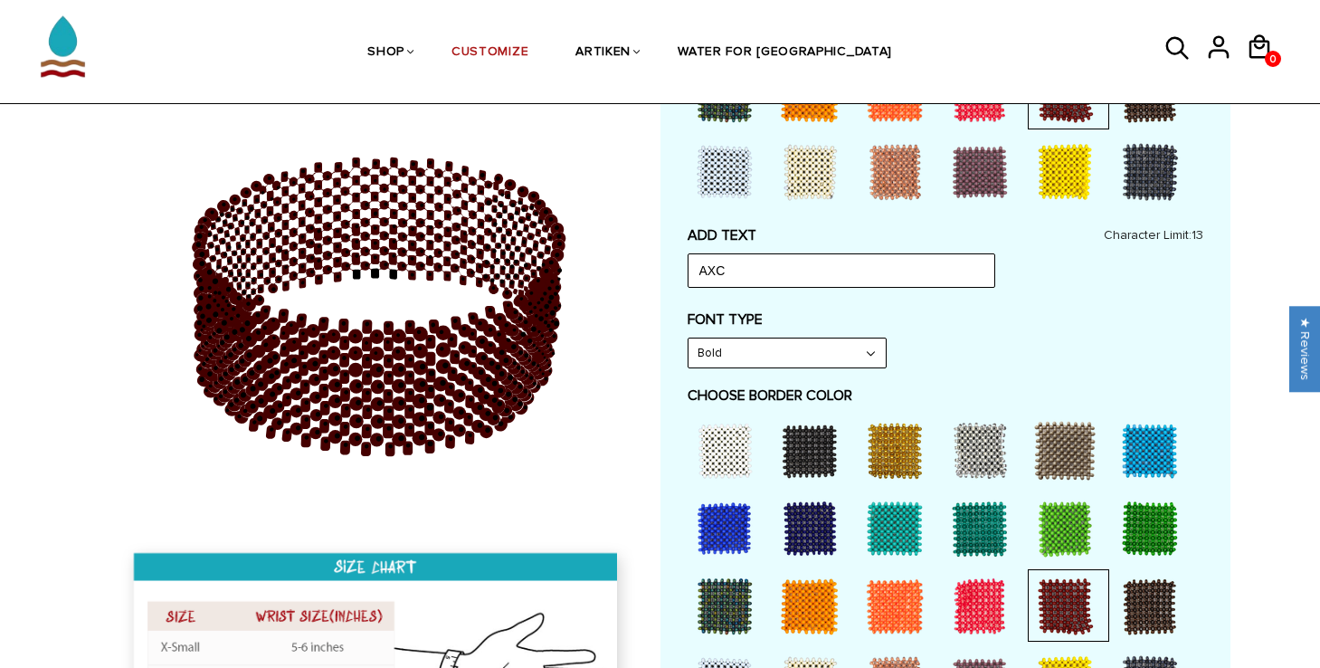
click at [924, 389] on label "CHOOSE BORDER COLOR" at bounding box center [945, 395] width 516 height 18
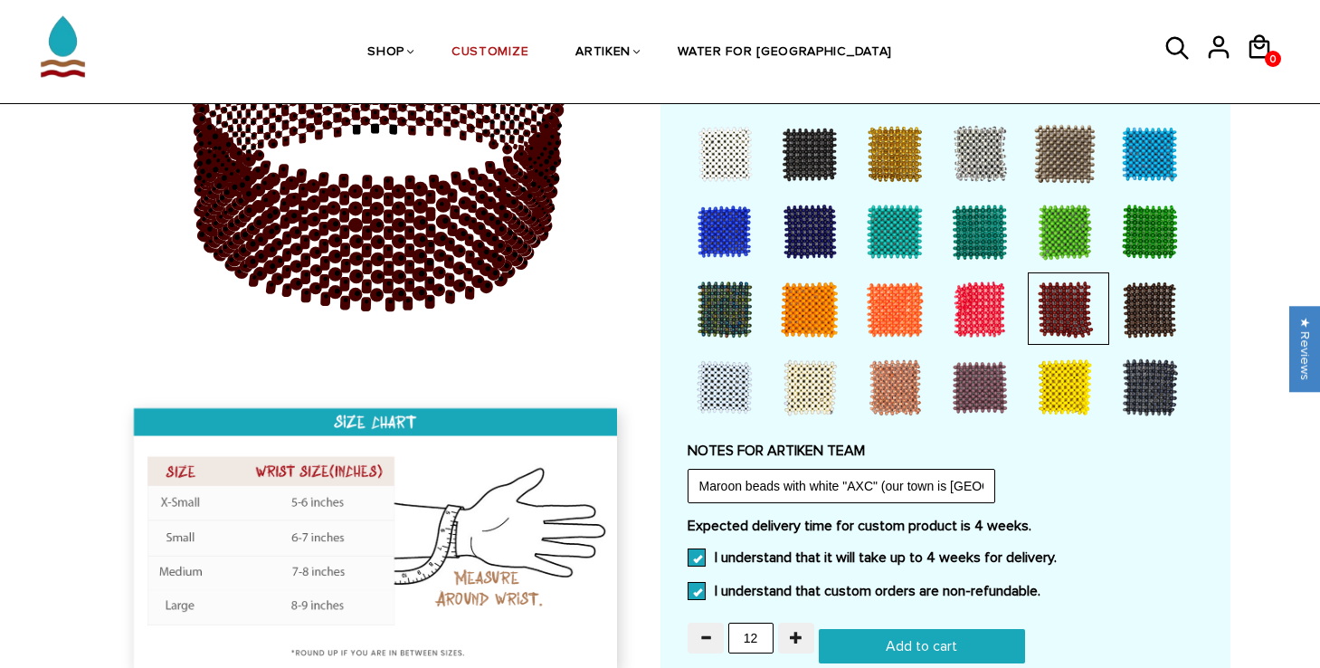
scroll to position [1083, 0]
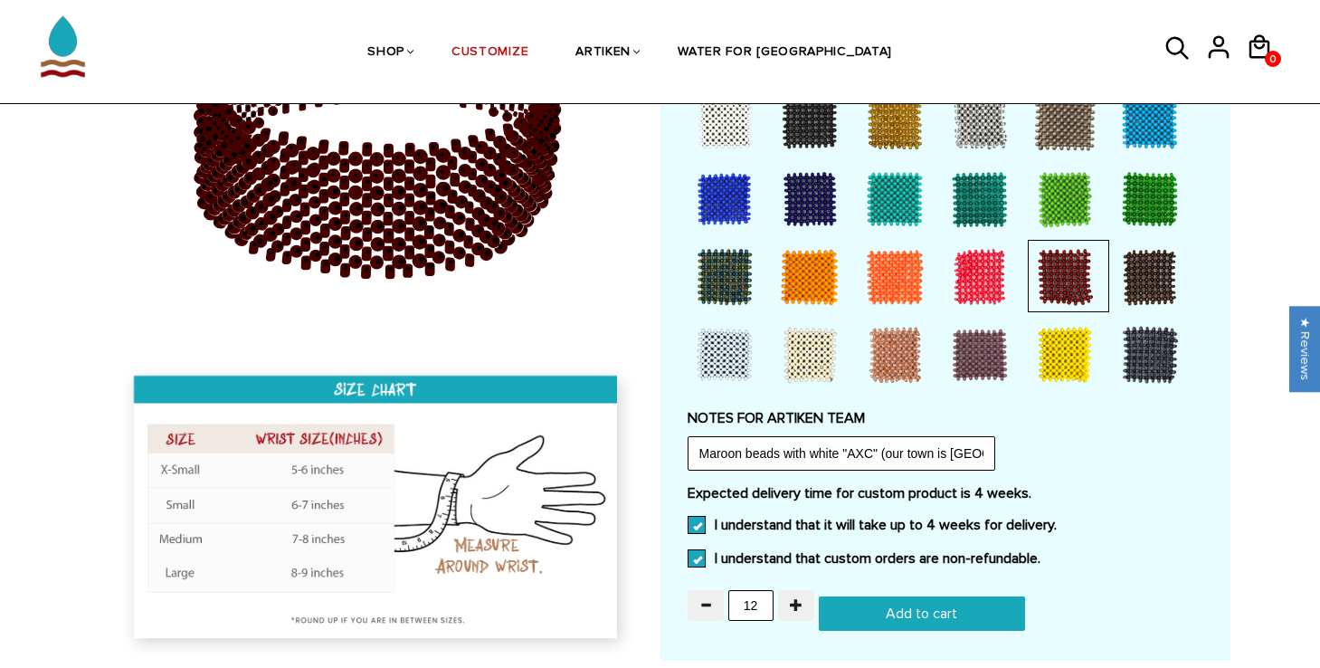
click at [869, 615] on input "Add to cart" at bounding box center [922, 613] width 206 height 34
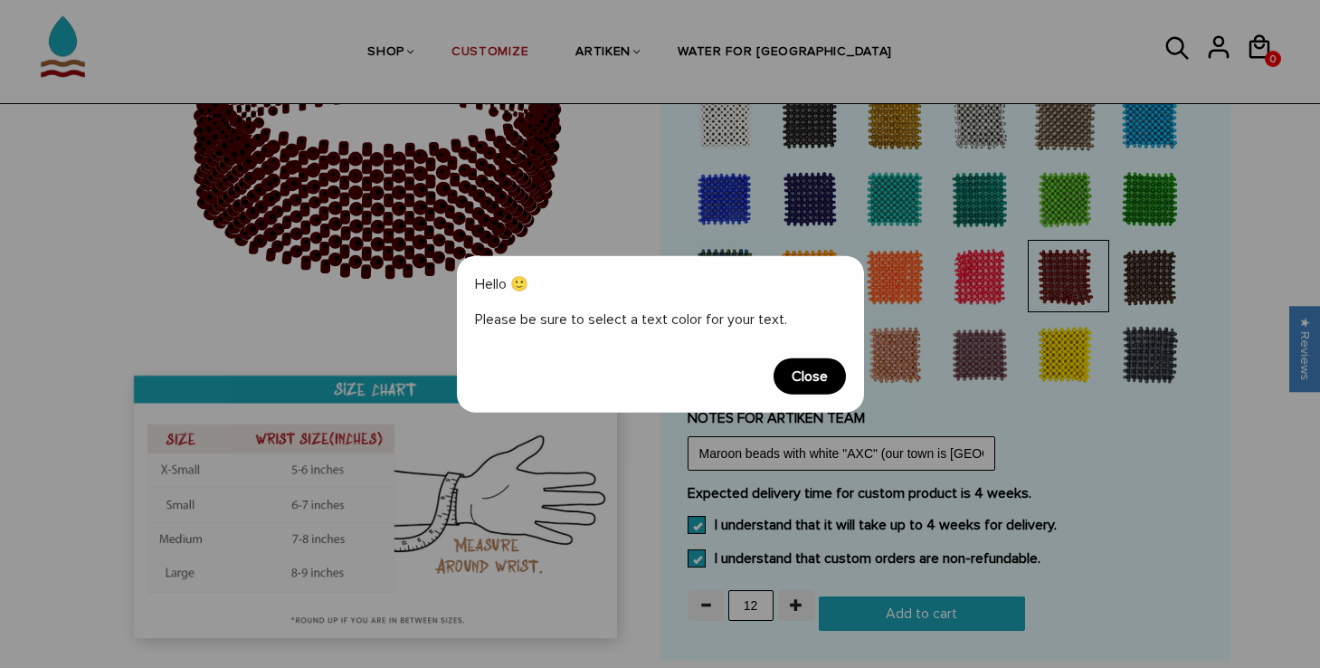
click at [789, 386] on span "Close" at bounding box center [809, 375] width 72 height 36
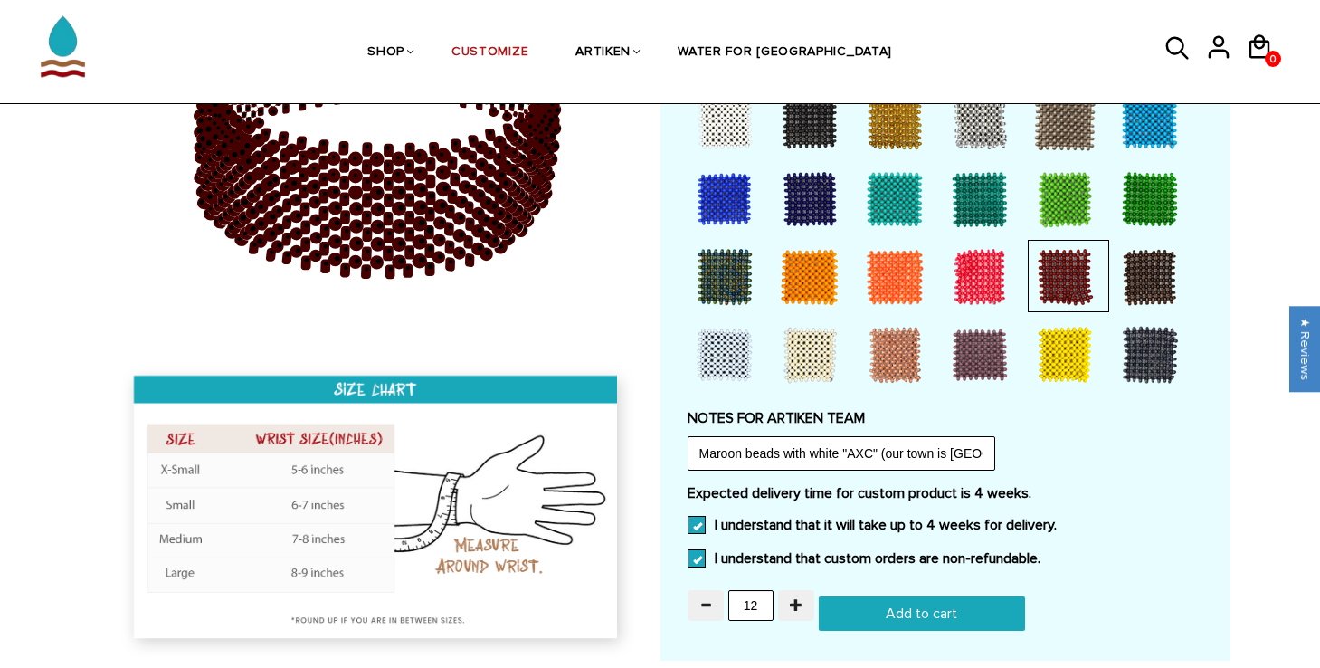
click at [783, 339] on div at bounding box center [809, 354] width 72 height 72
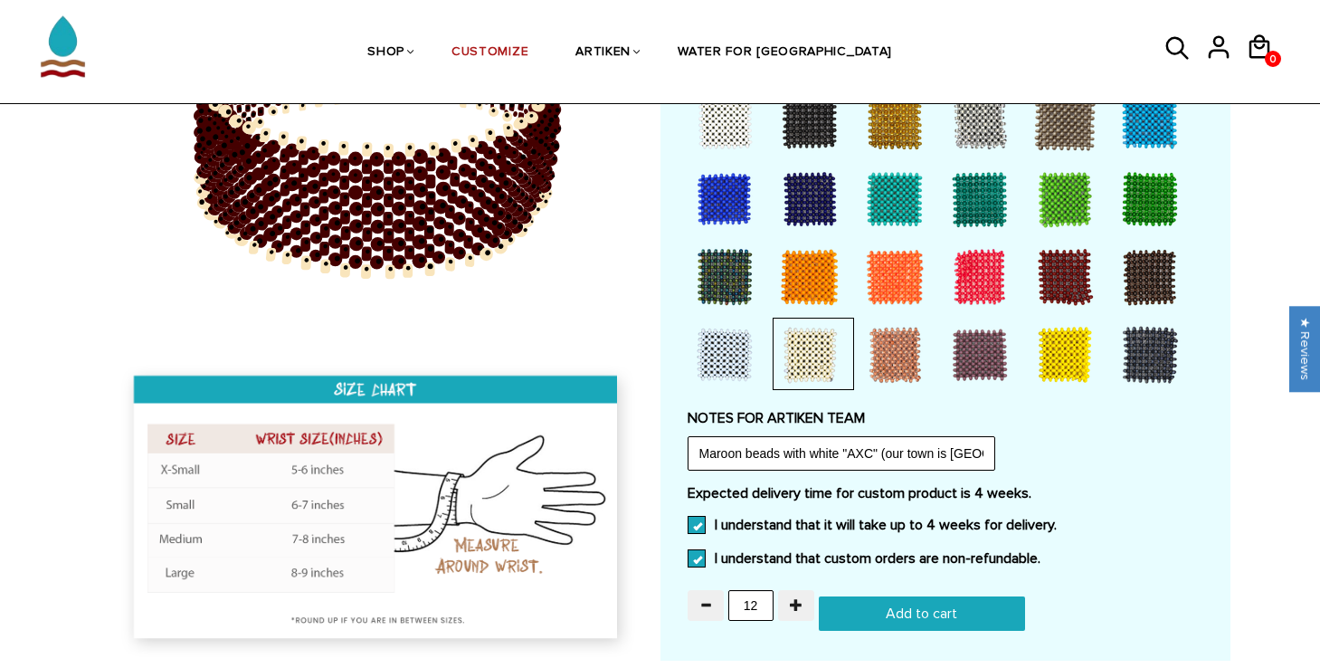
click at [795, 304] on div at bounding box center [809, 277] width 72 height 72
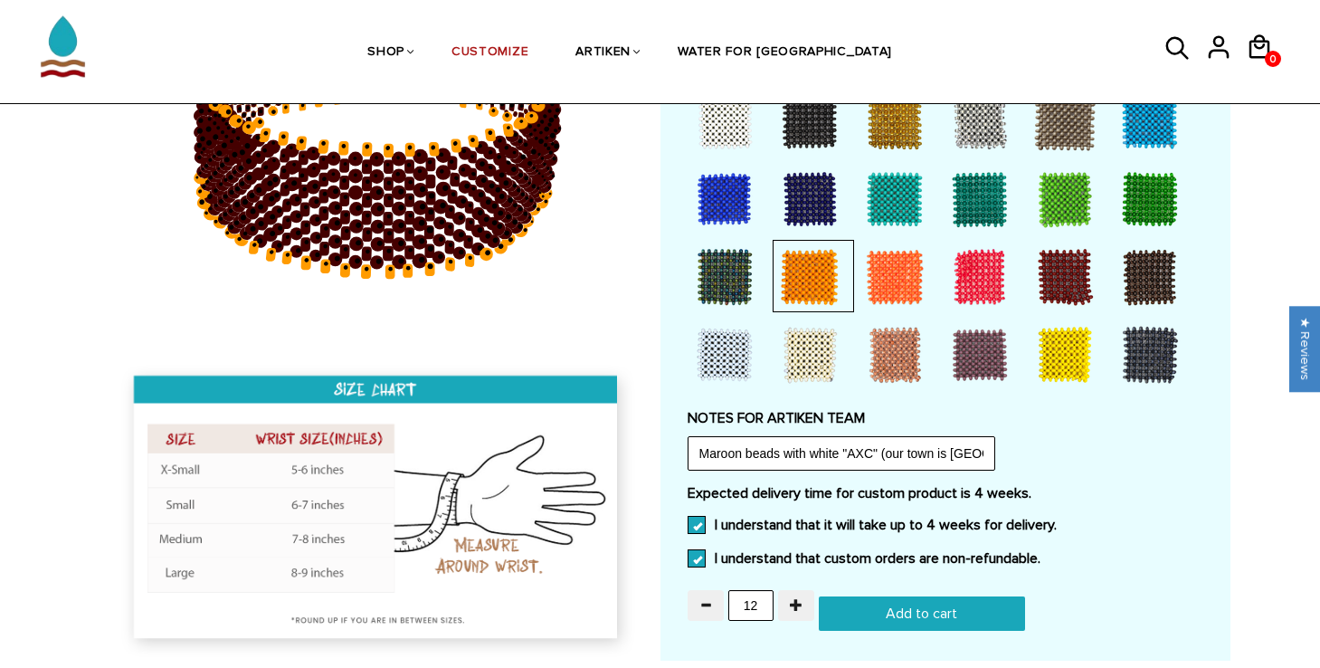
click at [1056, 249] on div at bounding box center [1064, 277] width 72 height 72
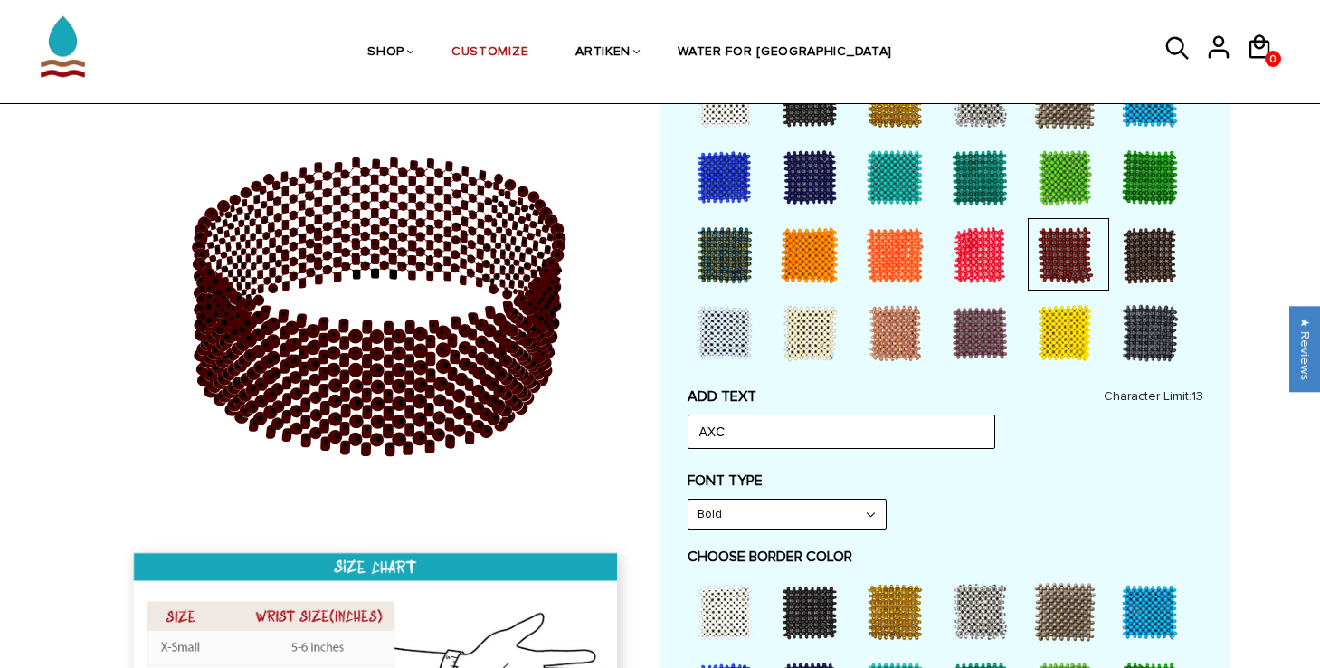
scroll to position [576, 0]
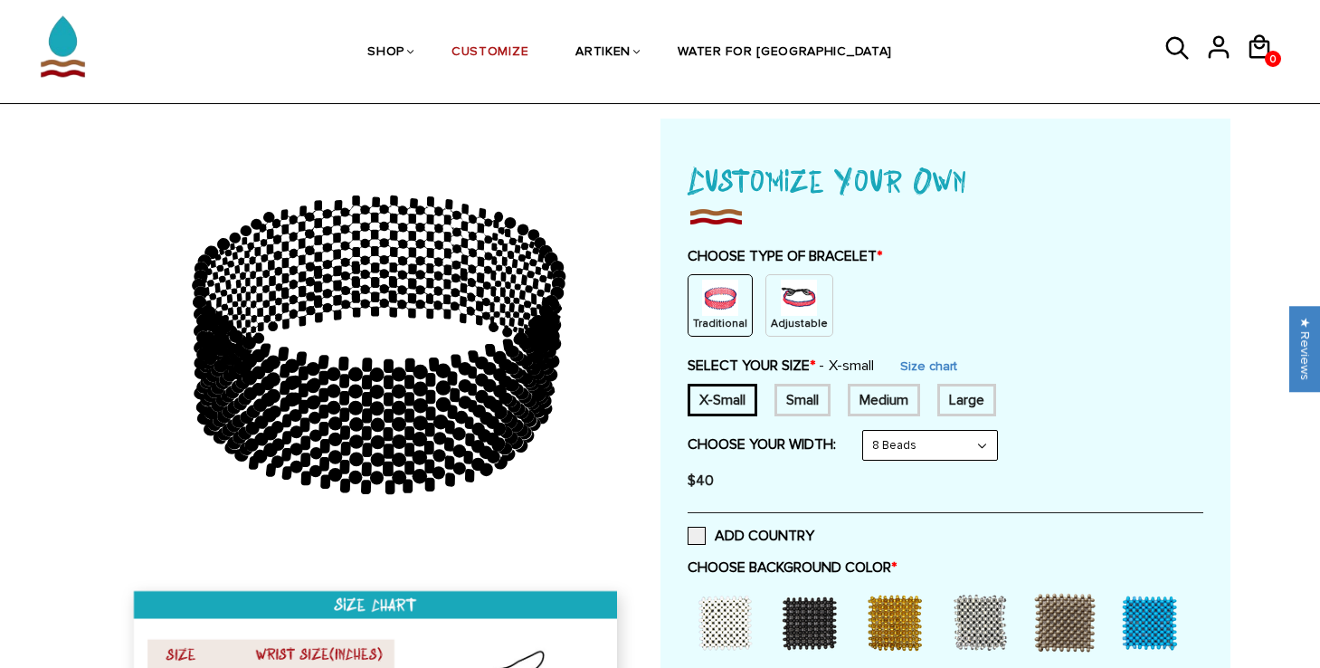
scroll to position [42, 0]
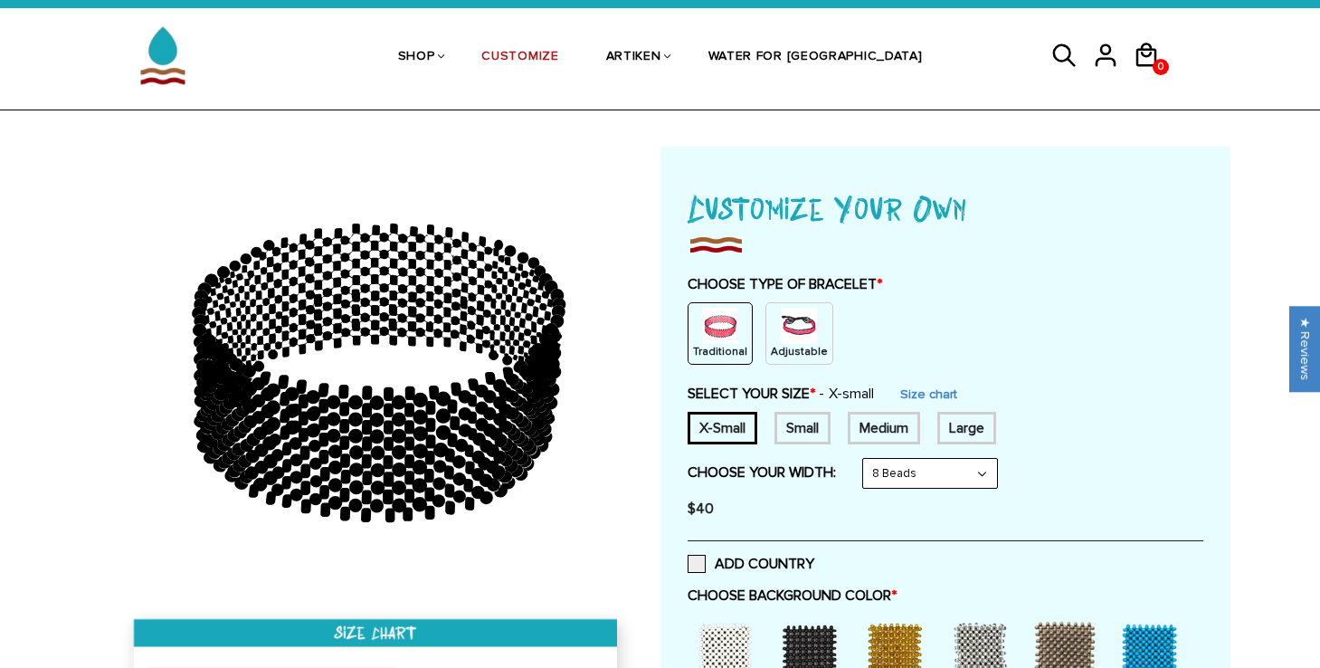
click at [727, 330] on img at bounding box center [720, 326] width 36 height 36
click at [792, 430] on div "Small" at bounding box center [802, 428] width 56 height 33
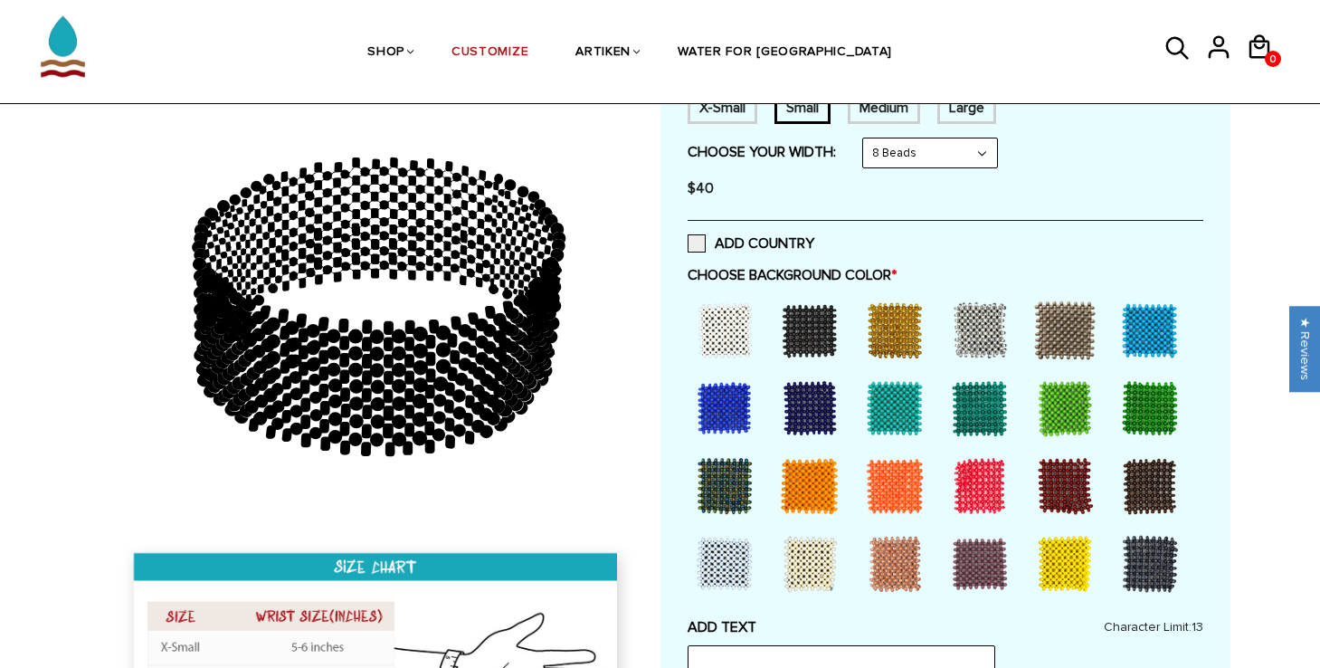
scroll to position [368, 0]
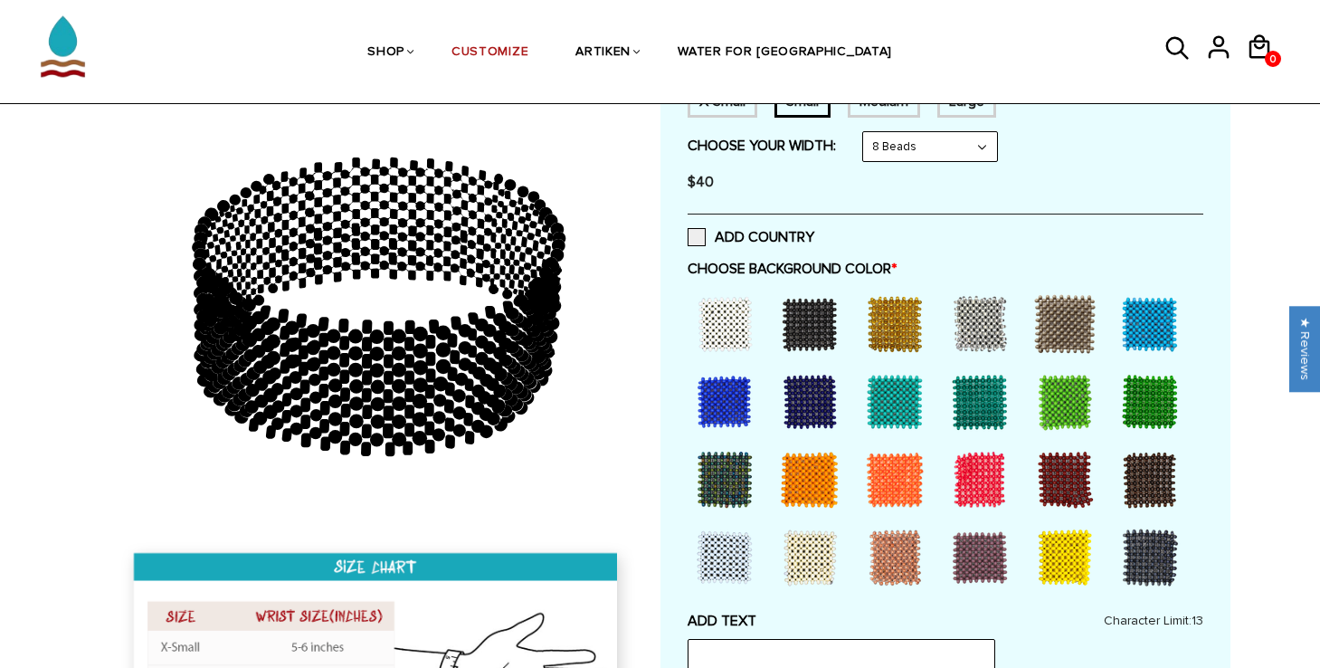
click at [1065, 468] on div at bounding box center [1064, 479] width 72 height 72
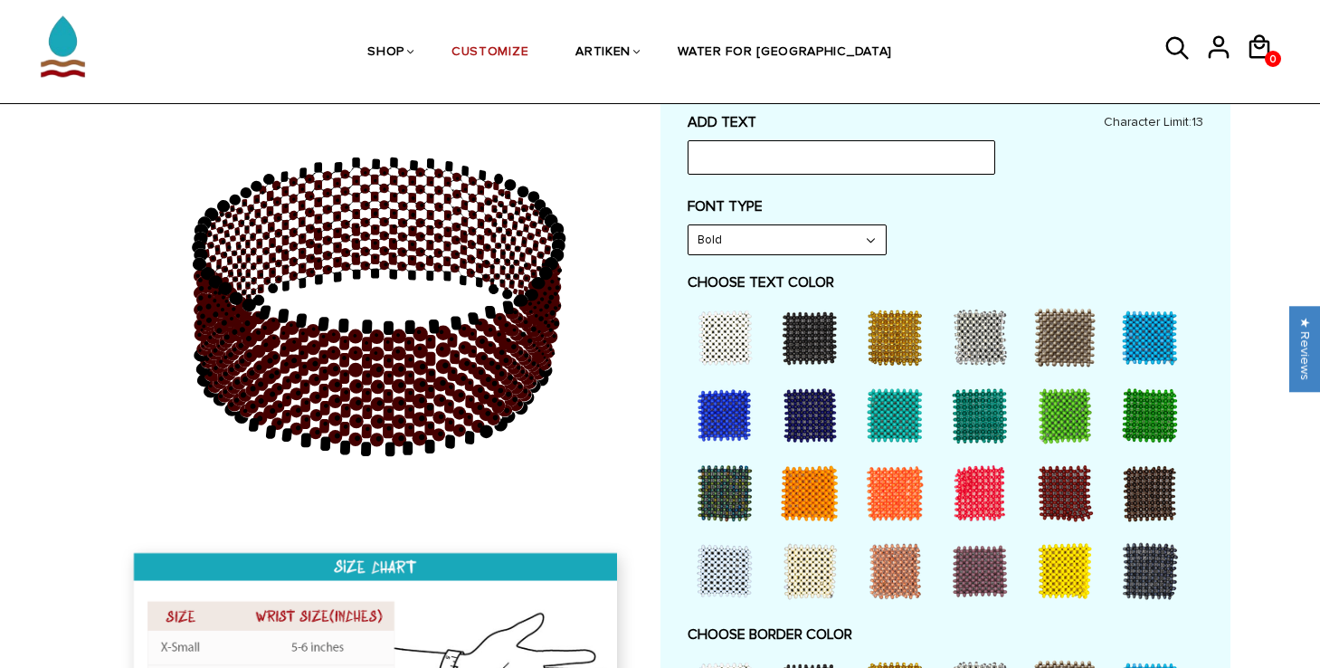
scroll to position [873, 0]
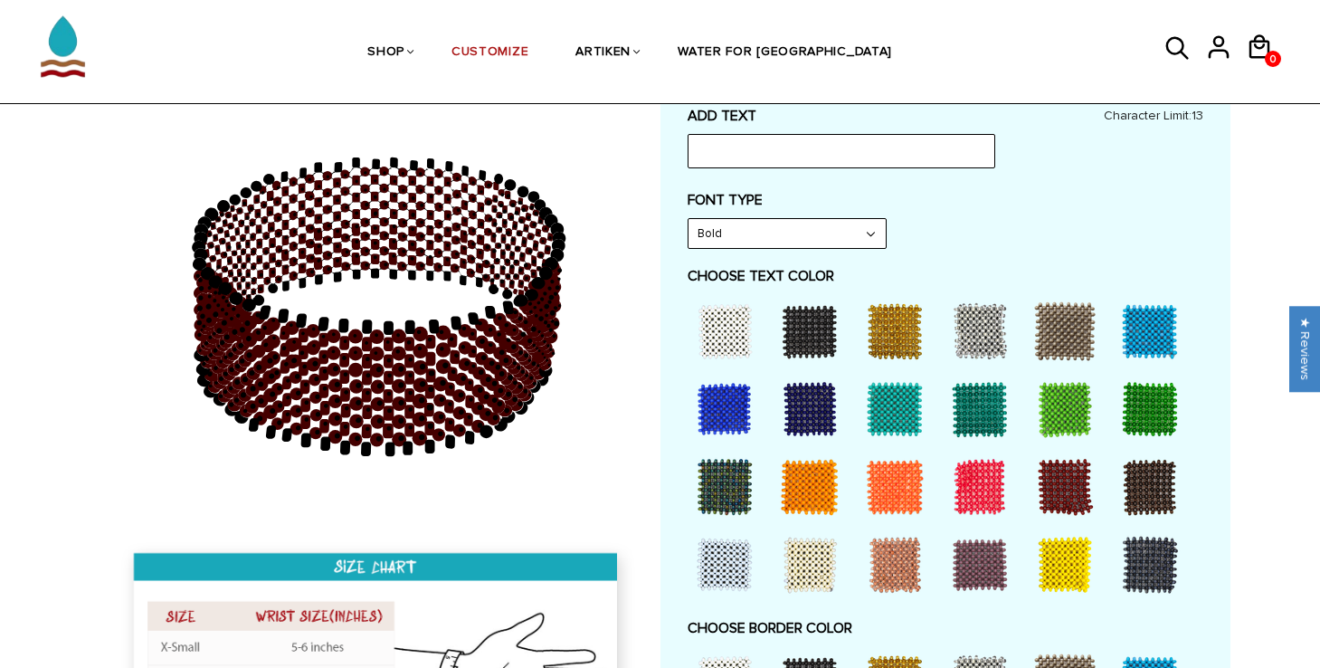
click at [1070, 484] on div at bounding box center [1064, 486] width 72 height 72
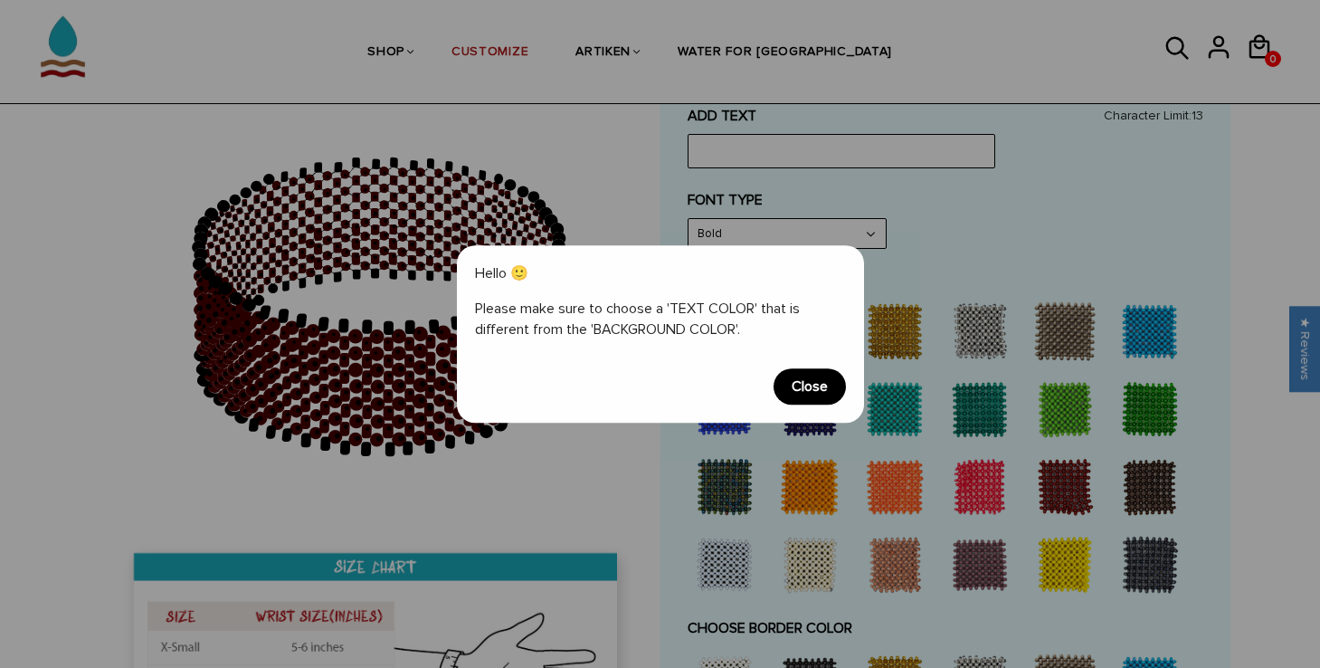
click at [802, 397] on span "Close" at bounding box center [809, 386] width 72 height 36
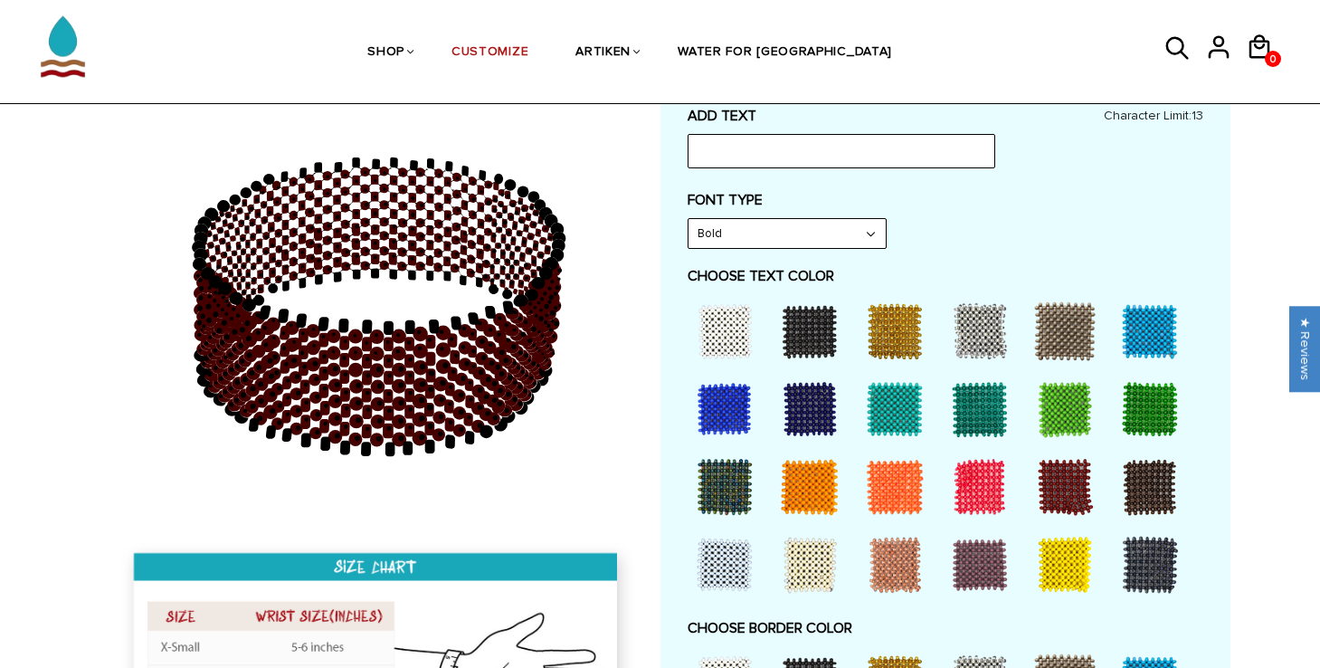
click at [740, 315] on div at bounding box center [724, 331] width 72 height 72
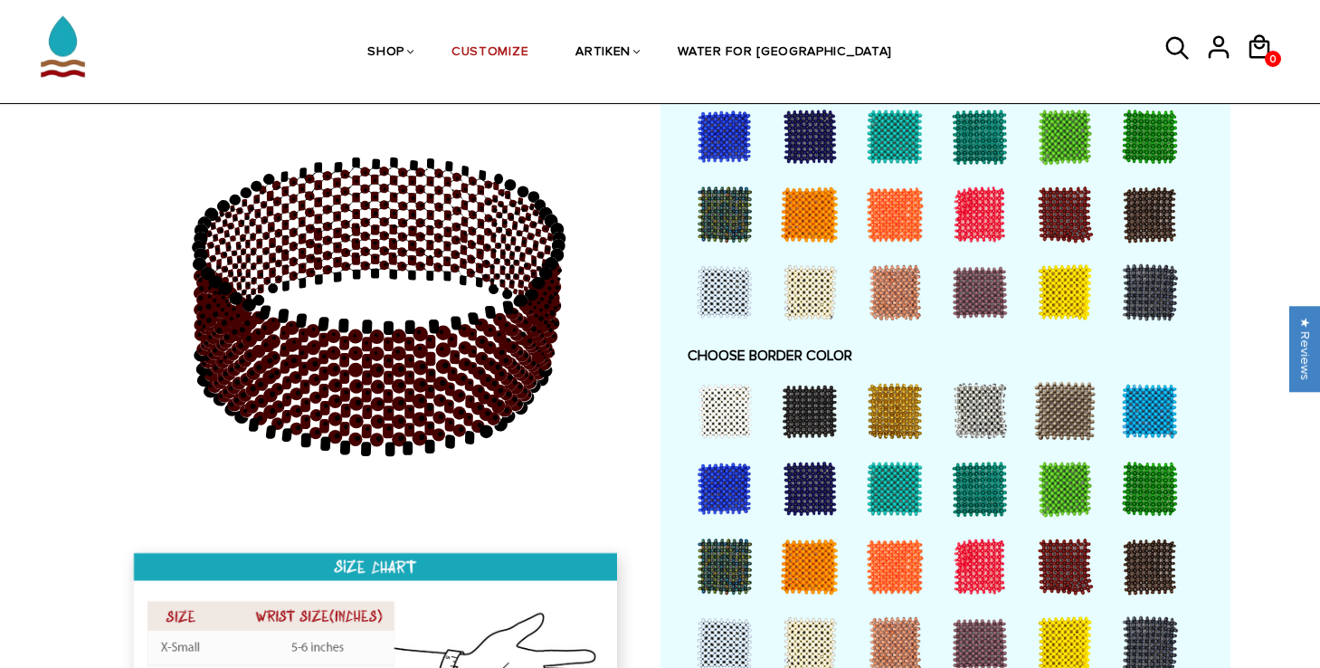
scroll to position [1203, 0]
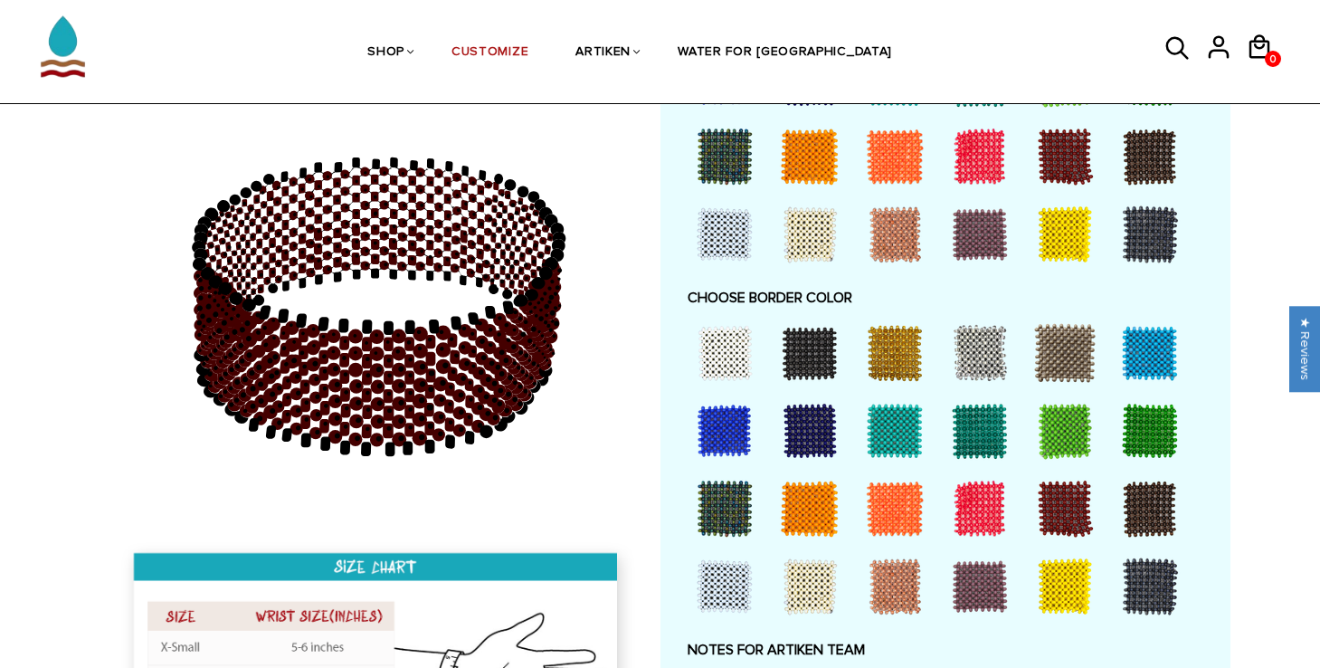
click at [1047, 523] on div at bounding box center [1064, 508] width 72 height 72
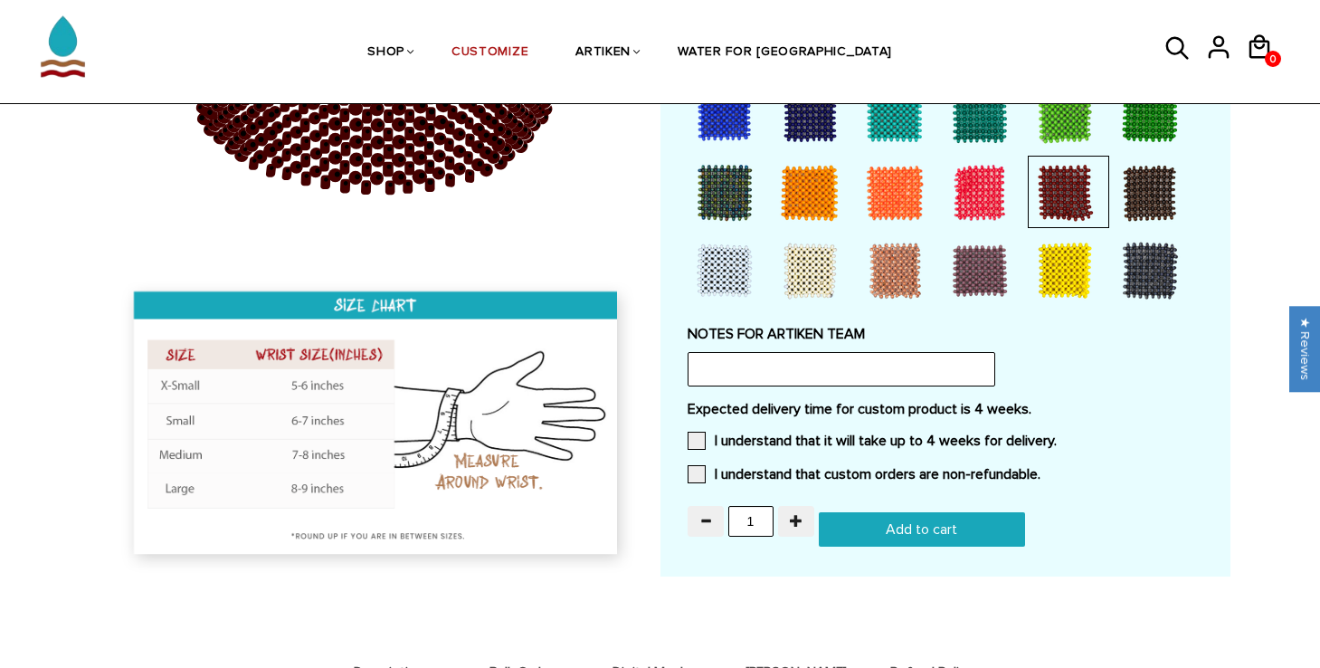
scroll to position [1549, 0]
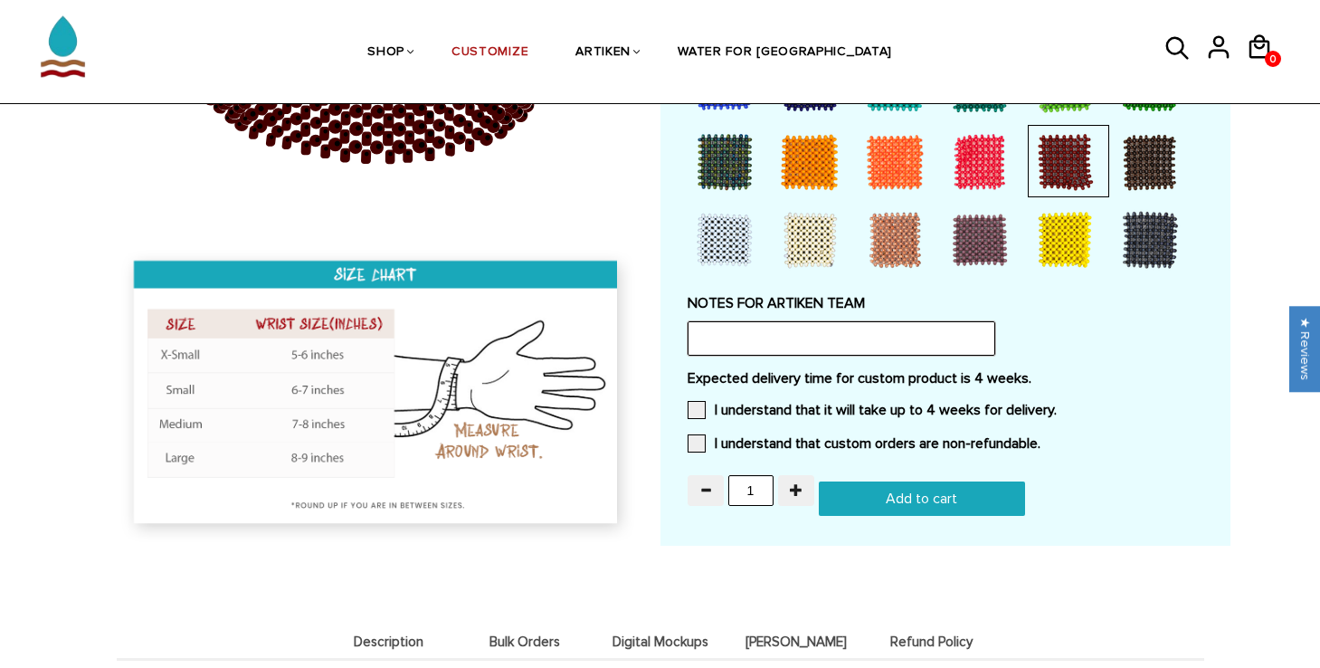
click at [756, 326] on input "text" at bounding box center [841, 338] width 308 height 34
paste input "Maroon beads with white "AXC" (our town is [GEOGRAPHIC_DATA] so if the whole wo…"
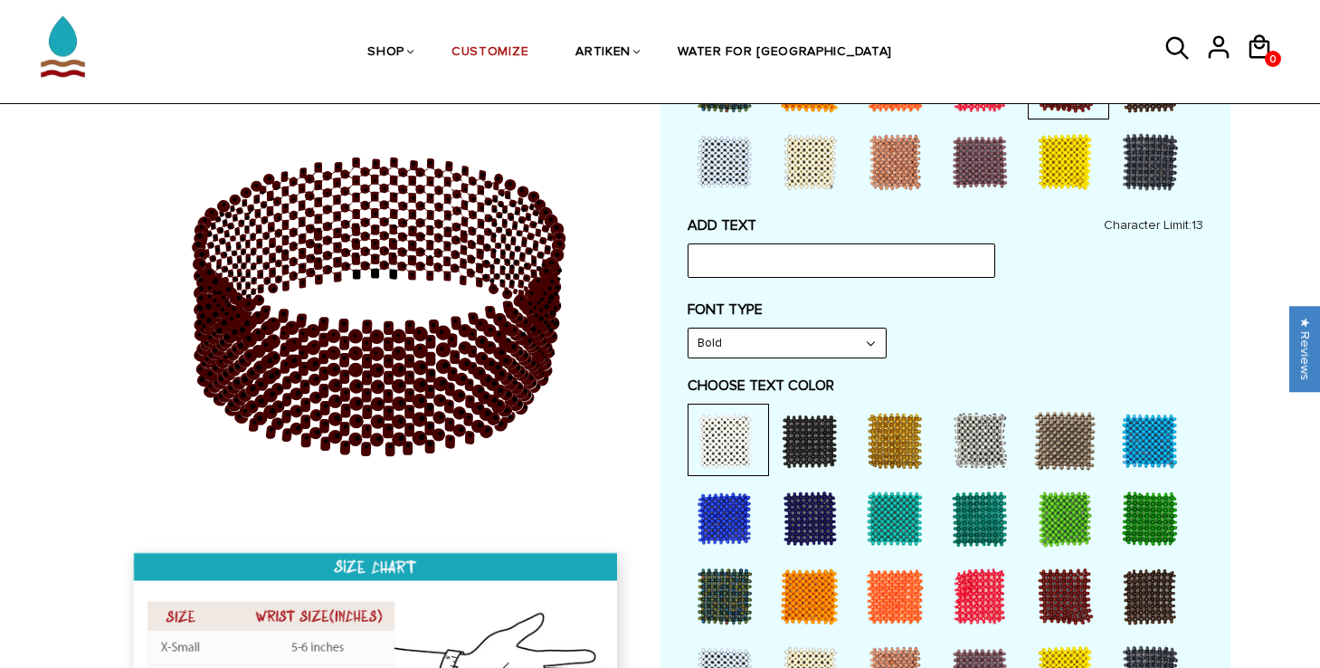
scroll to position [747, 0]
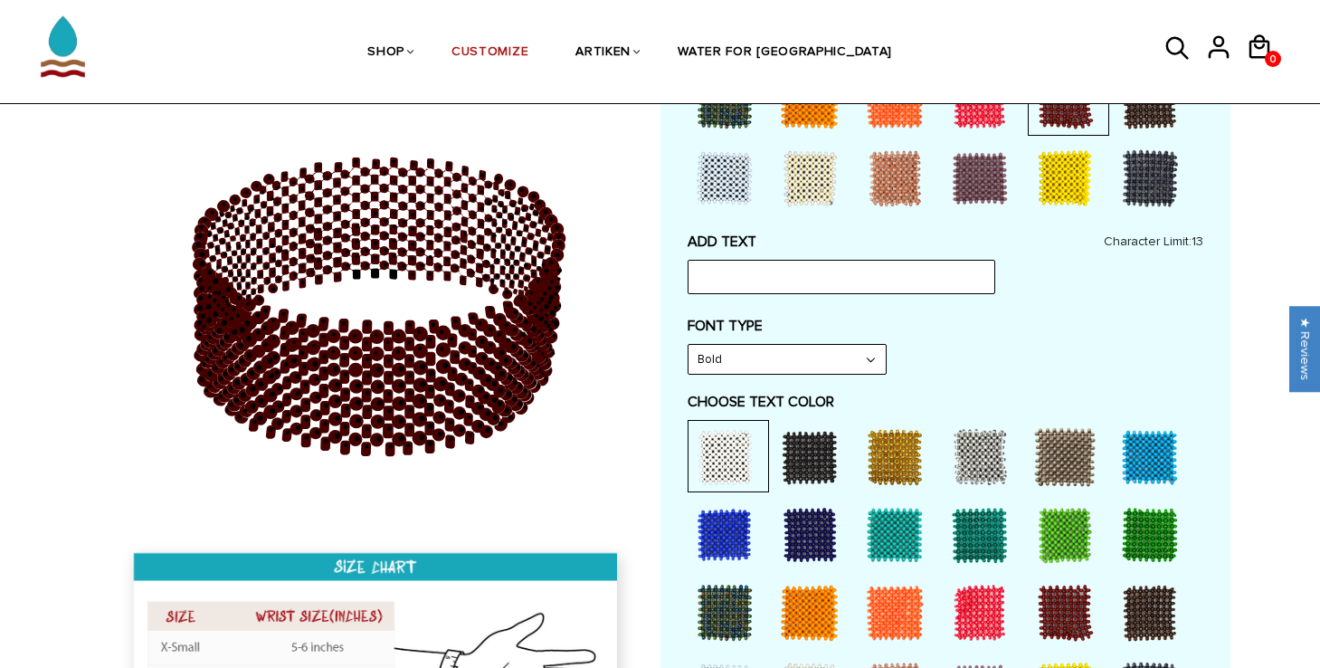
type input "Maroon beads with white "AXC" (our town is [GEOGRAPHIC_DATA] so if the whole wo…"
click at [736, 274] on input "text" at bounding box center [841, 277] width 308 height 34
click at [901, 281] on input "AXC" at bounding box center [841, 277] width 308 height 34
type input "AXC"
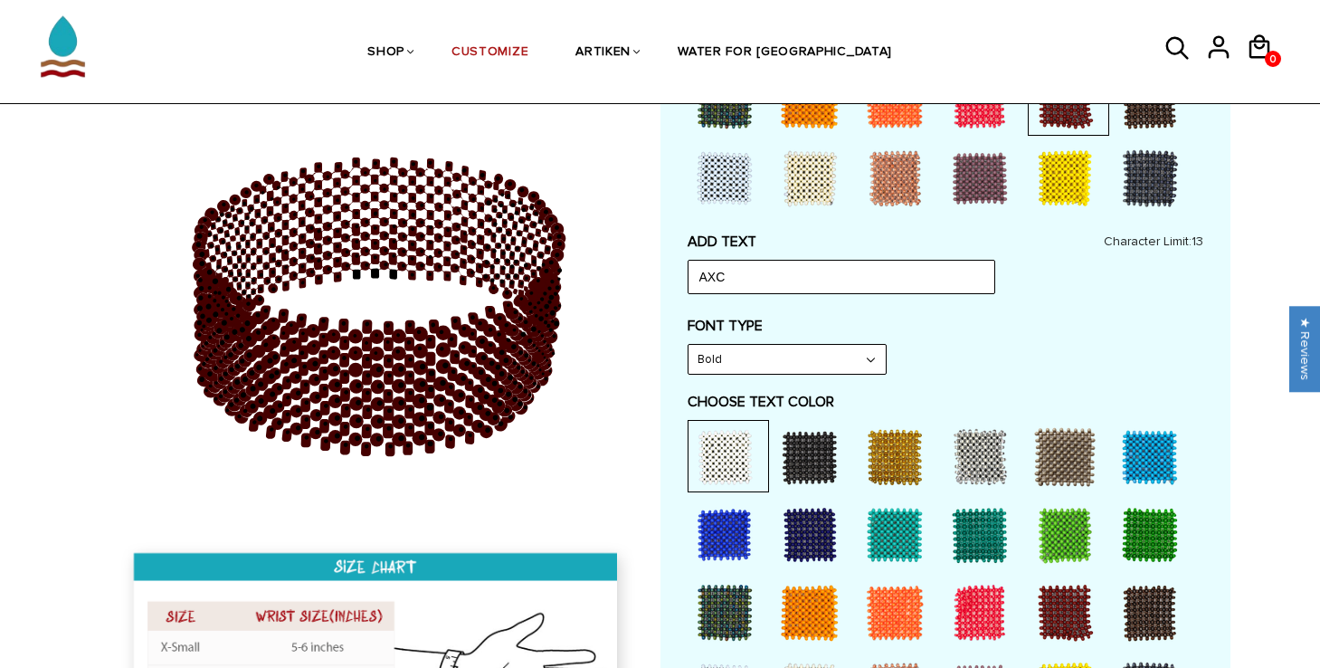
click at [926, 344] on div "FONT TYPE Bold Bold" at bounding box center [945, 346] width 516 height 58
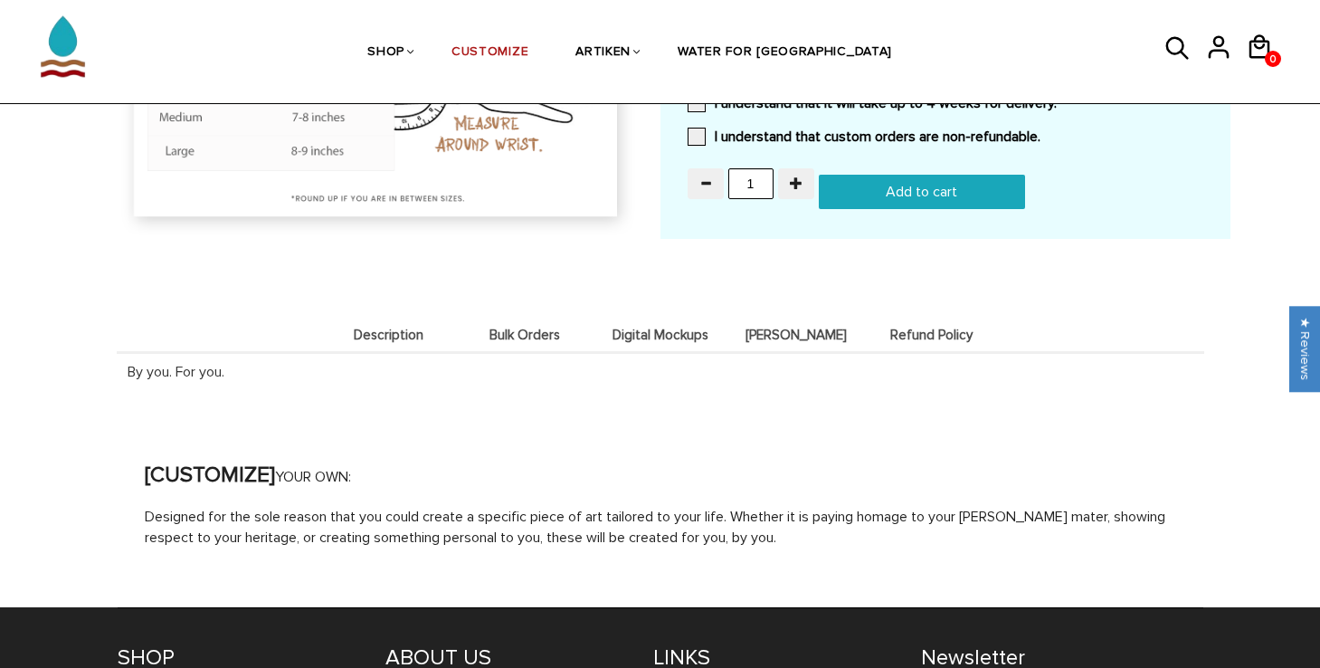
scroll to position [1818, 0]
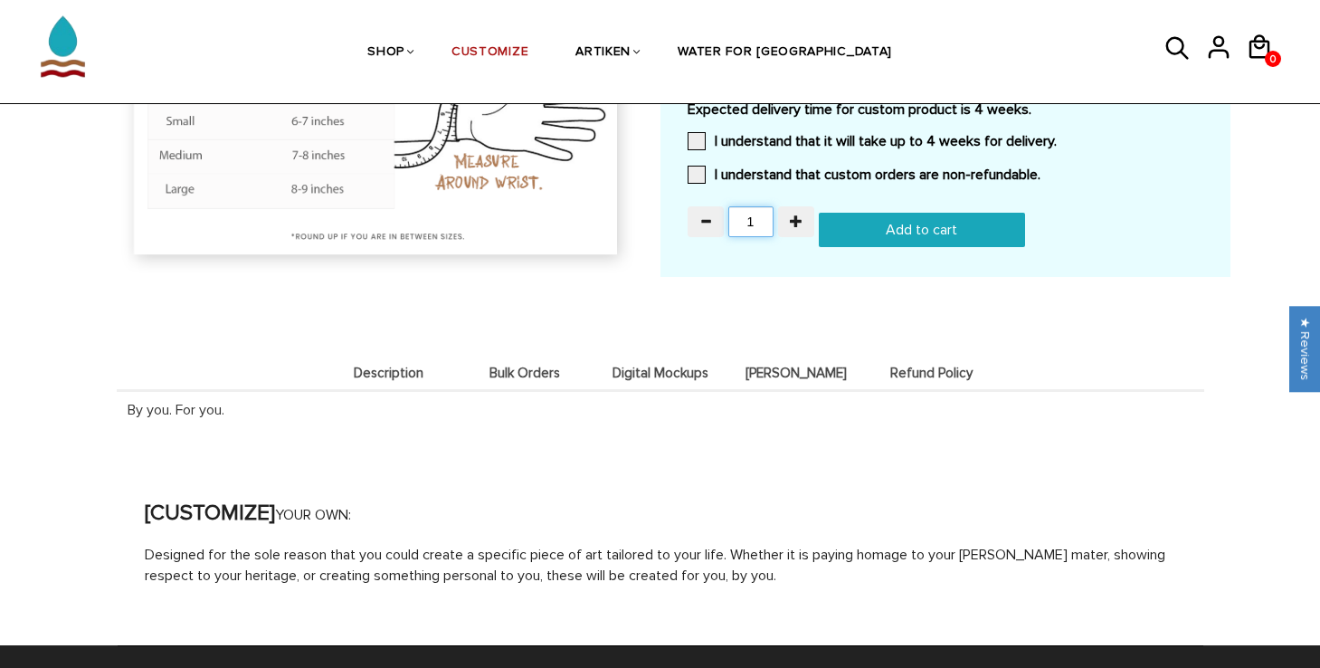
click at [761, 216] on input "1" at bounding box center [750, 221] width 45 height 31
type input "12"
click at [864, 229] on input "Add to cart" at bounding box center [922, 230] width 206 height 34
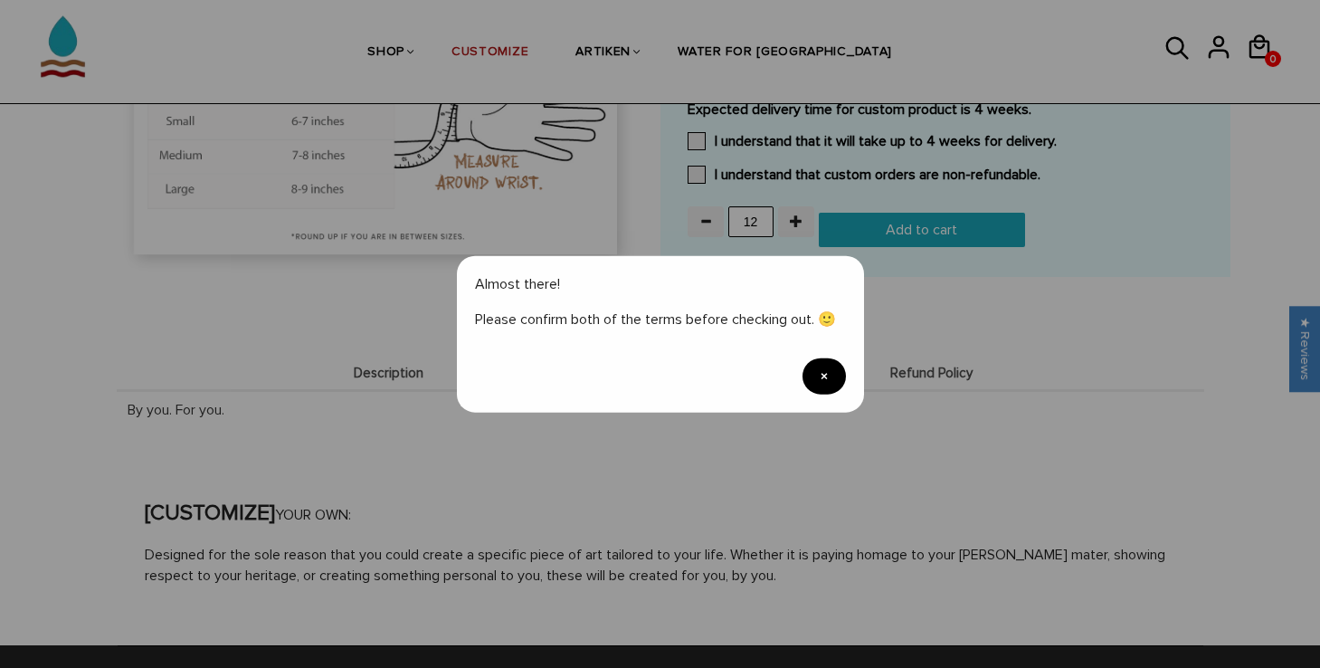
click at [825, 384] on span "×" at bounding box center [823, 375] width 43 height 36
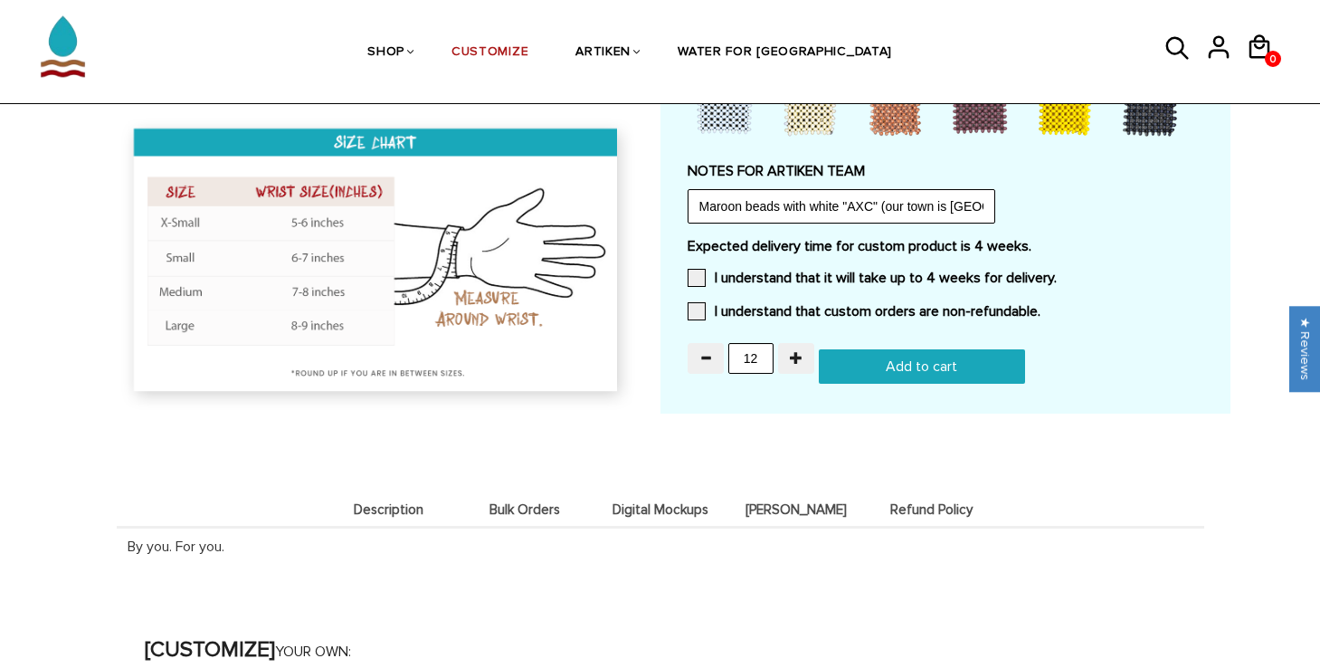
scroll to position [1643, 0]
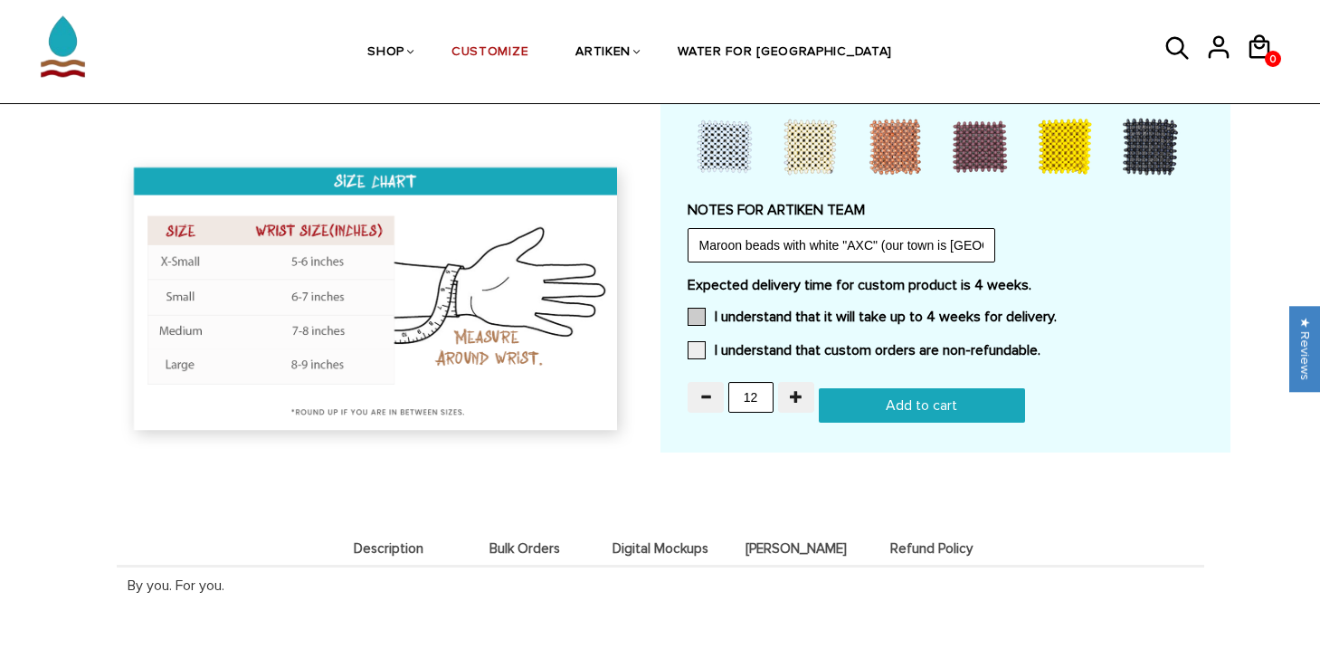
click at [800, 314] on label "I understand that it will take up to 4 weeks for delivery." at bounding box center [871, 317] width 369 height 18
click at [1056, 311] on input "I understand that it will take up to 4 weeks for delivery." at bounding box center [1056, 311] width 0 height 0
click at [800, 333] on div "Expected delivery time for custom product is 4 weeks. I understand that it will…" at bounding box center [945, 323] width 516 height 94
click at [797, 347] on label "I understand that custom orders are non-refundable." at bounding box center [863, 350] width 353 height 18
click at [1040, 345] on input "I understand that custom orders are non-refundable." at bounding box center [1040, 345] width 0 height 0
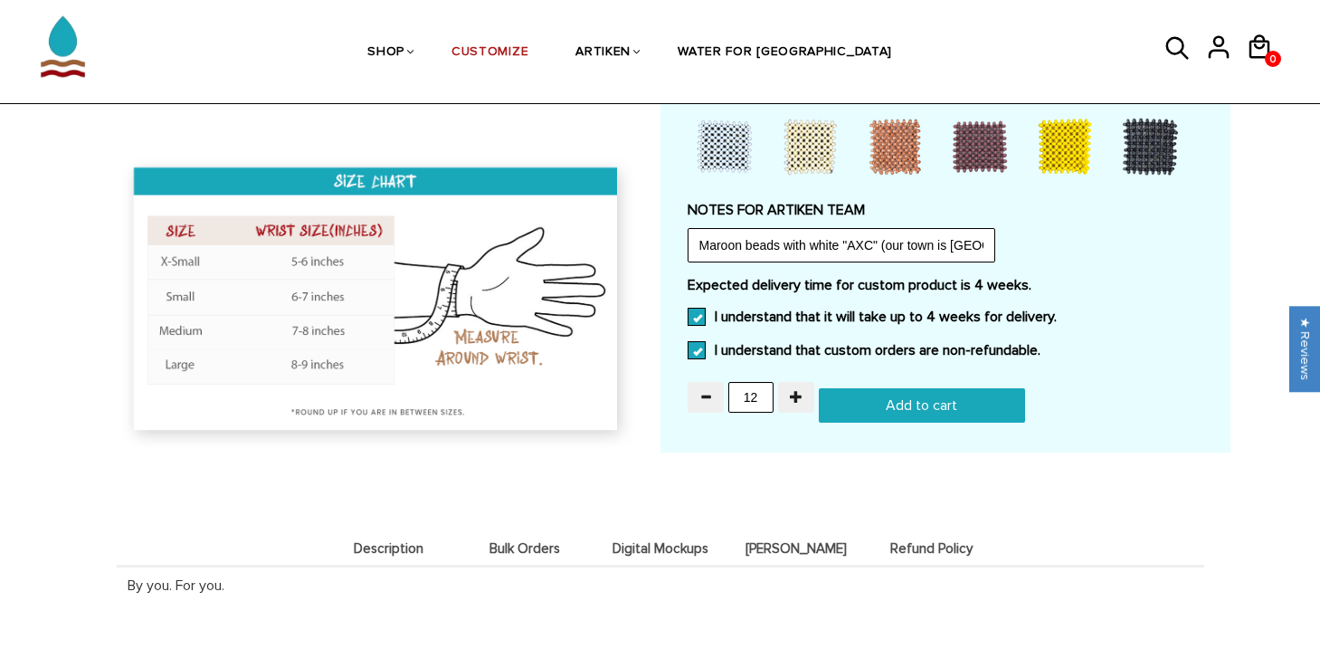
click at [890, 393] on input "Add to cart" at bounding box center [922, 405] width 206 height 34
type input "Add to cart"
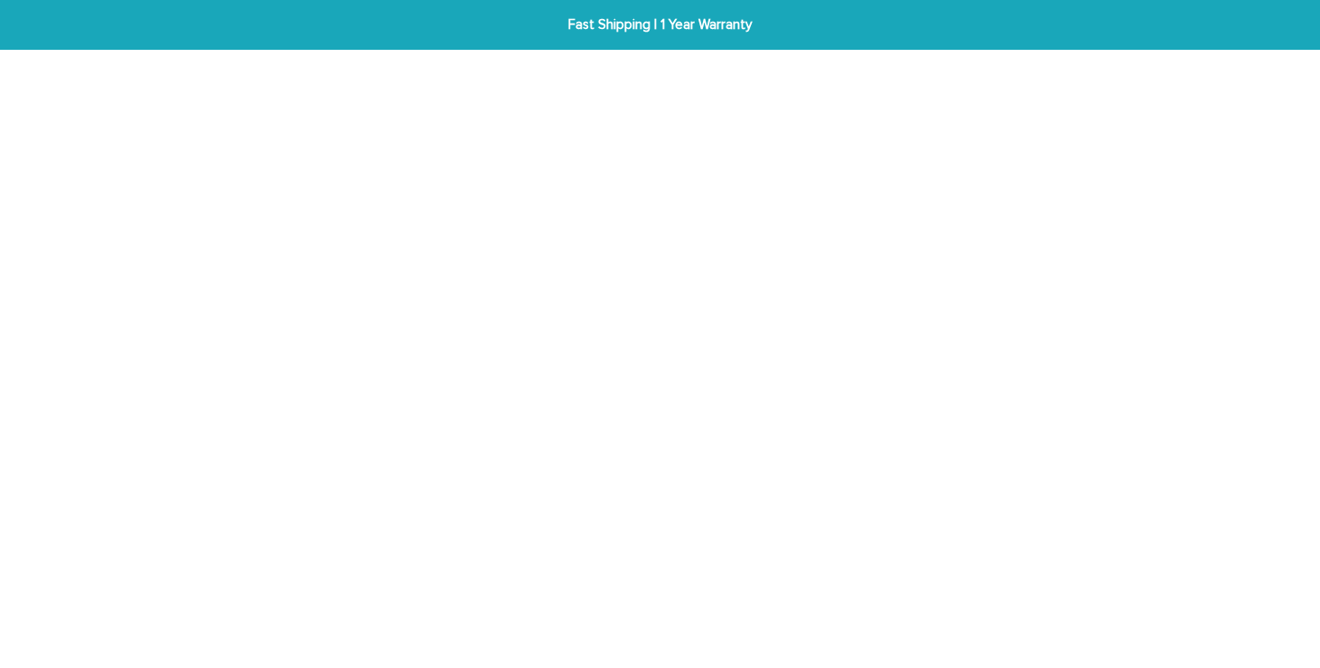
scroll to position [1643, 0]
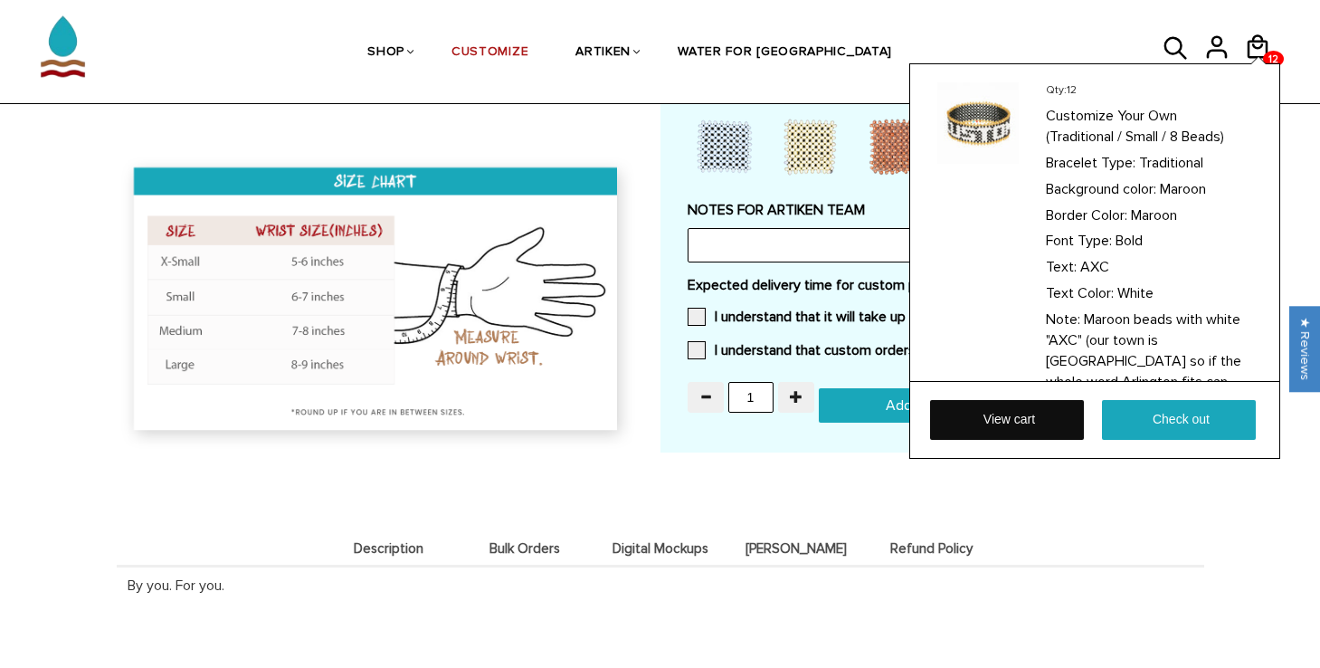
click at [1043, 435] on link "View cart" at bounding box center [1007, 420] width 154 height 40
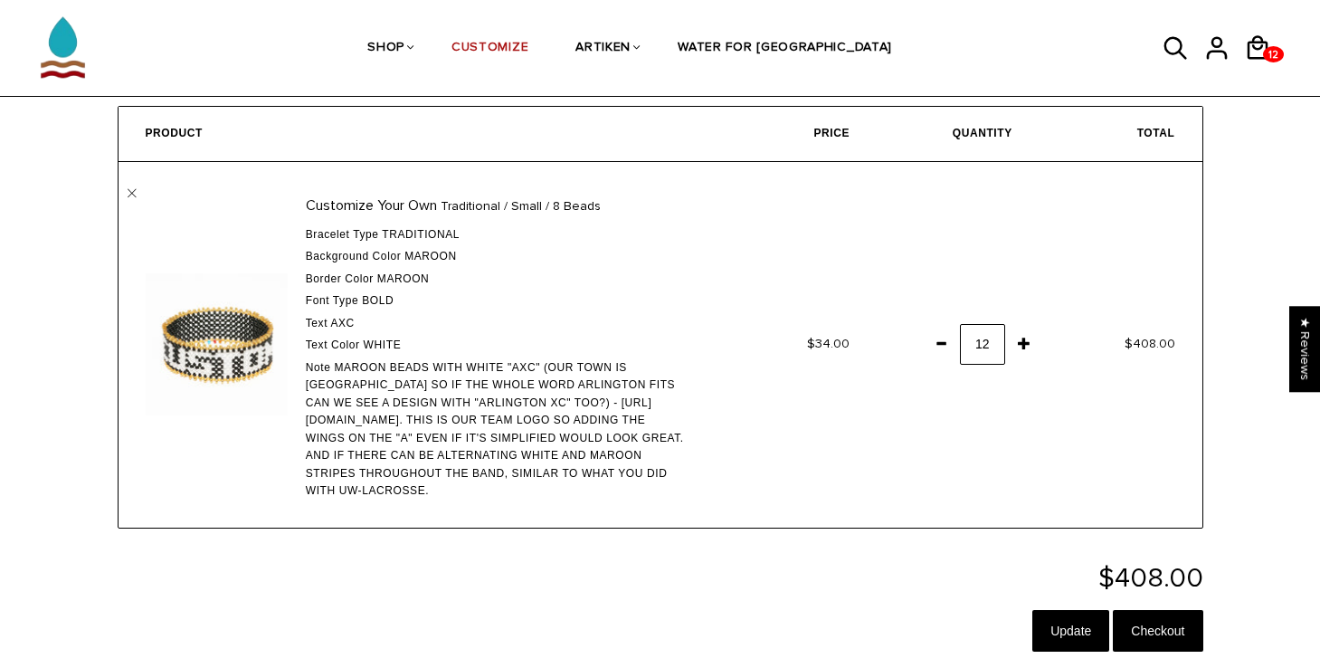
scroll to position [88, 0]
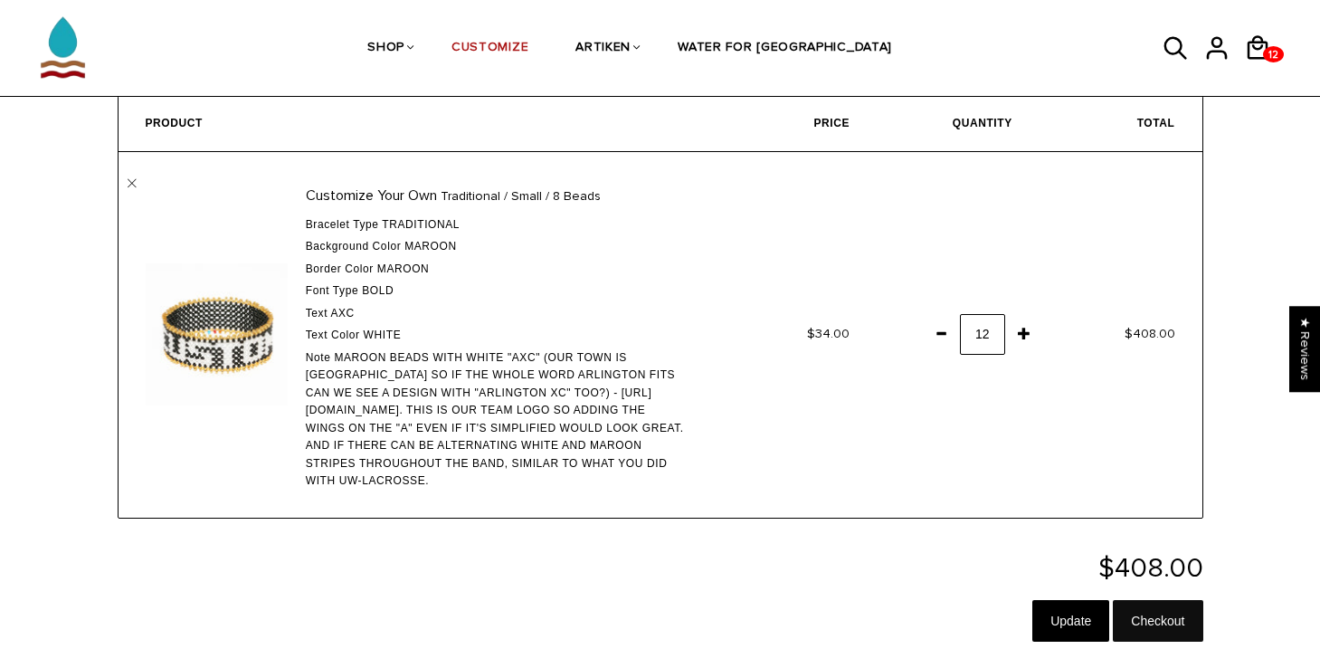
click at [1150, 600] on input "Checkout" at bounding box center [1158, 621] width 90 height 42
